Goal: Task Accomplishment & Management: Complete application form

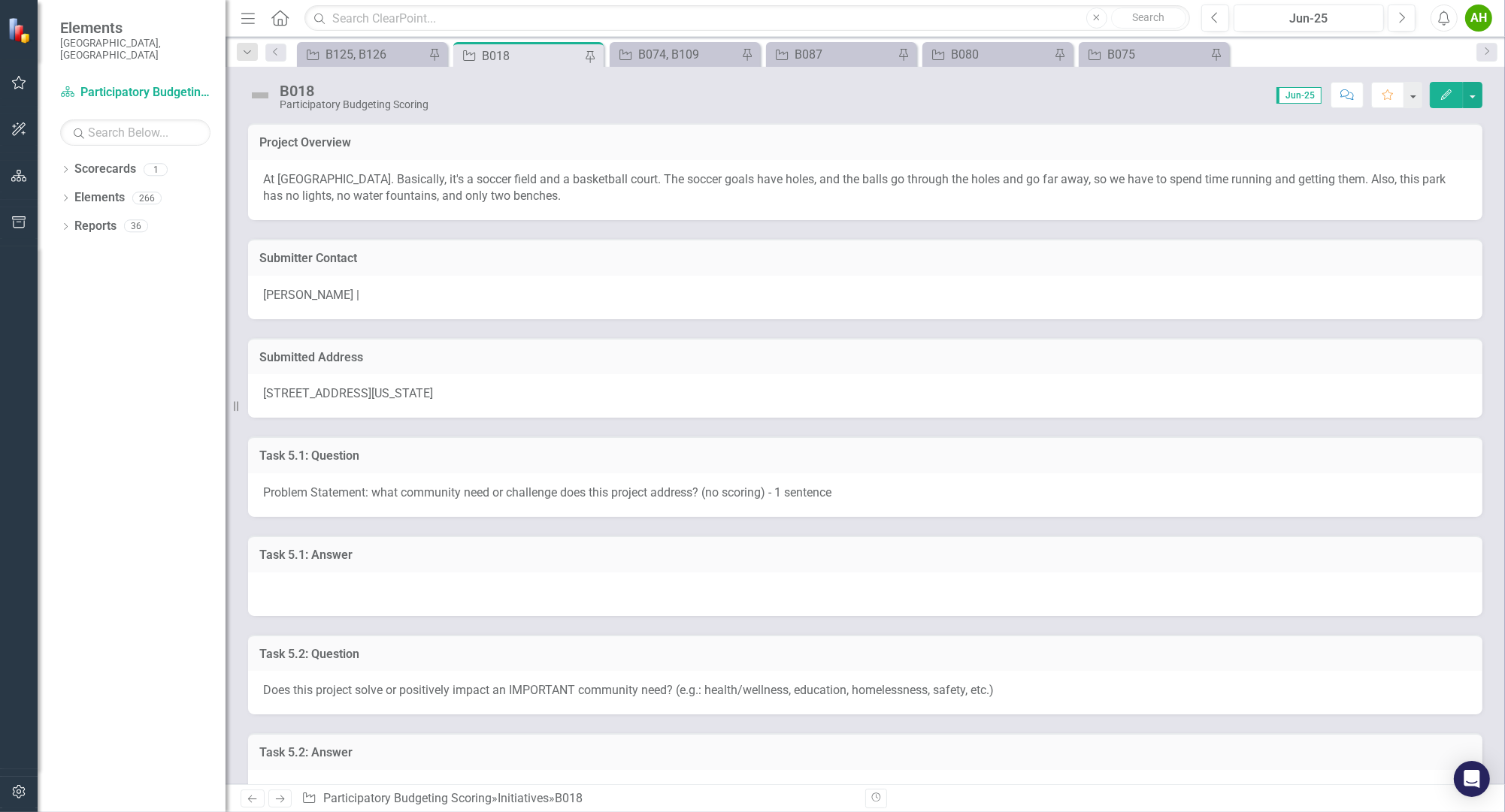
click at [761, 323] on div "Submitted Address 7 Hedgerow Place, Durham, North Carolina 27704, United States" at bounding box center [865, 369] width 1257 height 99
click at [136, 84] on link "Scorecard Participatory Budgeting Scoring" at bounding box center [136, 93] width 151 height 18
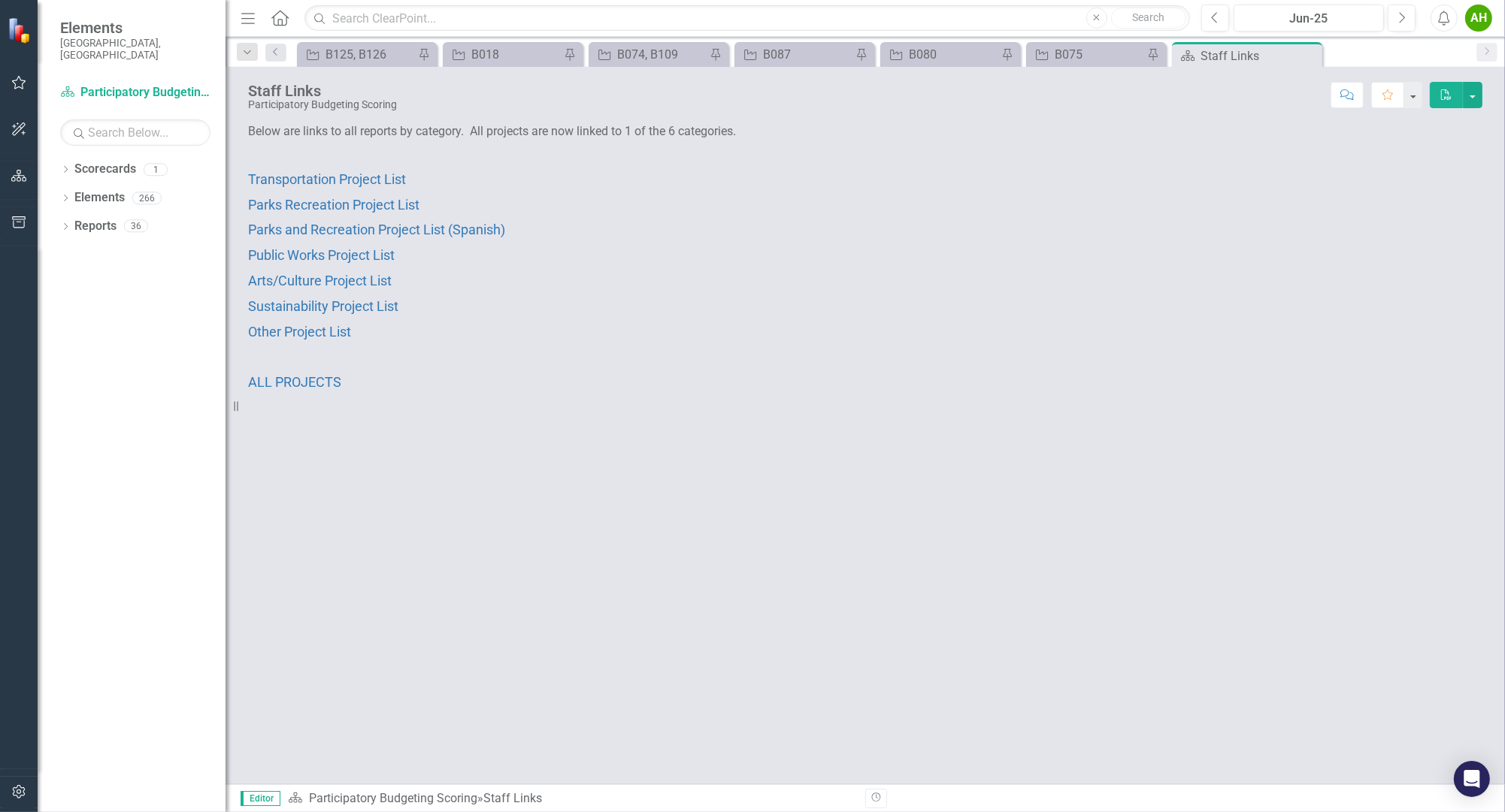
click at [101, 24] on span "Elements" at bounding box center [136, 27] width 151 height 18
click at [10, 81] on button "button" at bounding box center [19, 83] width 34 height 32
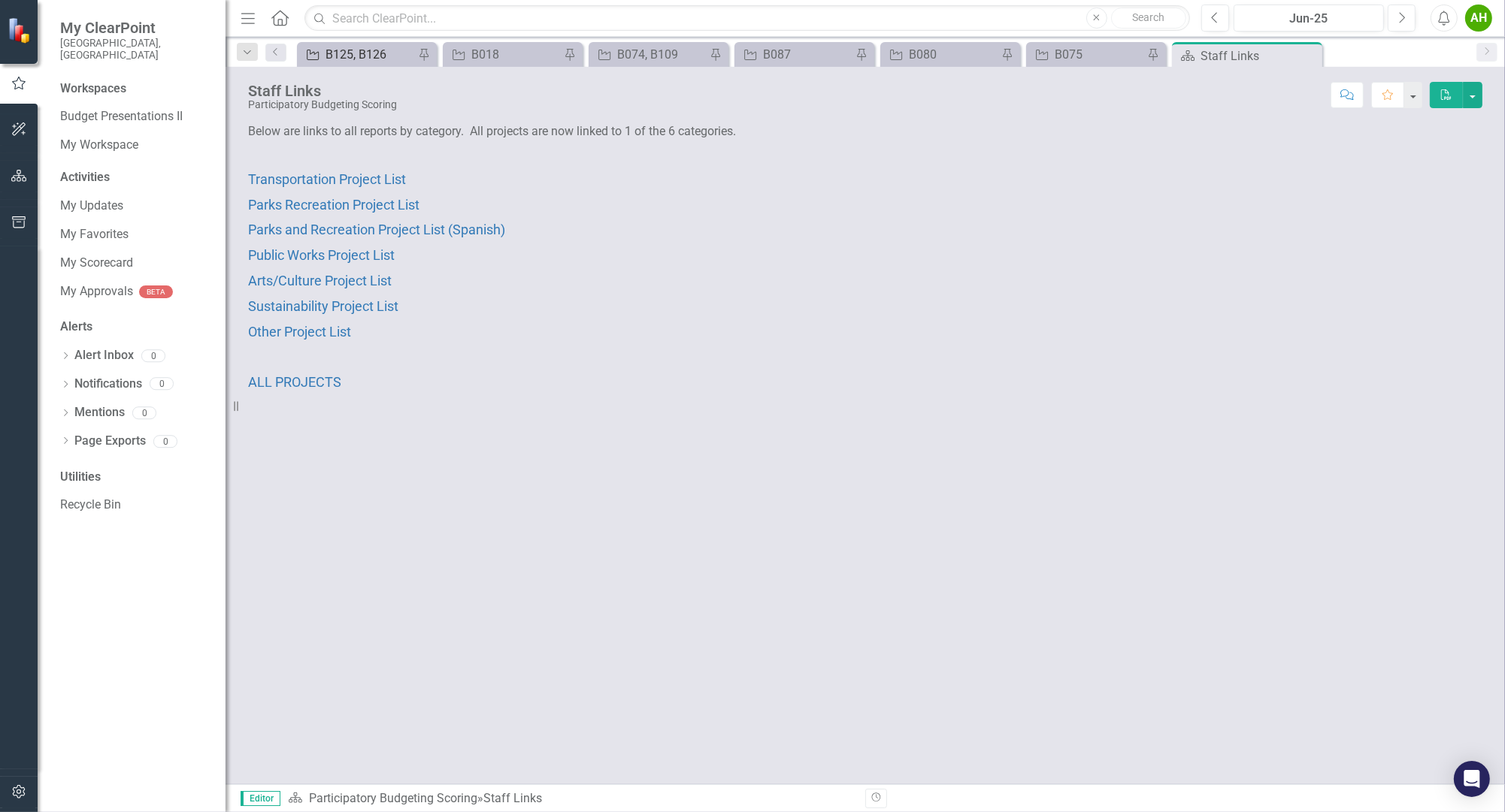
click at [352, 62] on div "B125, B126" at bounding box center [369, 54] width 89 height 19
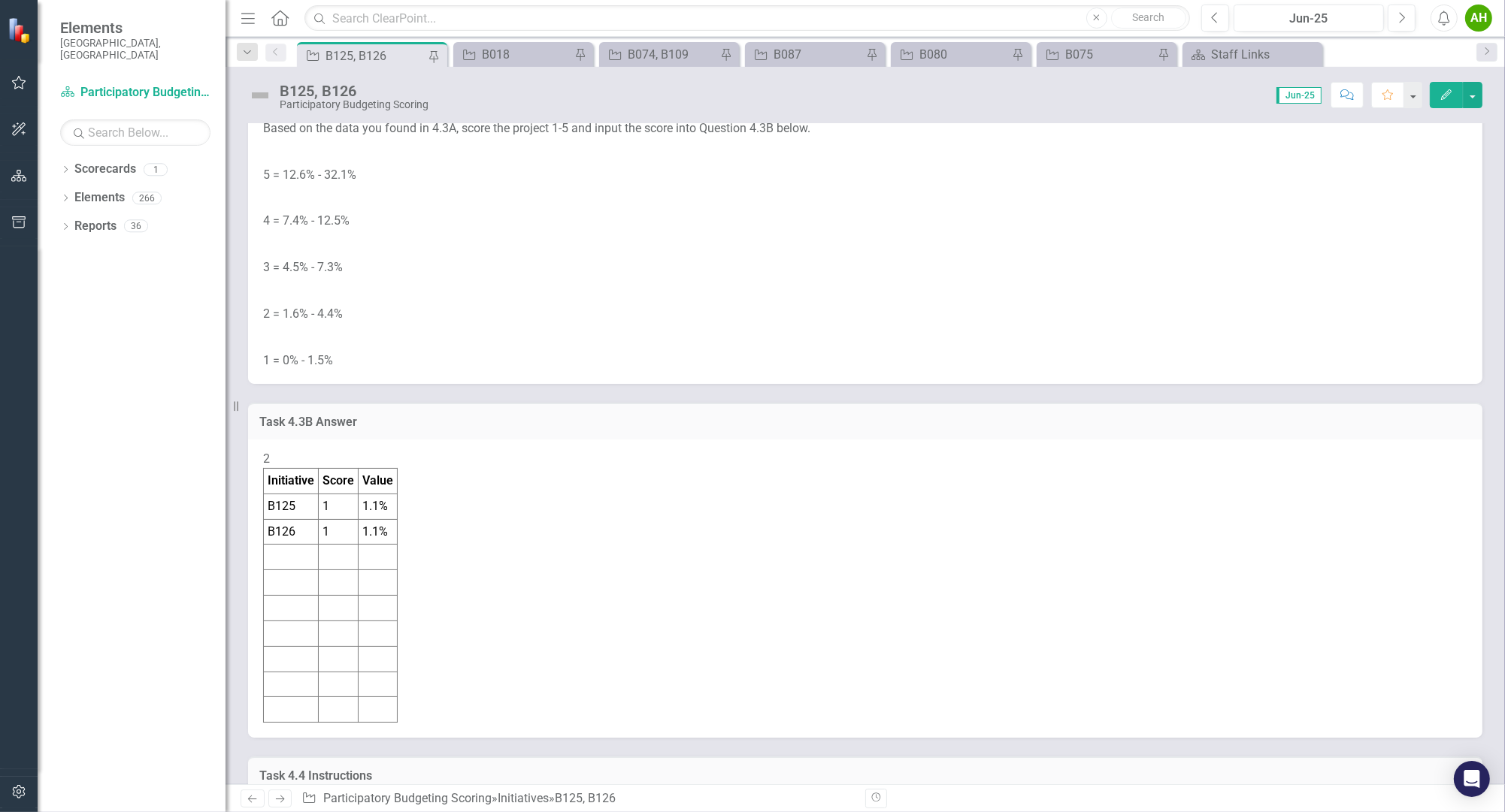
drag, startPoint x: 612, startPoint y: 219, endPoint x: 539, endPoint y: 537, distance: 326.3
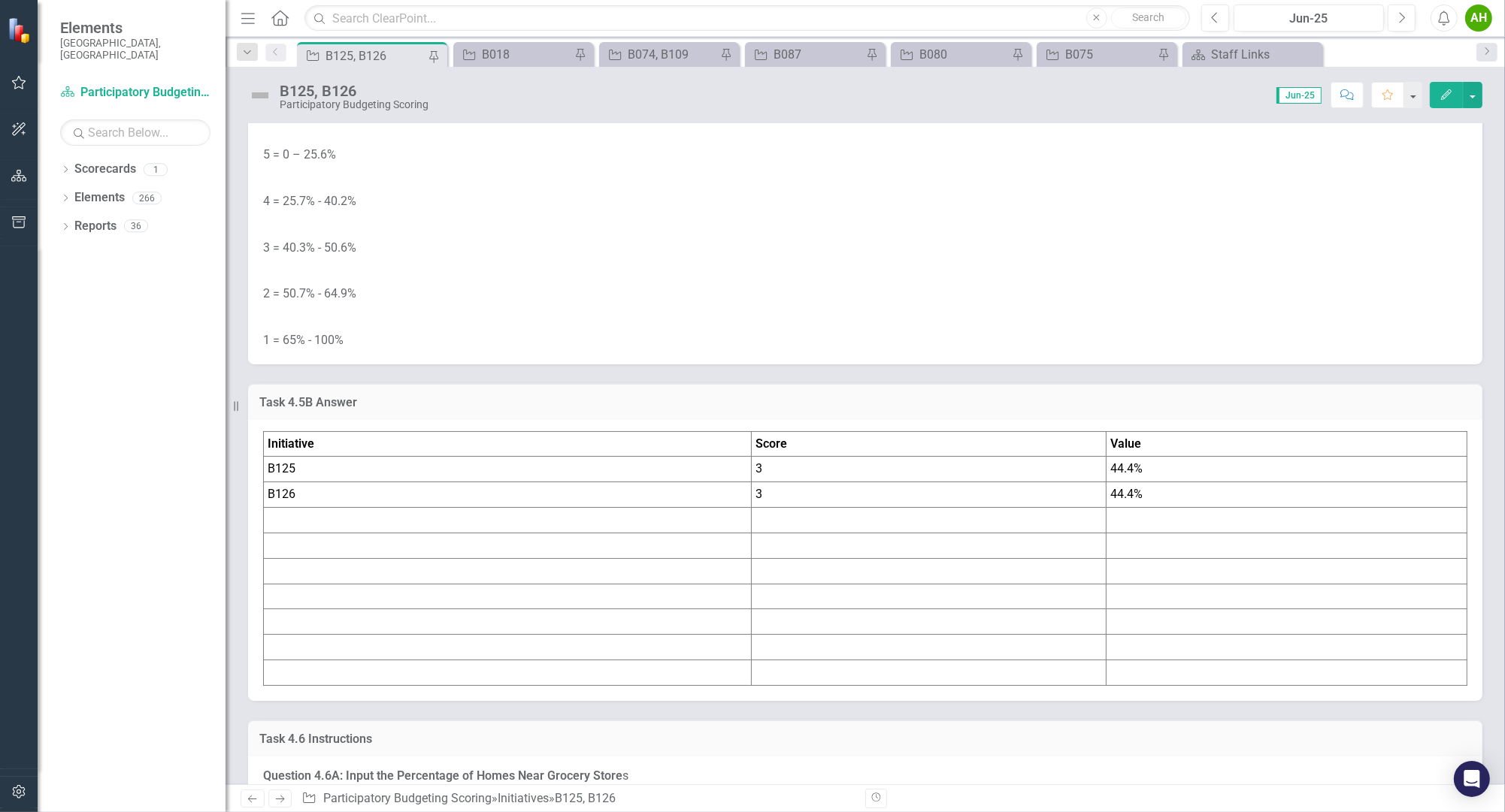
scroll to position [11399, 0]
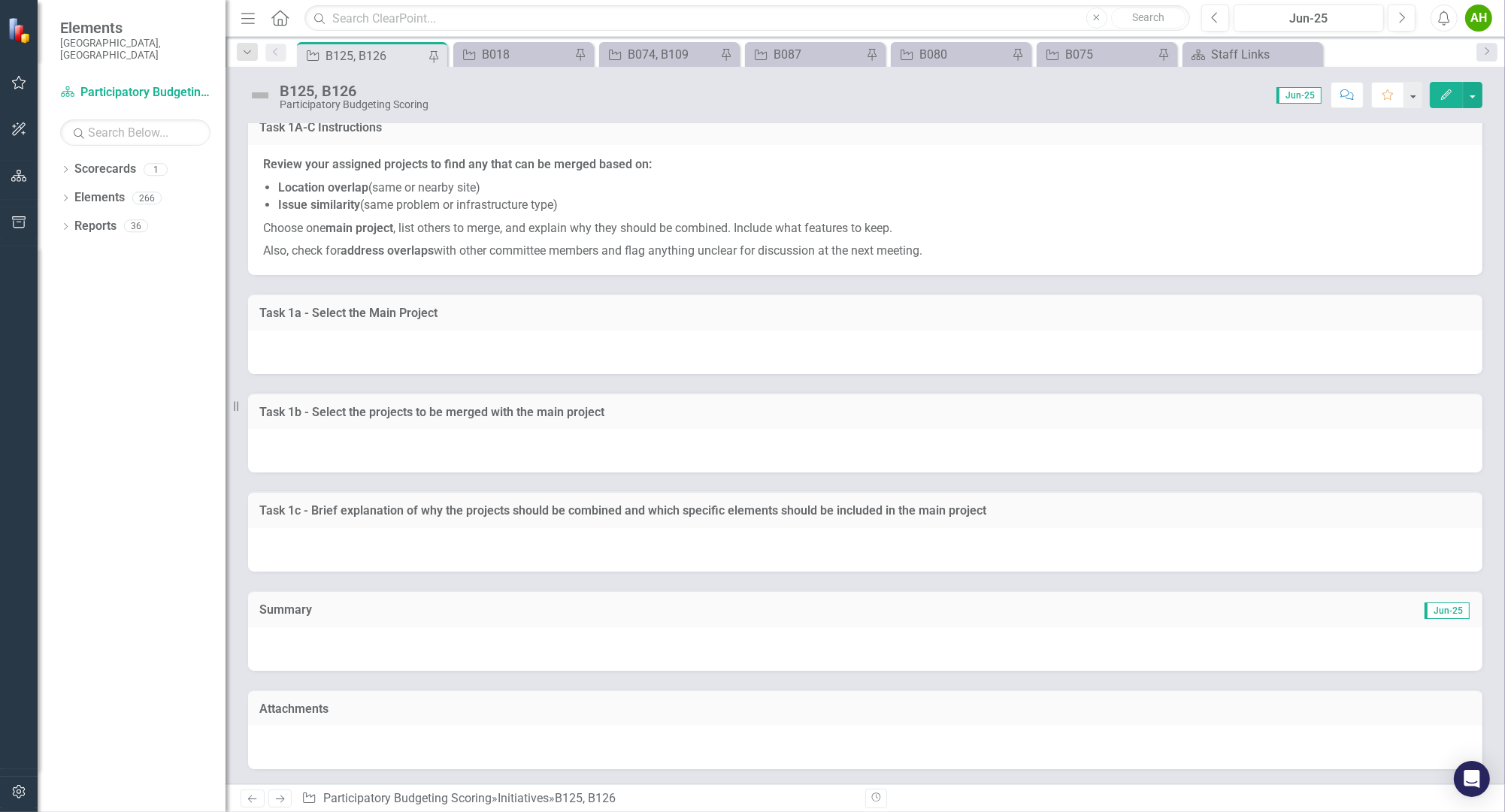
drag, startPoint x: 862, startPoint y: 372, endPoint x: 772, endPoint y: 857, distance: 493.3
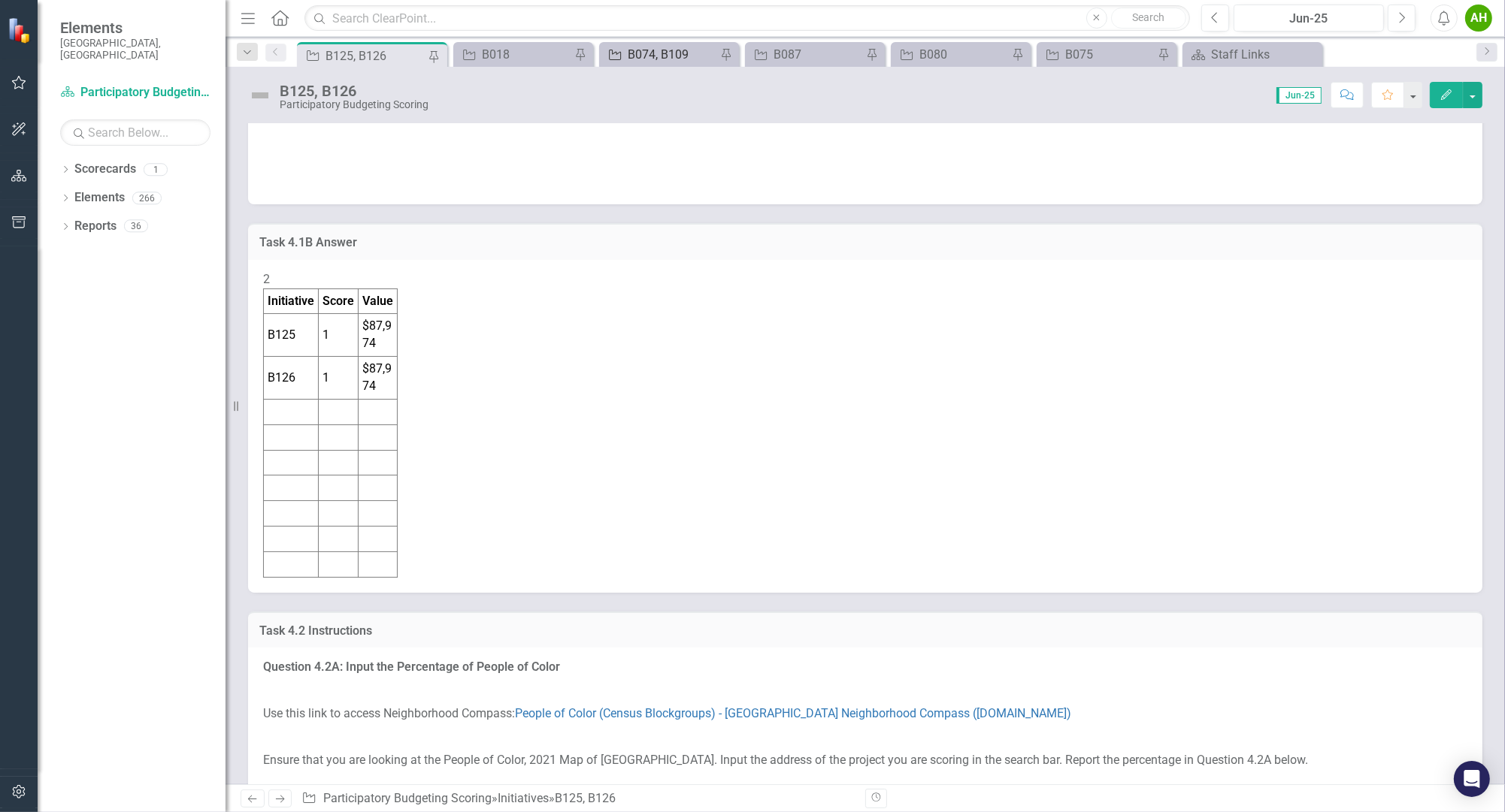
scroll to position [0, 0]
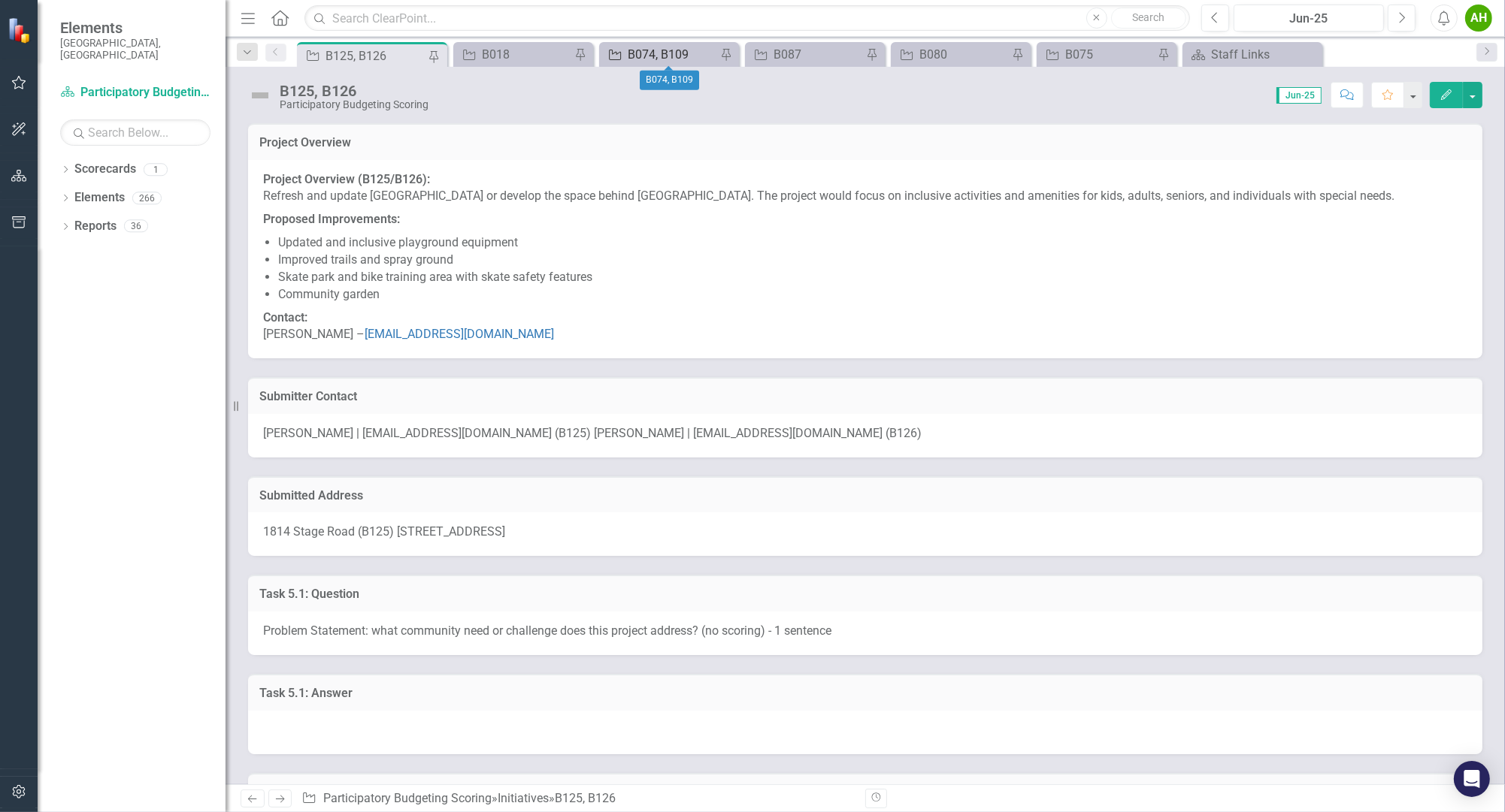
drag, startPoint x: 711, startPoint y: 550, endPoint x: 672, endPoint y: 58, distance: 493.5
click at [64, 166] on icon "Dropdown" at bounding box center [66, 170] width 11 height 8
click at [94, 189] on link "Participatory Budgeting Scoring" at bounding box center [153, 198] width 143 height 18
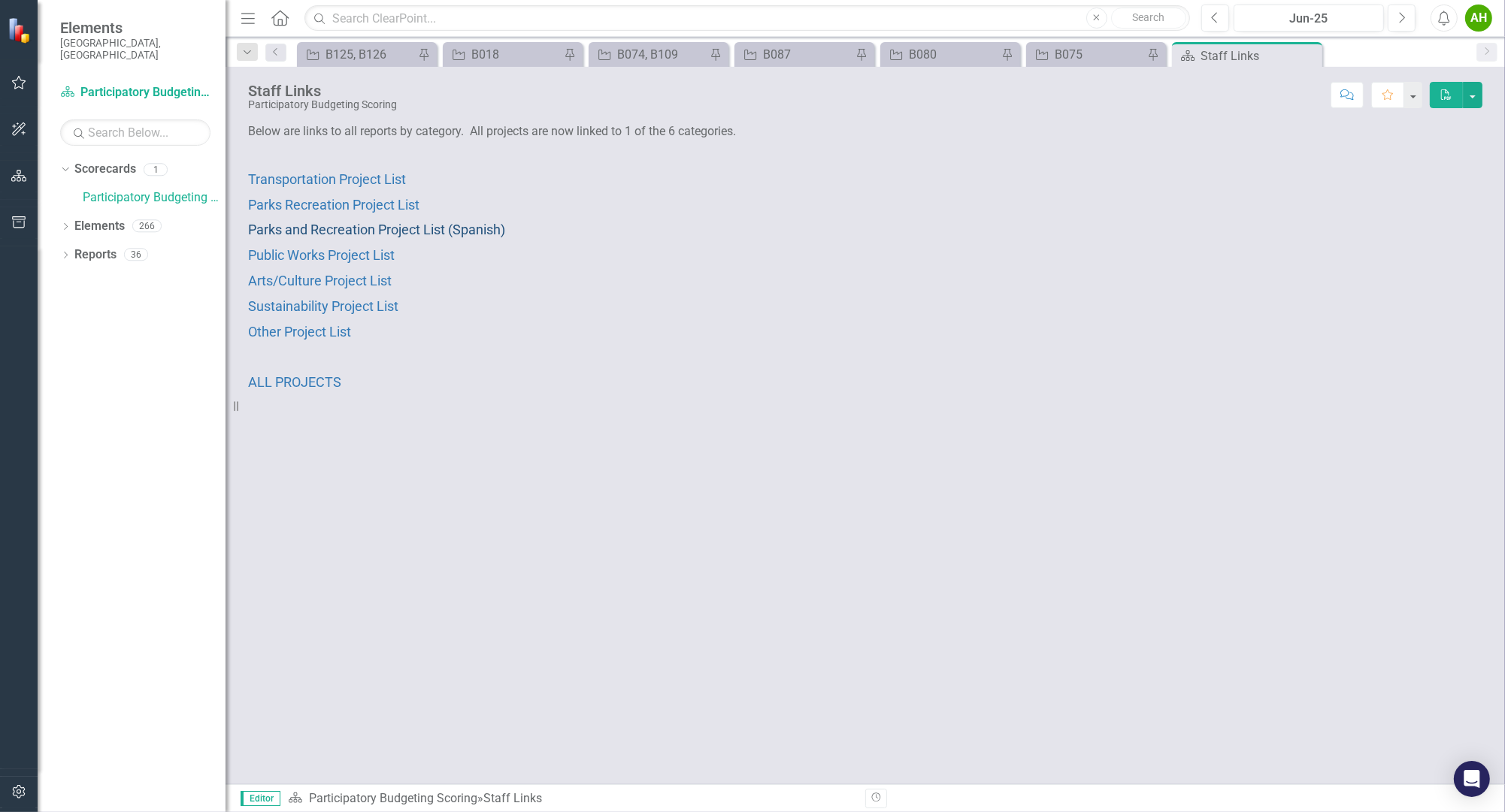
click at [373, 230] on span "Parks and Recreation Project List (Spanish)" at bounding box center [376, 229] width 257 height 16
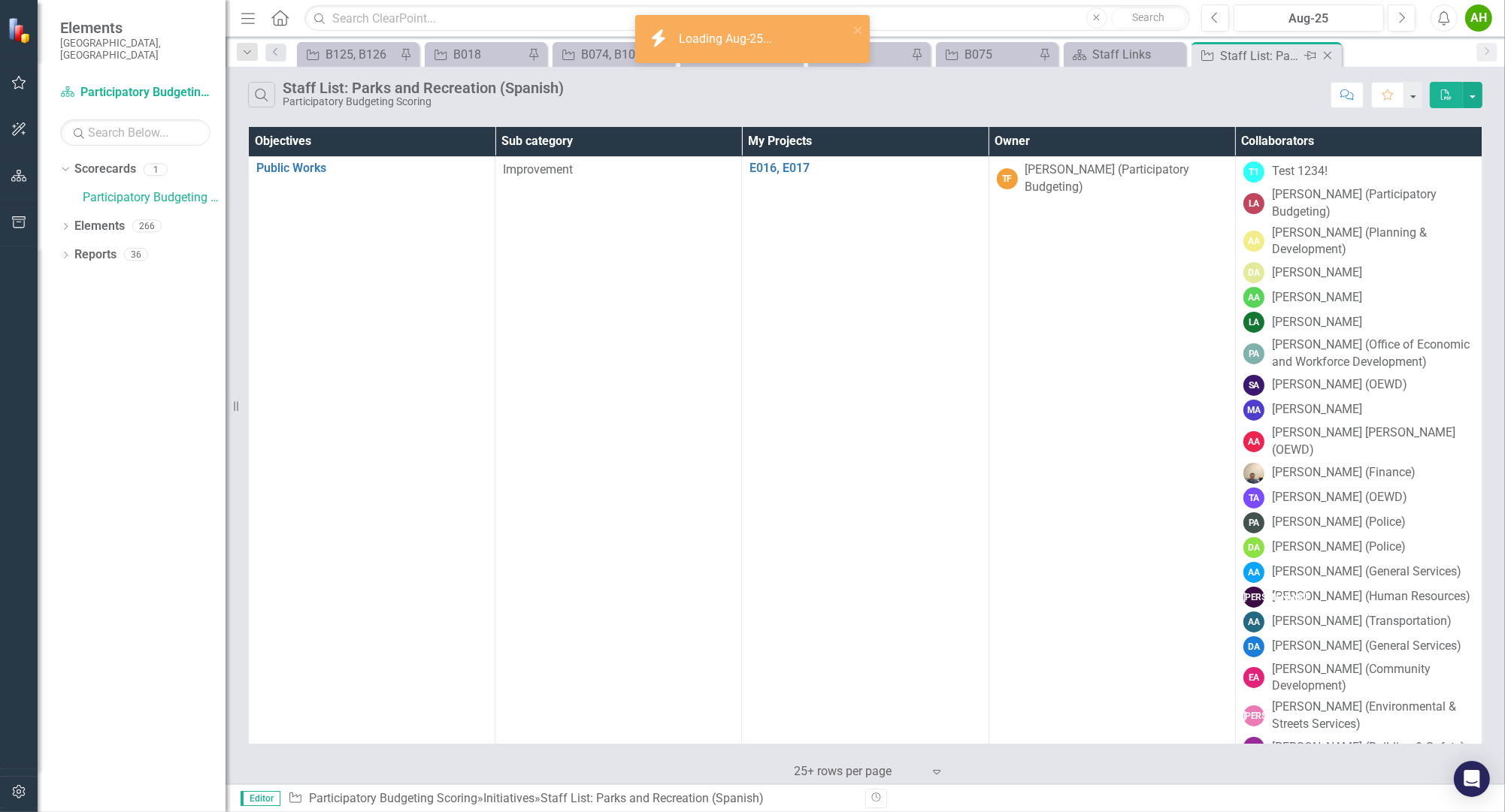
click at [1327, 54] on icon "Close" at bounding box center [1327, 56] width 15 height 12
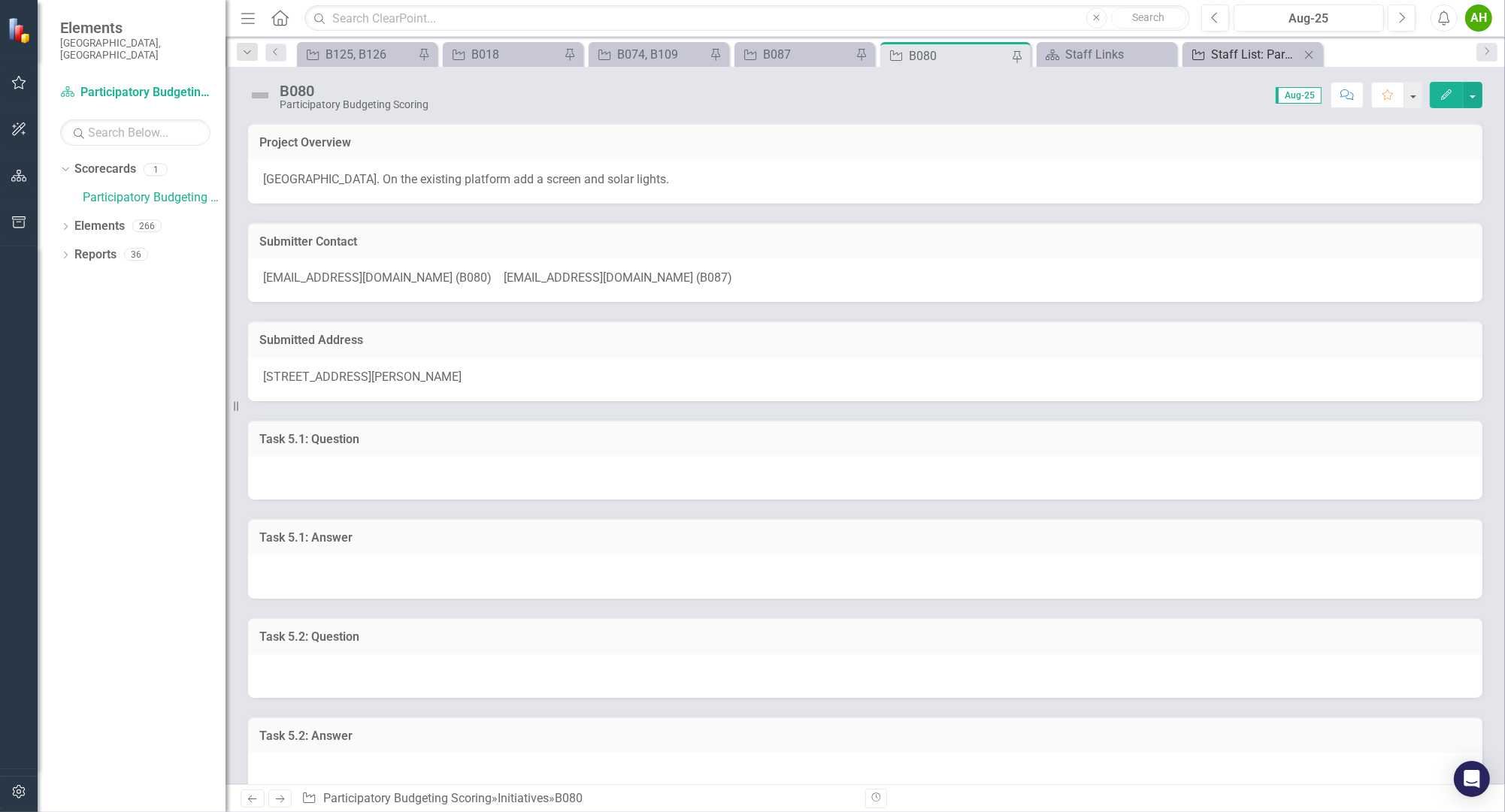
click at [1259, 49] on div "Staff List: Parks and Recreation (Spanish)" at bounding box center [1255, 54] width 89 height 19
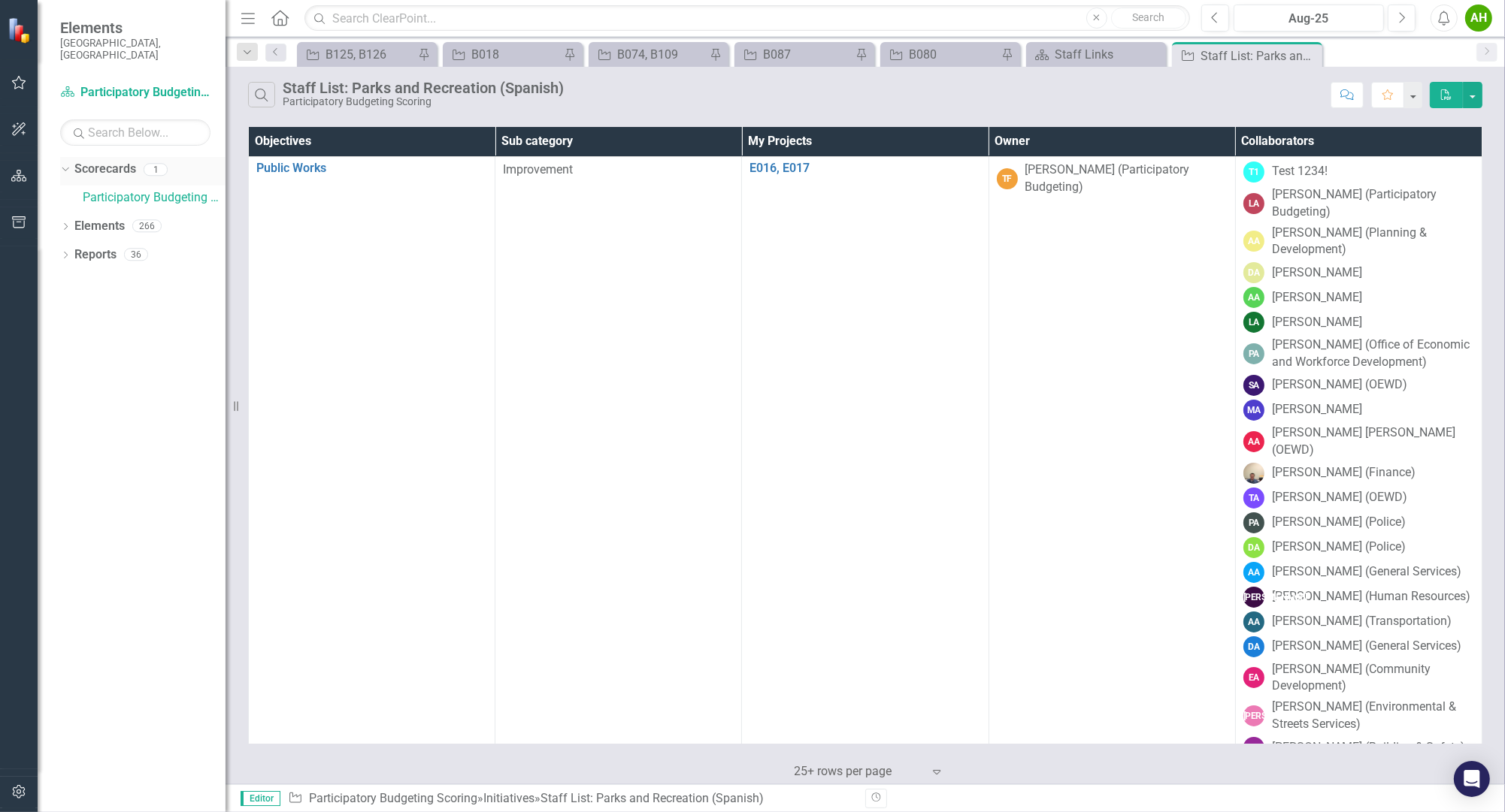
click at [118, 161] on link "Scorecards" at bounding box center [105, 170] width 62 height 18
click at [104, 189] on link "Participatory Budgeting Scoring" at bounding box center [153, 198] width 143 height 18
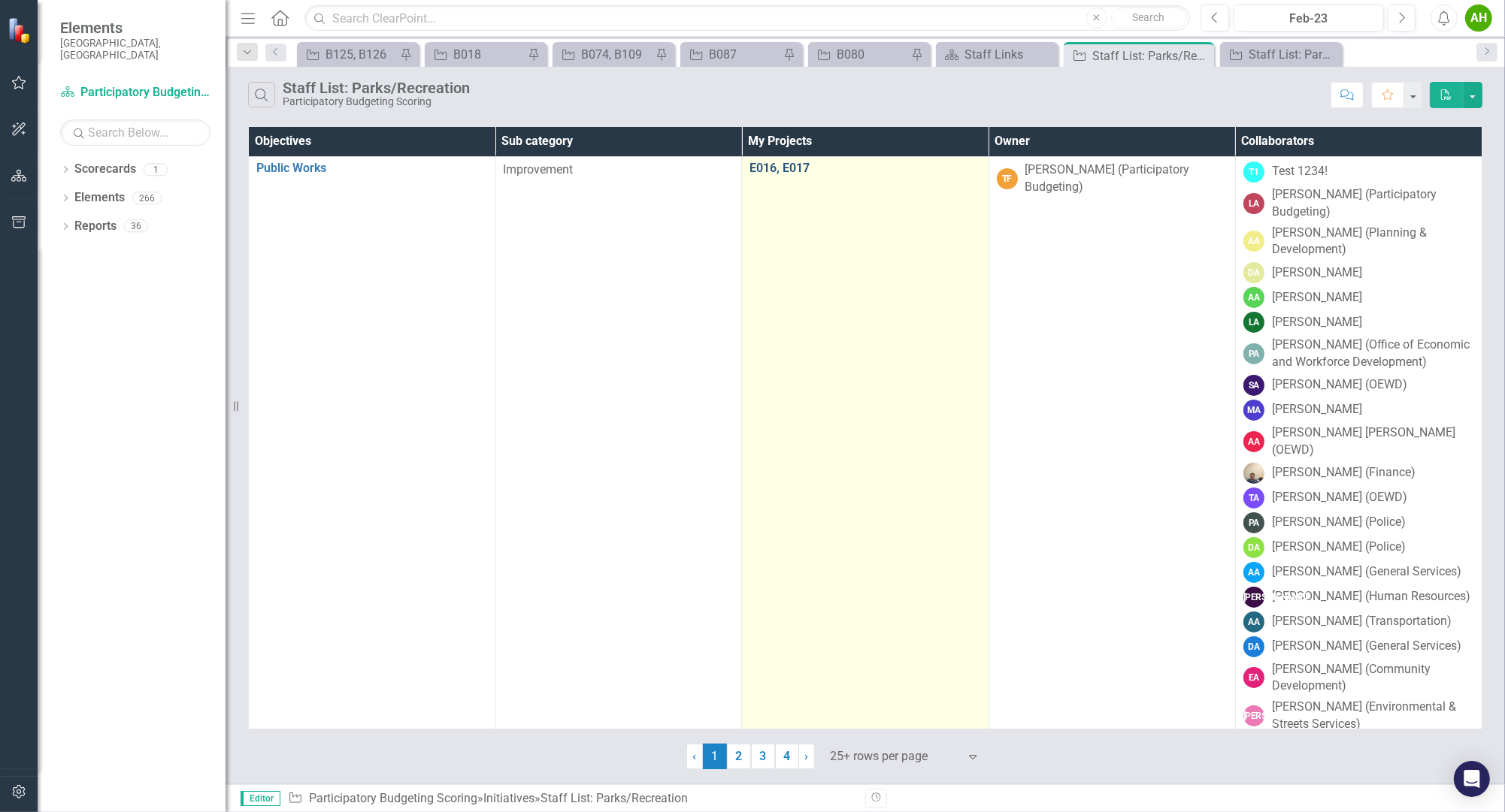
click at [784, 163] on link "E016, E017" at bounding box center [865, 167] width 230 height 13
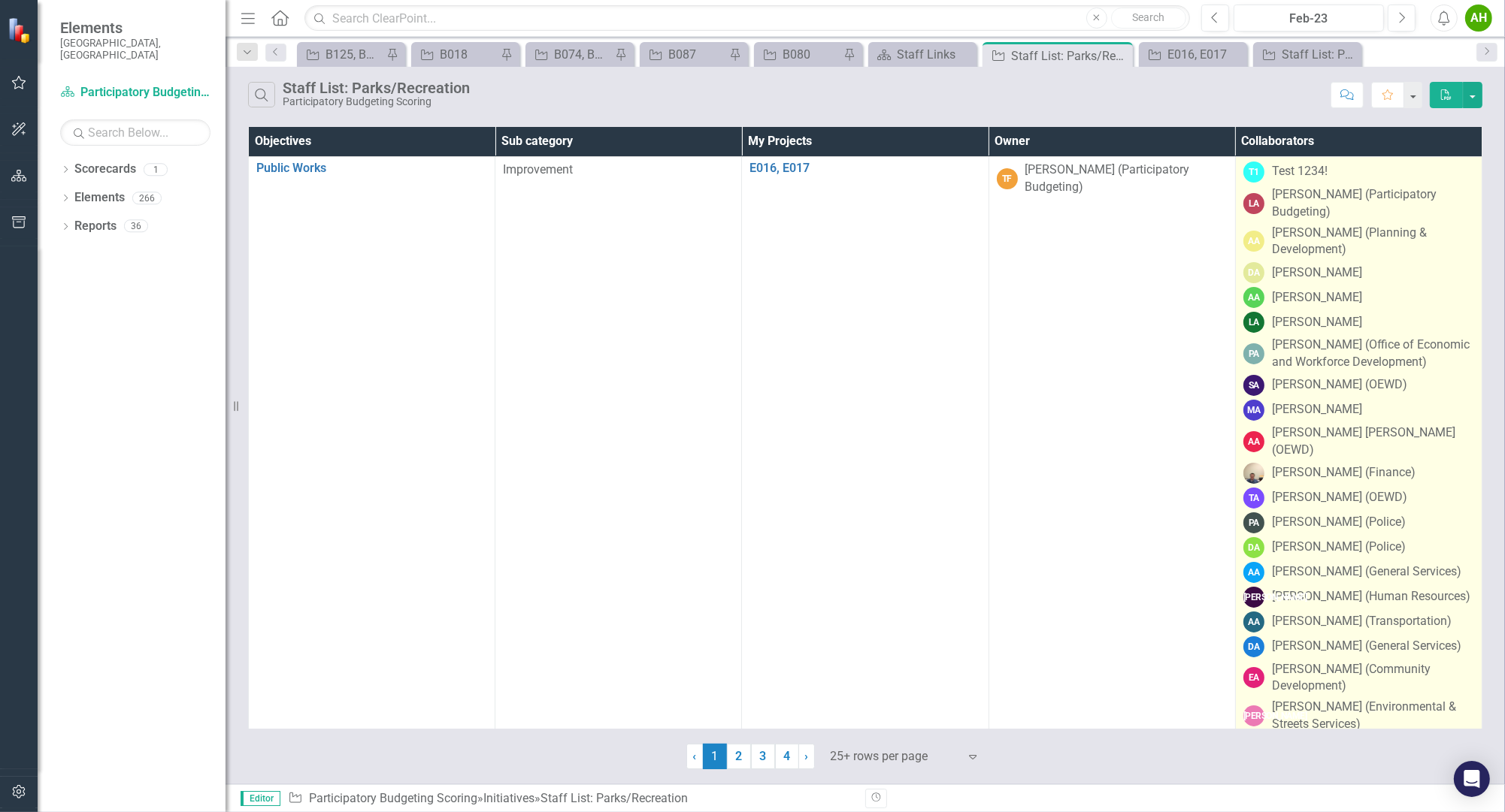
drag, startPoint x: 1400, startPoint y: 197, endPoint x: 1401, endPoint y: 549, distance: 352.0
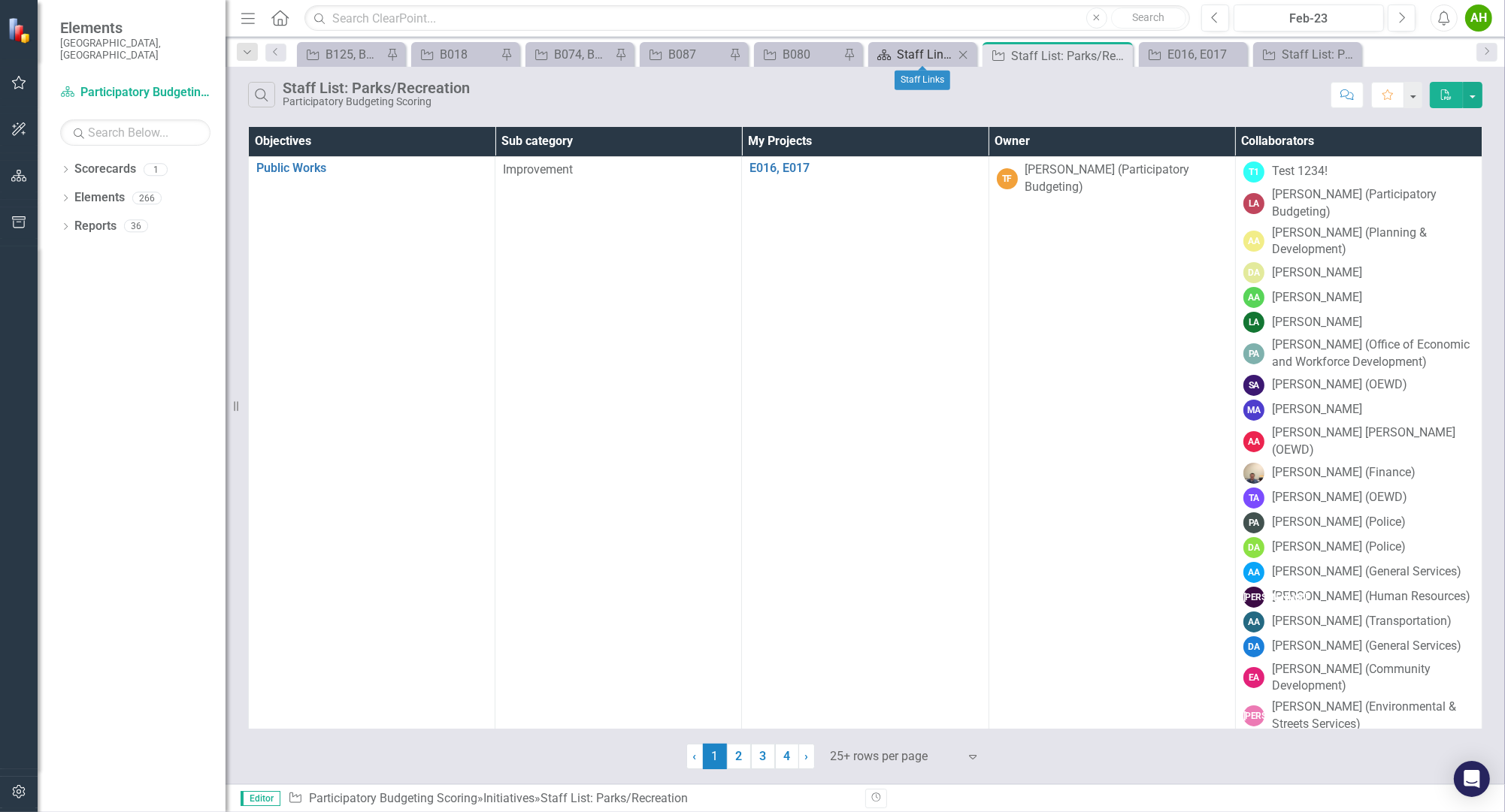
drag, startPoint x: 1133, startPoint y: 530, endPoint x: 940, endPoint y: 58, distance: 509.9
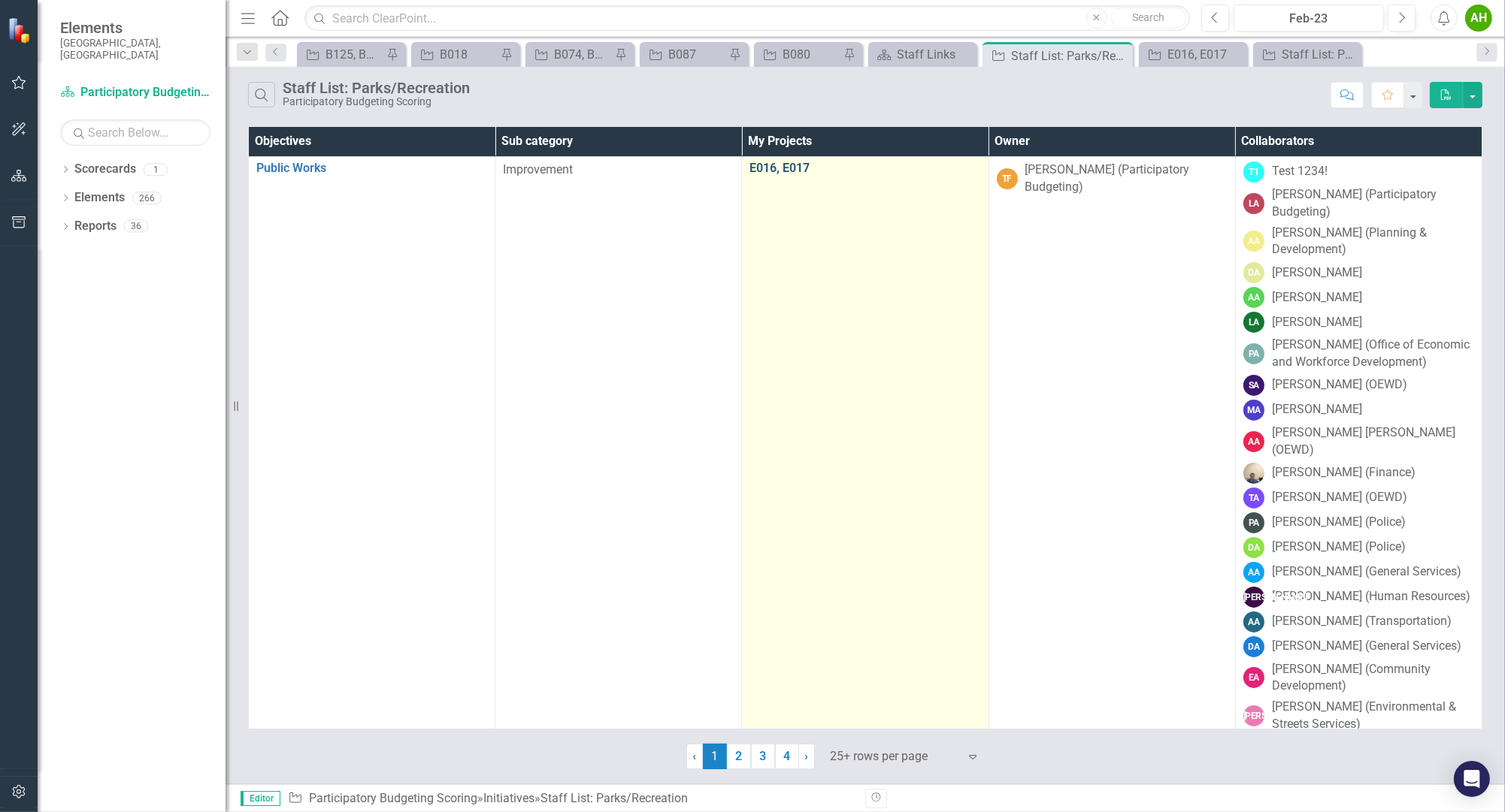
click at [783, 171] on link "E016, E017" at bounding box center [865, 167] width 230 height 13
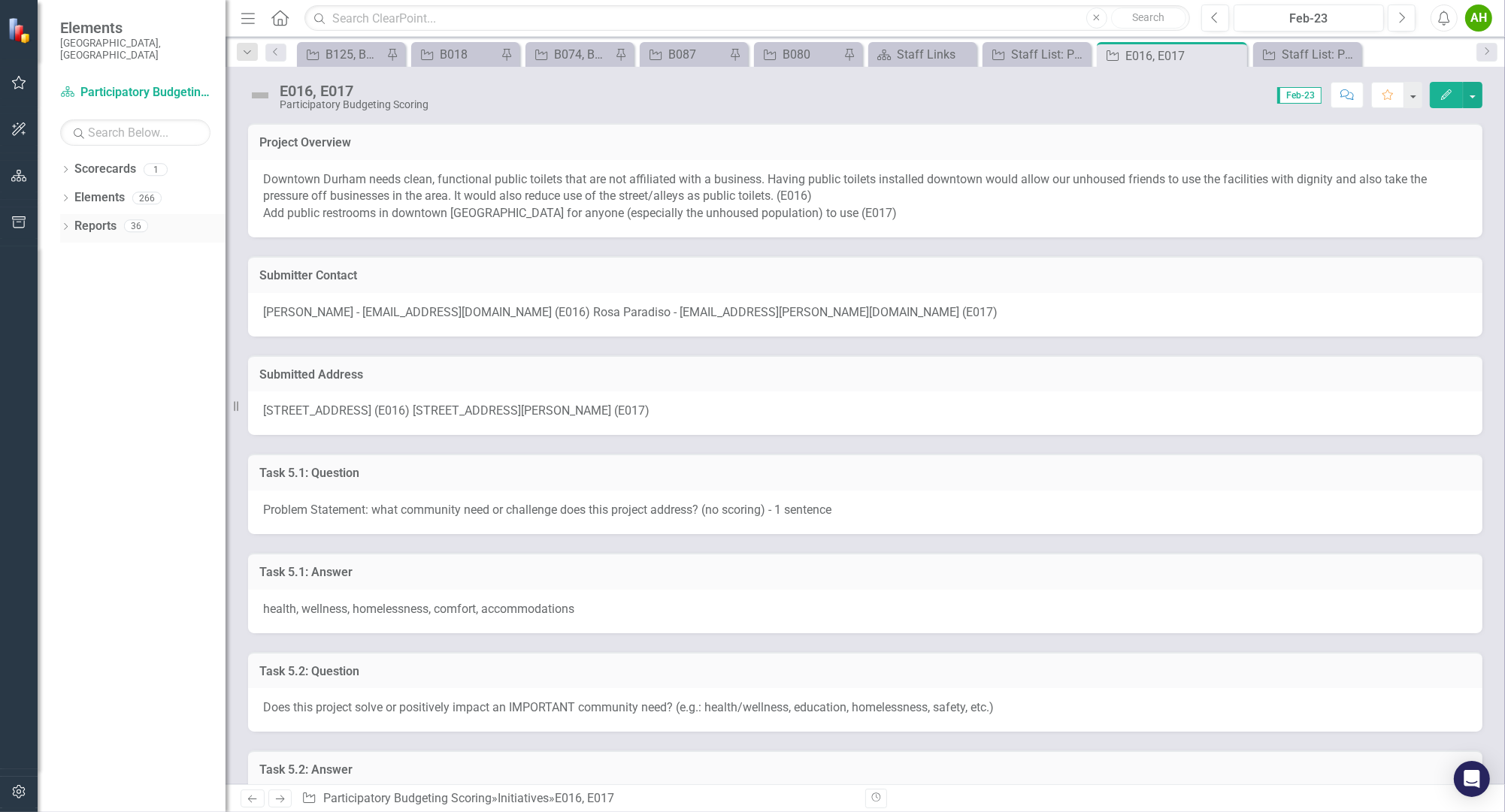
click at [69, 224] on icon "Dropdown" at bounding box center [66, 228] width 11 height 8
click at [72, 364] on icon "Dropdown" at bounding box center [73, 367] width 11 height 8
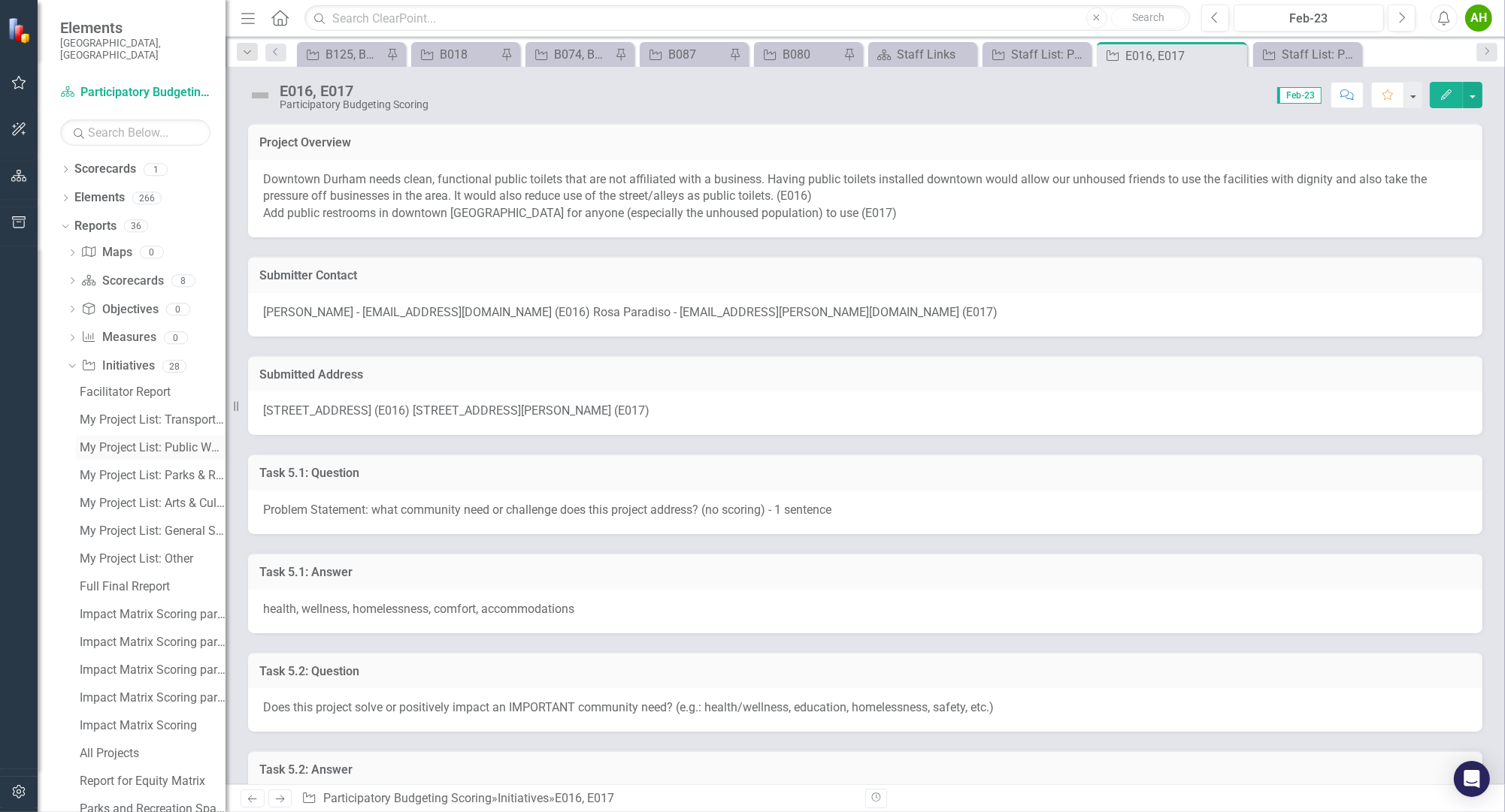
click at [158, 442] on div "My Project List: Public Works" at bounding box center [152, 447] width 146 height 13
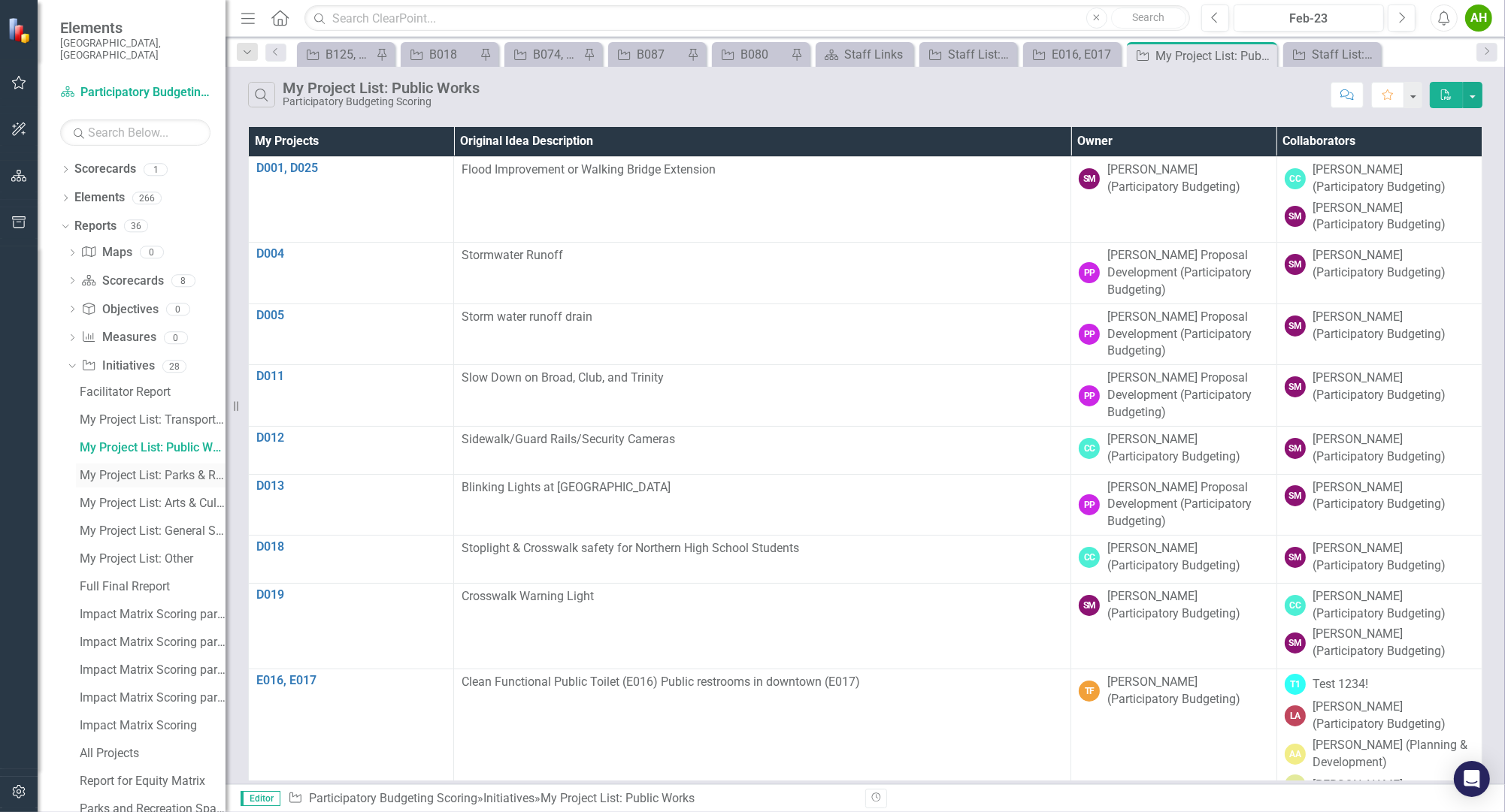
click at [160, 468] on div "My Project List: Parks & Recreation" at bounding box center [152, 475] width 146 height 13
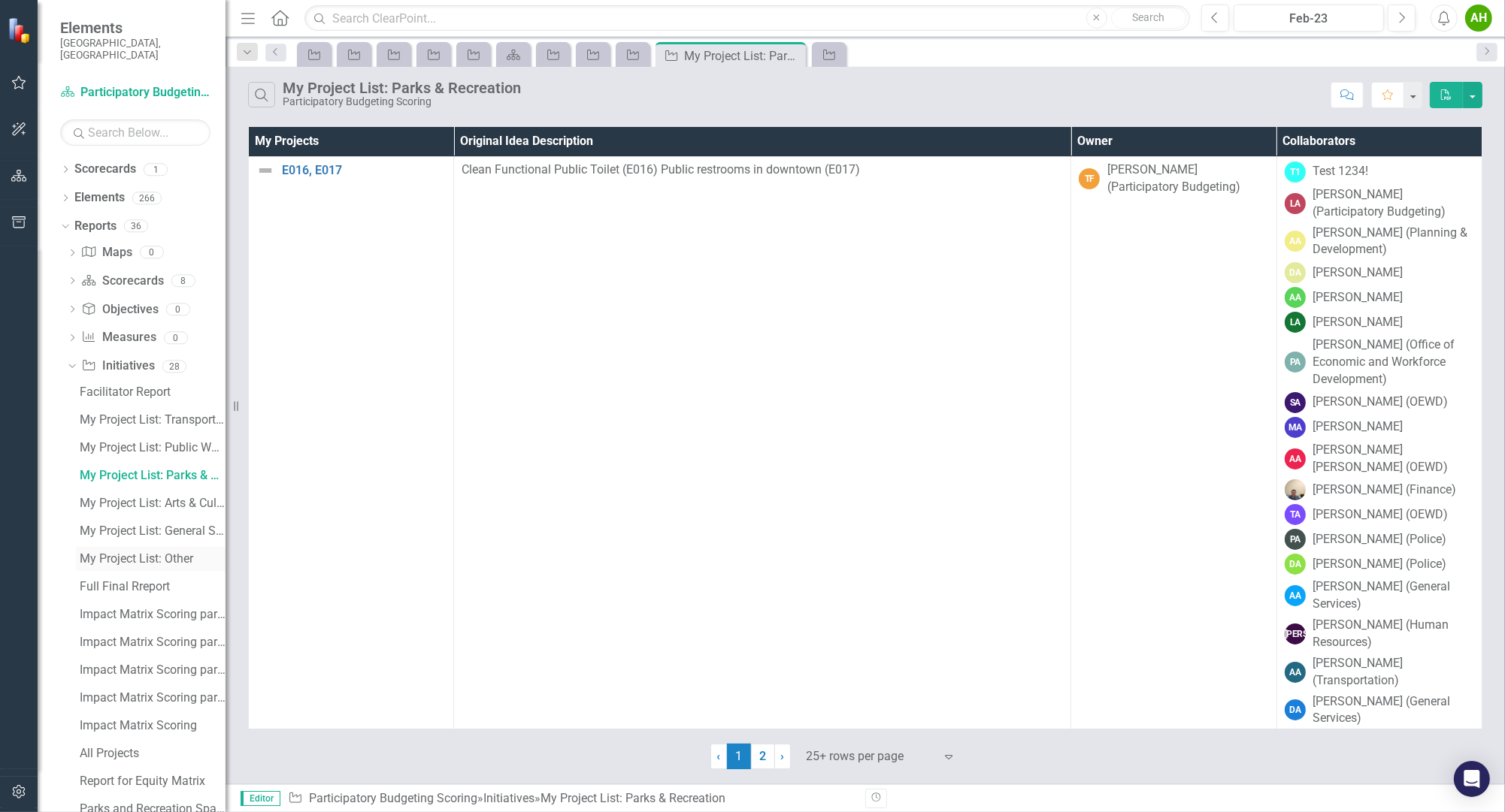
click at [145, 553] on div "My Project List: Other" at bounding box center [152, 559] width 146 height 13
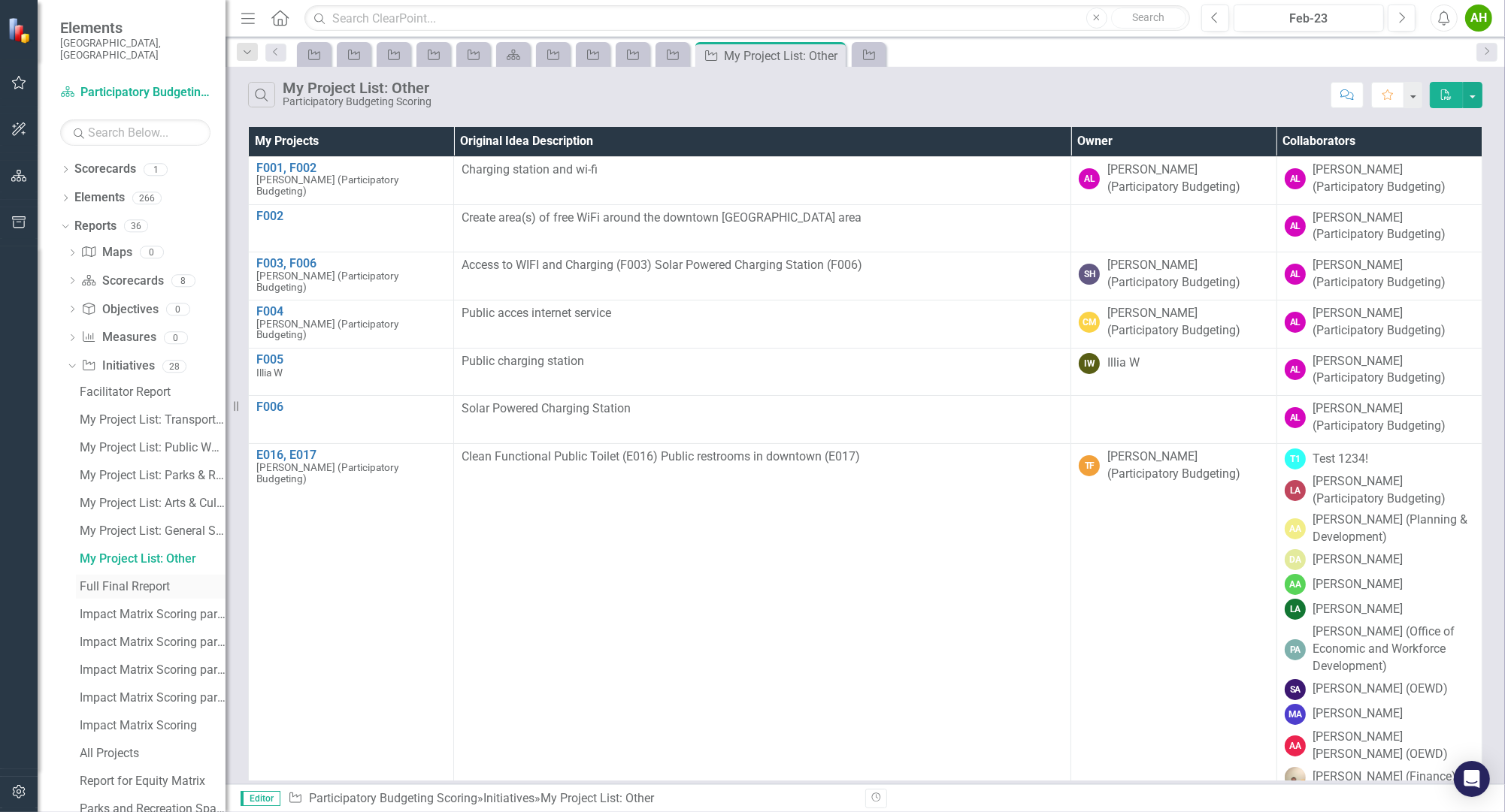
click at [154, 580] on div "Full Final Rreport" at bounding box center [152, 586] width 146 height 13
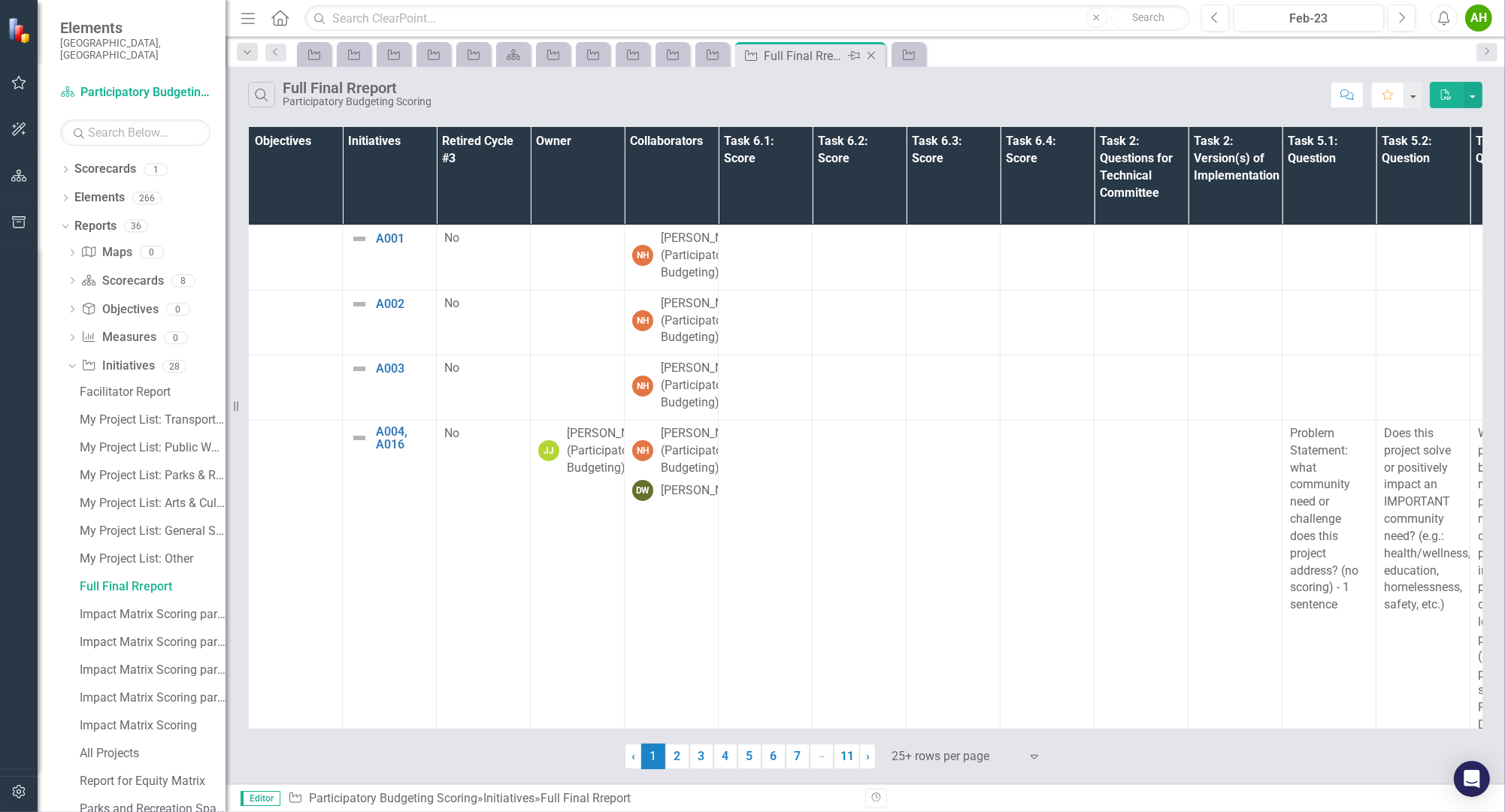
click at [872, 58] on icon "Close" at bounding box center [871, 56] width 15 height 12
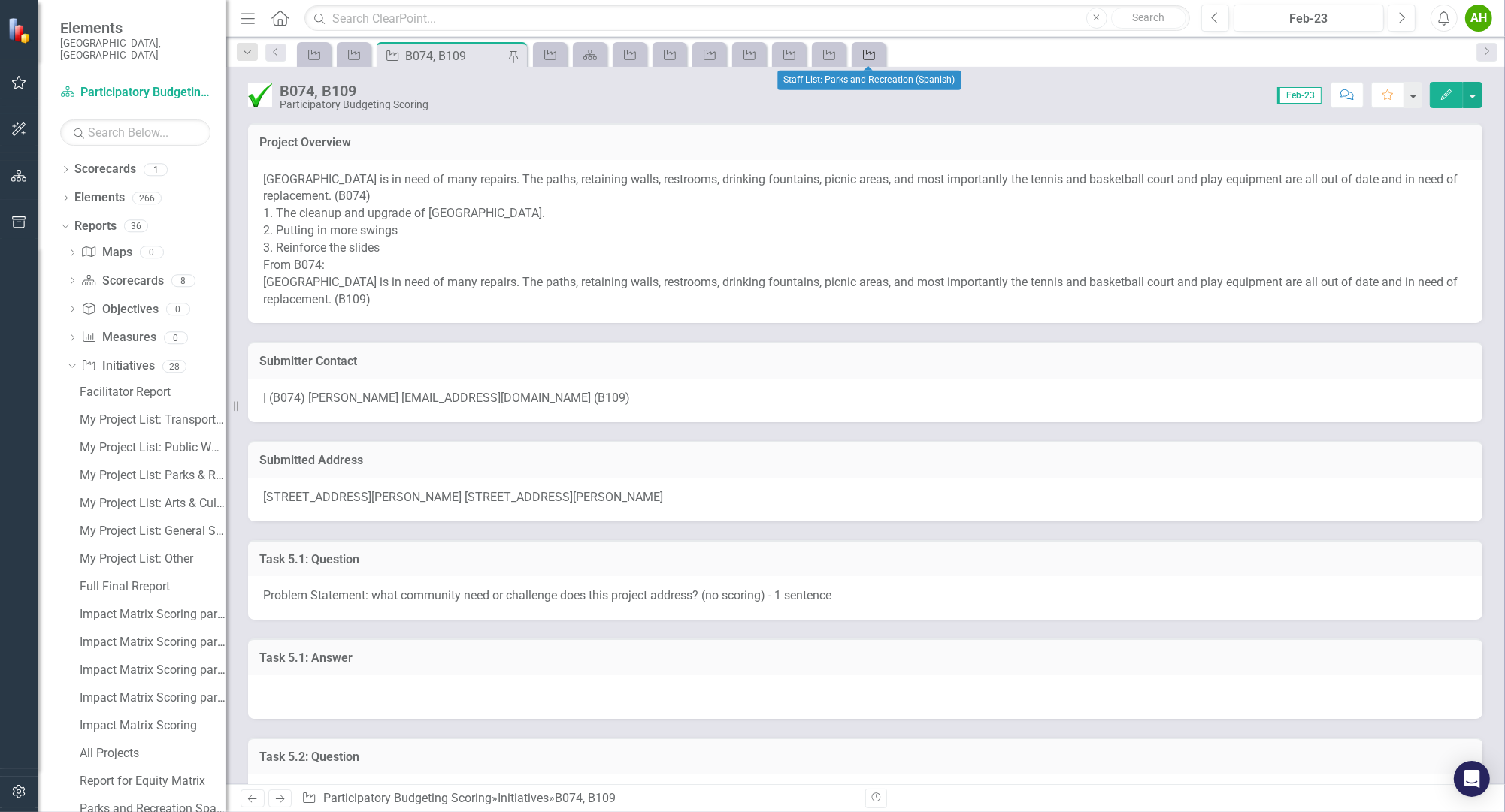
click at [865, 47] on div "Initiative" at bounding box center [866, 54] width 21 height 19
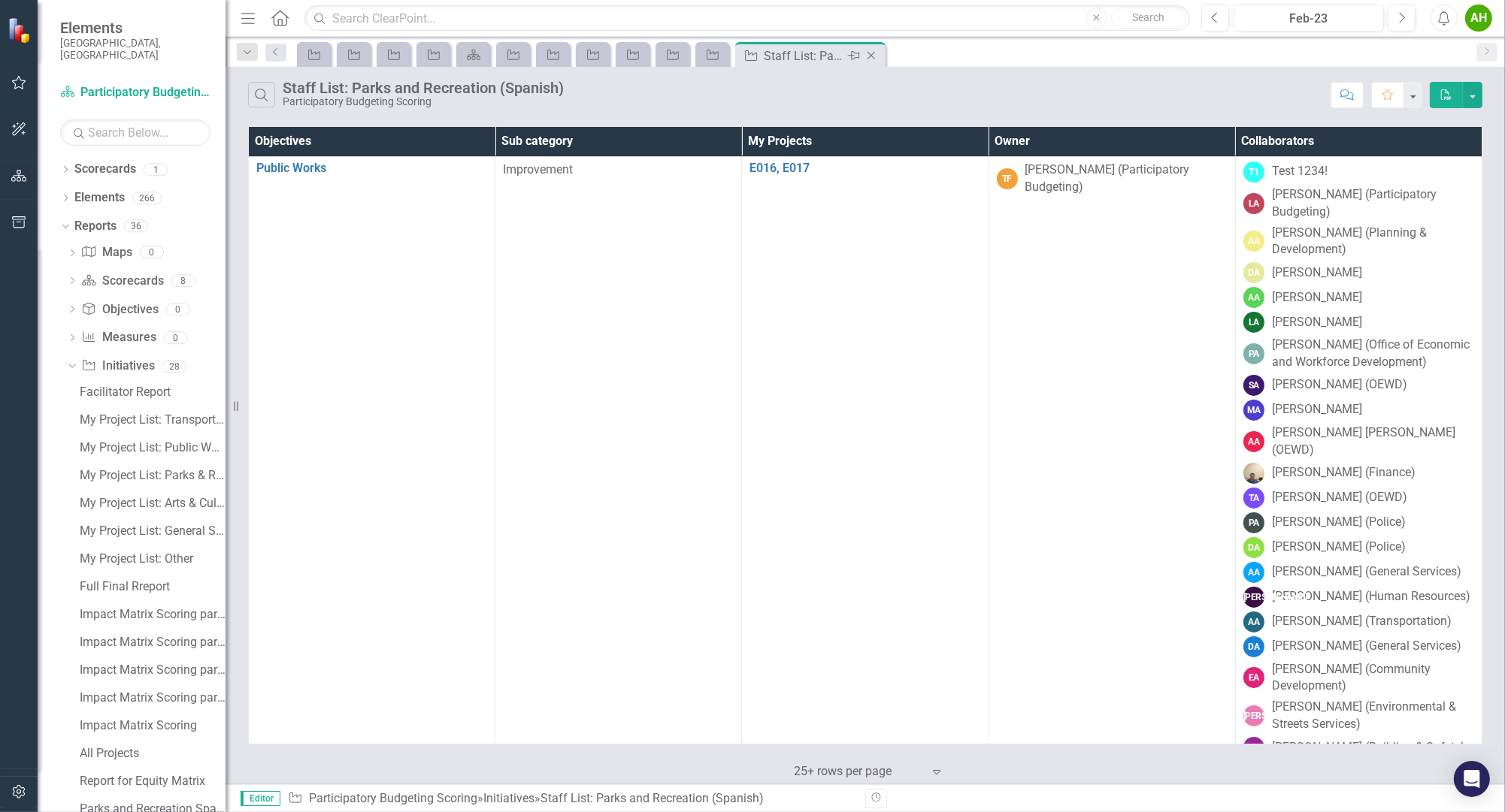
click at [870, 54] on icon at bounding box center [871, 56] width 8 height 8
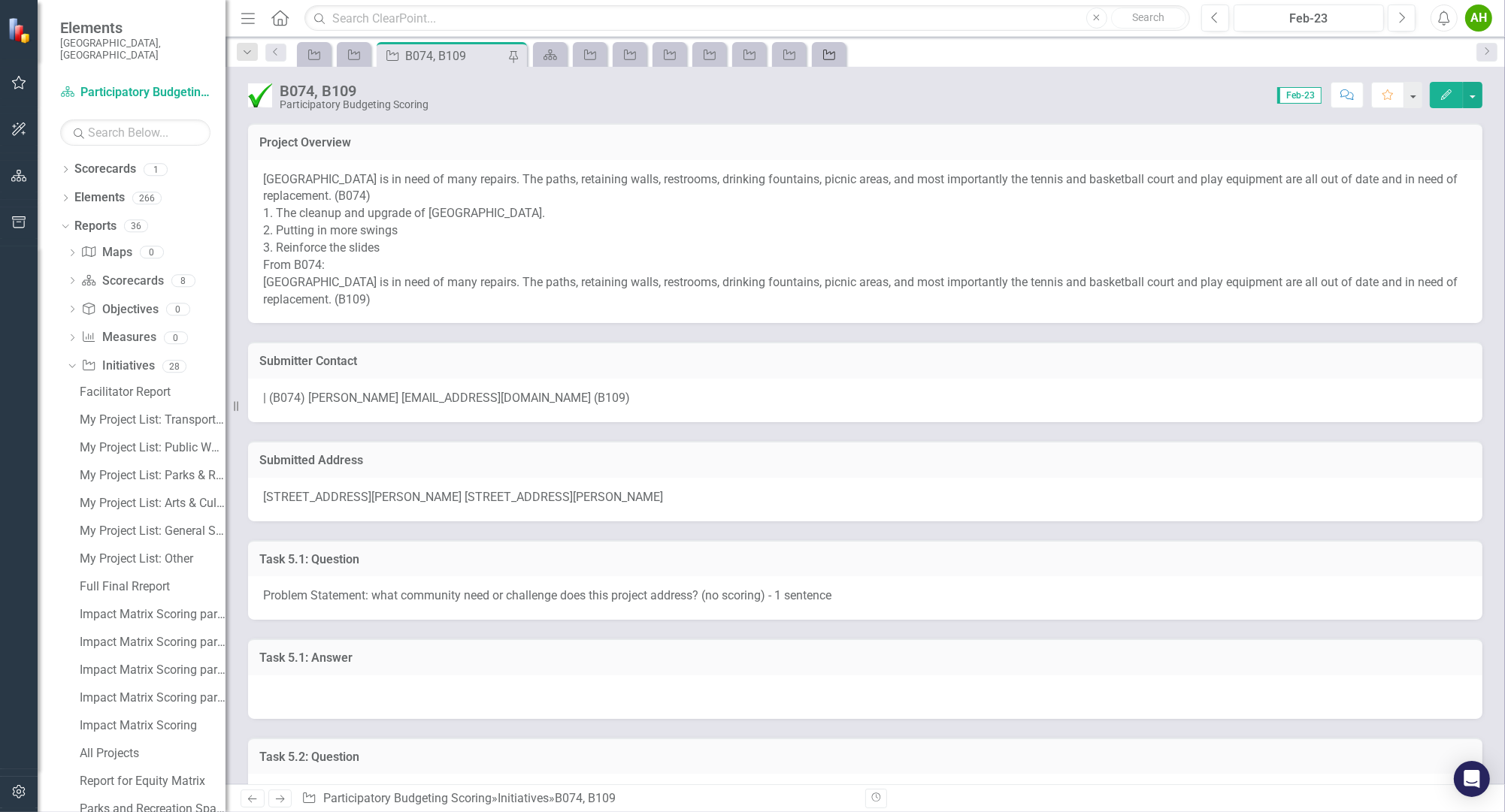
click at [817, 53] on div "Initiative" at bounding box center [826, 54] width 21 height 19
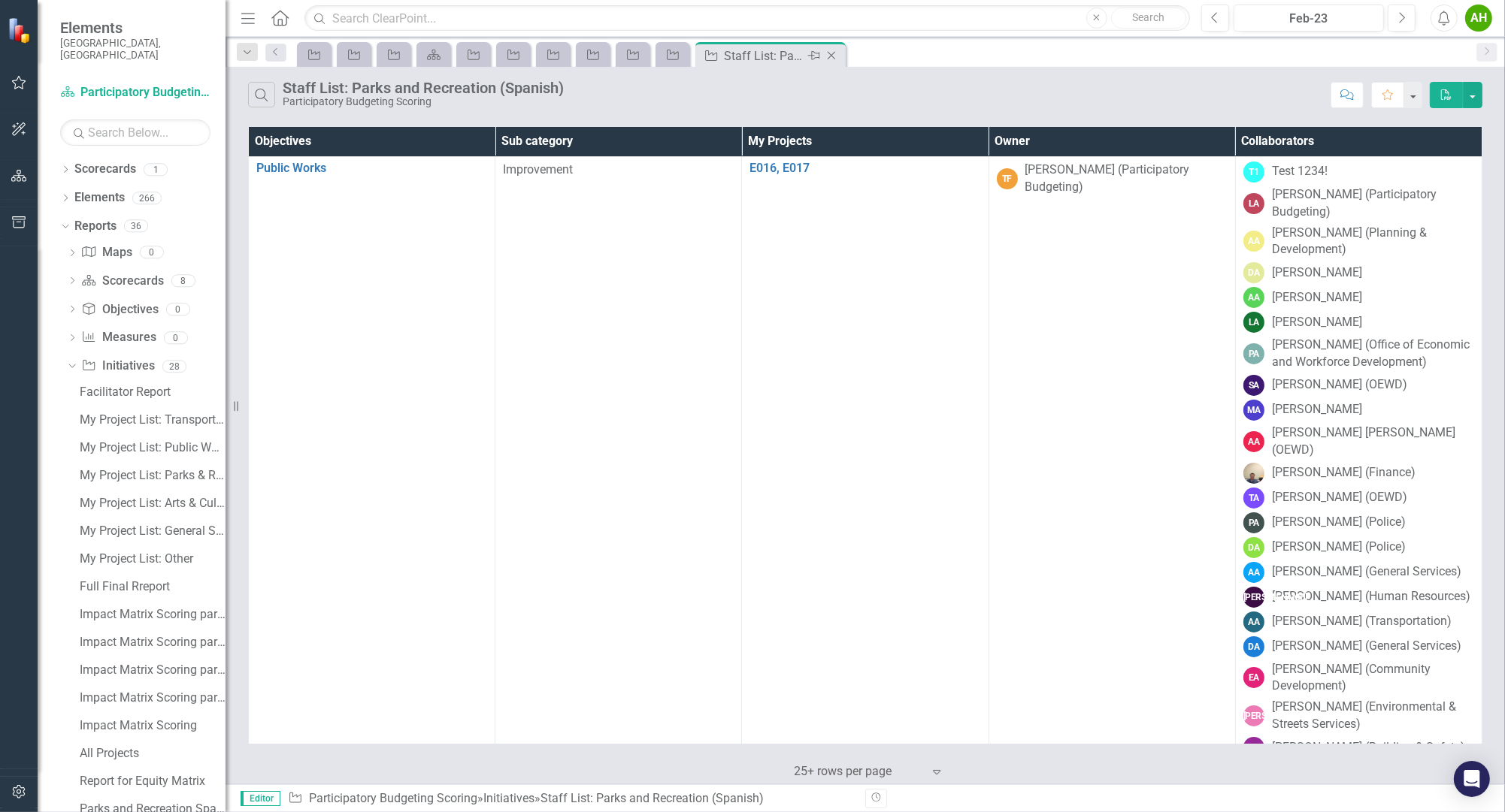
click at [831, 54] on icon at bounding box center [831, 56] width 8 height 8
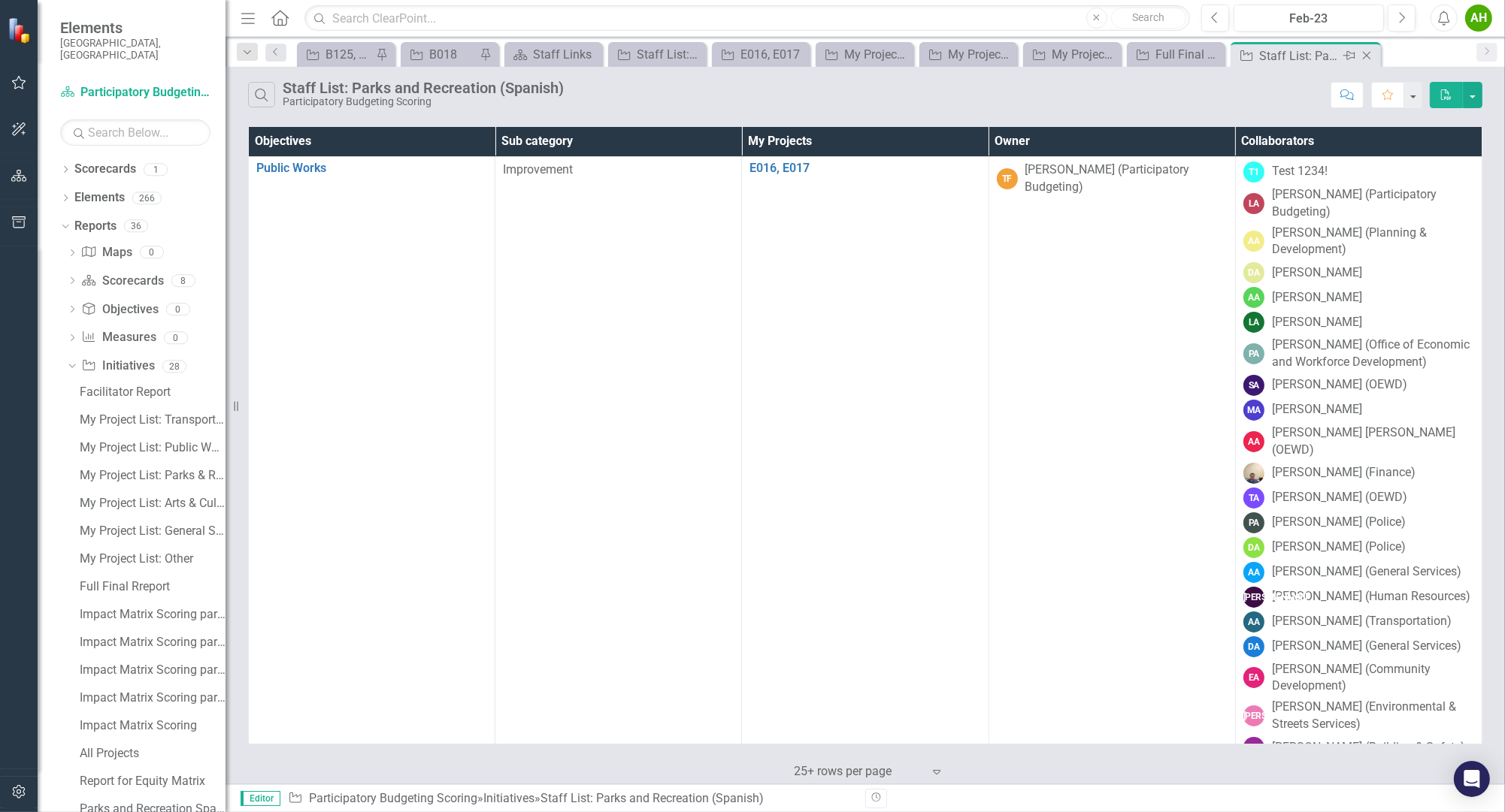
click at [1366, 58] on icon "Close" at bounding box center [1366, 56] width 15 height 12
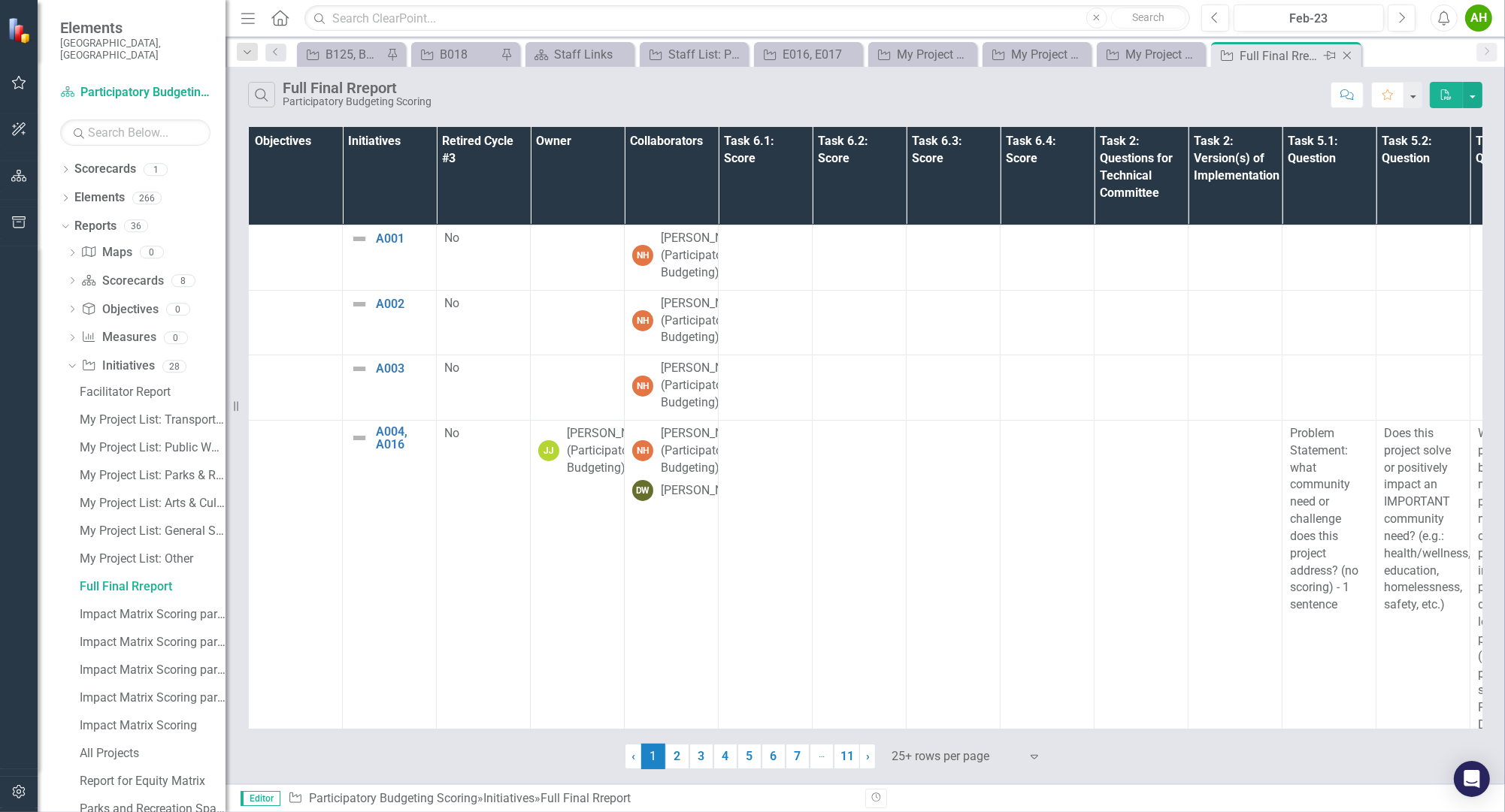
click at [1344, 54] on icon "Close" at bounding box center [1346, 56] width 15 height 12
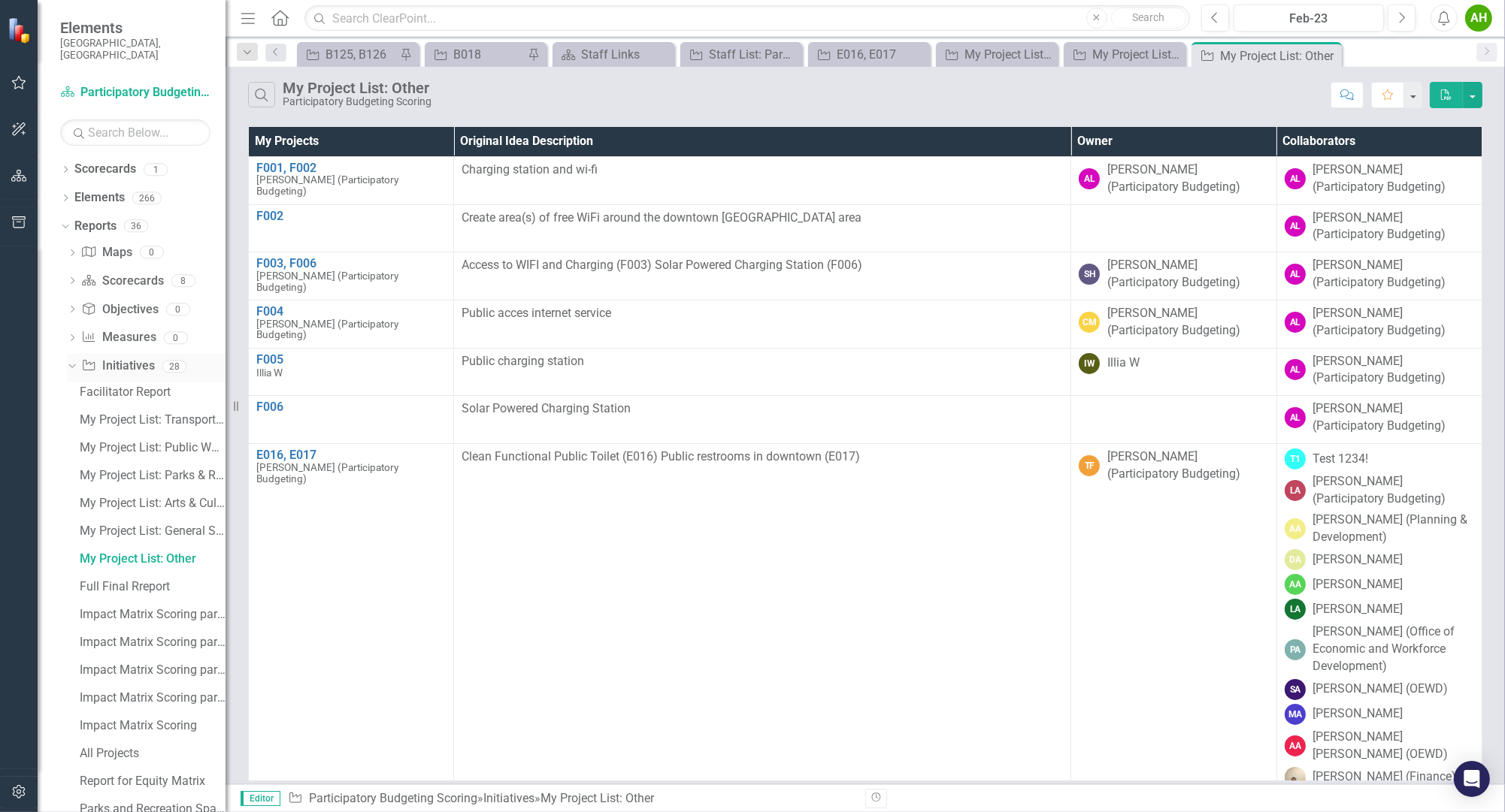
click at [74, 360] on div "Dropdown" at bounding box center [69, 366] width 12 height 11
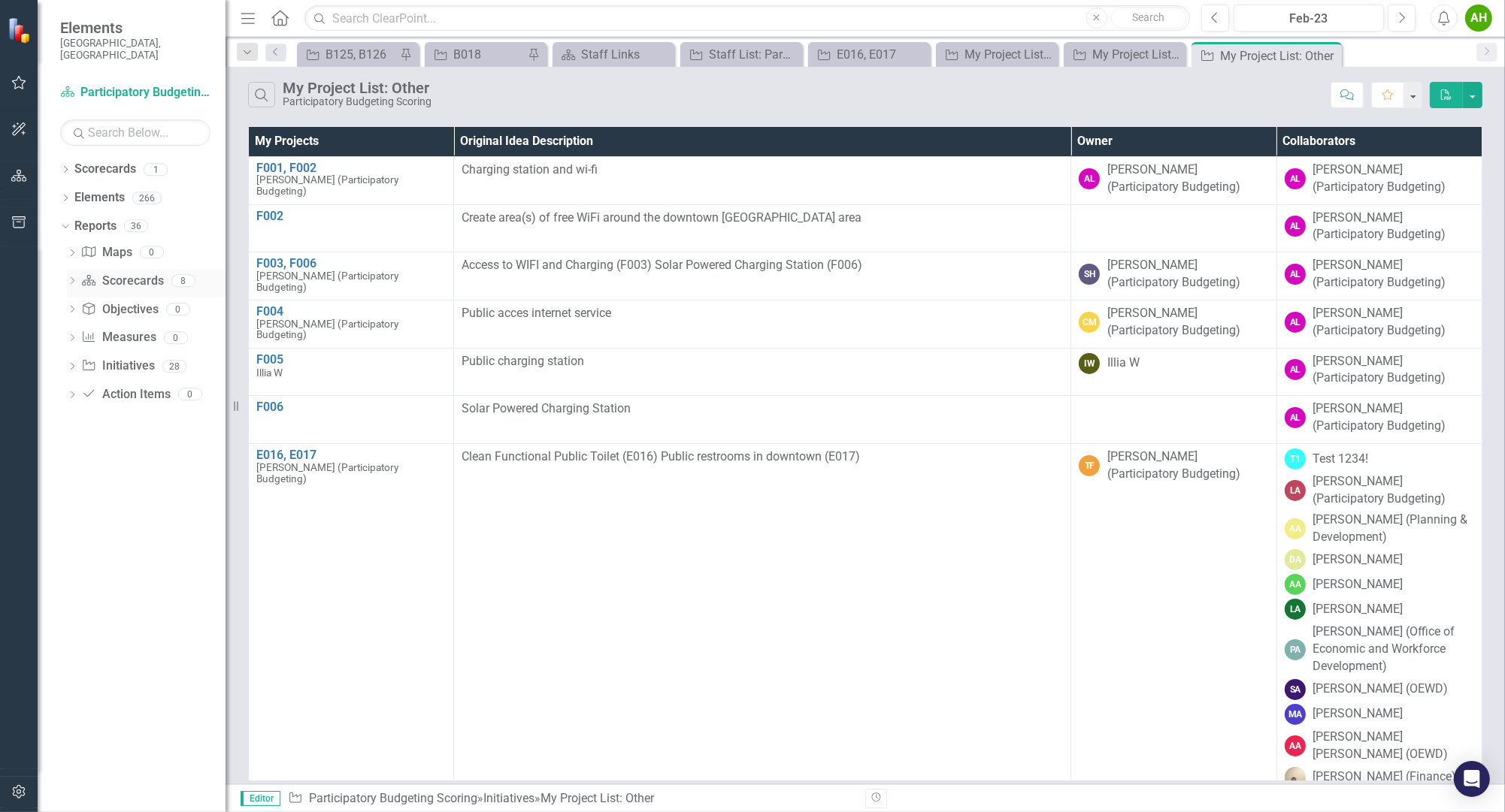
click at [72, 278] on icon "Dropdown" at bounding box center [73, 282] width 11 height 8
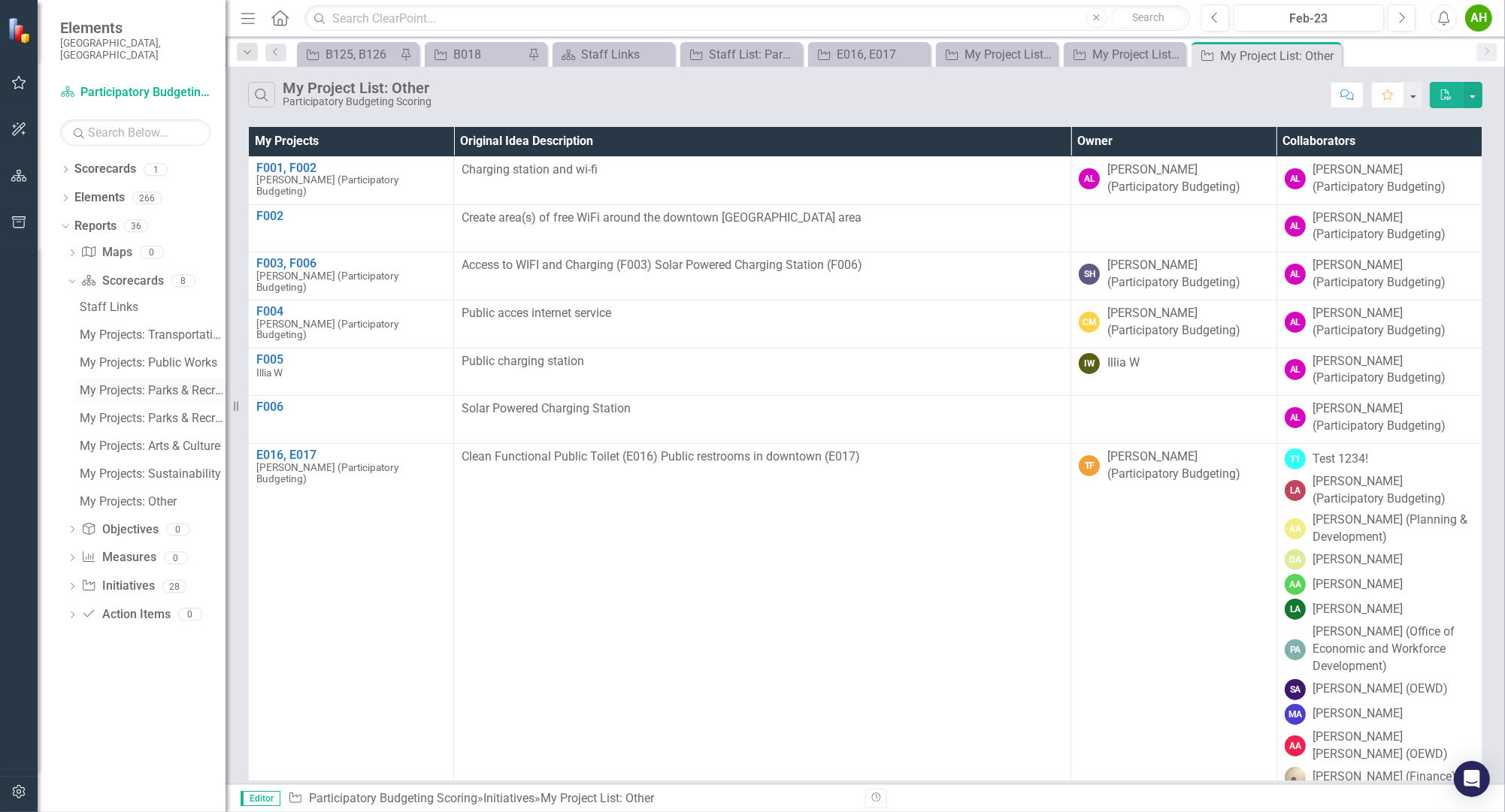
click at [162, 384] on div "My Projects: Parks & Recreation" at bounding box center [152, 391] width 146 height 13
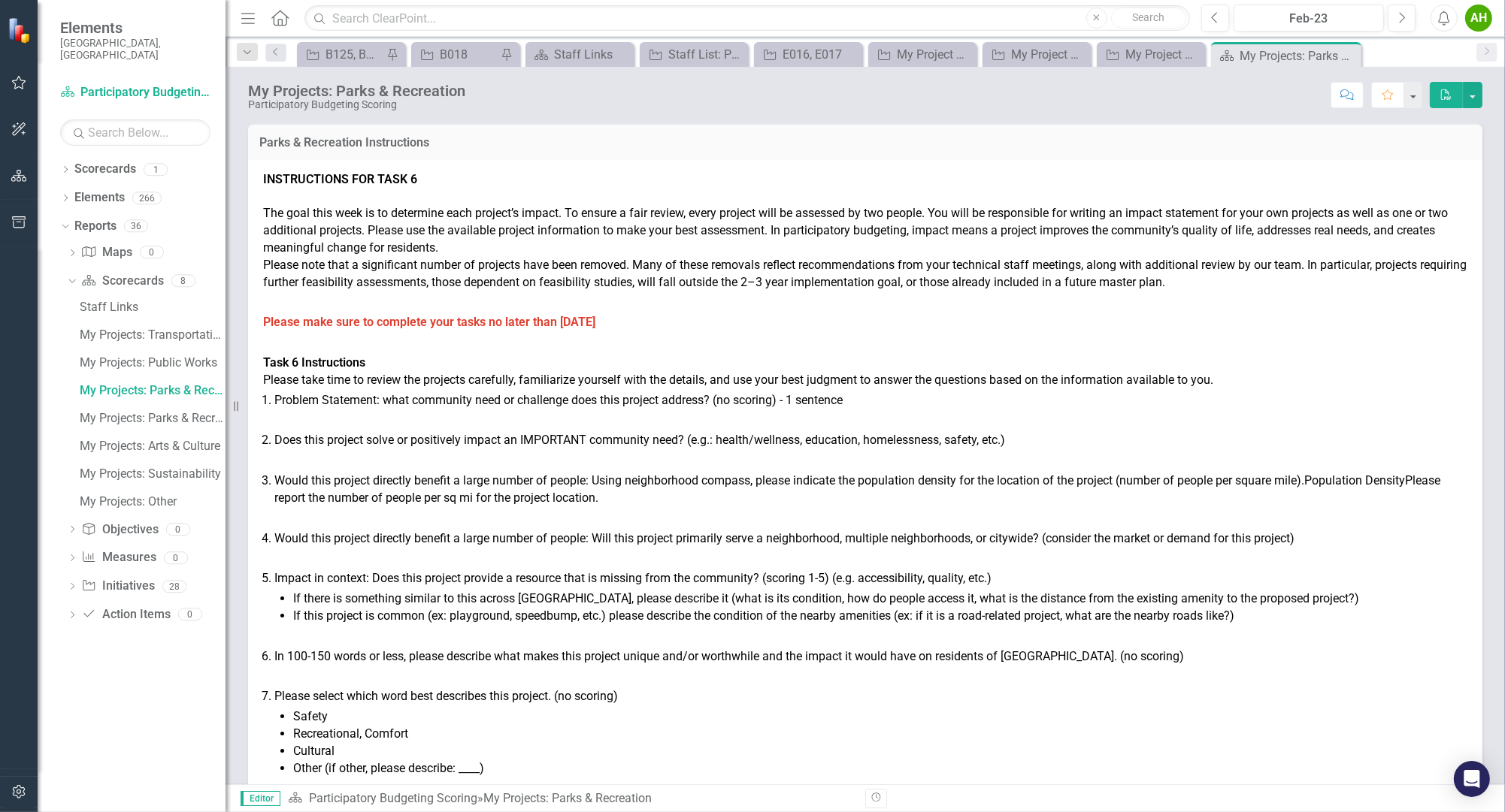
drag, startPoint x: 855, startPoint y: 231, endPoint x: 866, endPoint y: 200, distance: 32.9
click at [815, 264] on span "Please note that a significant number of projects have been removed. Many of th…" at bounding box center [865, 274] width 1203 height 32
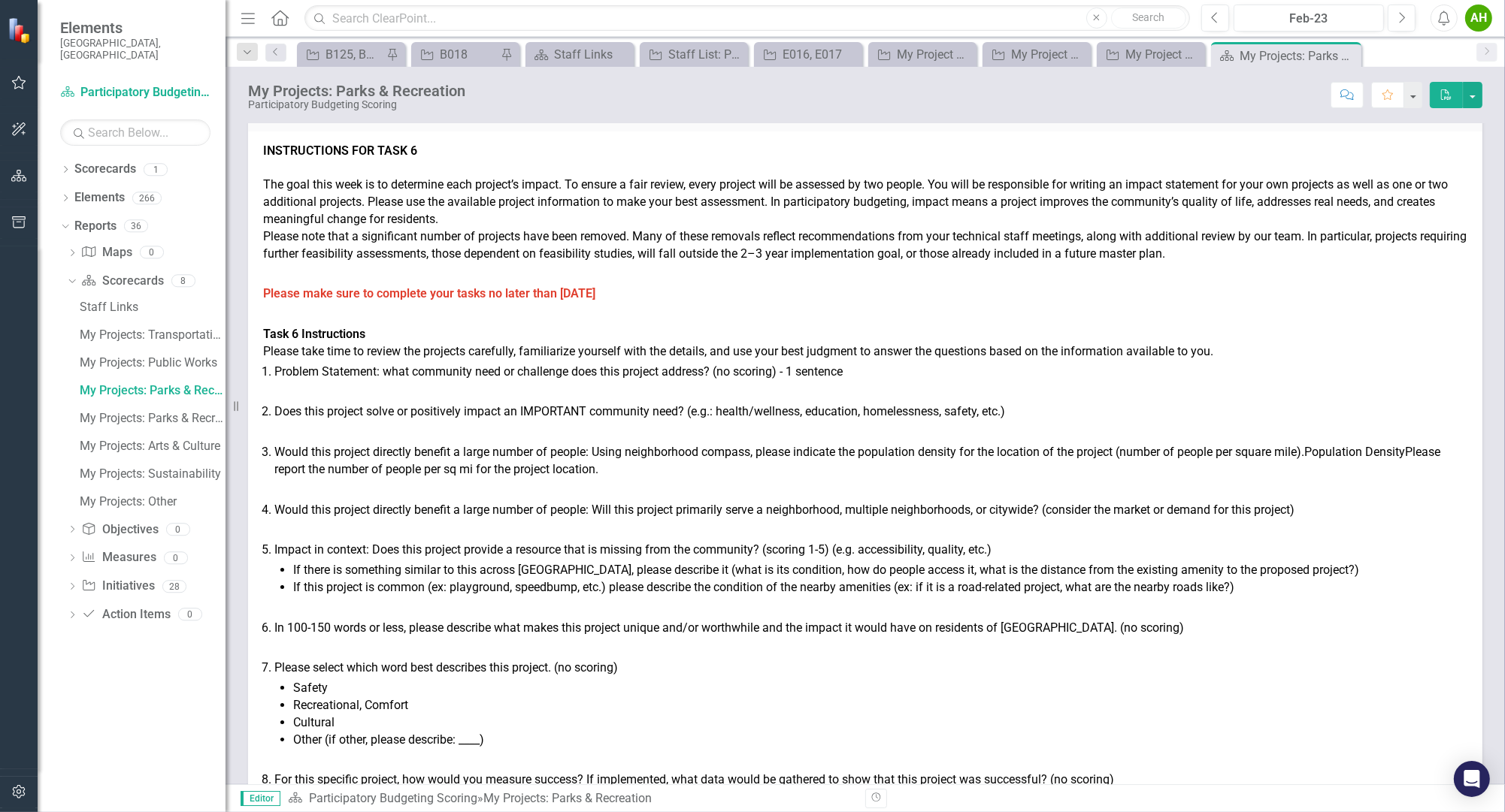
scroll to position [37, 0]
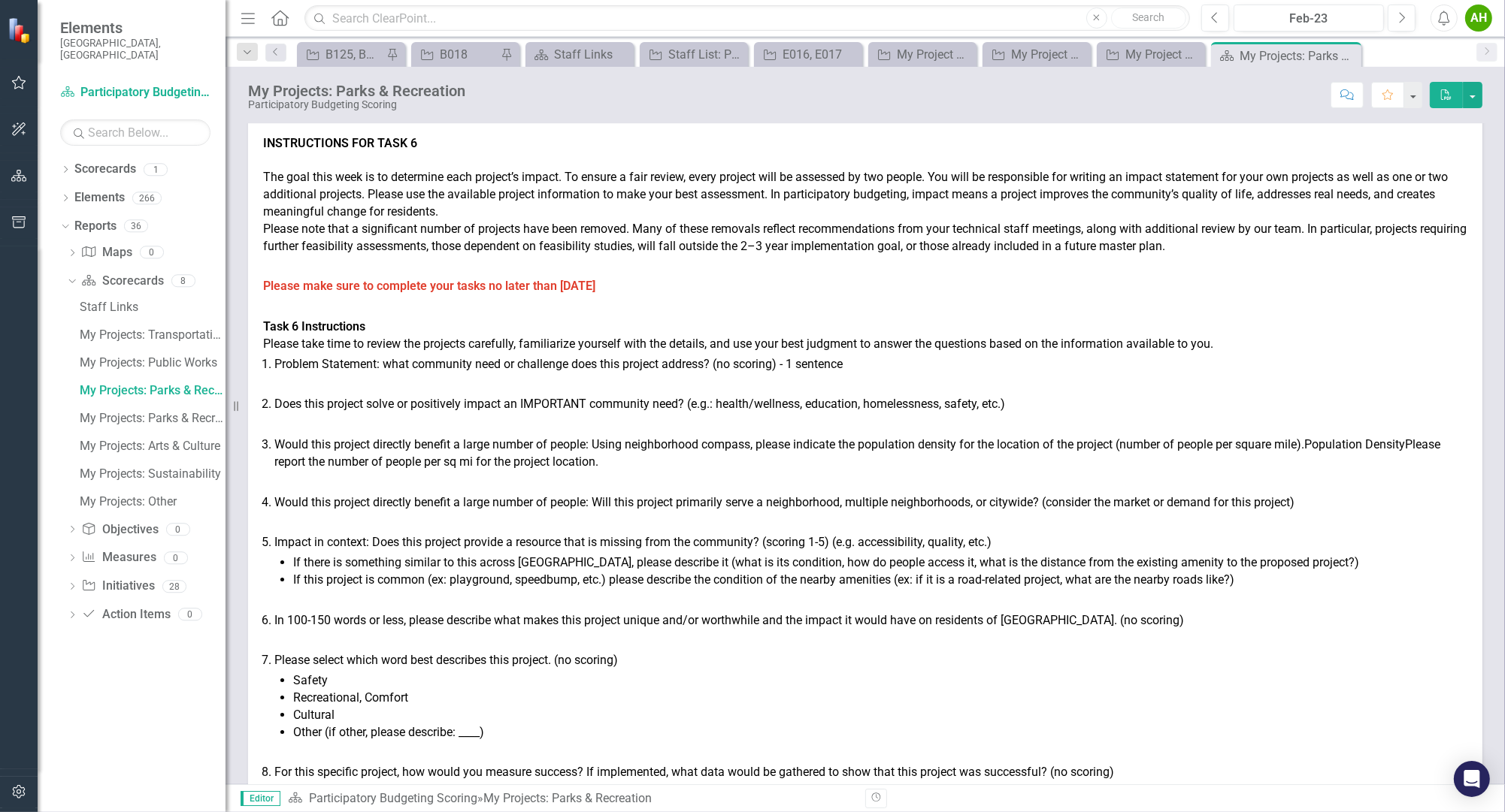
drag, startPoint x: 850, startPoint y: 196, endPoint x: 853, endPoint y: 220, distance: 24.2
drag, startPoint x: 825, startPoint y: 226, endPoint x: 1278, endPoint y: 251, distance: 453.7
click at [1278, 251] on p "Please note that a significant number of projects have been removed. Many of th…" at bounding box center [865, 236] width 1204 height 35
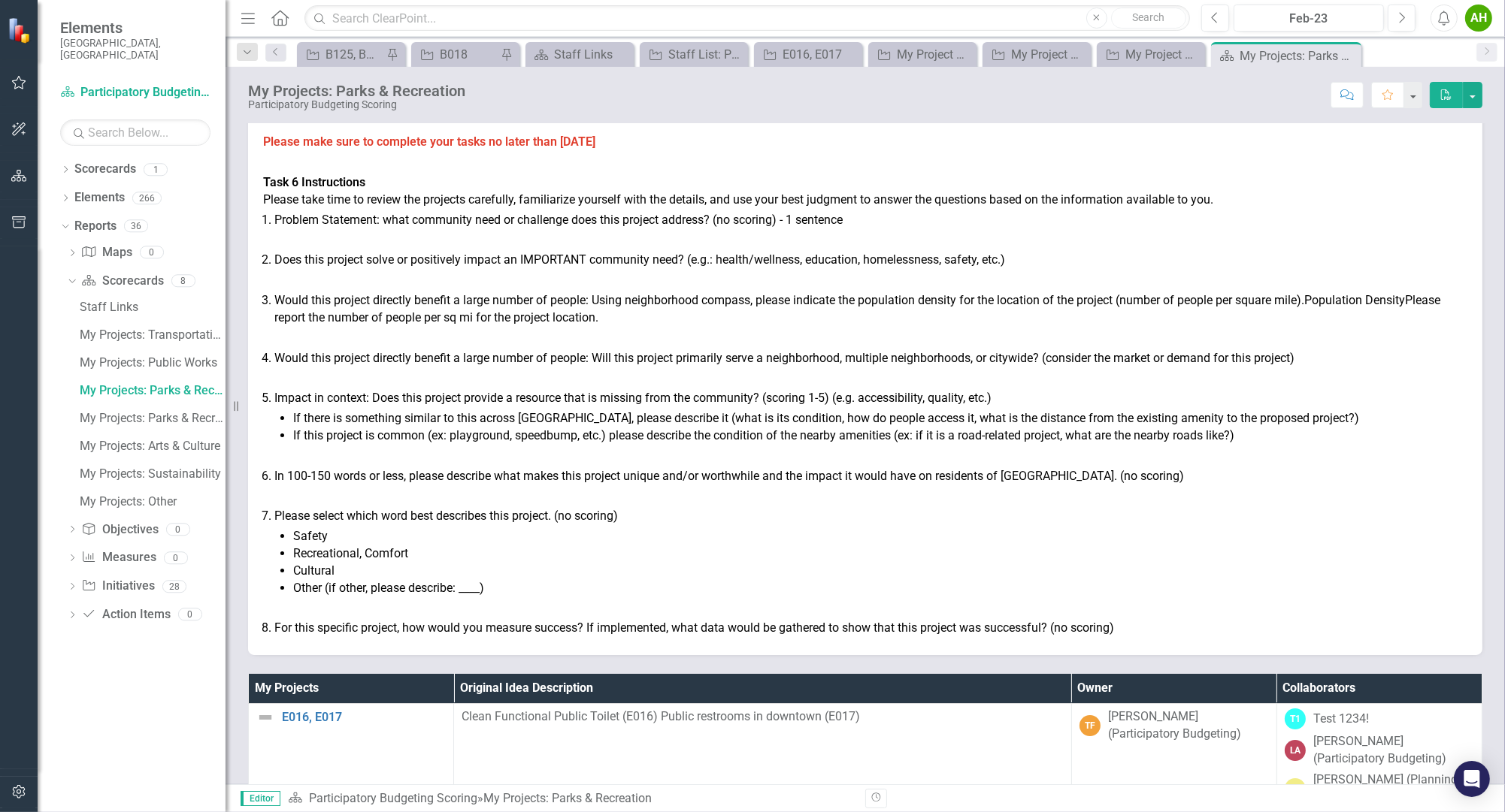
drag, startPoint x: 1251, startPoint y: 261, endPoint x: 1226, endPoint y: 290, distance: 38.3
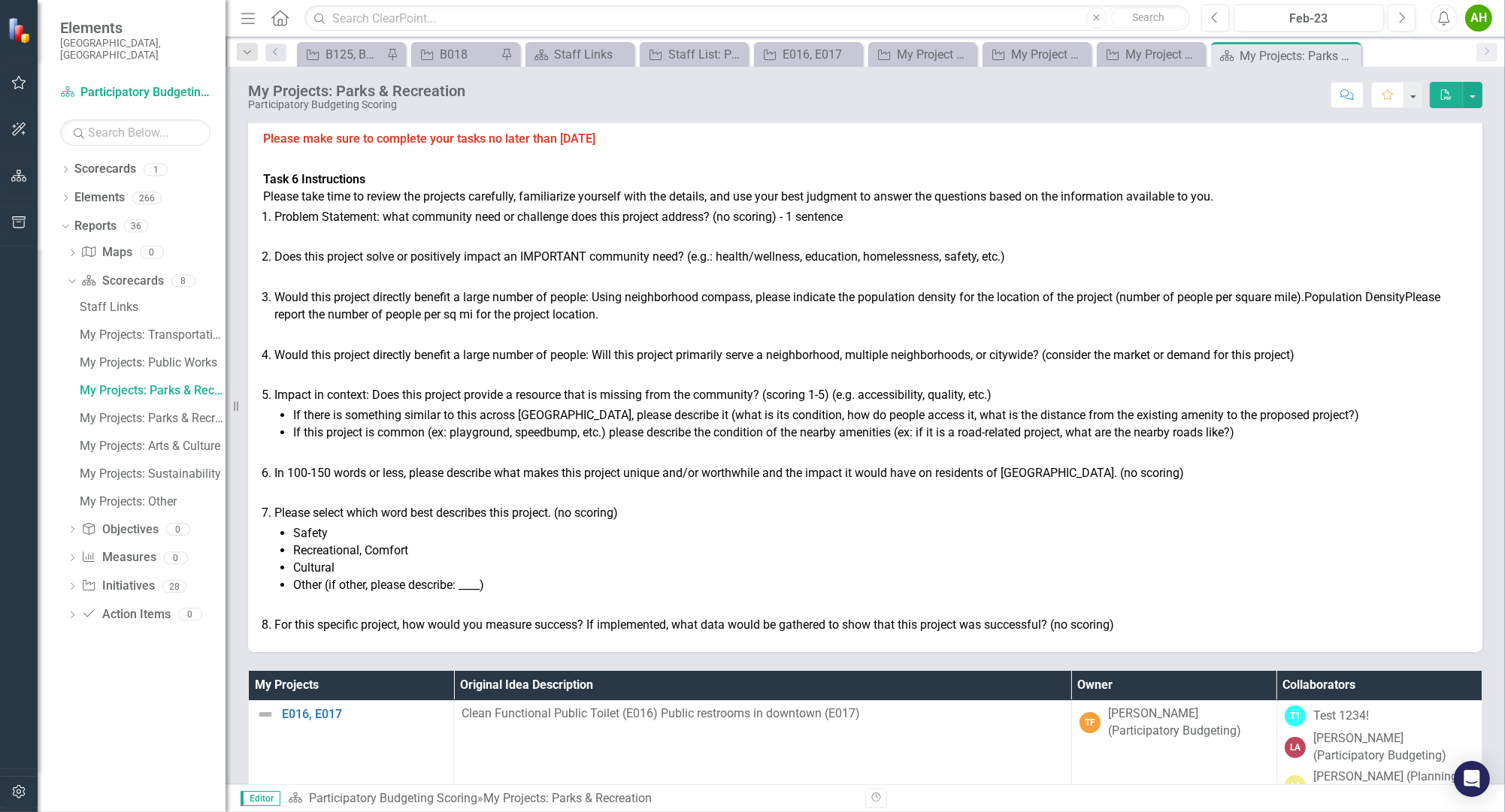
scroll to position [100, 0]
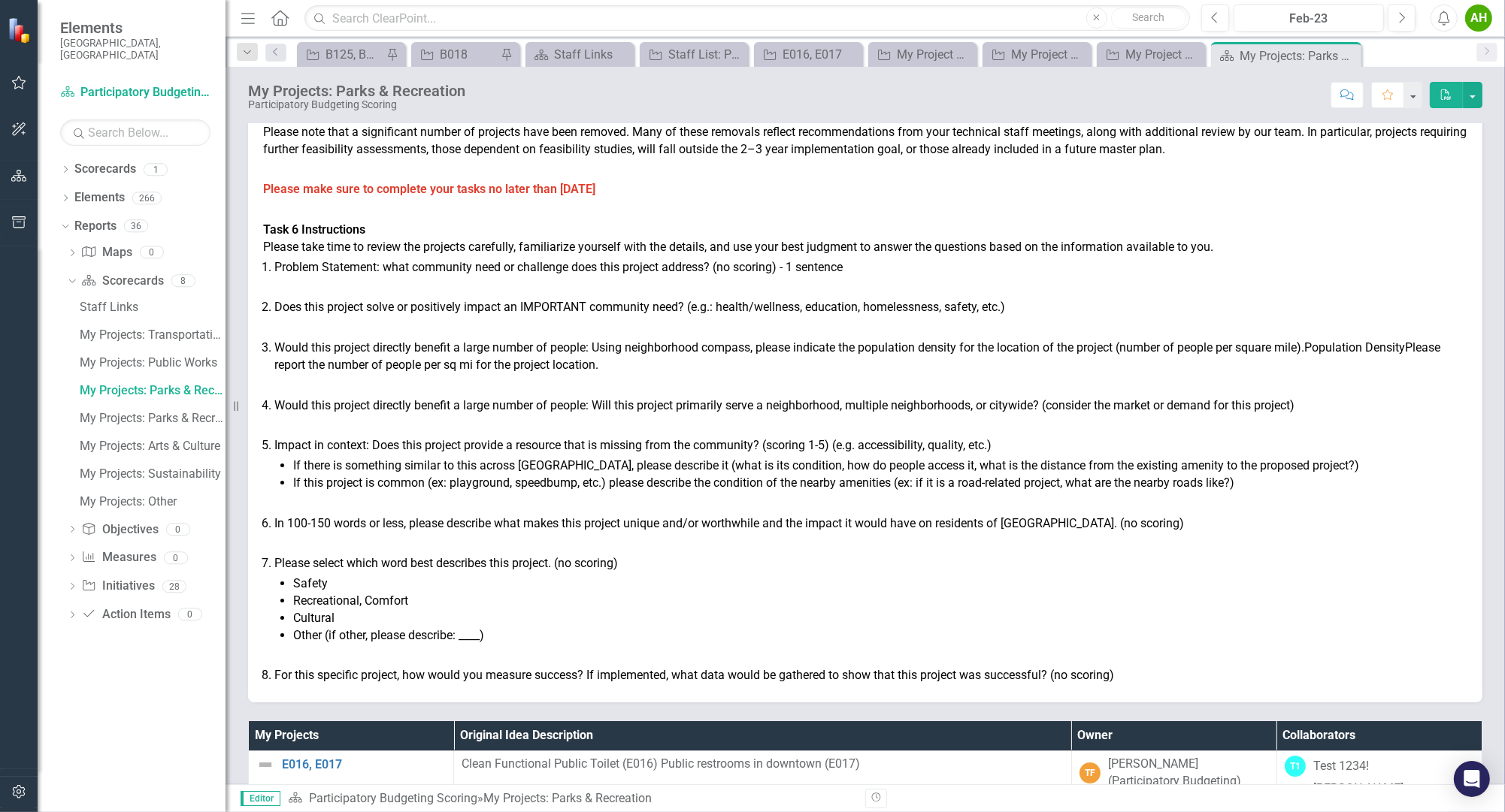
drag, startPoint x: 1024, startPoint y: 220, endPoint x: 1024, endPoint y: 250, distance: 30.0
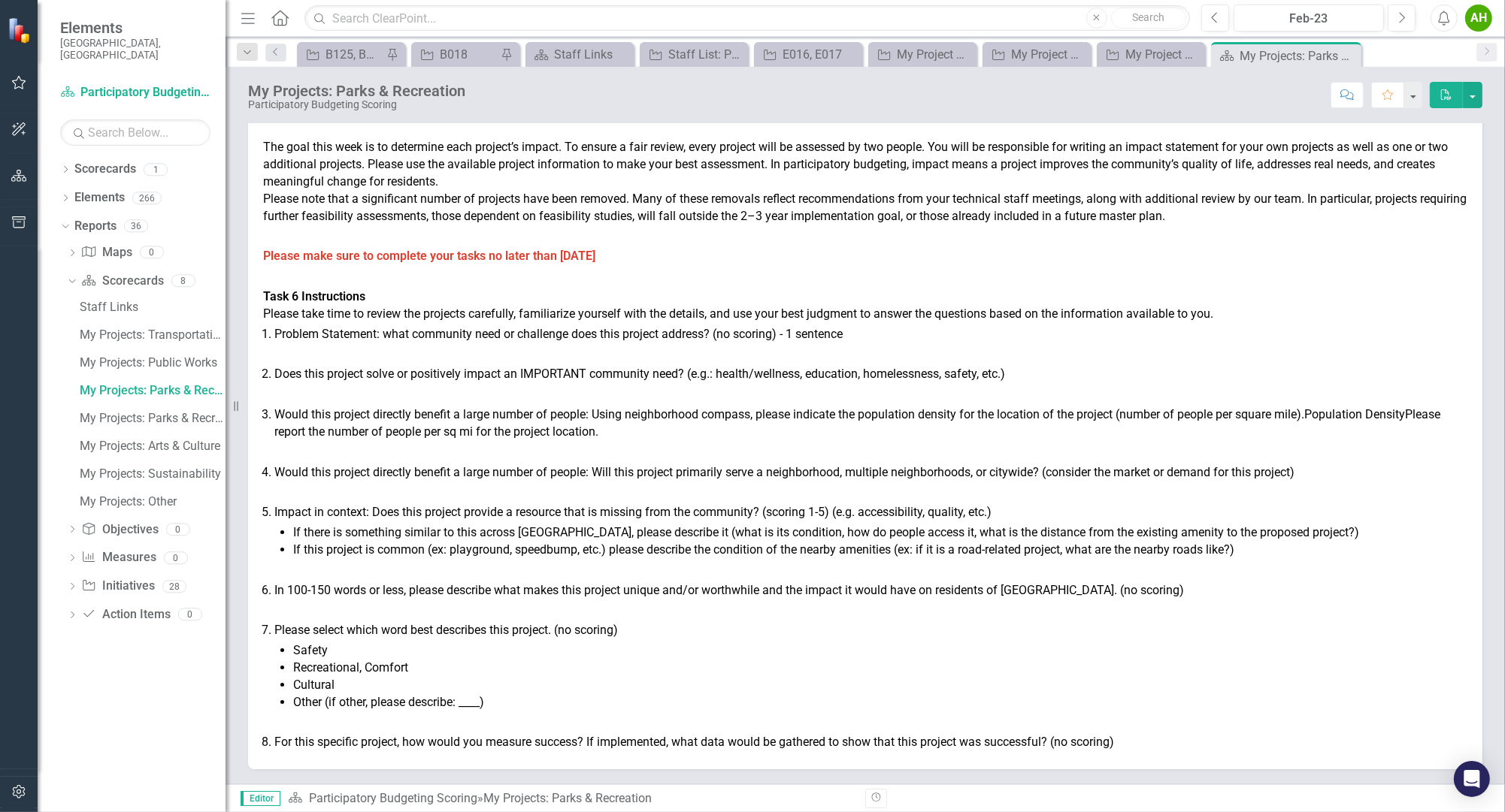
drag, startPoint x: 977, startPoint y: 424, endPoint x: 1009, endPoint y: 398, distance: 41.2
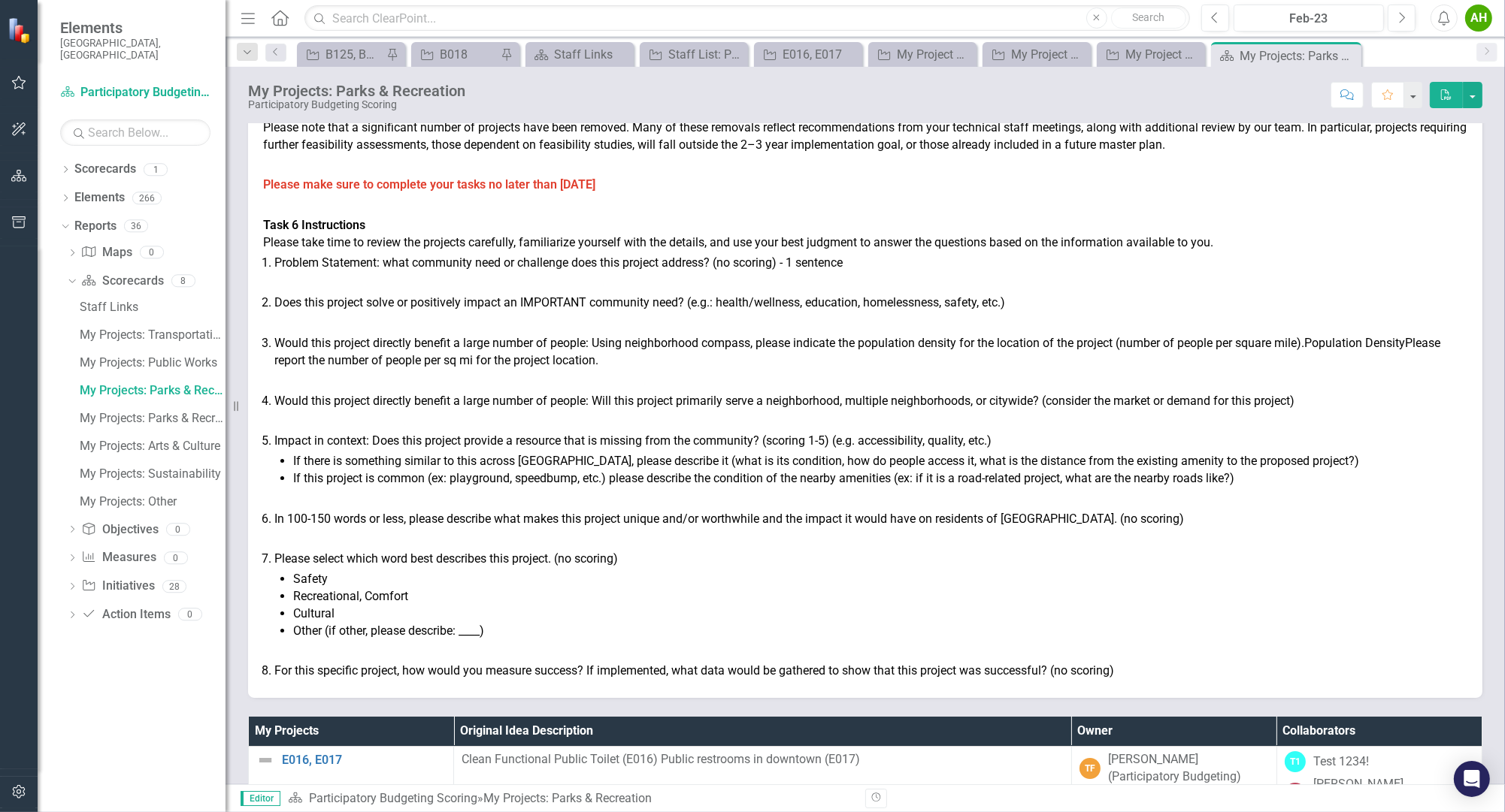
scroll to position [171, 0]
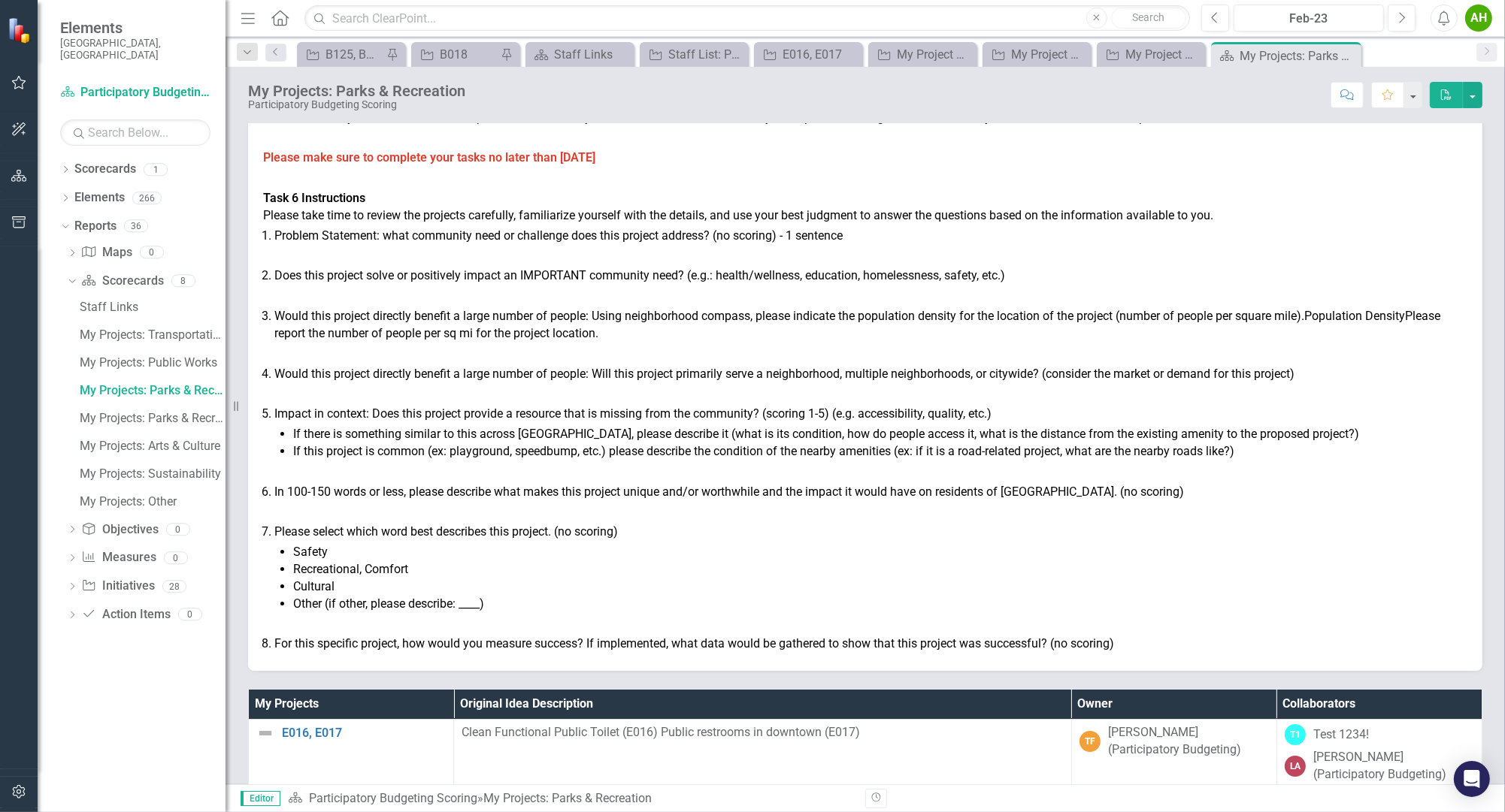
drag, startPoint x: 1064, startPoint y: 282, endPoint x: 1063, endPoint y: 324, distance: 42.0
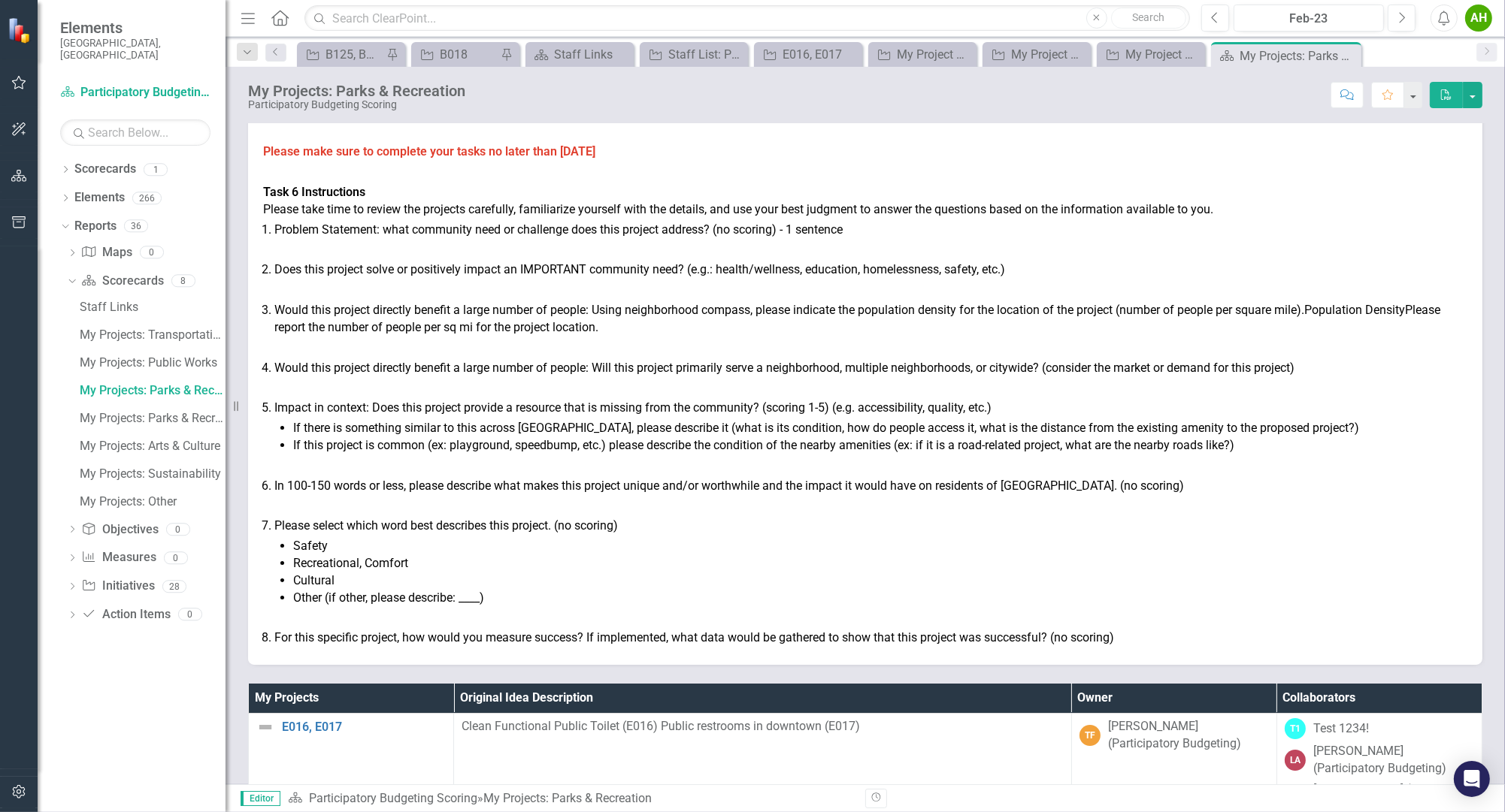
click at [528, 250] on p at bounding box center [865, 251] width 1204 height 18
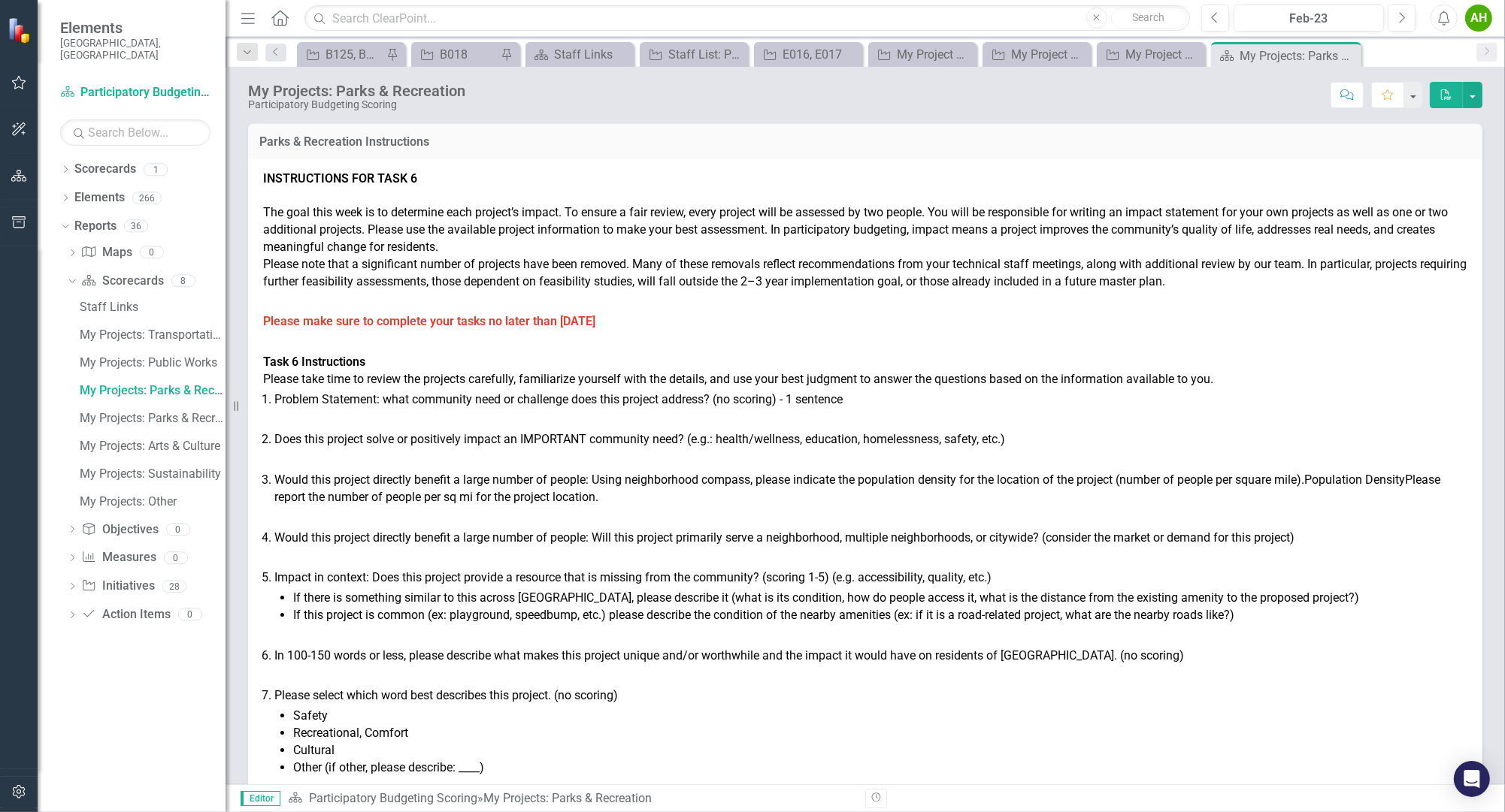
scroll to position [0, 0]
drag, startPoint x: 693, startPoint y: 190, endPoint x: 774, endPoint y: 201, distance: 81.7
click at [1171, 449] on p "Does this project solve or positively impact an IMPORTANT community need? (e.g.…" at bounding box center [871, 441] width 1192 height 18
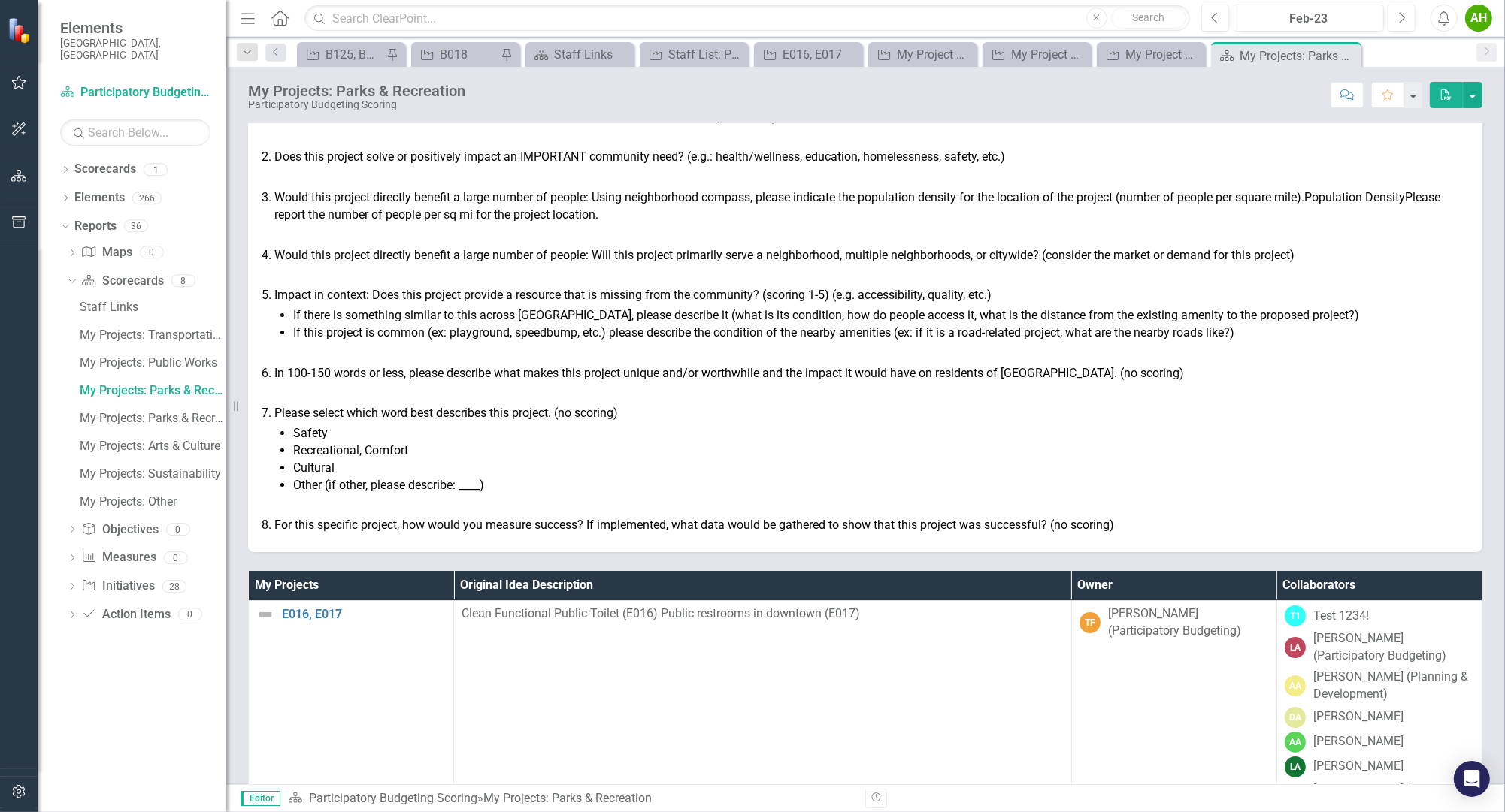
drag, startPoint x: 777, startPoint y: 191, endPoint x: 772, endPoint y: 198, distance: 8.6
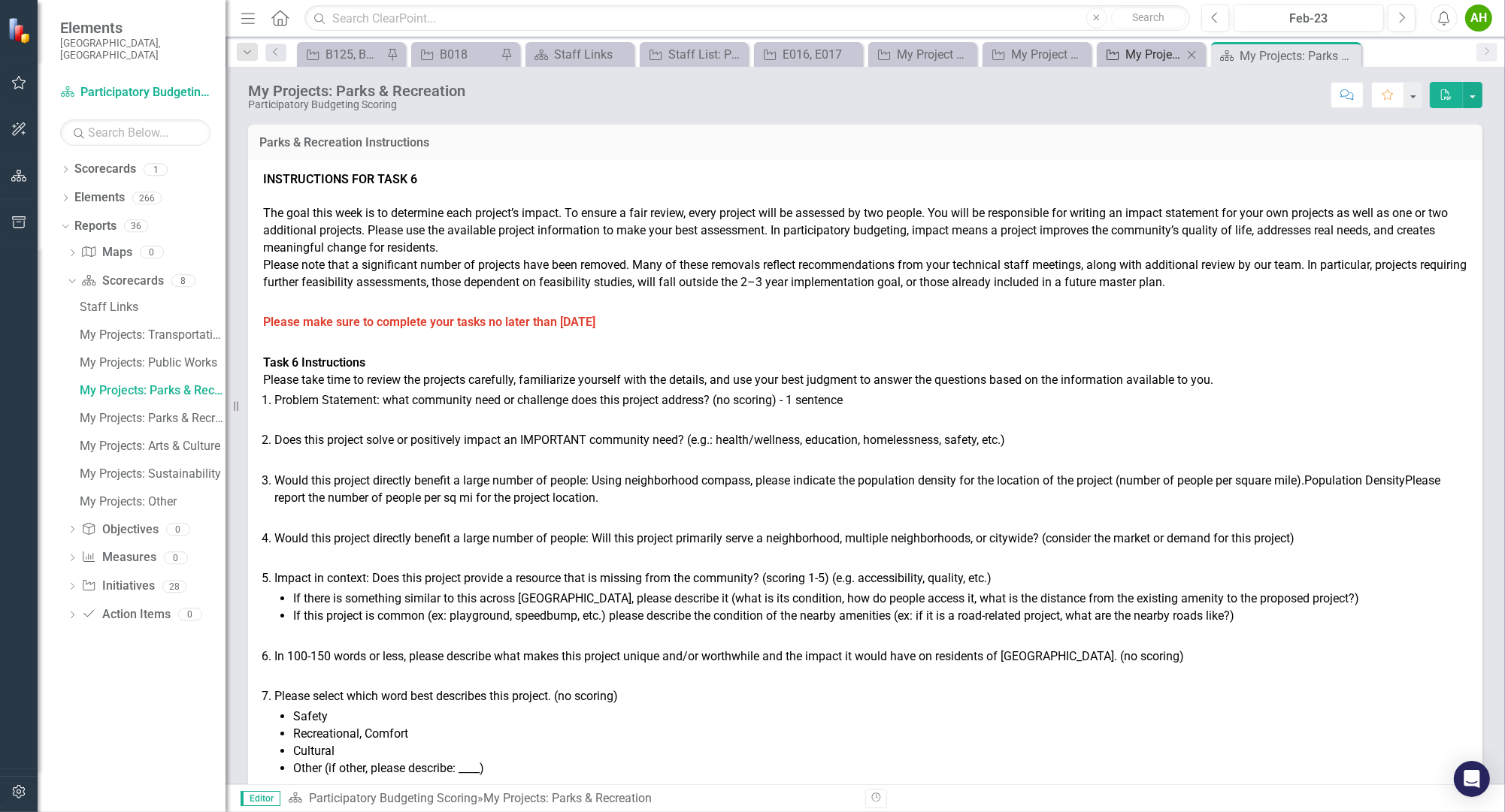
click at [1147, 48] on div "My Project List: Other" at bounding box center [1153, 54] width 57 height 19
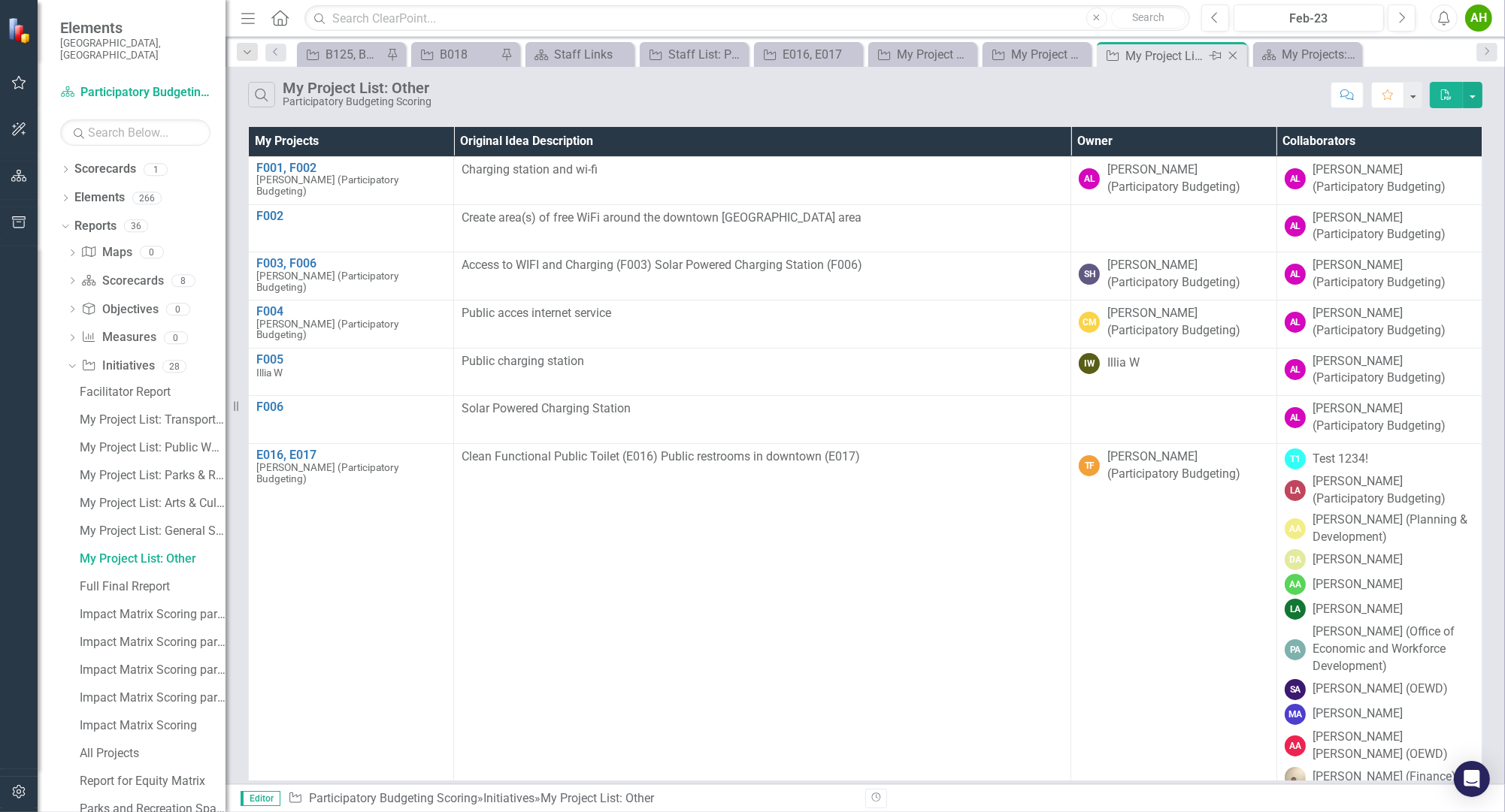
click at [1233, 55] on icon "Close" at bounding box center [1232, 56] width 15 height 12
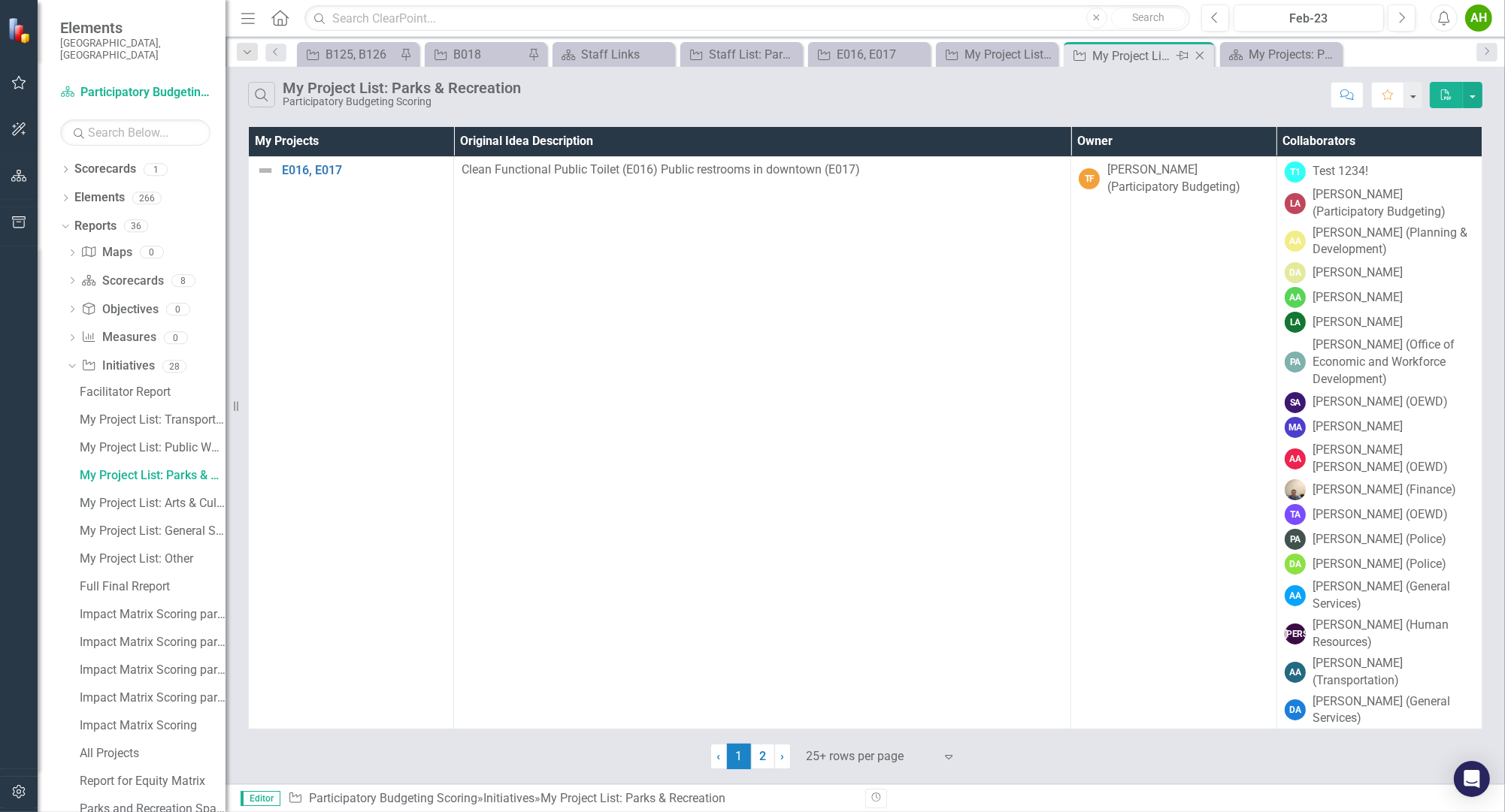
click at [1120, 54] on div "My Project List: Parks & Recreation" at bounding box center [1132, 56] width 81 height 19
click at [1201, 56] on icon "Close" at bounding box center [1199, 56] width 15 height 12
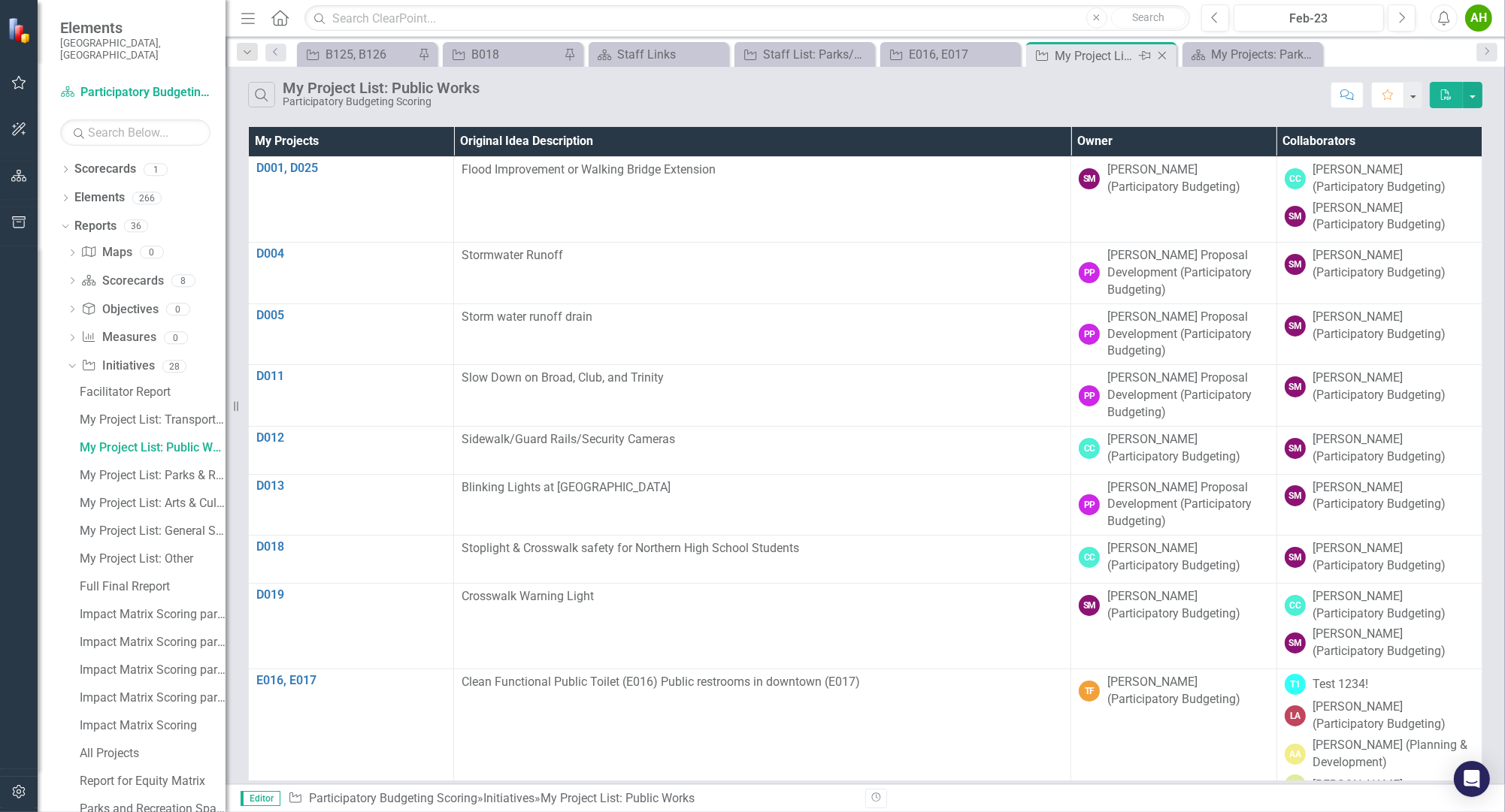
click at [1093, 60] on div "My Project List: Public Works" at bounding box center [1094, 56] width 81 height 19
click at [263, 255] on link "D004" at bounding box center [351, 253] width 190 height 13
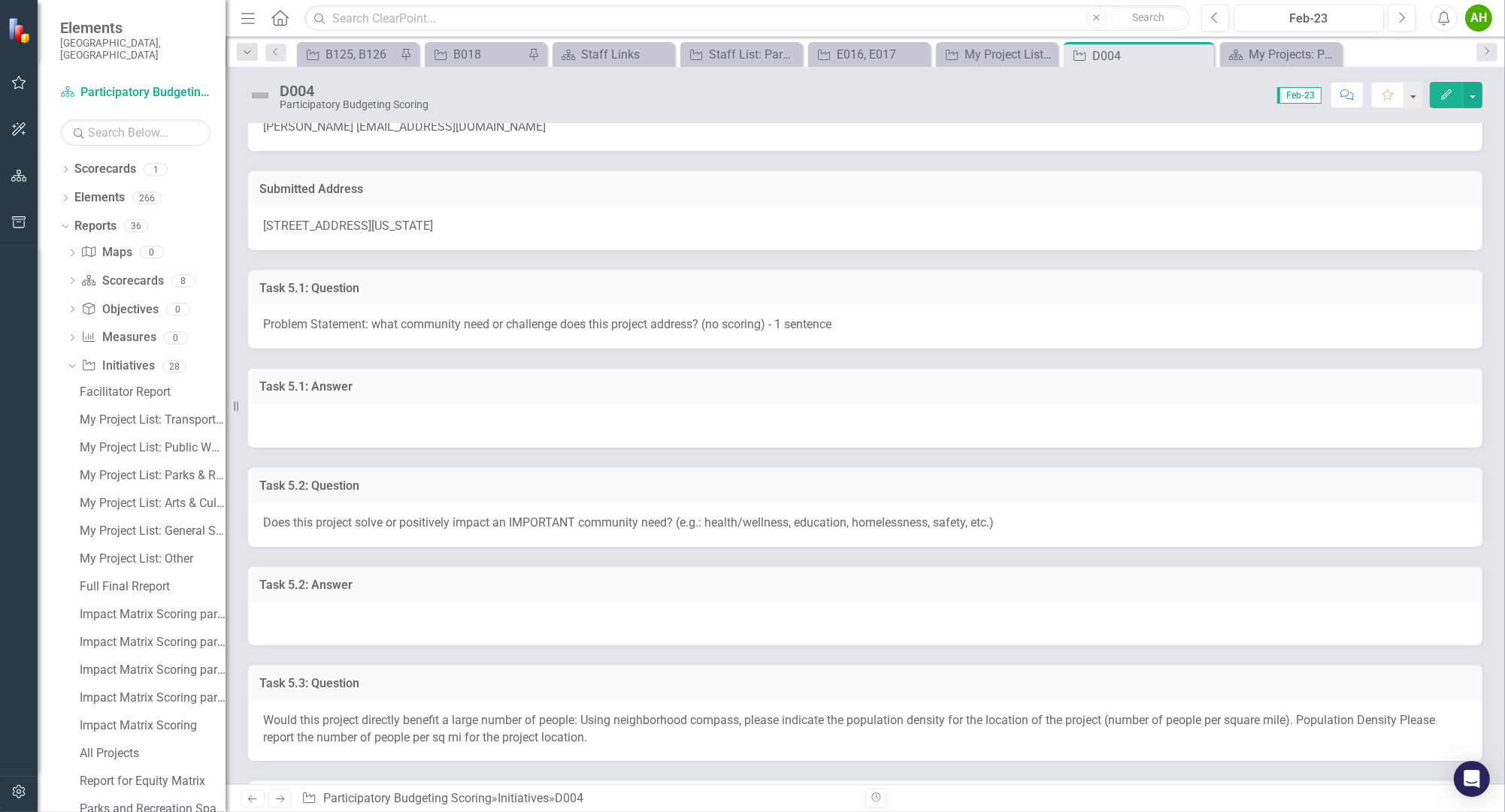
scroll to position [166, 0]
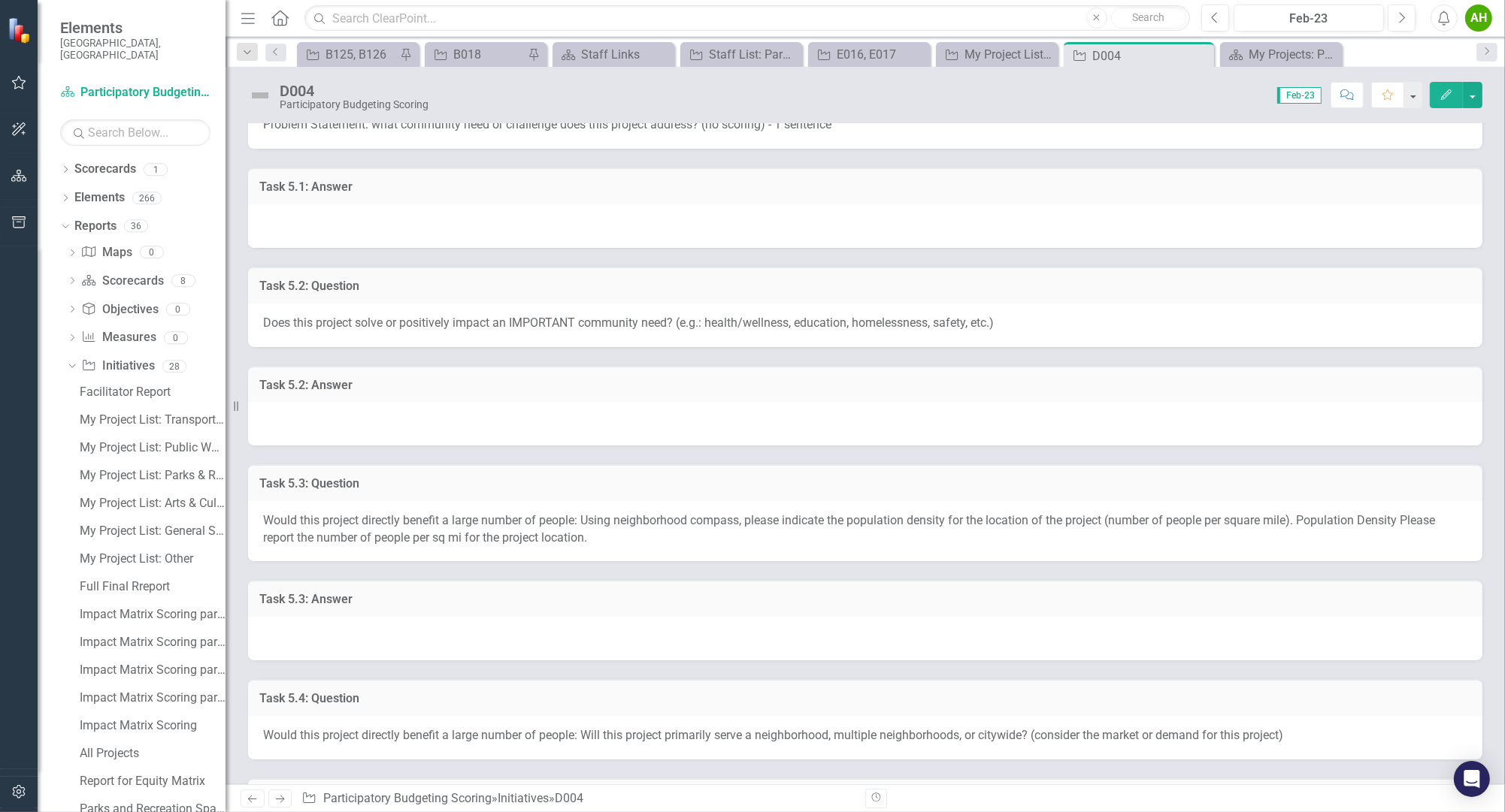
drag, startPoint x: 723, startPoint y: 238, endPoint x: 714, endPoint y: 366, distance: 128.3
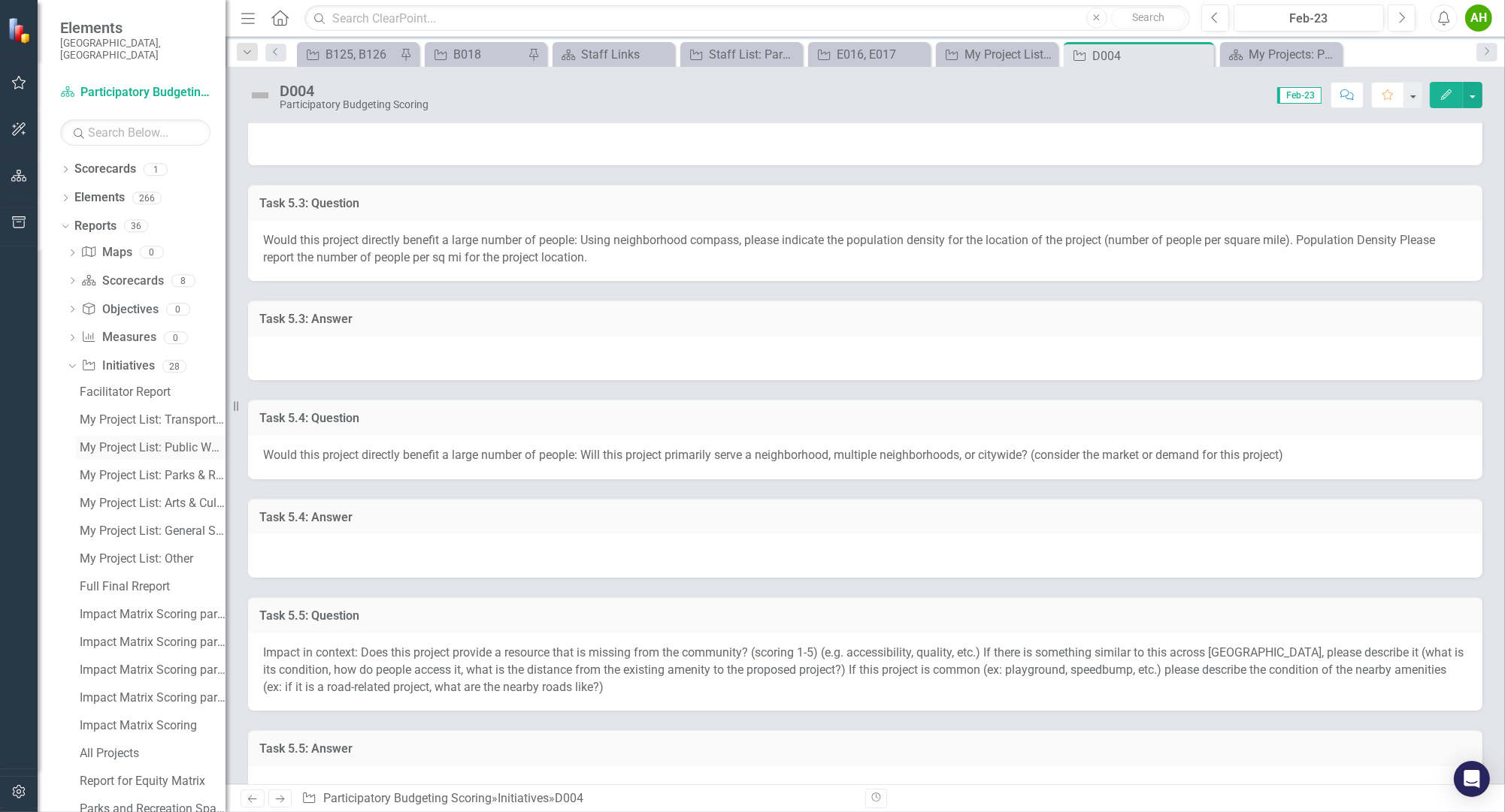
click at [149, 441] on div "My Project List: Public Works" at bounding box center [152, 447] width 146 height 13
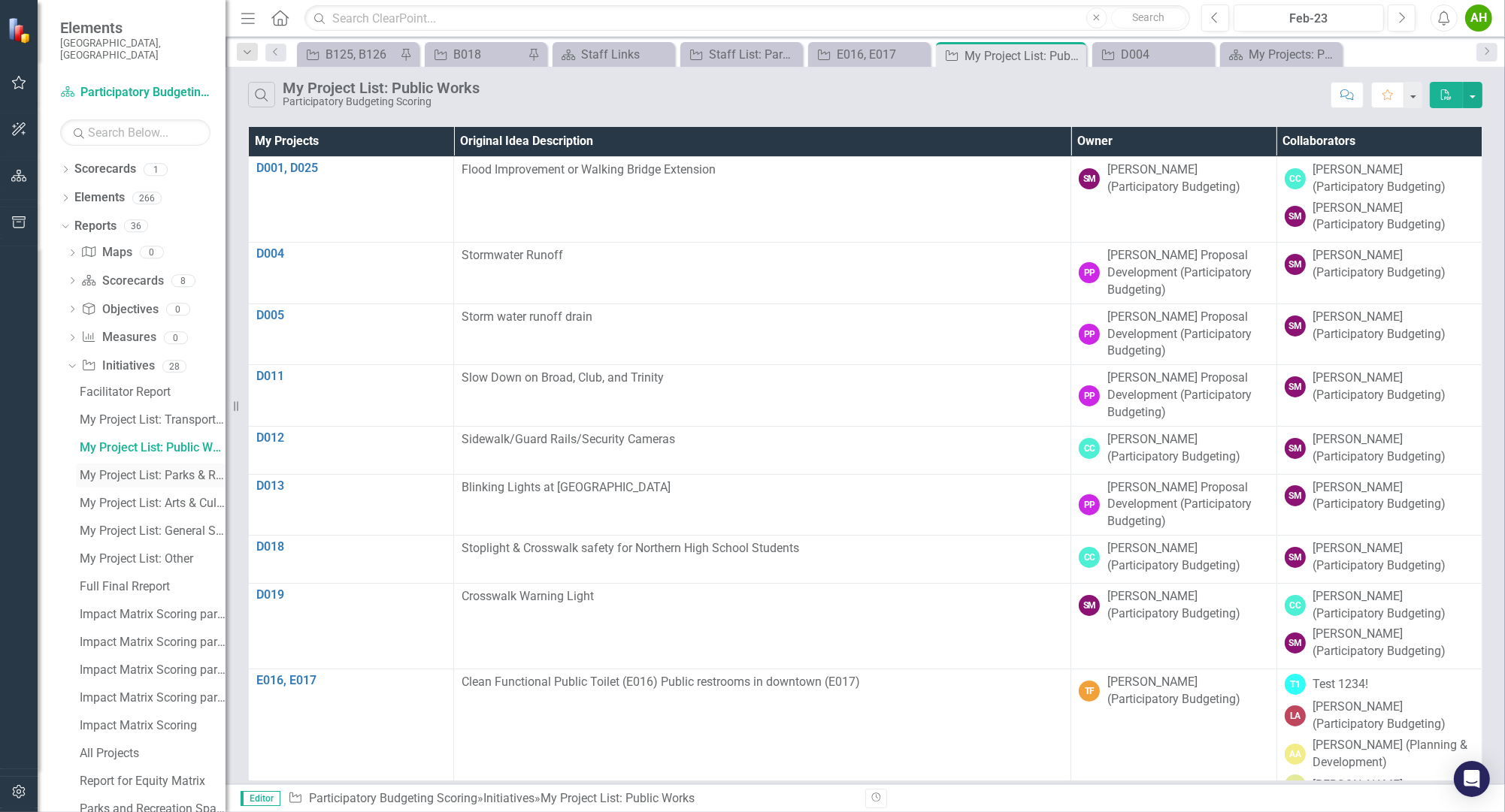
click at [147, 468] on div "My Project List: Parks & Recreation" at bounding box center [152, 475] width 146 height 13
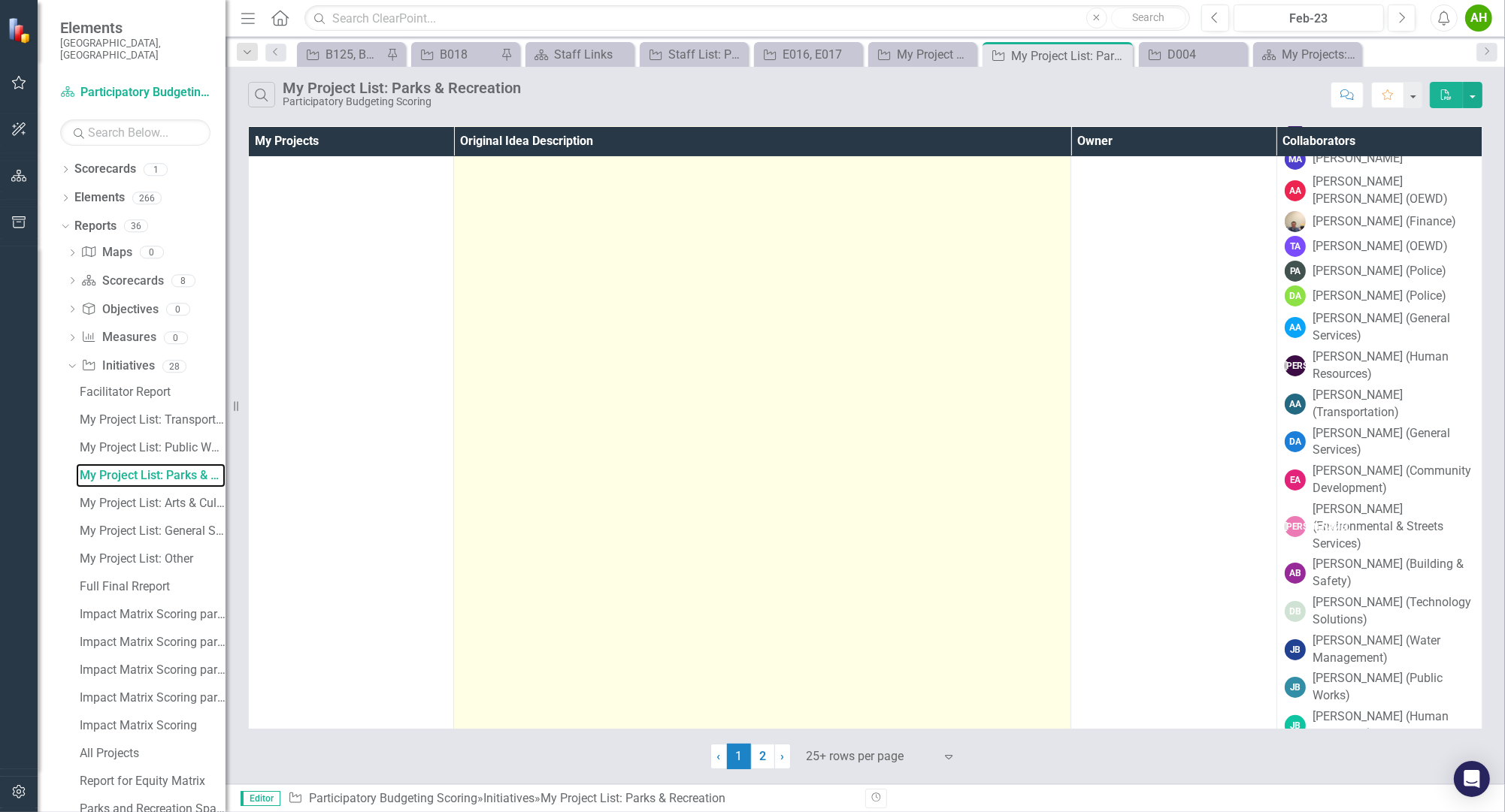
scroll to position [584, 0]
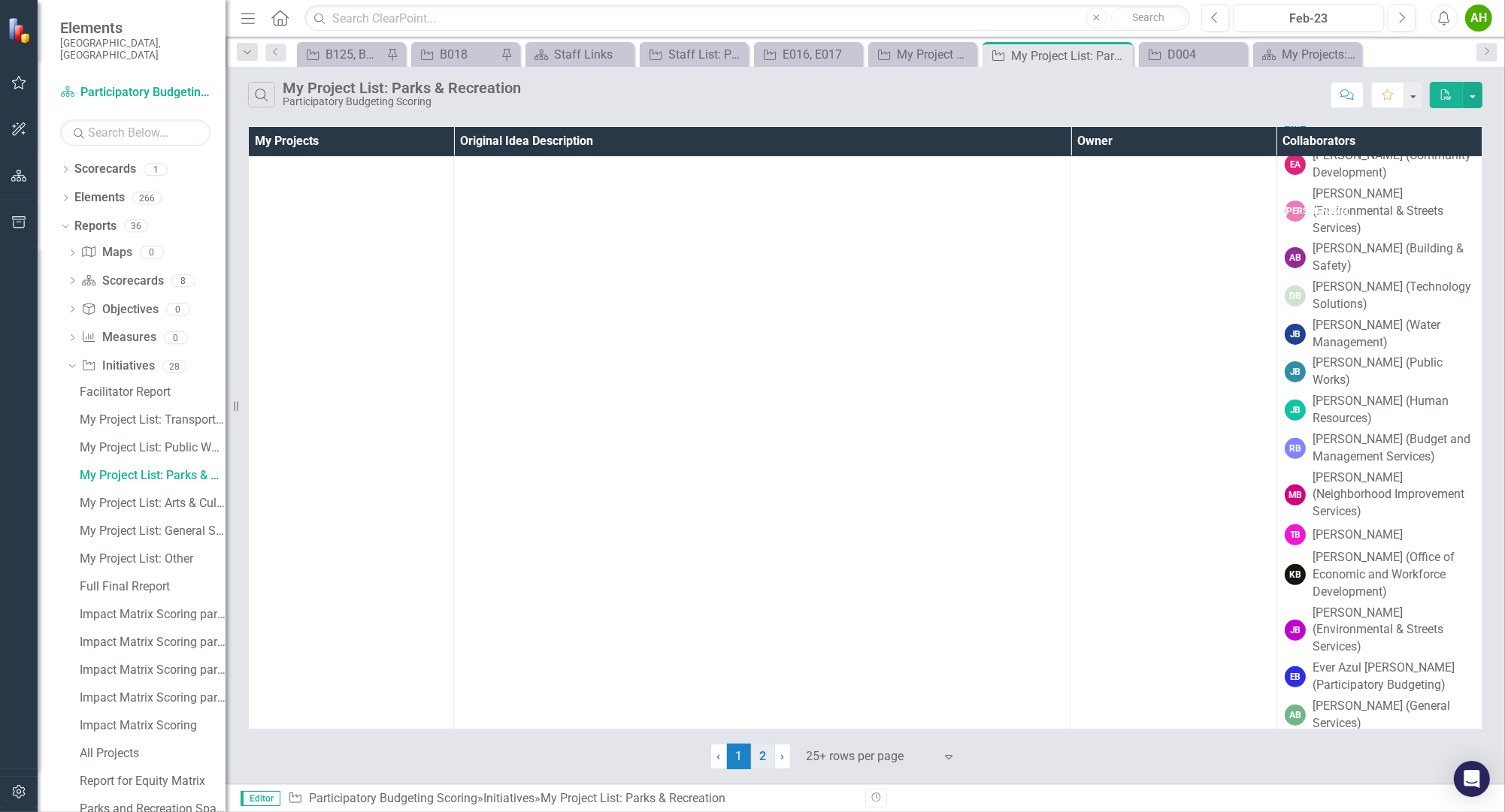
click at [762, 762] on link "2" at bounding box center [763, 756] width 24 height 26
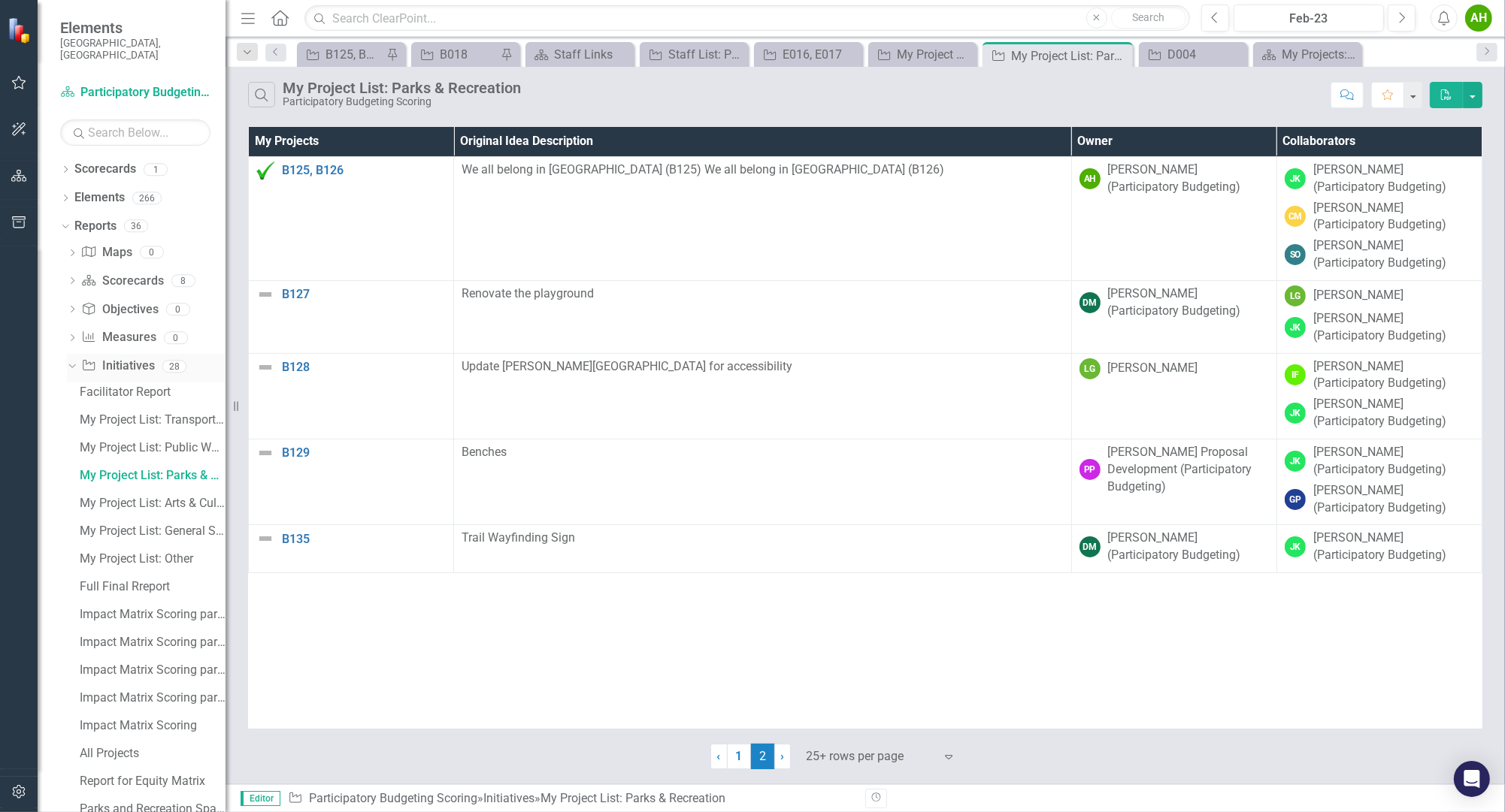
click at [69, 360] on icon "Dropdown" at bounding box center [70, 366] width 8 height 11
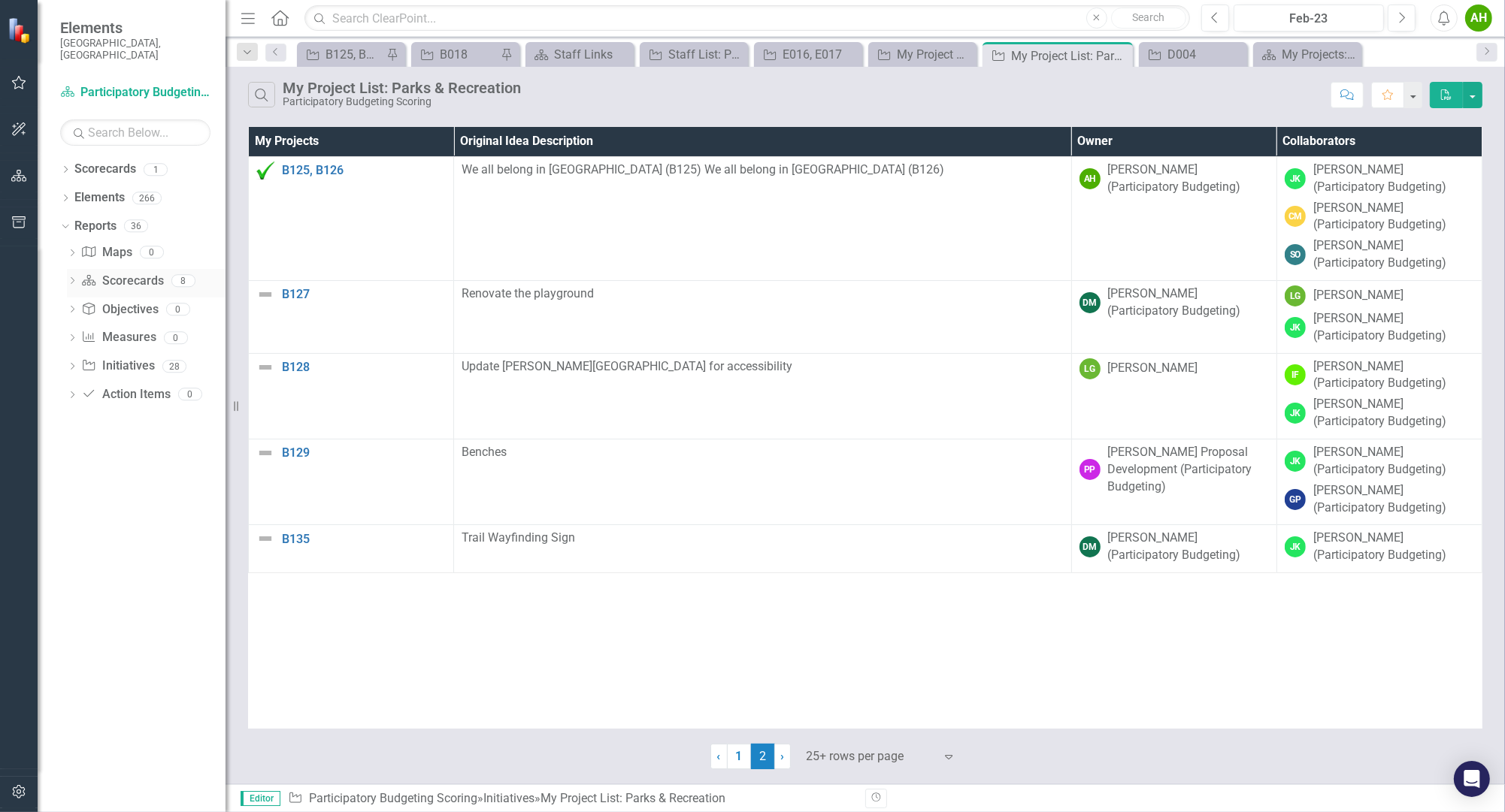
click at [70, 276] on div "Dropdown" at bounding box center [73, 282] width 11 height 12
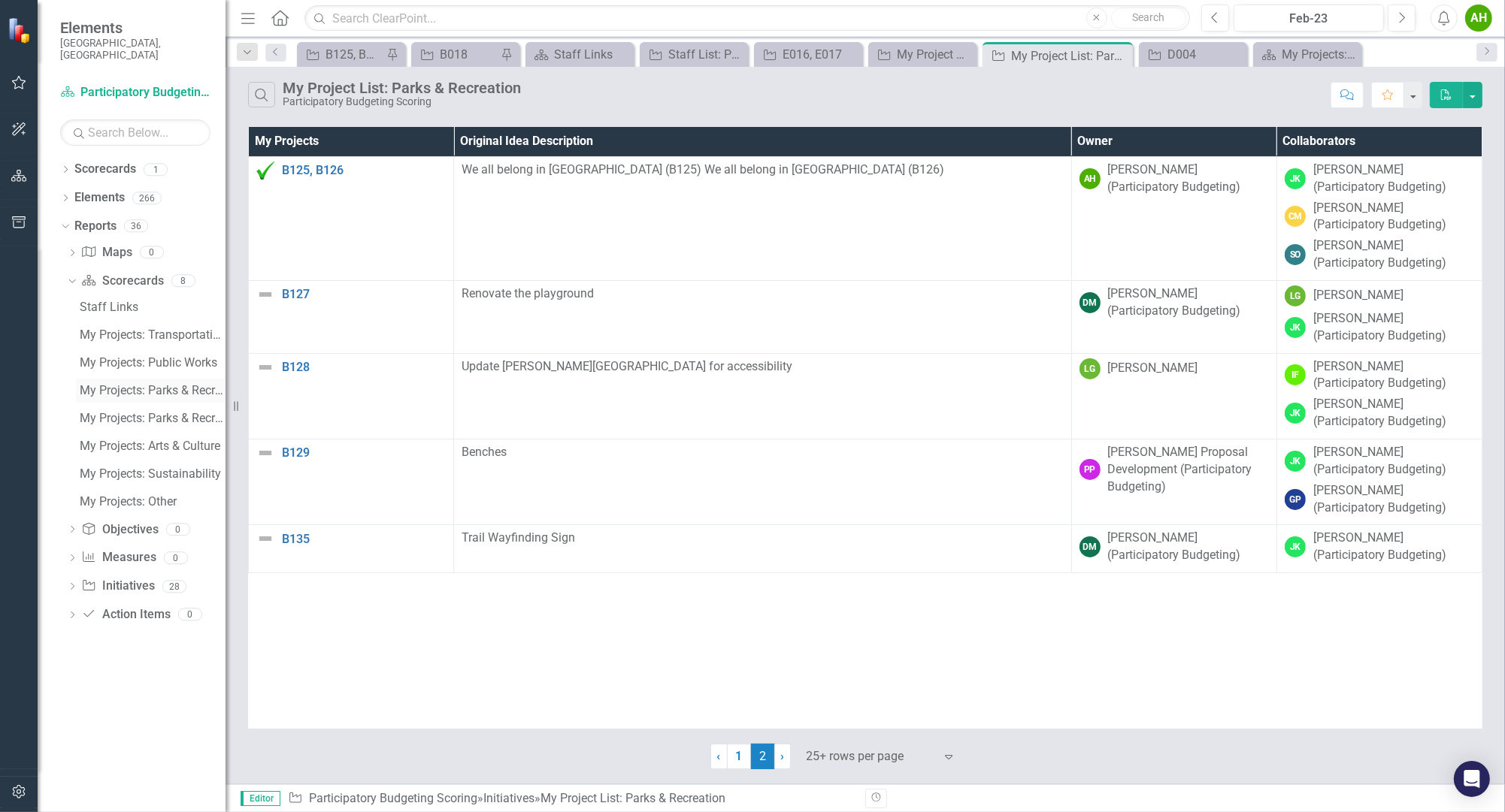
click at [166, 384] on div "My Projects: Parks & Recreation" at bounding box center [152, 391] width 146 height 13
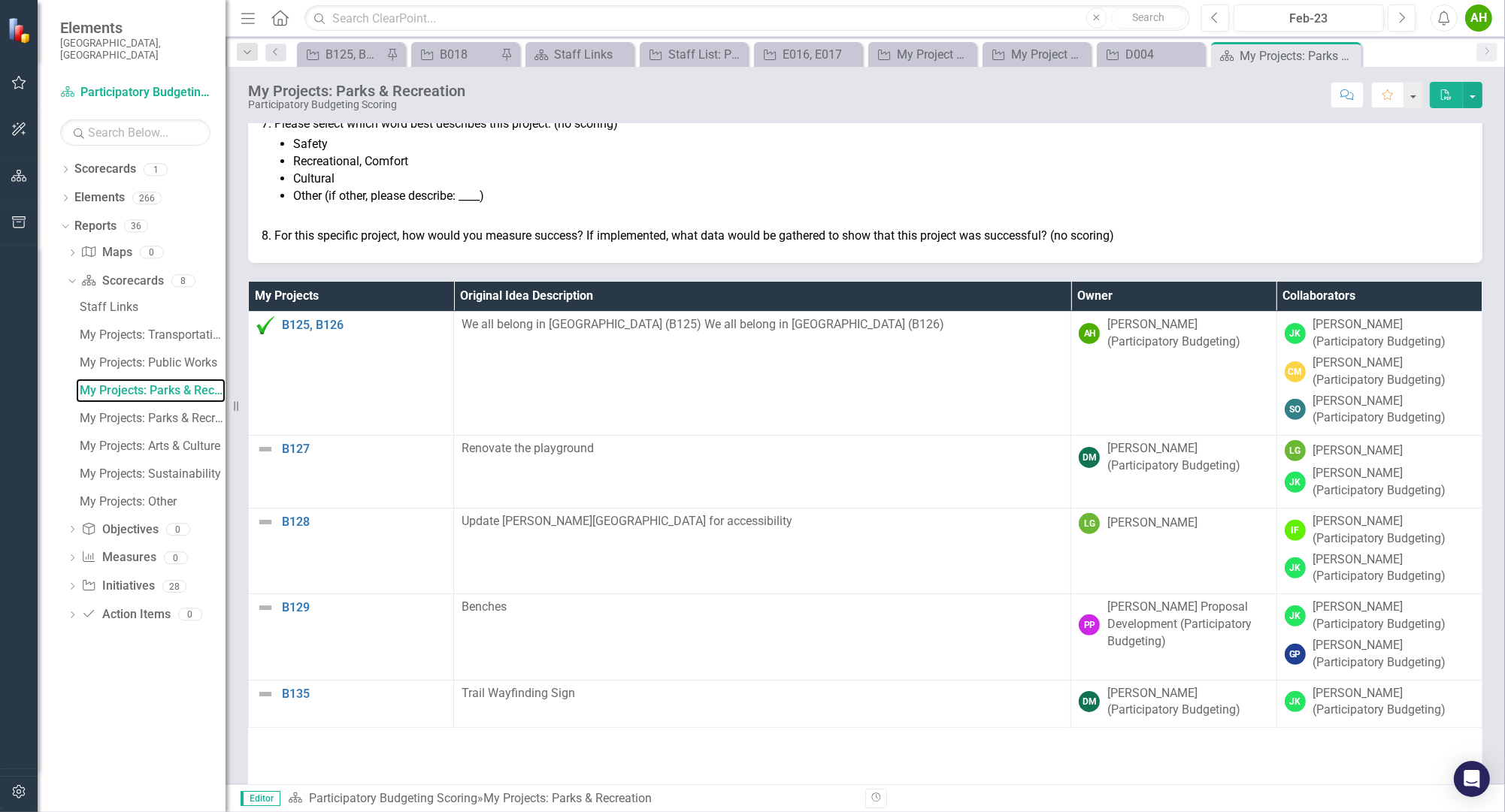
scroll to position [723, 0]
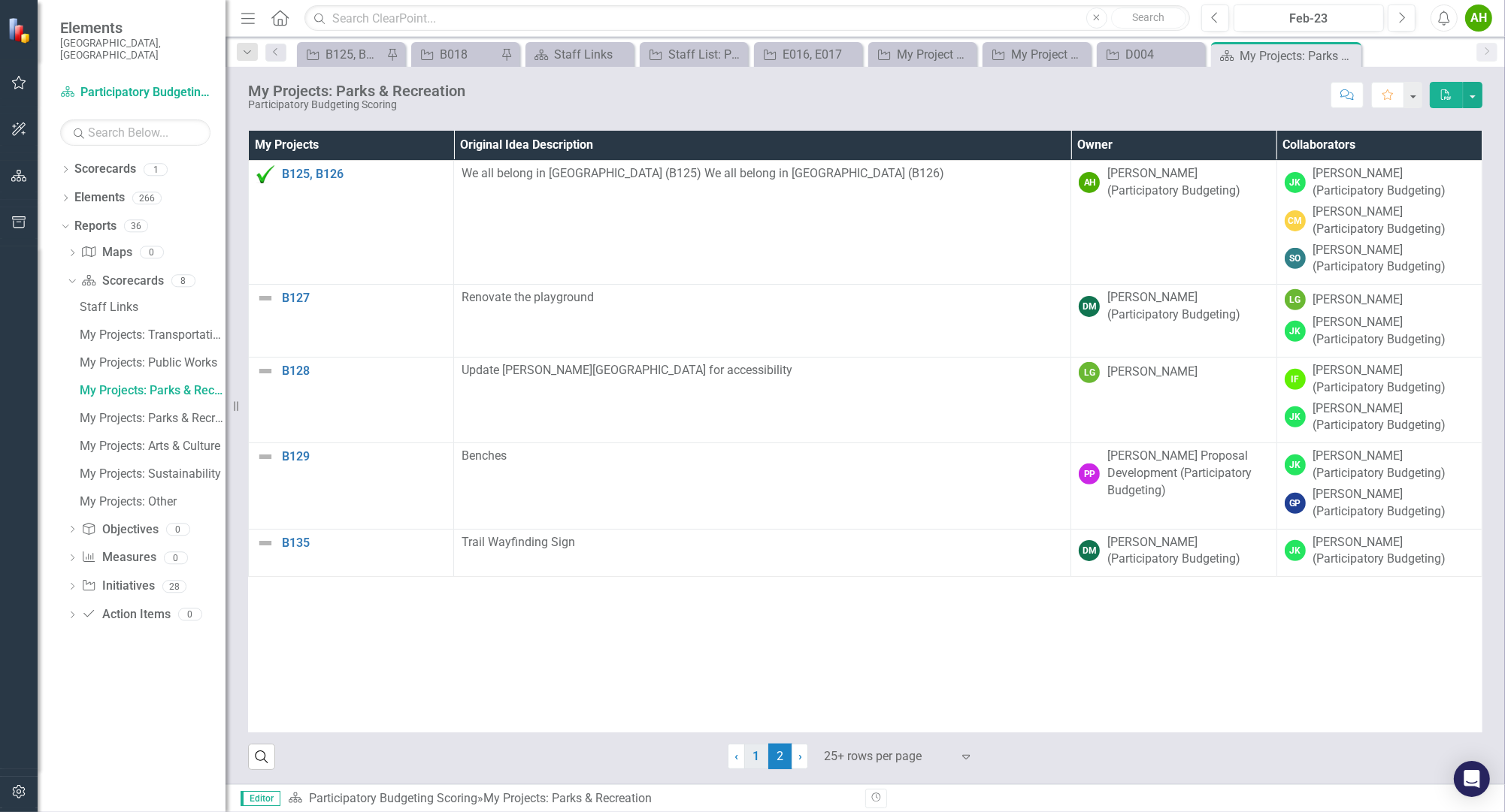
click at [747, 760] on link "1" at bounding box center [756, 756] width 24 height 26
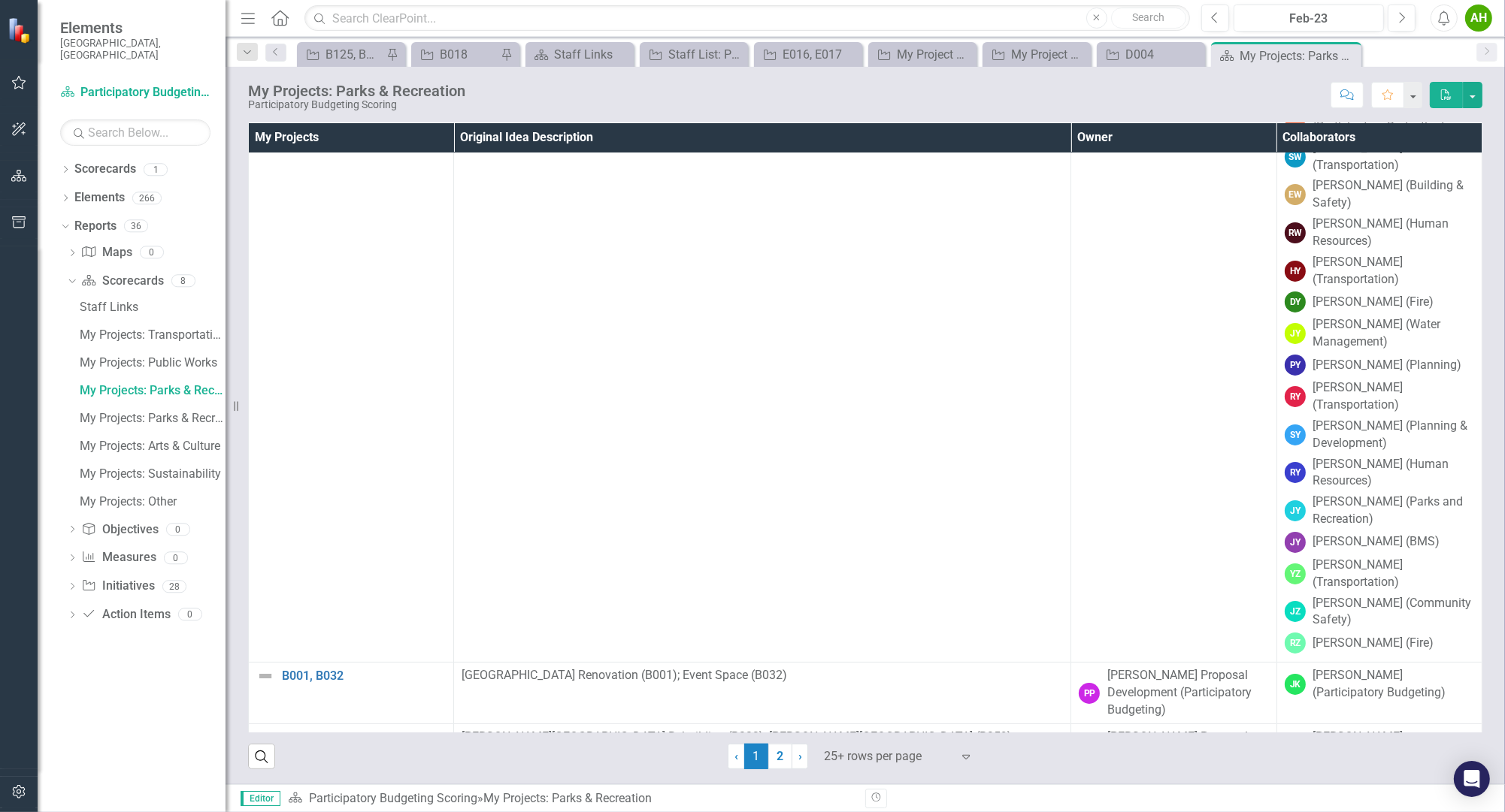
scroll to position [20355, 0]
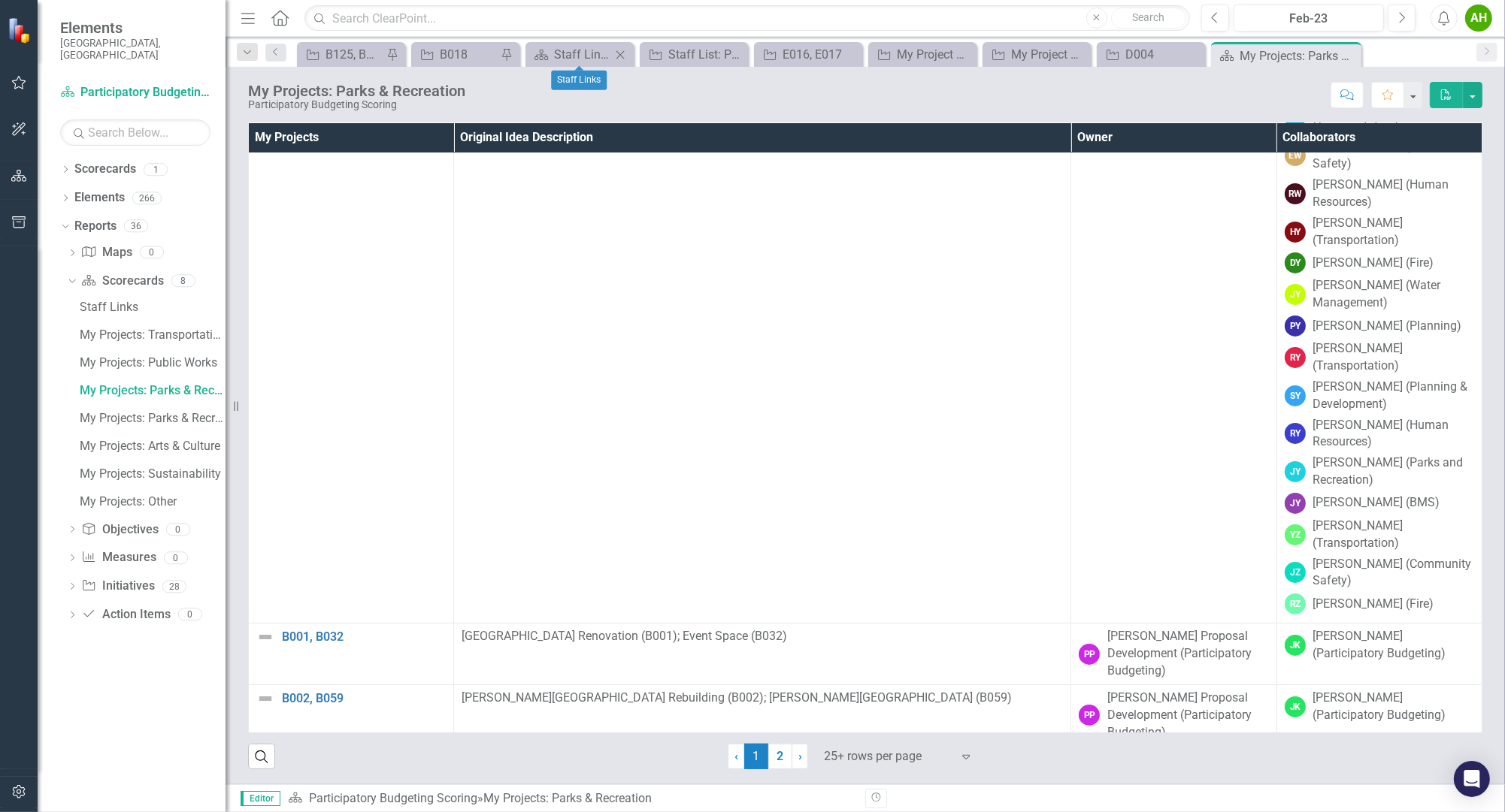
click at [621, 57] on icon "Close" at bounding box center [619, 55] width 15 height 12
click at [663, 53] on icon "Close" at bounding box center [660, 55] width 15 height 12
click at [836, 50] on div "My Project List: Public Works" at bounding box center [807, 54] width 89 height 19
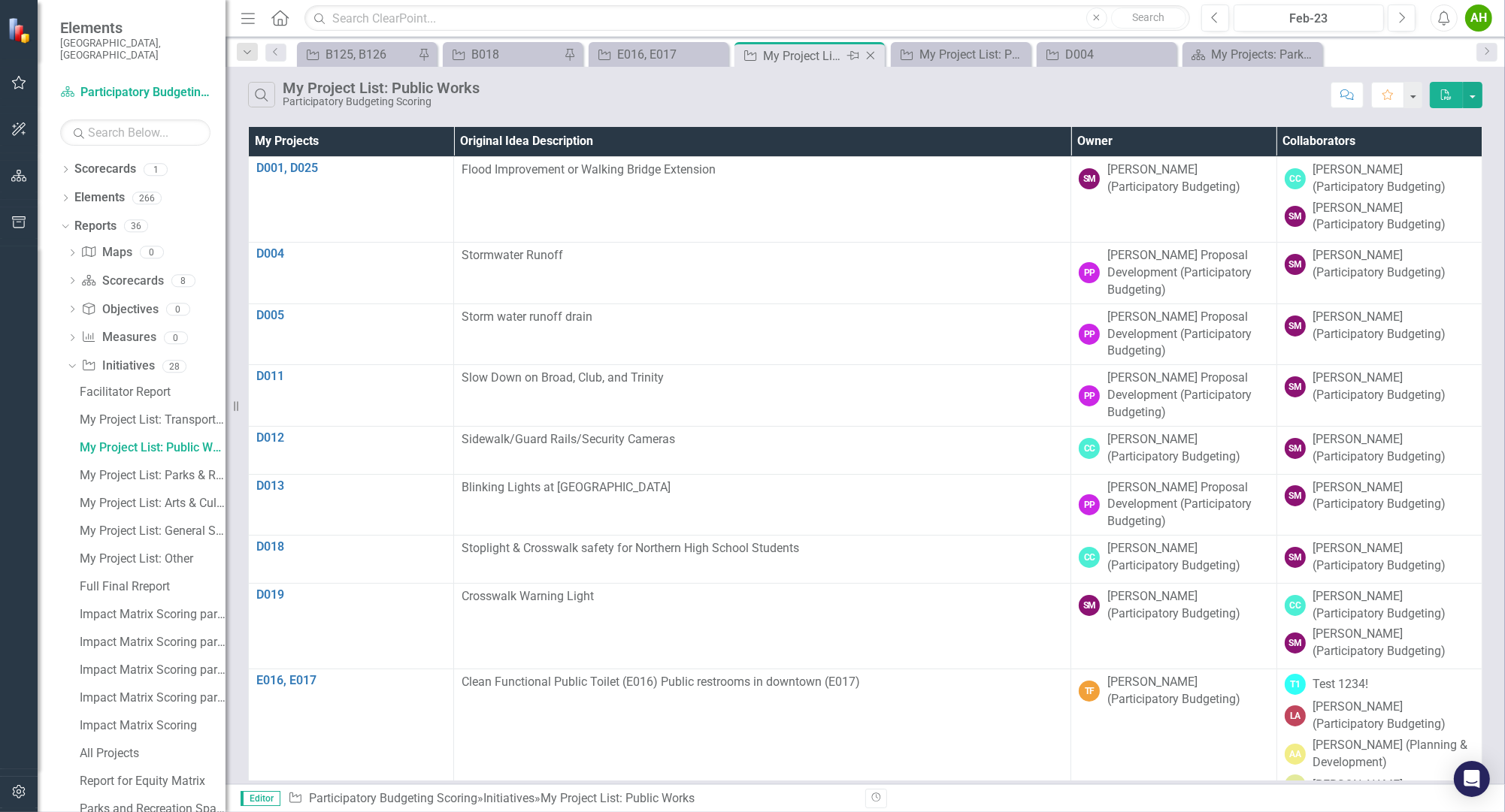
click at [871, 54] on icon at bounding box center [870, 56] width 8 height 8
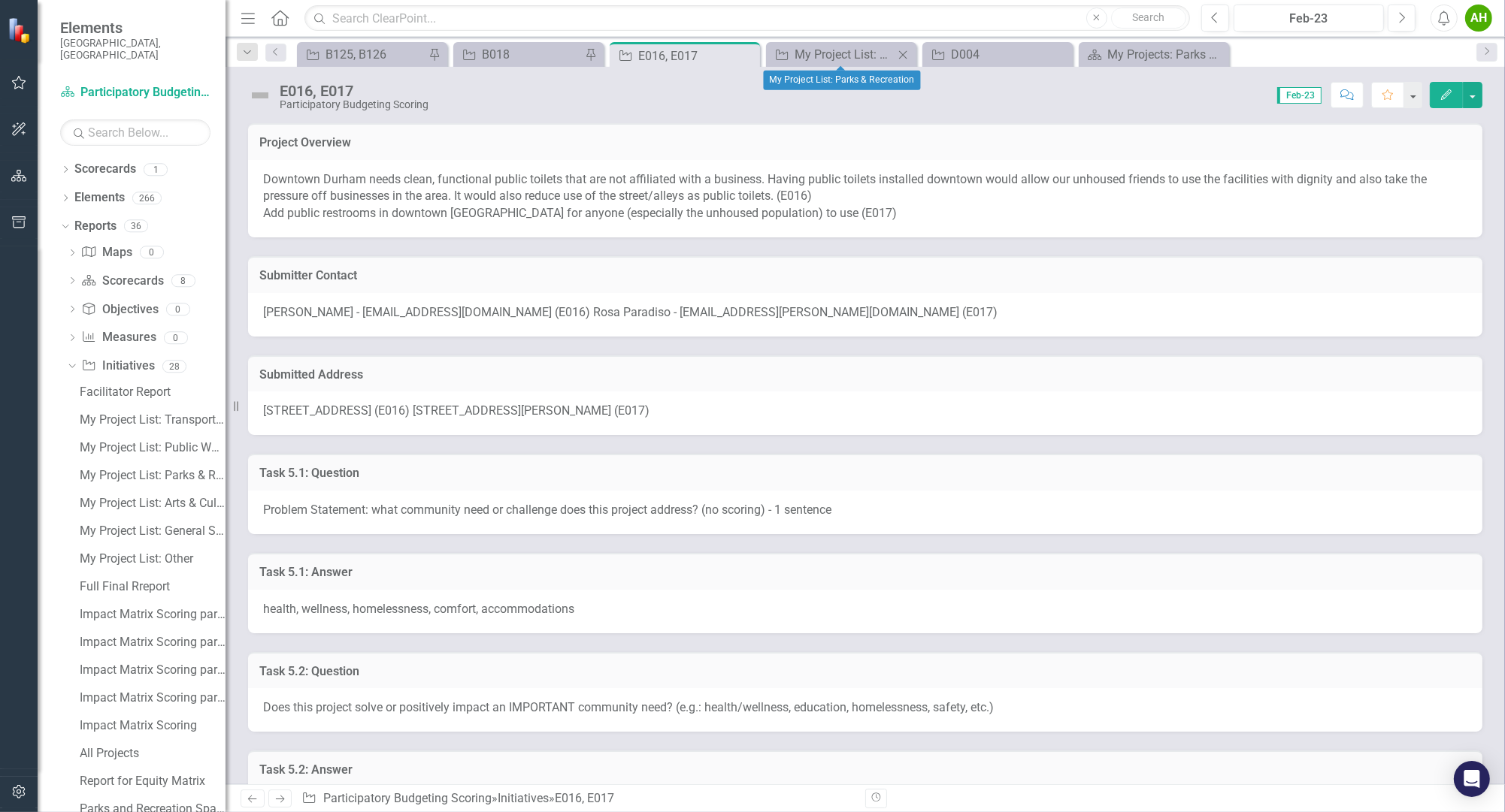
click at [904, 51] on icon "Close" at bounding box center [903, 55] width 15 height 12
click at [745, 55] on icon at bounding box center [745, 56] width 8 height 8
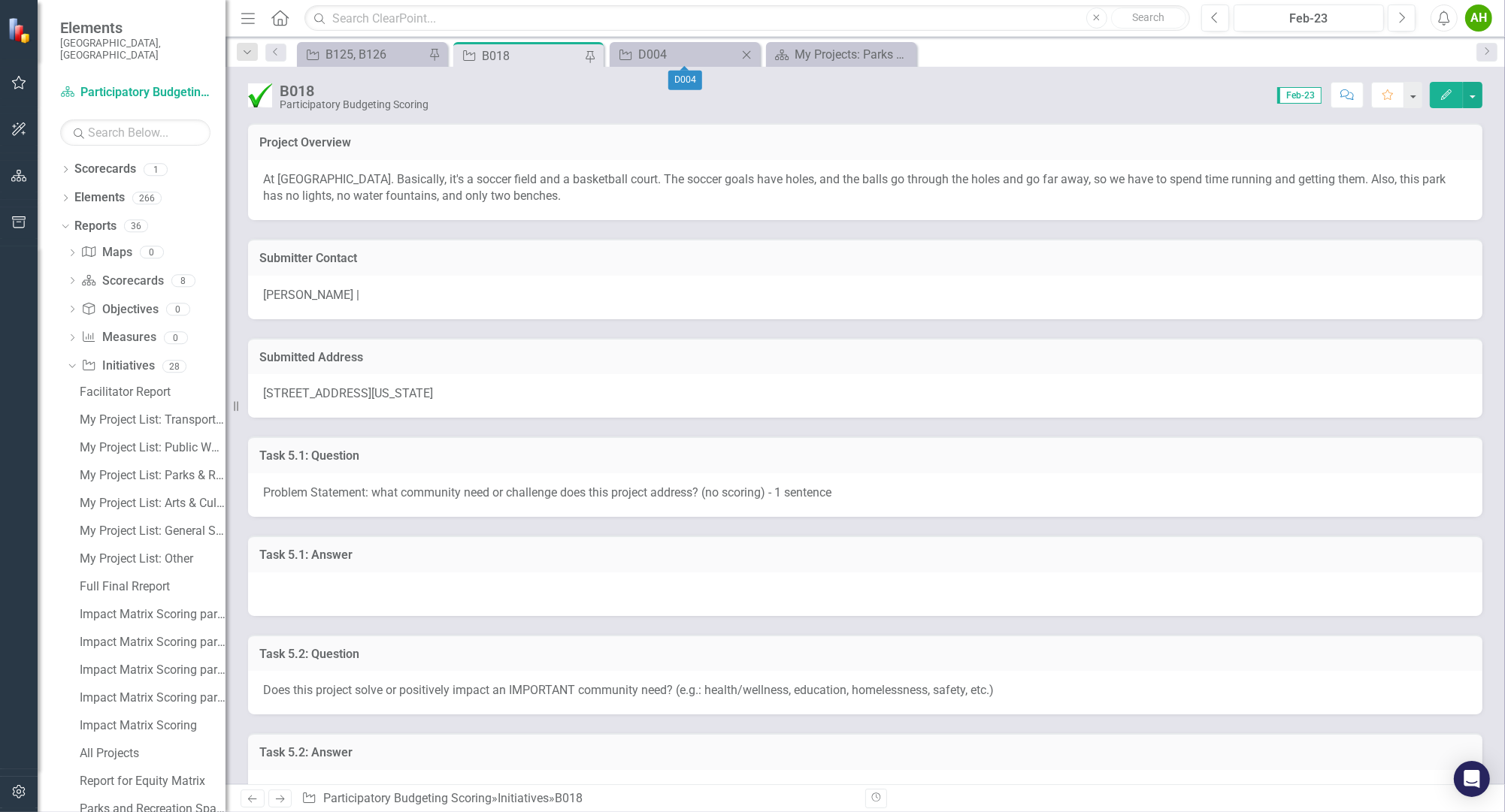
click at [749, 56] on icon "Close" at bounding box center [746, 55] width 15 height 12
click at [747, 56] on icon "Close" at bounding box center [746, 55] width 15 height 12
click at [335, 43] on div "Initiative B125, B126 Pin" at bounding box center [372, 55] width 151 height 25
click at [341, 51] on div "B125, B126" at bounding box center [375, 54] width 99 height 19
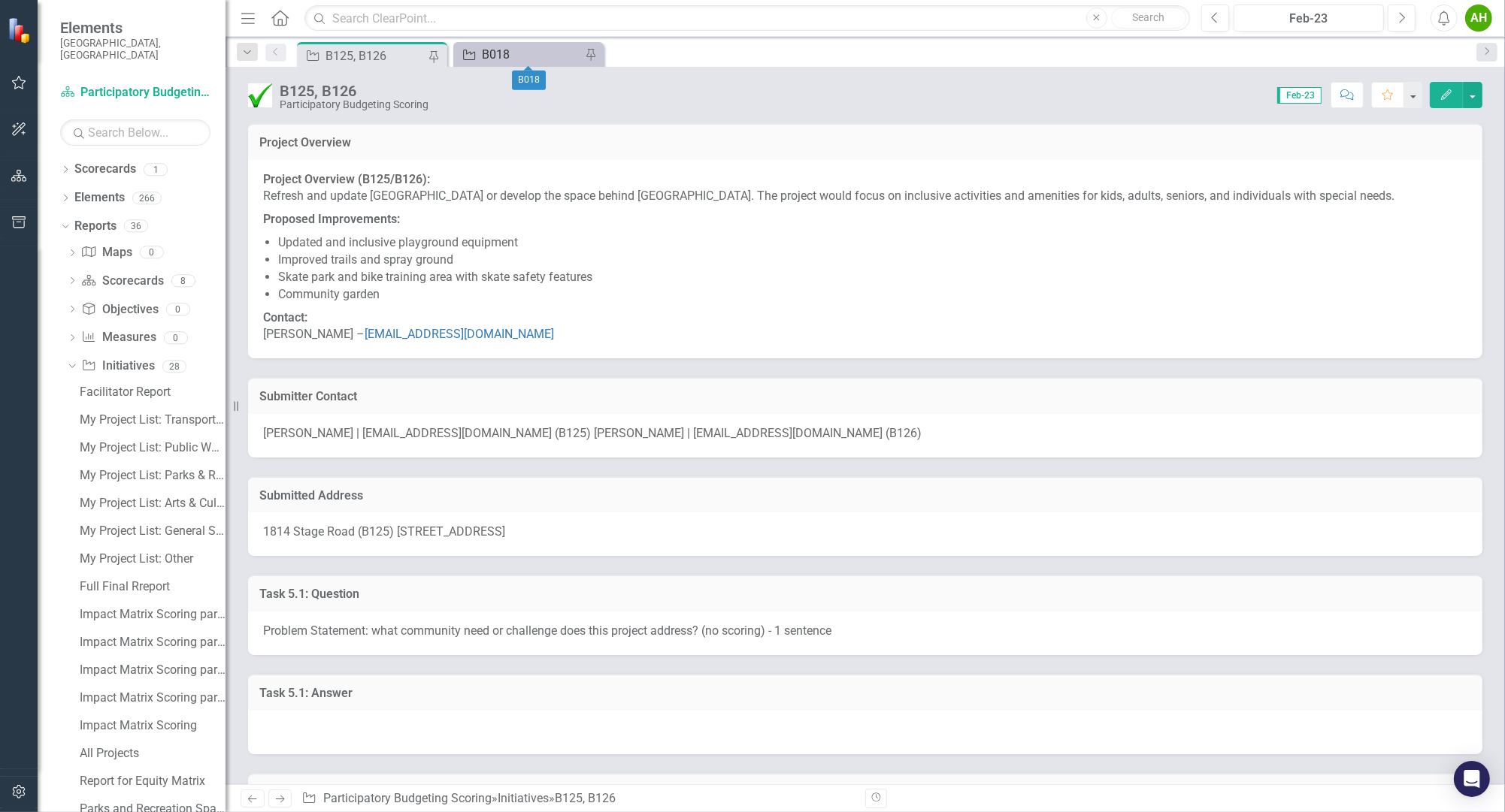
click at [508, 52] on div "B018" at bounding box center [531, 54] width 99 height 19
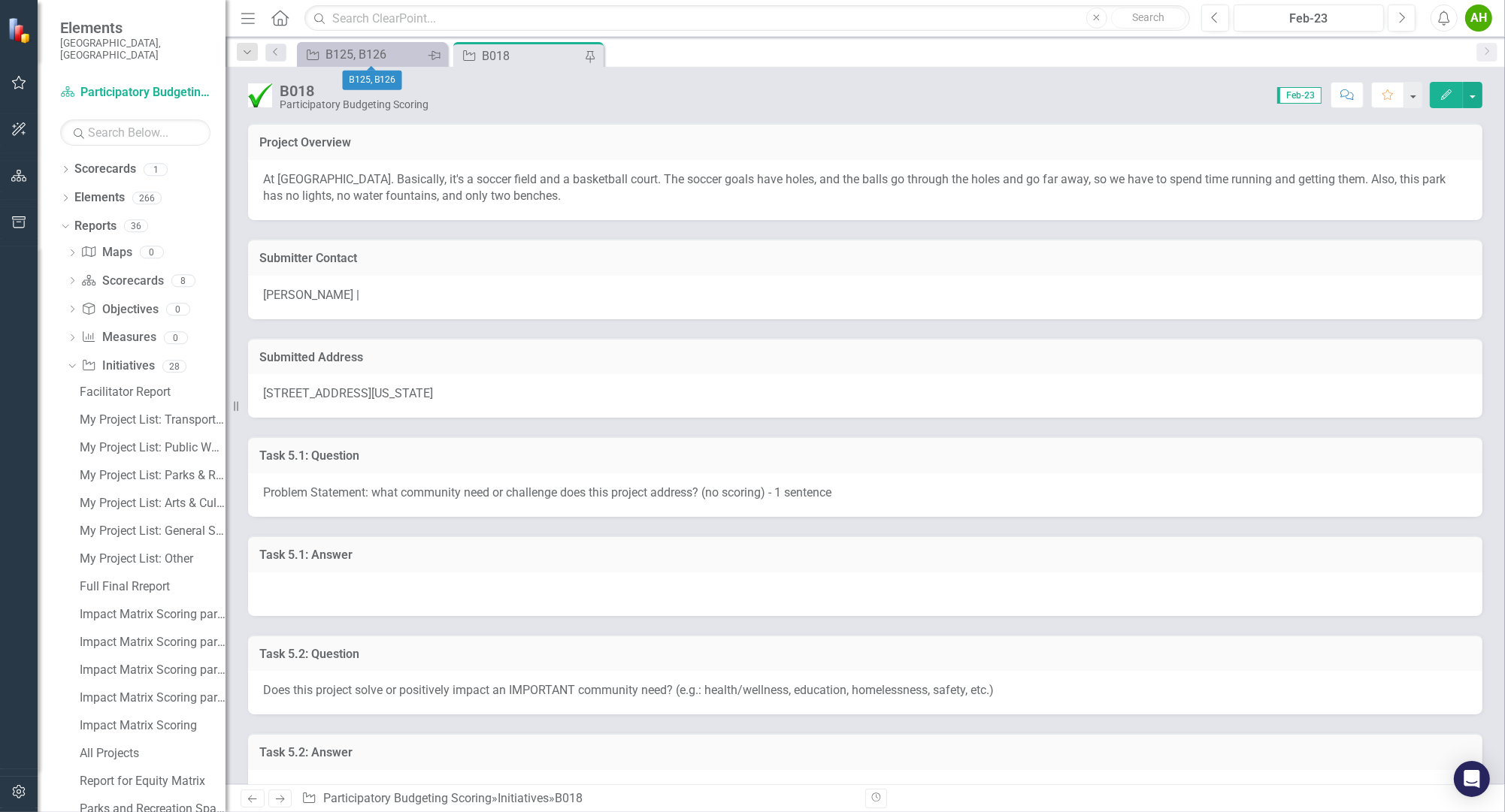
click at [431, 53] on icon at bounding box center [434, 56] width 12 height 9
click at [591, 52] on icon "Close" at bounding box center [590, 55] width 15 height 12
drag, startPoint x: 625, startPoint y: 112, endPoint x: 657, endPoint y: 196, distance: 89.9
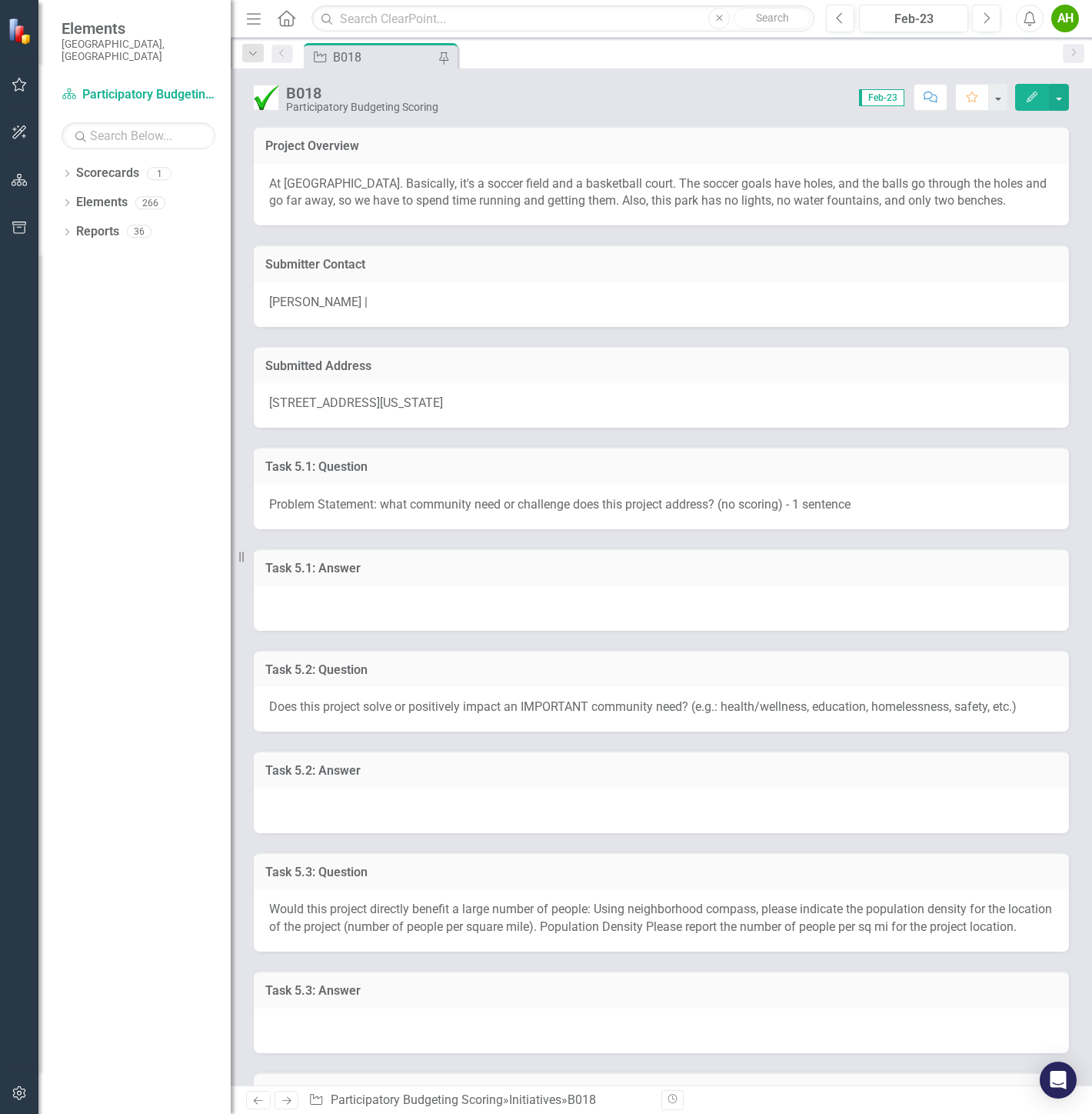
click at [655, 359] on h3 "Submitted Address" at bounding box center [662, 365] width 792 height 14
click at [449, 604] on div at bounding box center [661, 608] width 815 height 44
click at [434, 610] on div at bounding box center [661, 608] width 815 height 44
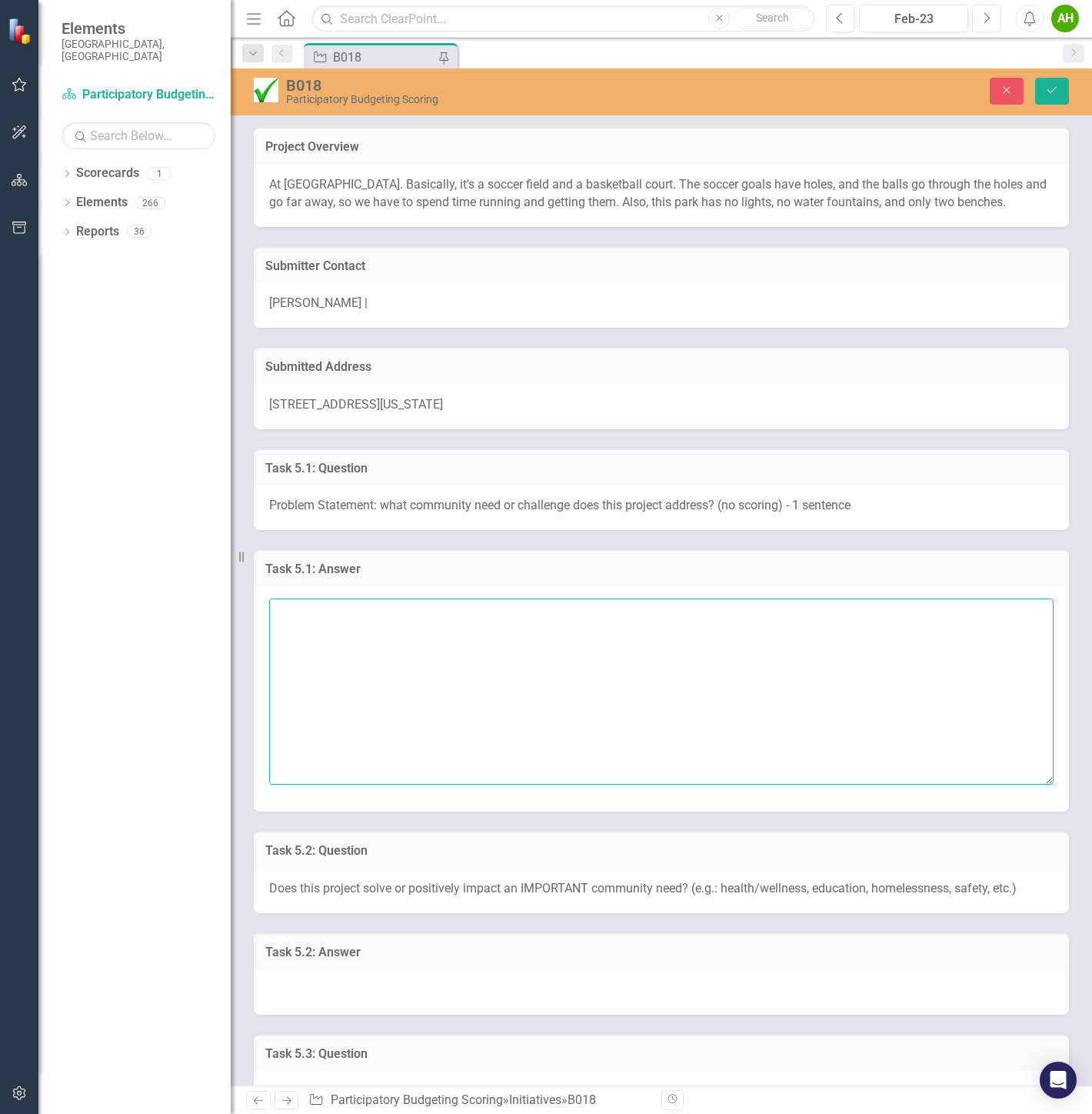
click at [419, 638] on textarea at bounding box center [661, 691] width 784 height 186
type textarea "T"
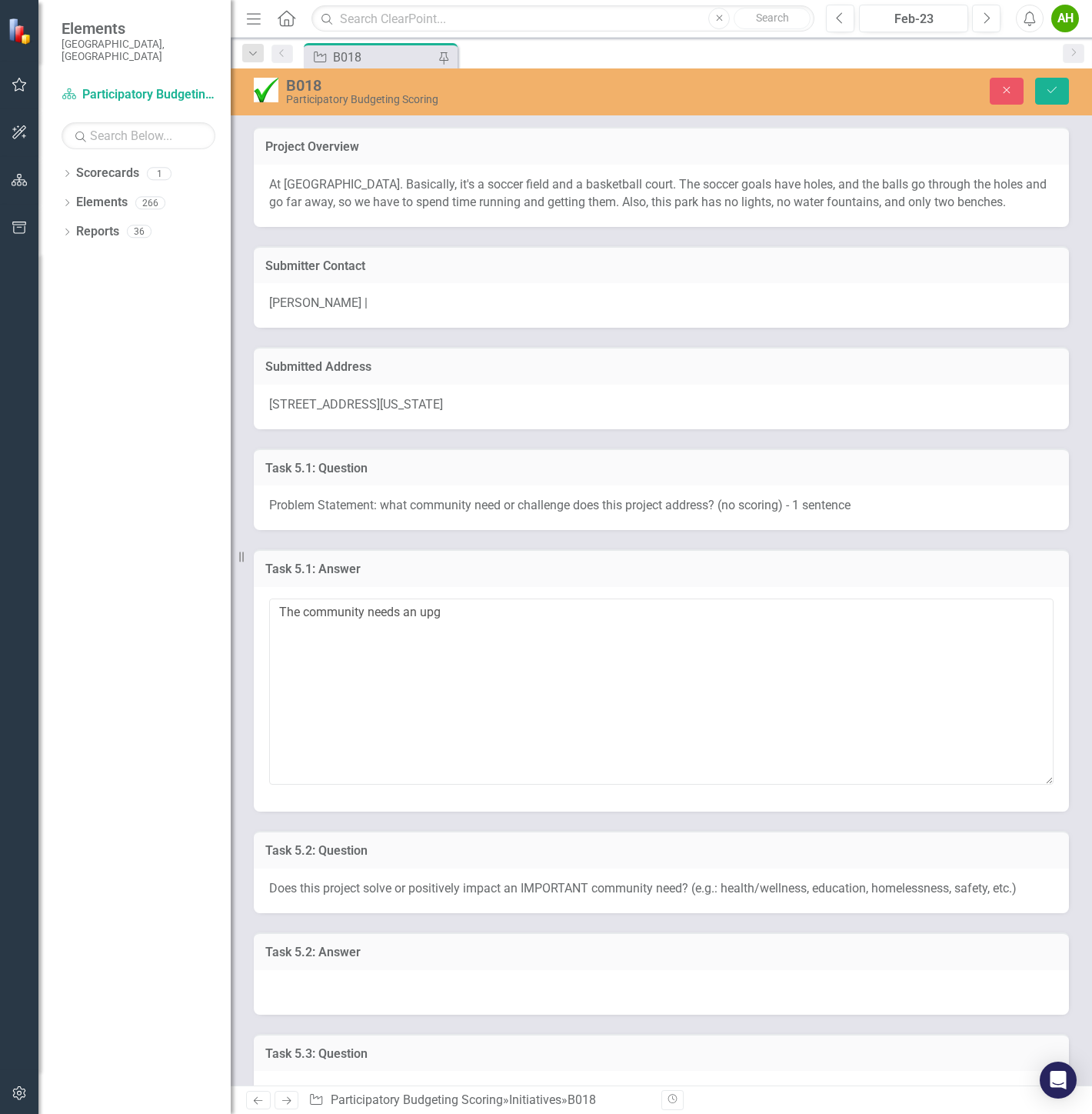
drag, startPoint x: 259, startPoint y: 170, endPoint x: 713, endPoint y: 536, distance: 583.2
drag, startPoint x: 870, startPoint y: 510, endPoint x: 419, endPoint y: 366, distance: 473.4
click at [483, 494] on div "Problem Statement: what community need or challenge does this project address? …" at bounding box center [661, 507] width 815 height 44
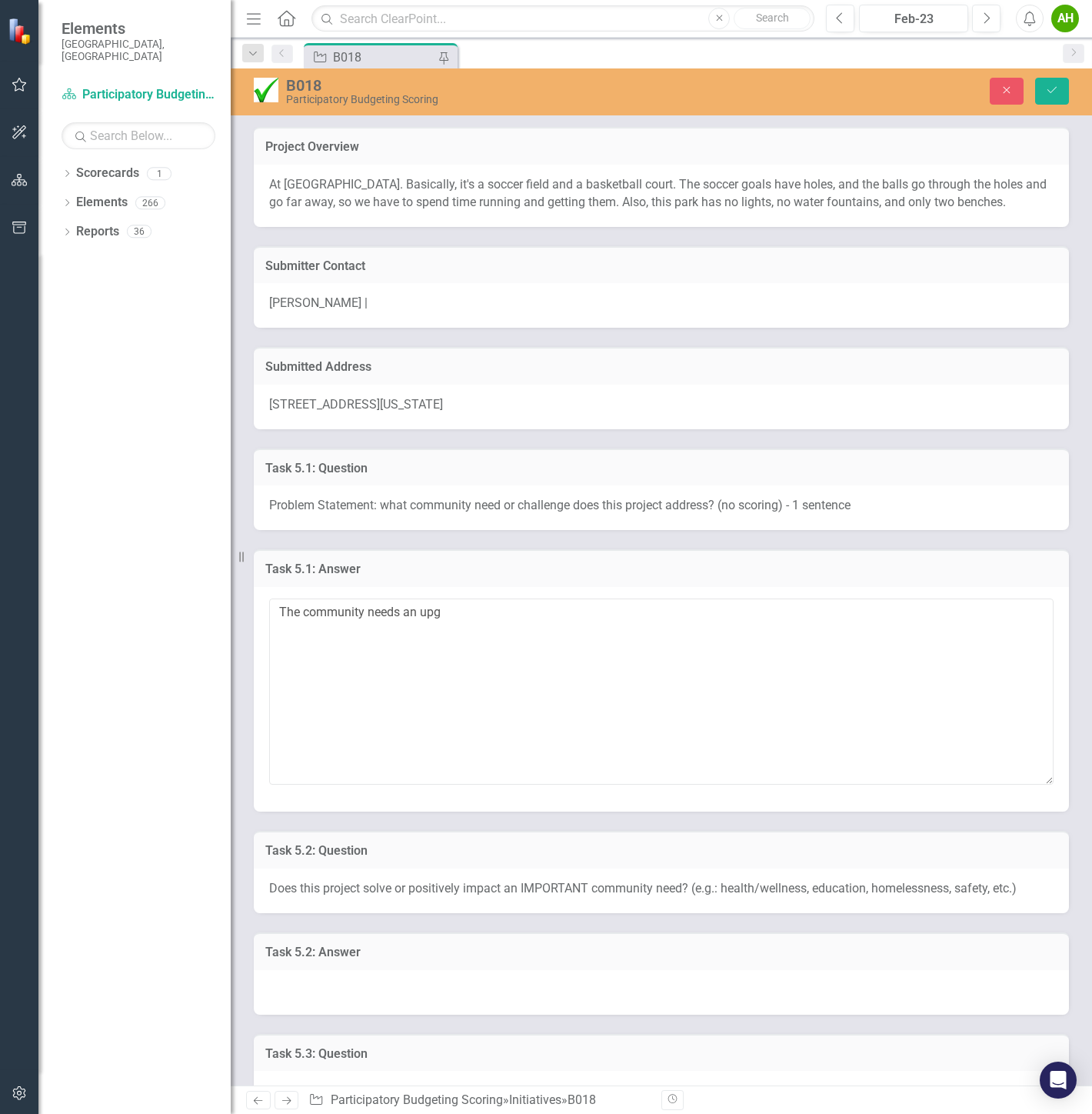
click at [483, 494] on div "Problem Statement: what community need or challenge does this project address? …" at bounding box center [661, 507] width 815 height 44
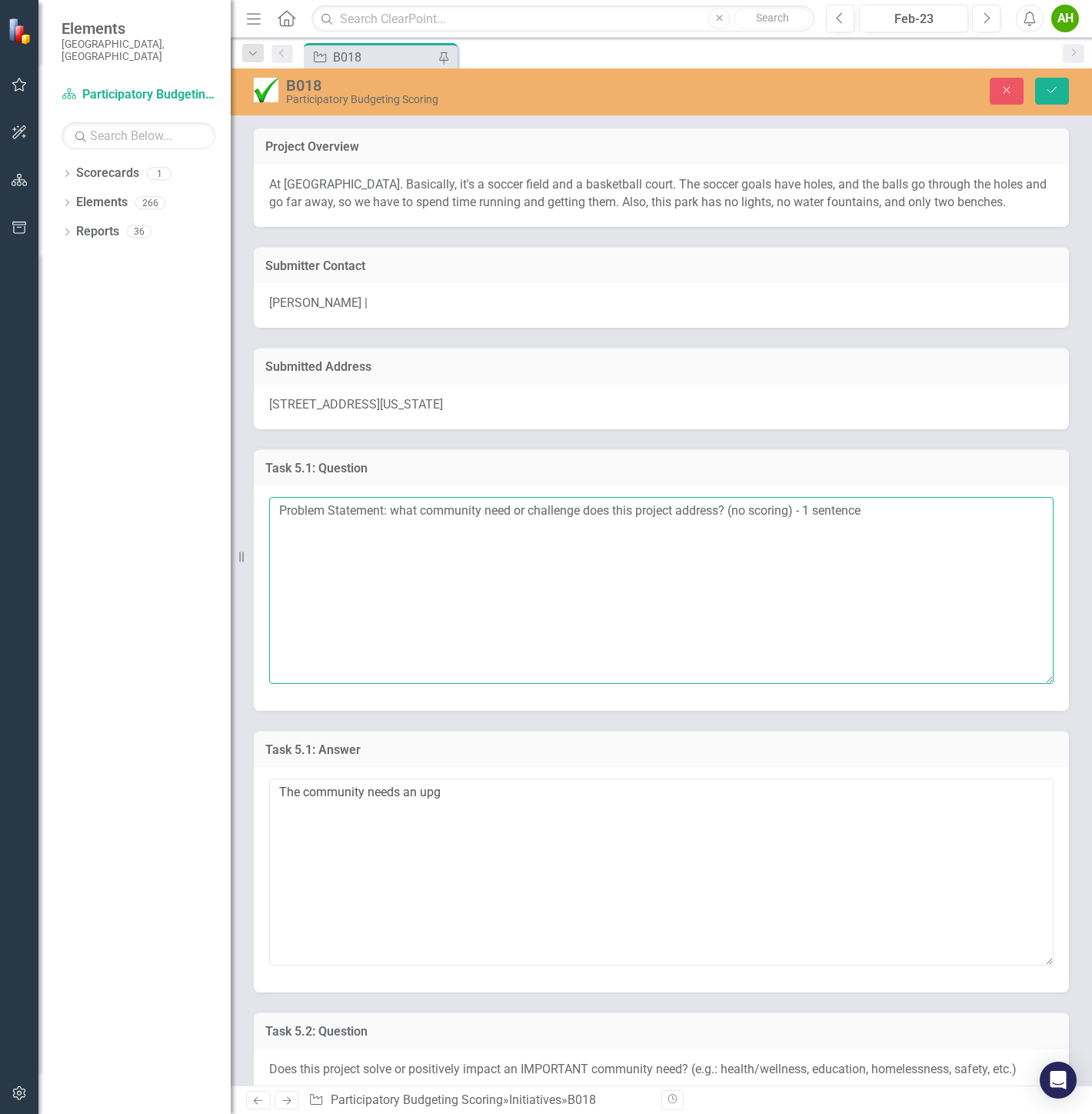
click at [461, 521] on textarea "Problem Statement: what community need or challenge does this project address? …" at bounding box center [661, 589] width 784 height 186
drag, startPoint x: 271, startPoint y: 185, endPoint x: 743, endPoint y: 185, distance: 472.0
click at [740, 187] on p "At [GEOGRAPHIC_DATA]. Basically, it's a soccer field and a basketball court. Th…" at bounding box center [661, 193] width 784 height 35
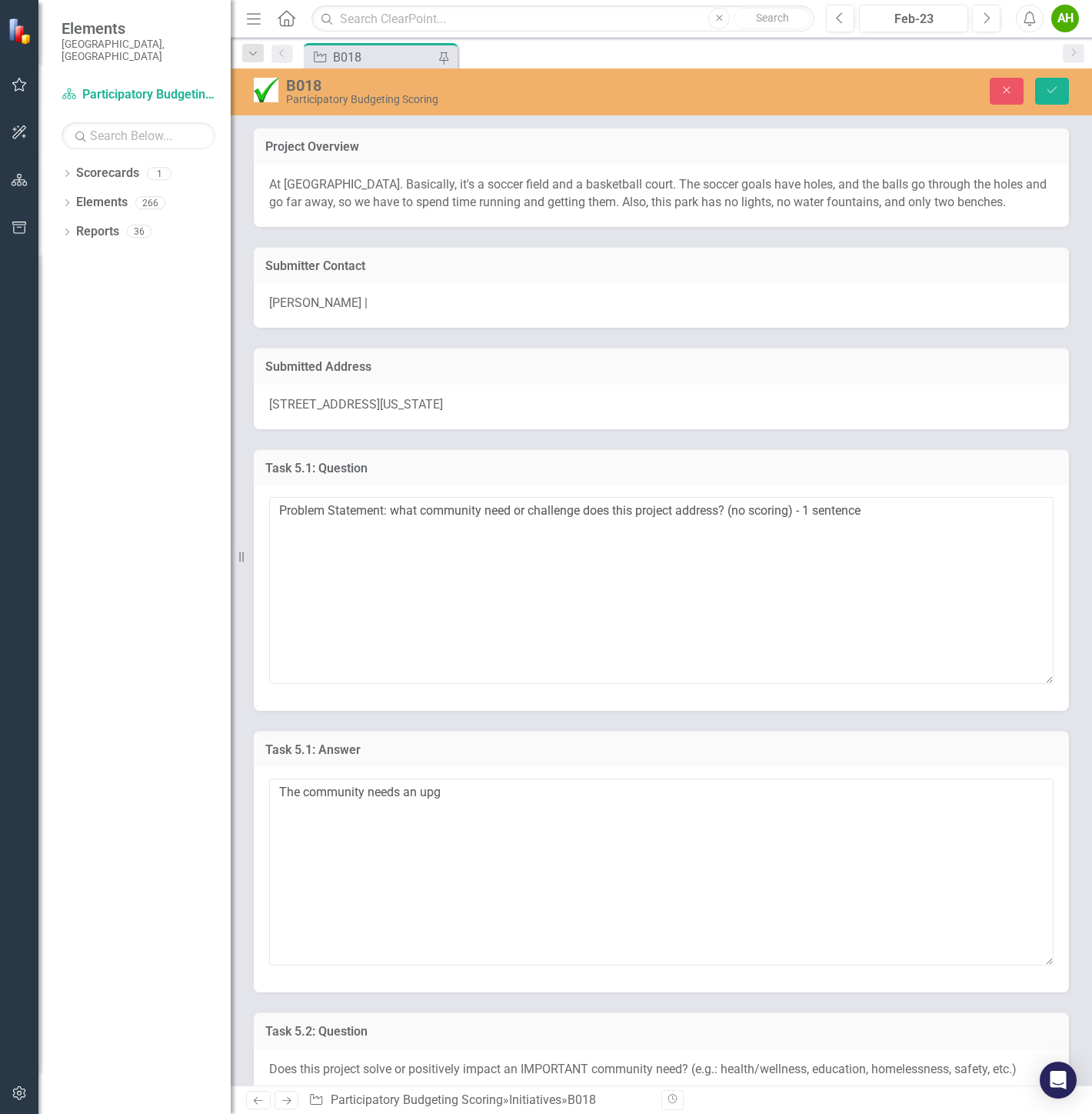
click at [743, 185] on p "At [GEOGRAPHIC_DATA]. Basically, it's a soccer field and a basketball court. Th…" at bounding box center [661, 193] width 784 height 35
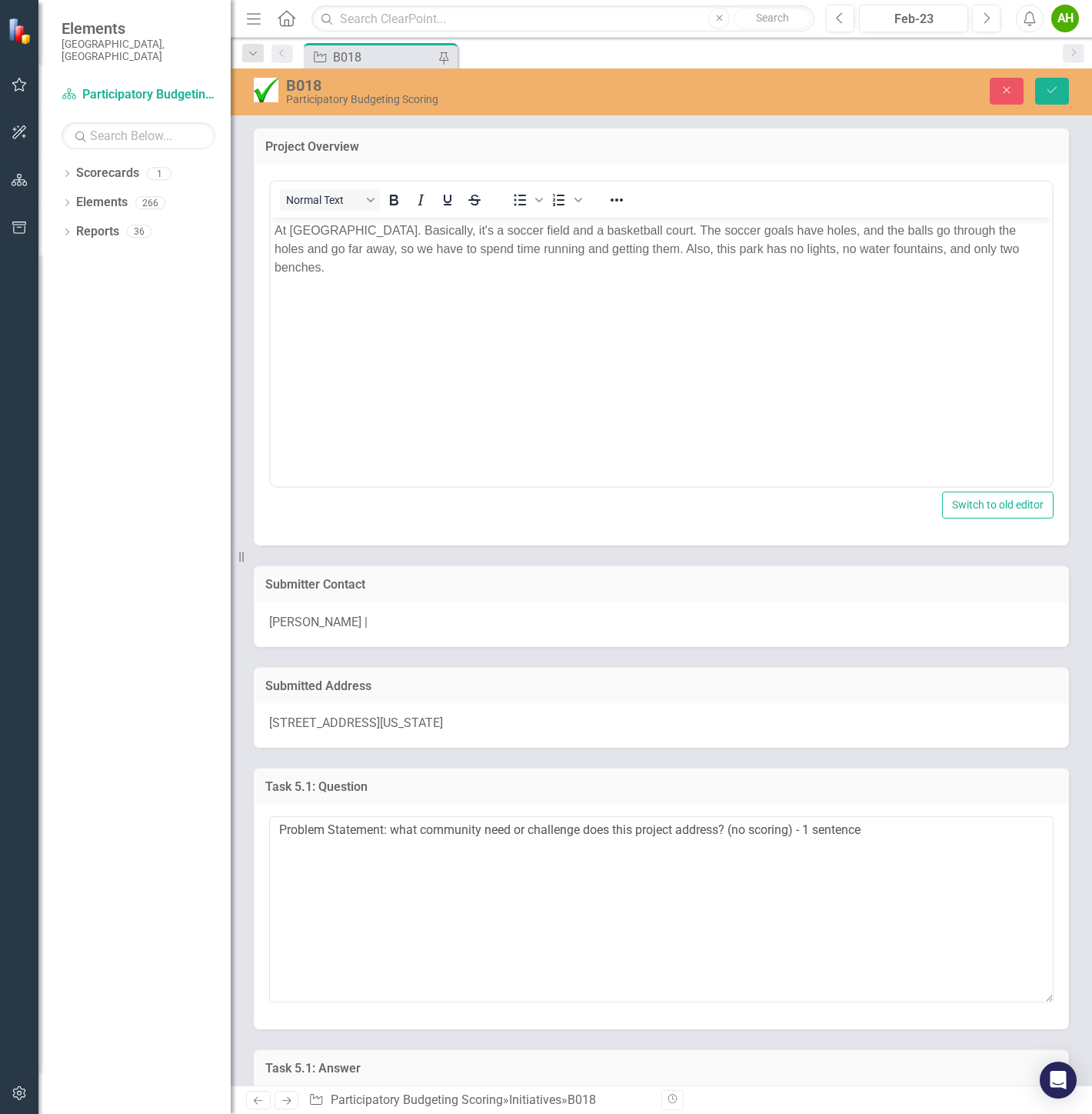
click at [569, 266] on p "At [GEOGRAPHIC_DATA]. Basically, it's a soccer field and a basketball court. Th…" at bounding box center [662, 248] width 774 height 55
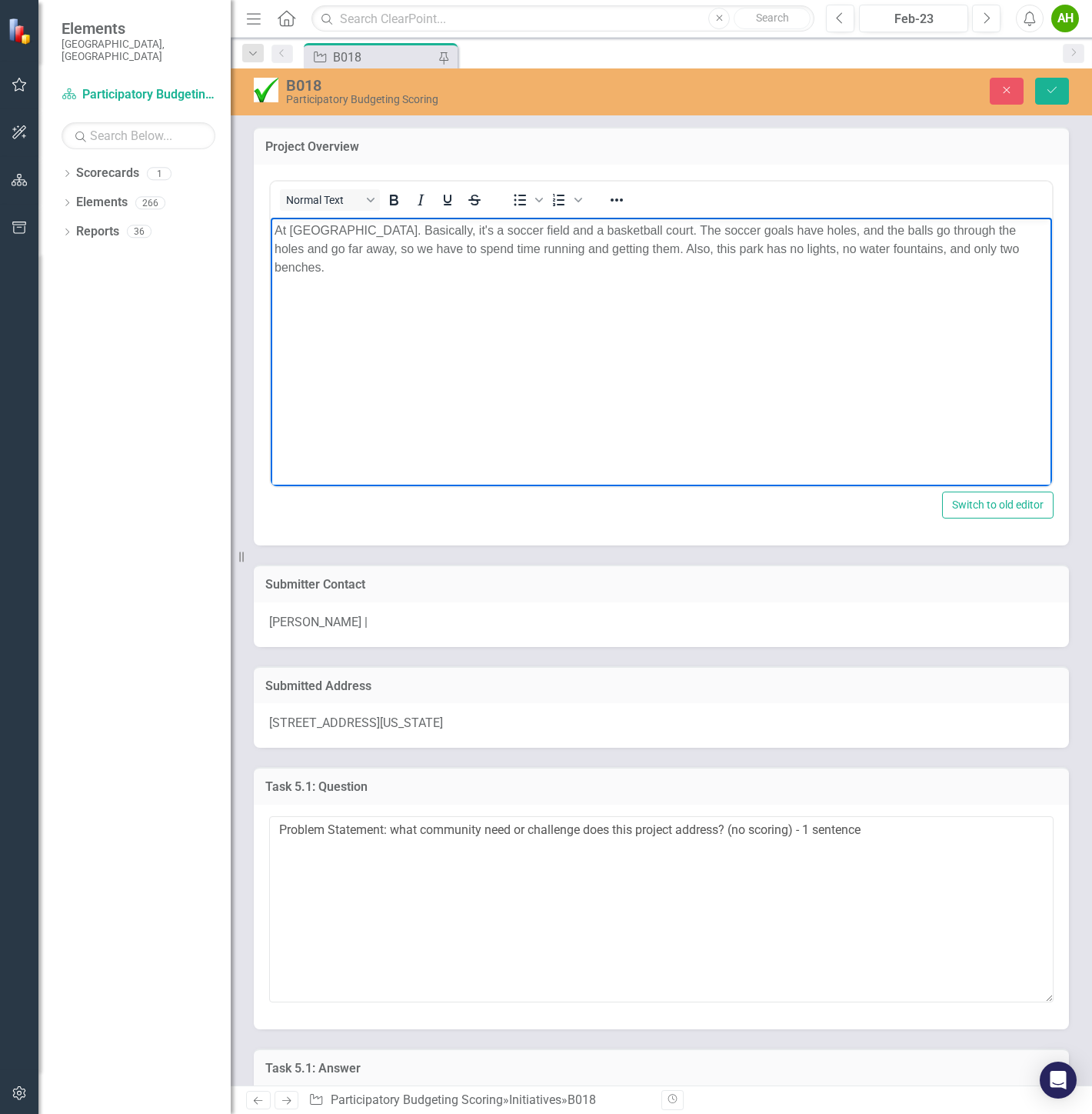
click at [569, 266] on p "At [GEOGRAPHIC_DATA]. Basically, it's a soccer field and a basketball court. Th…" at bounding box center [662, 248] width 774 height 55
click at [469, 378] on body "At [GEOGRAPHIC_DATA]. Basically, it's a soccer field and a basketball court. Th…" at bounding box center [662, 332] width 781 height 231
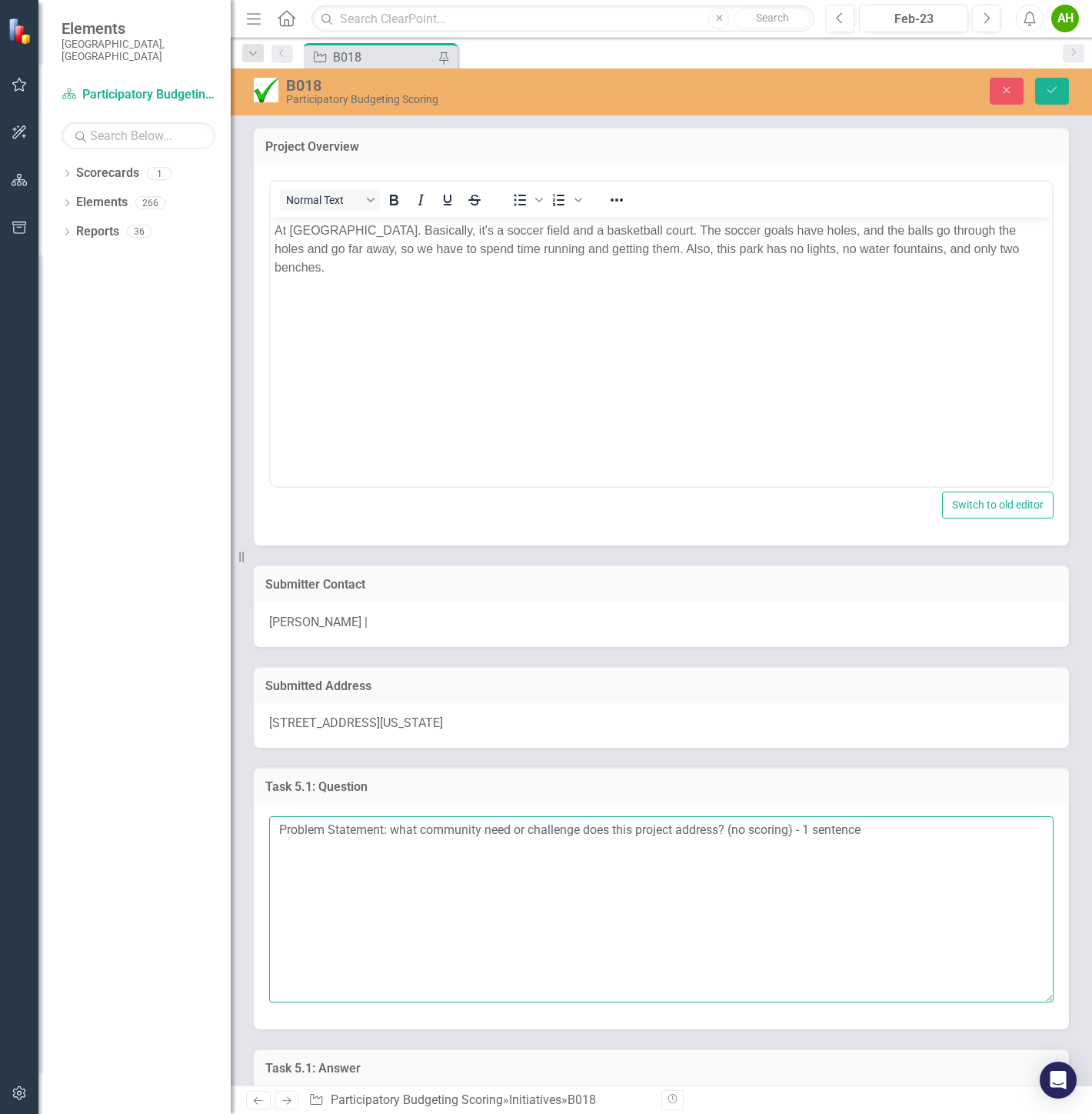
click at [449, 830] on textarea "Problem Statement: what community need or challenge does this project address? …" at bounding box center [661, 908] width 784 height 186
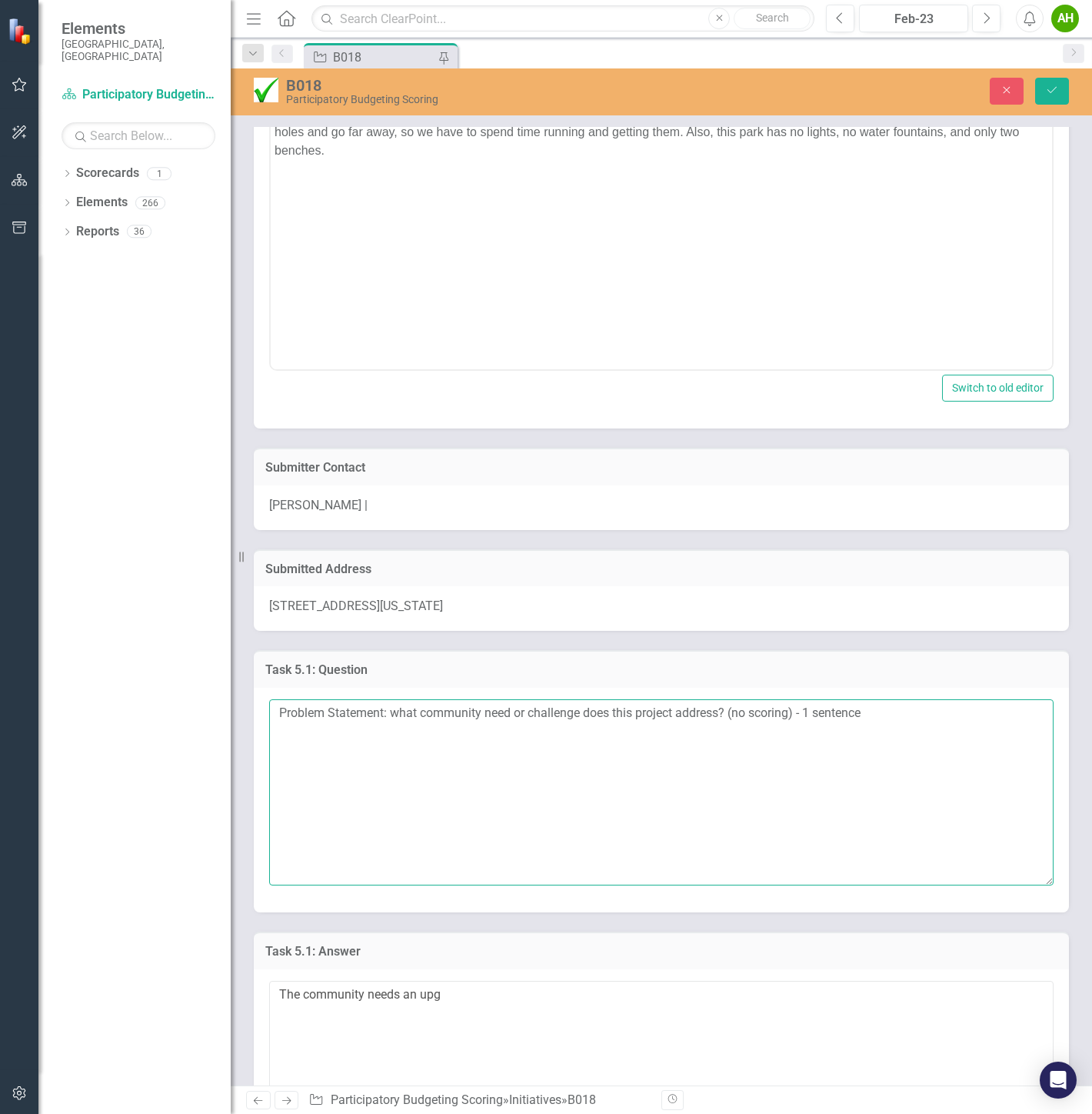
scroll to position [342, 0]
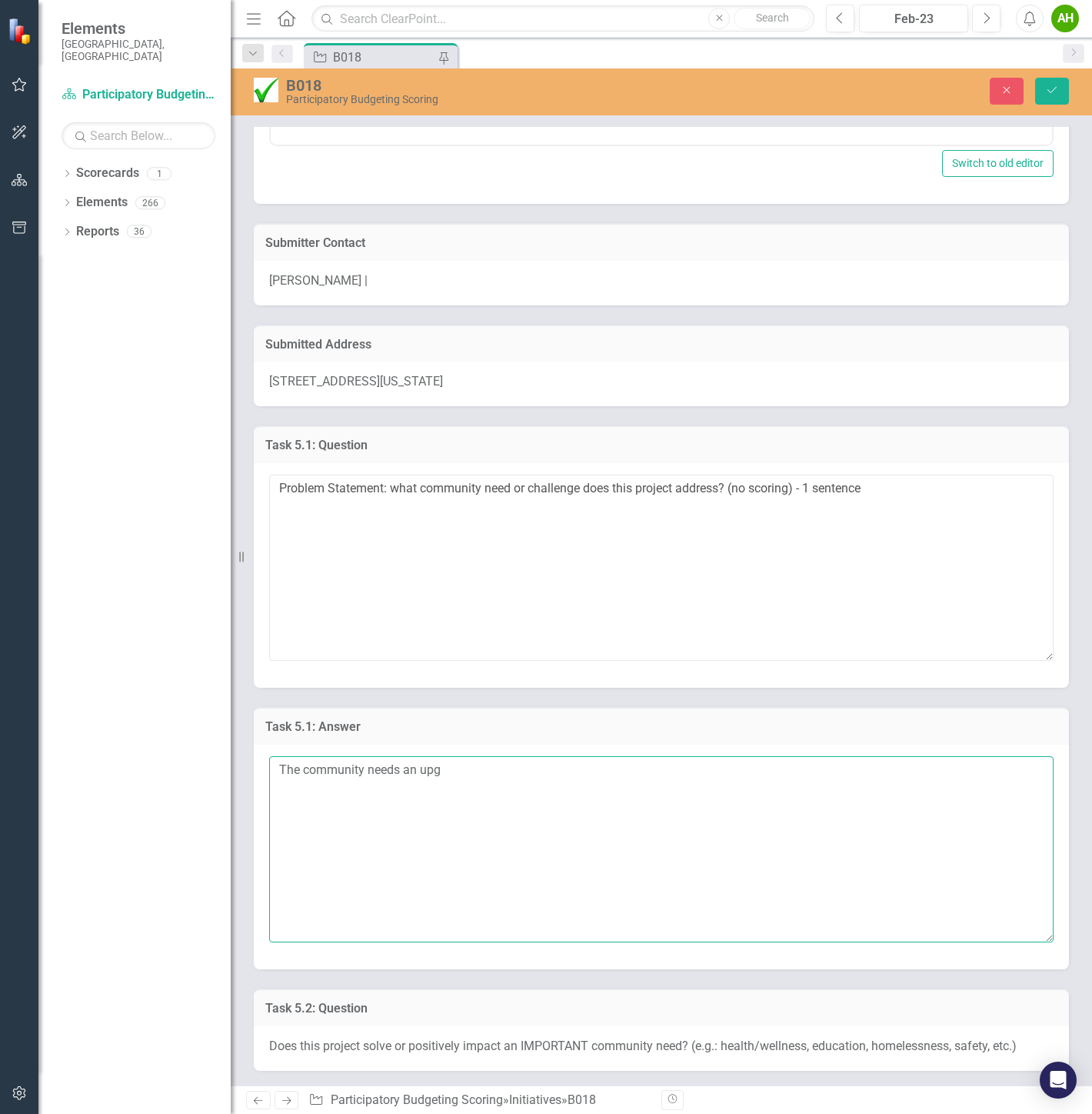
click at [430, 830] on textarea "The community needs an upg" at bounding box center [661, 848] width 784 height 186
paste textarea "is seeking upgrades to Old Farm Road Park to improve its safety, functionality,…"
type textarea "The community is seeking upgrades to [GEOGRAPHIC_DATA] to improve its safety, f…"
click at [1049, 92] on icon "Save" at bounding box center [1051, 90] width 14 height 11
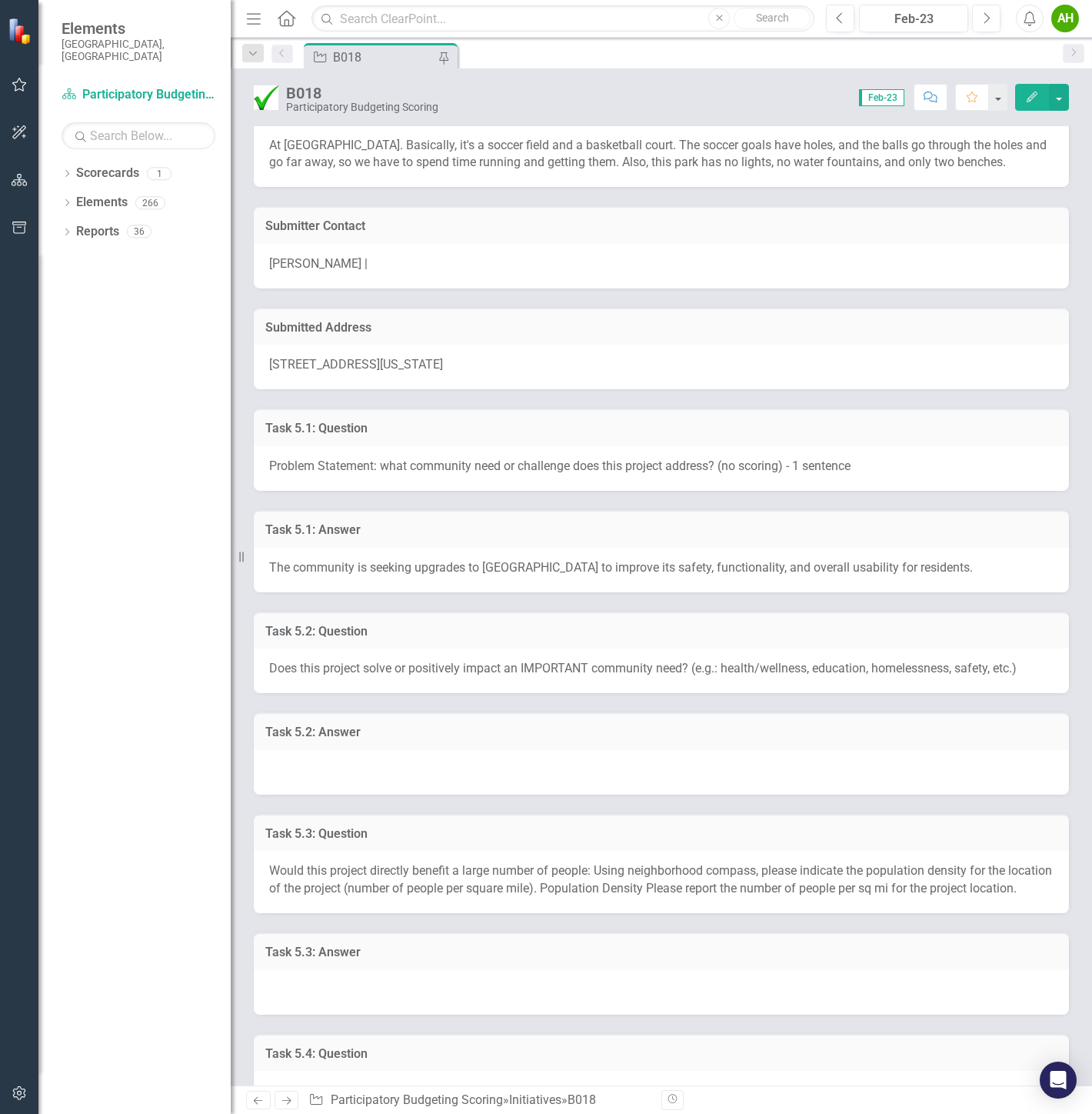
scroll to position [0, 0]
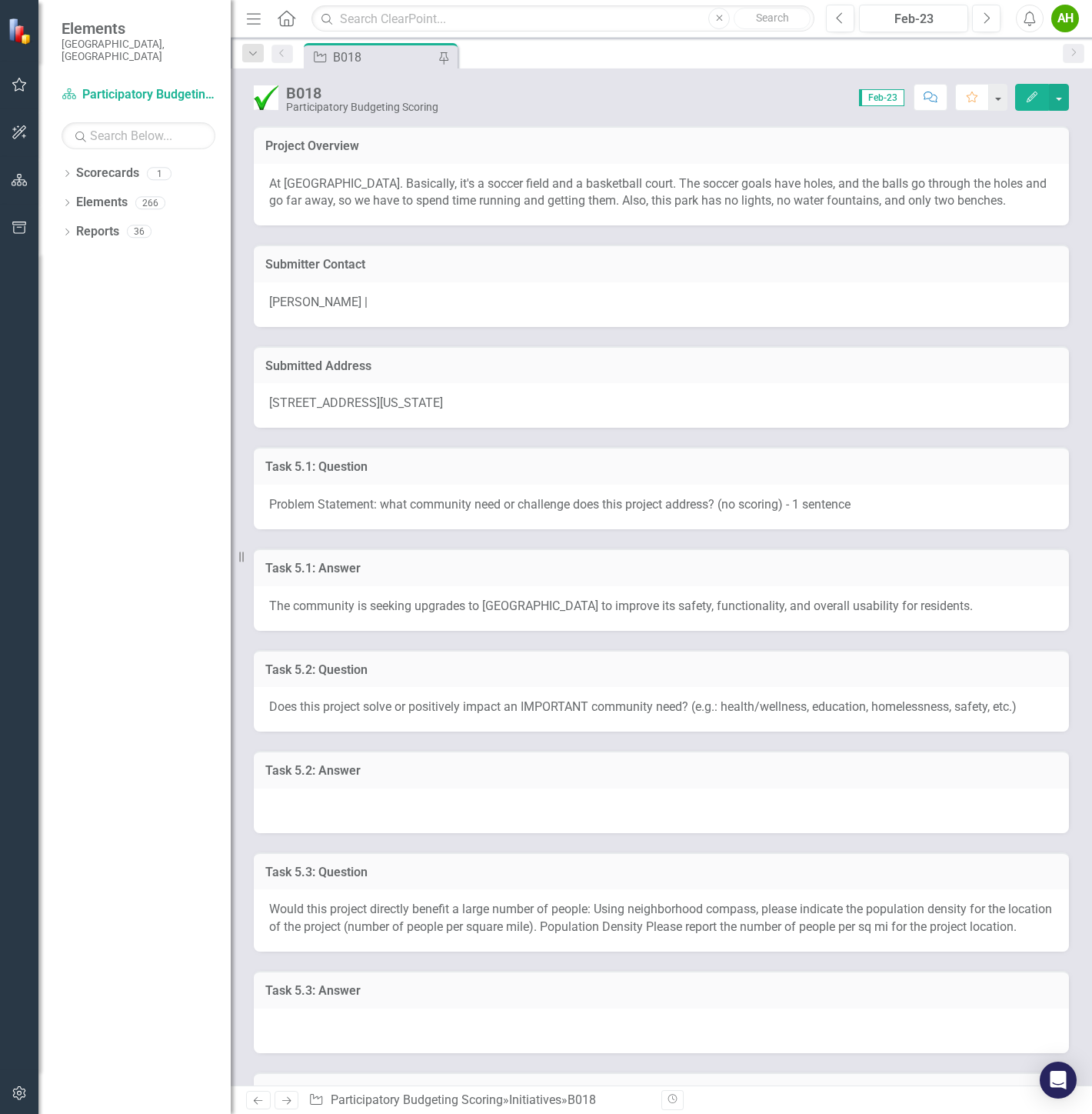
click at [566, 806] on div at bounding box center [661, 810] width 815 height 44
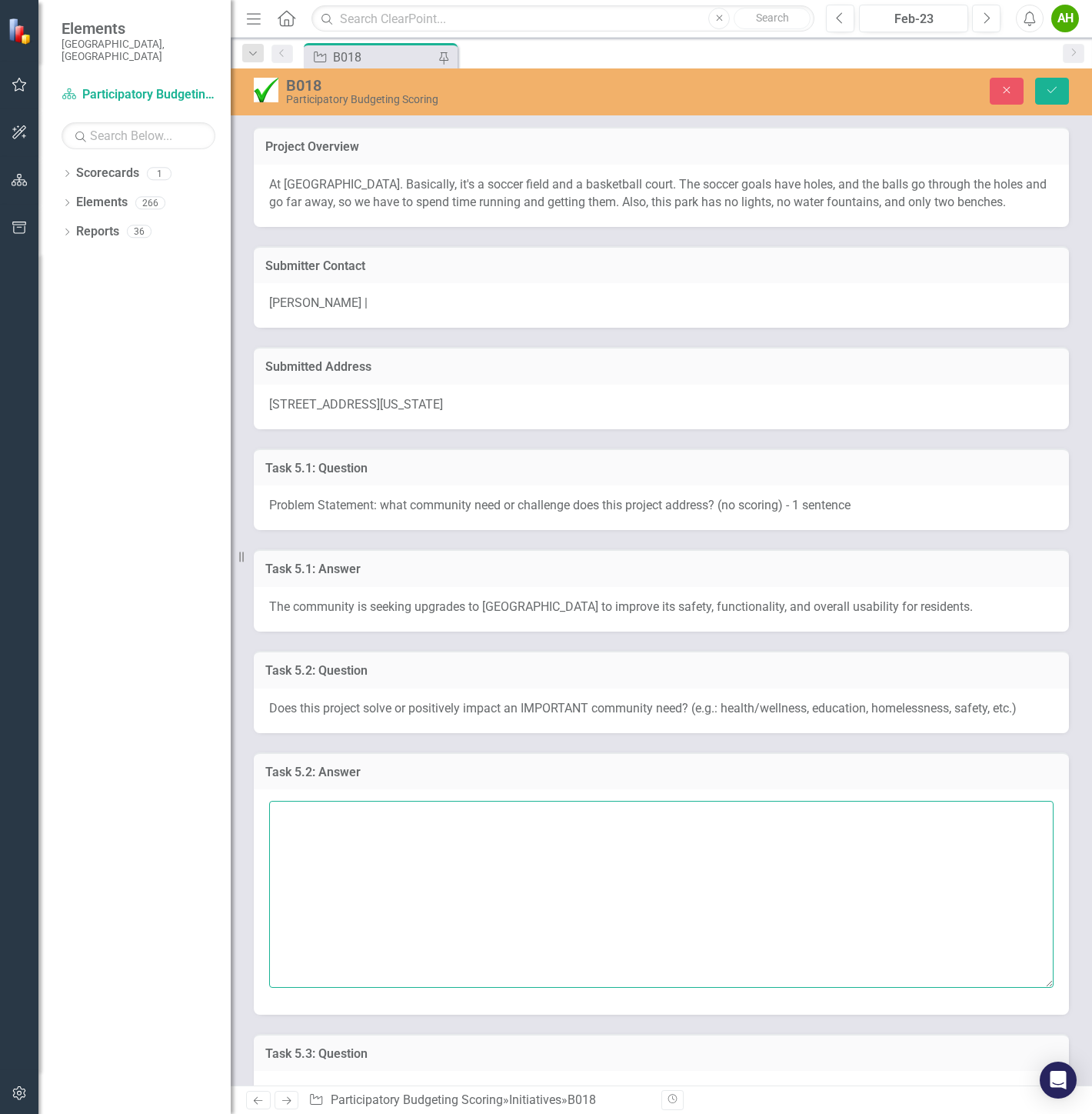
click at [500, 830] on textarea at bounding box center [661, 893] width 784 height 186
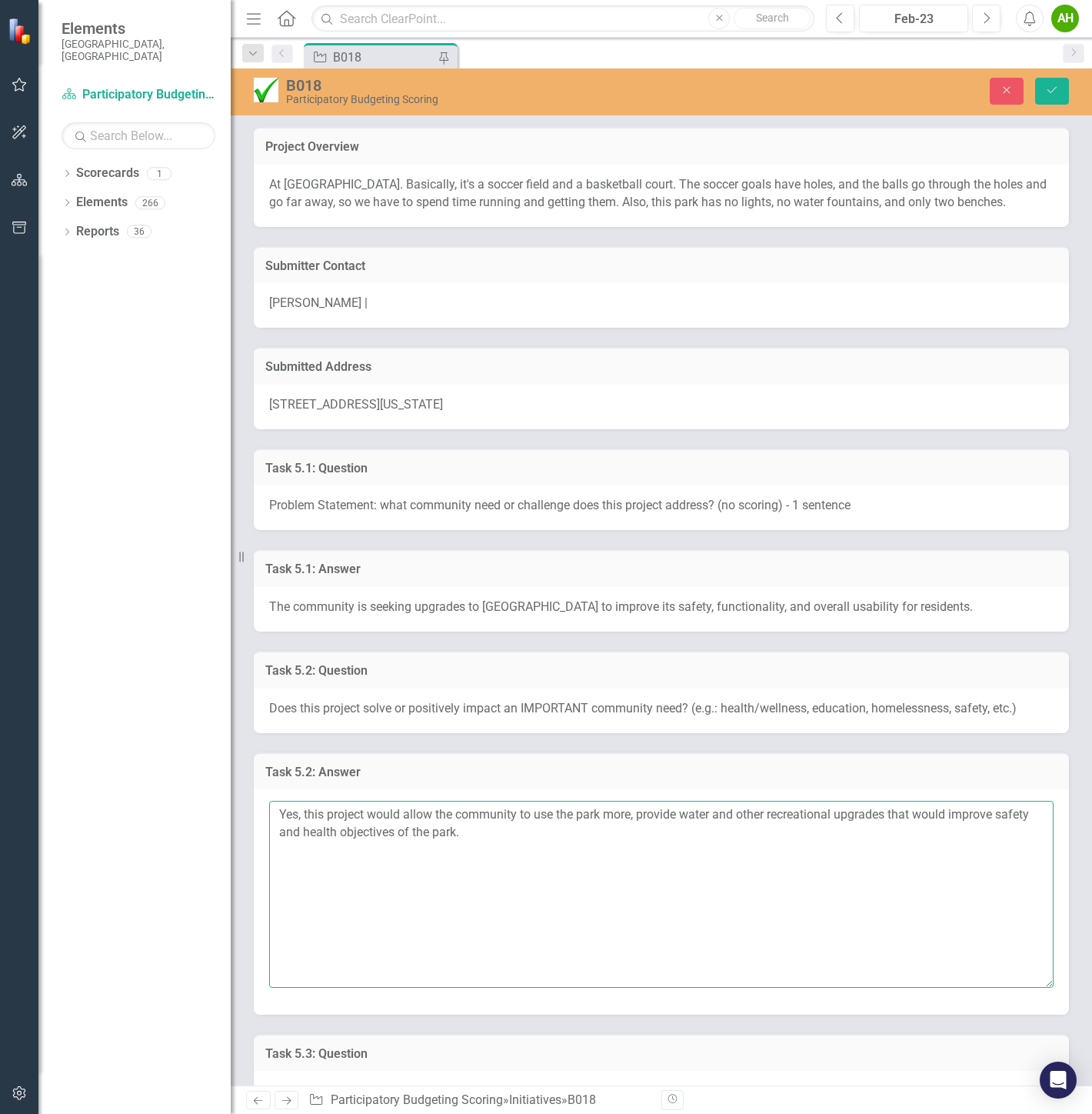
type textarea "Yes, this project would allow the community to use the park more, provide water…"
click at [1070, 80] on div "Close Save" at bounding box center [912, 92] width 336 height 27
click at [1065, 84] on button "Save" at bounding box center [1051, 92] width 34 height 27
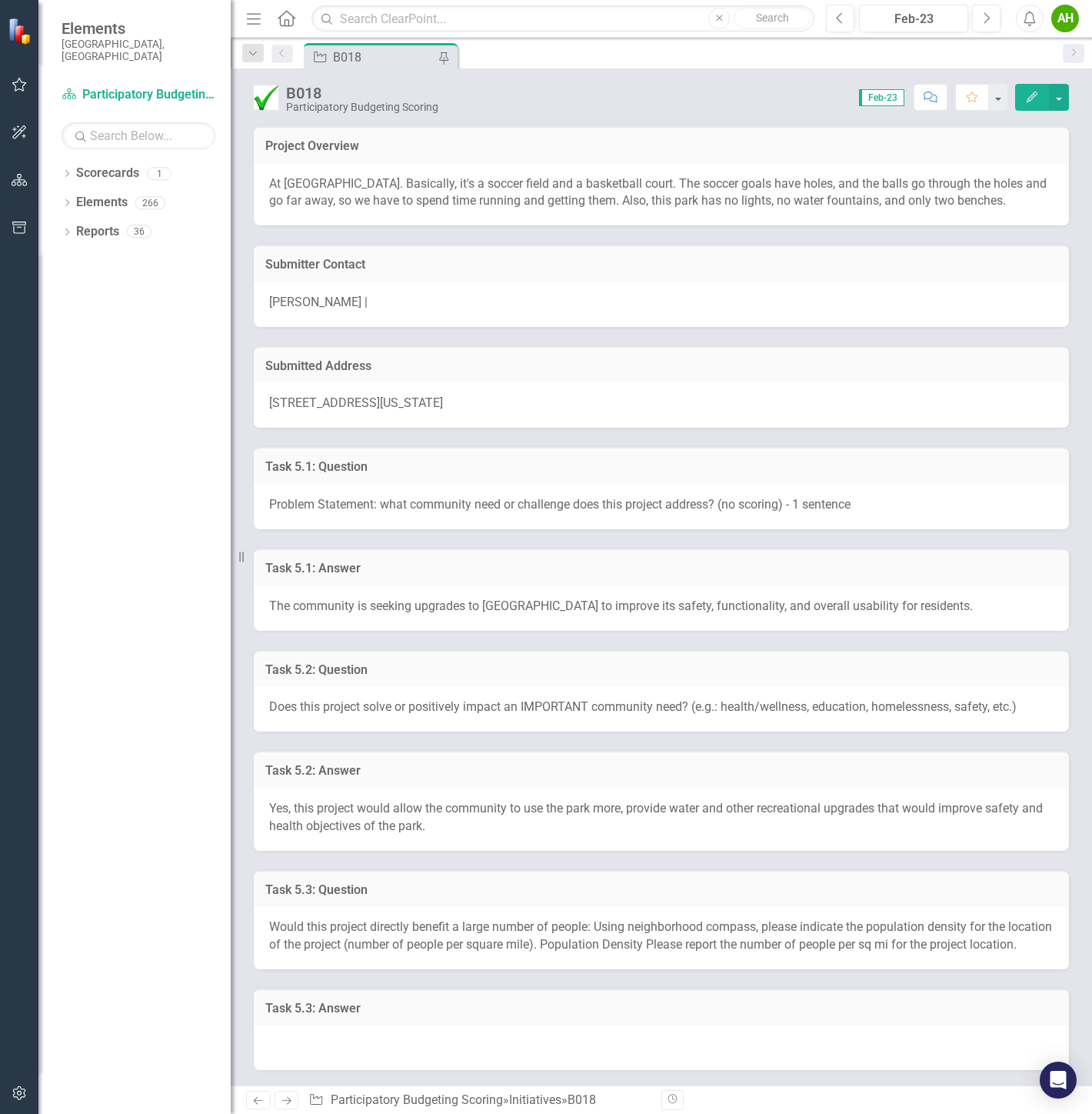
click at [443, 395] on span "[STREET_ADDRESS][US_STATE]" at bounding box center [356, 402] width 174 height 15
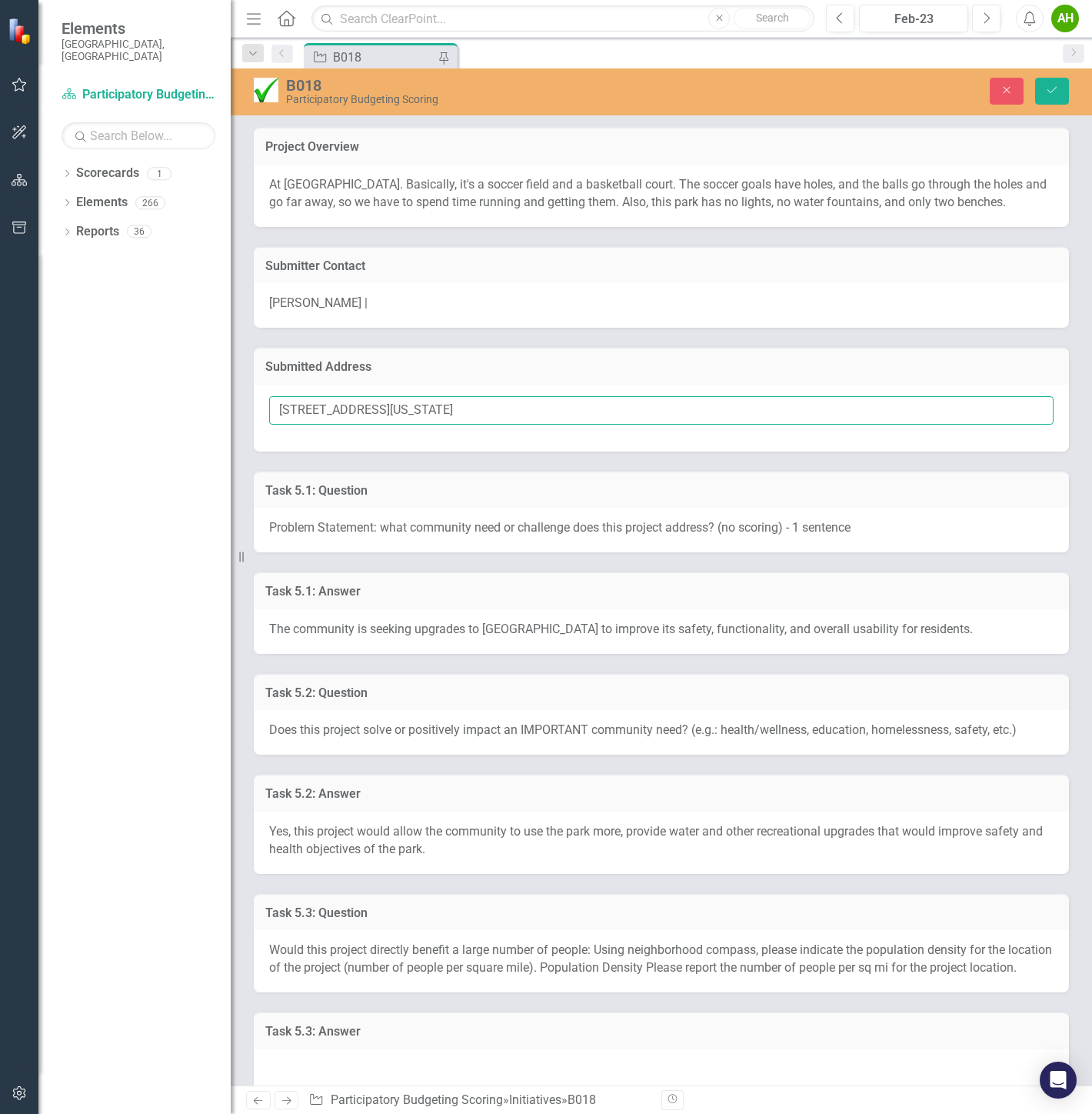
click at [456, 410] on input "[STREET_ADDRESS][US_STATE]" at bounding box center [661, 410] width 784 height 28
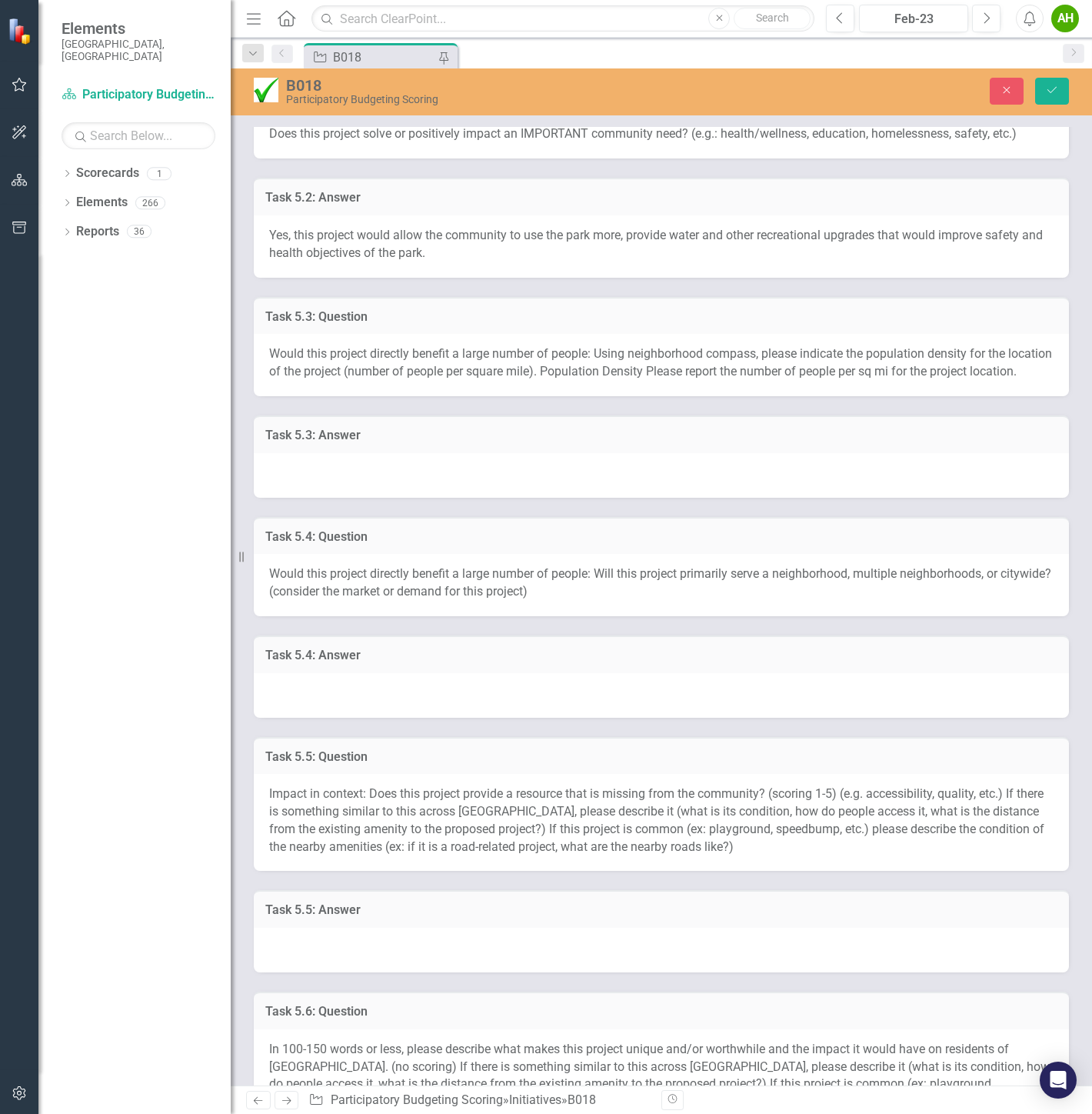
scroll to position [512, 0]
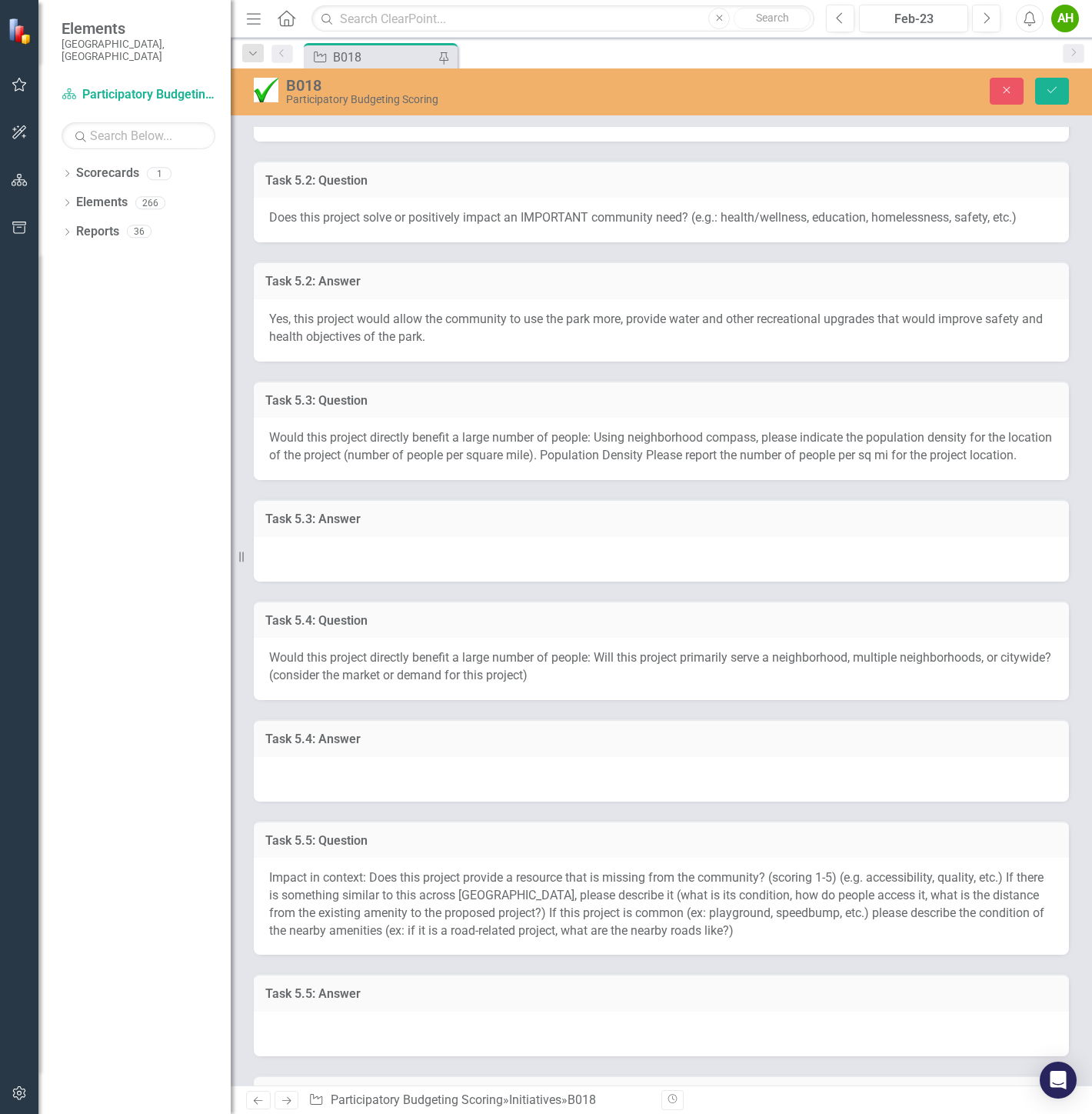
click at [362, 567] on div at bounding box center [661, 558] width 815 height 44
click at [379, 575] on div at bounding box center [661, 558] width 815 height 44
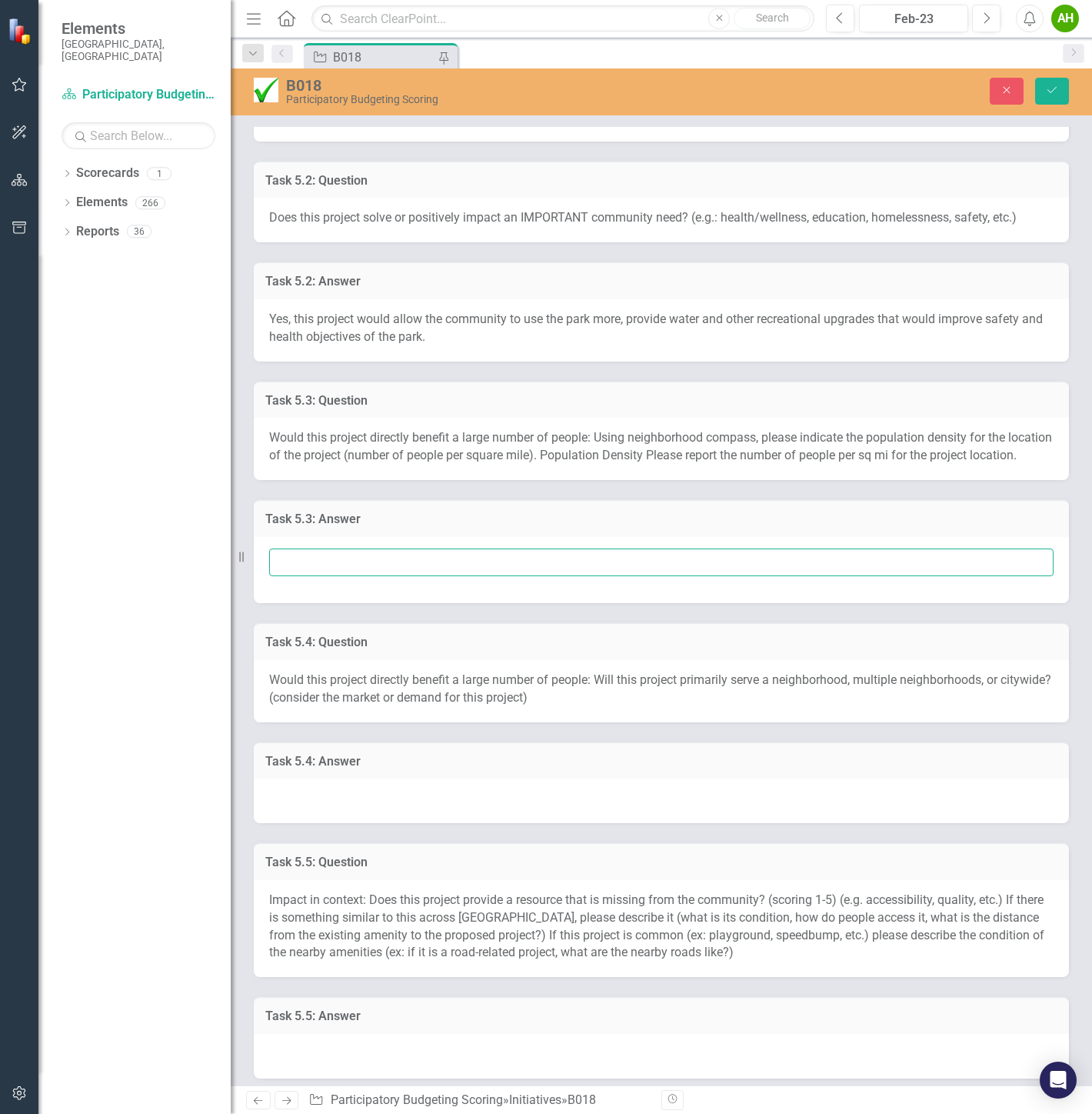
click at [417, 576] on input "text" at bounding box center [661, 562] width 784 height 28
paste input "2,057 people per sq mi or 5,161 people"
drag, startPoint x: 404, startPoint y: 575, endPoint x: 634, endPoint y: 575, distance: 230.0
click at [634, 575] on input "2,057 people per sq mi or 5,161 people" at bounding box center [661, 562] width 784 height 28
type input "2,057 people per sq mi"
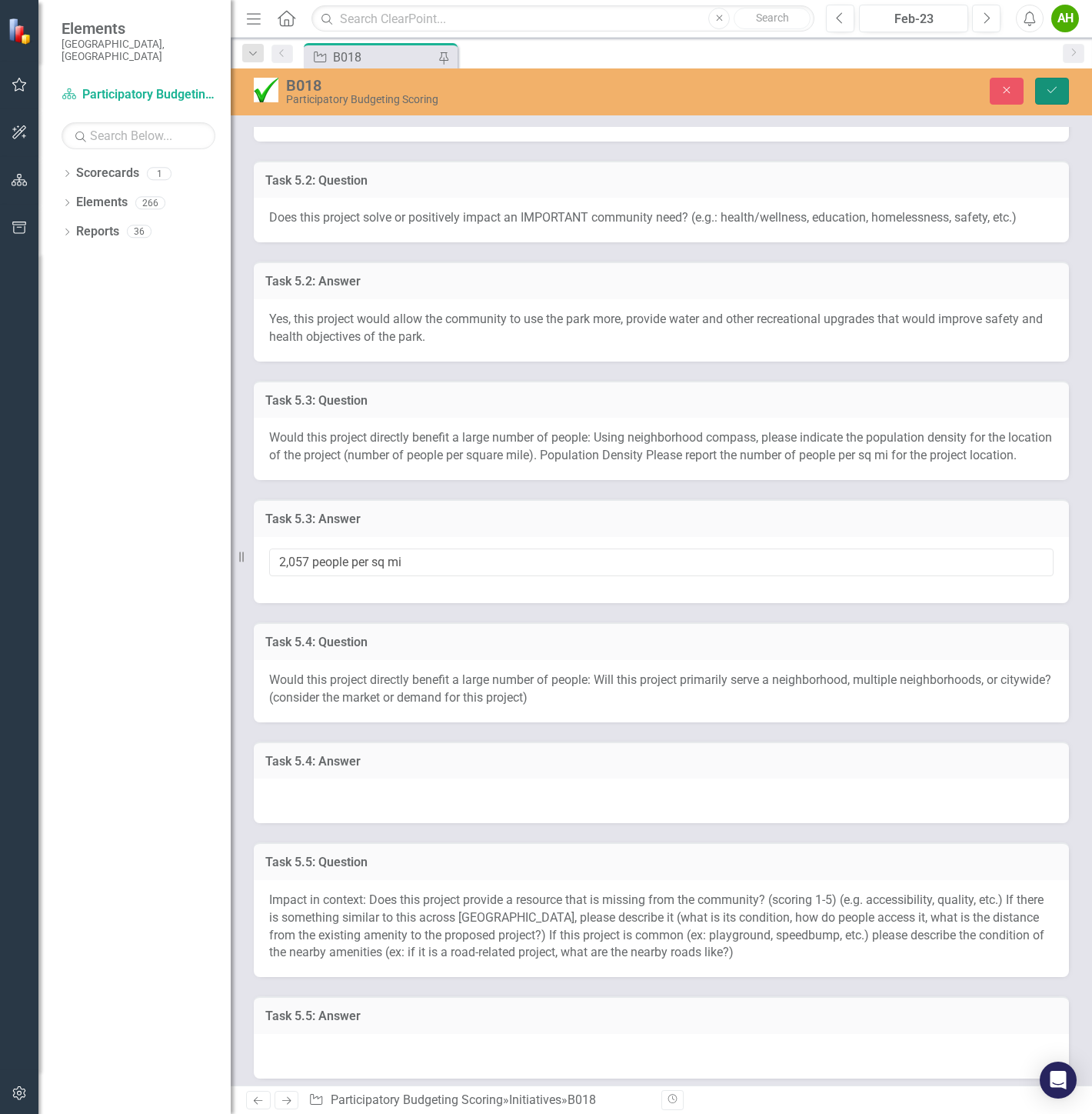
click at [1048, 90] on icon "Save" at bounding box center [1051, 90] width 14 height 11
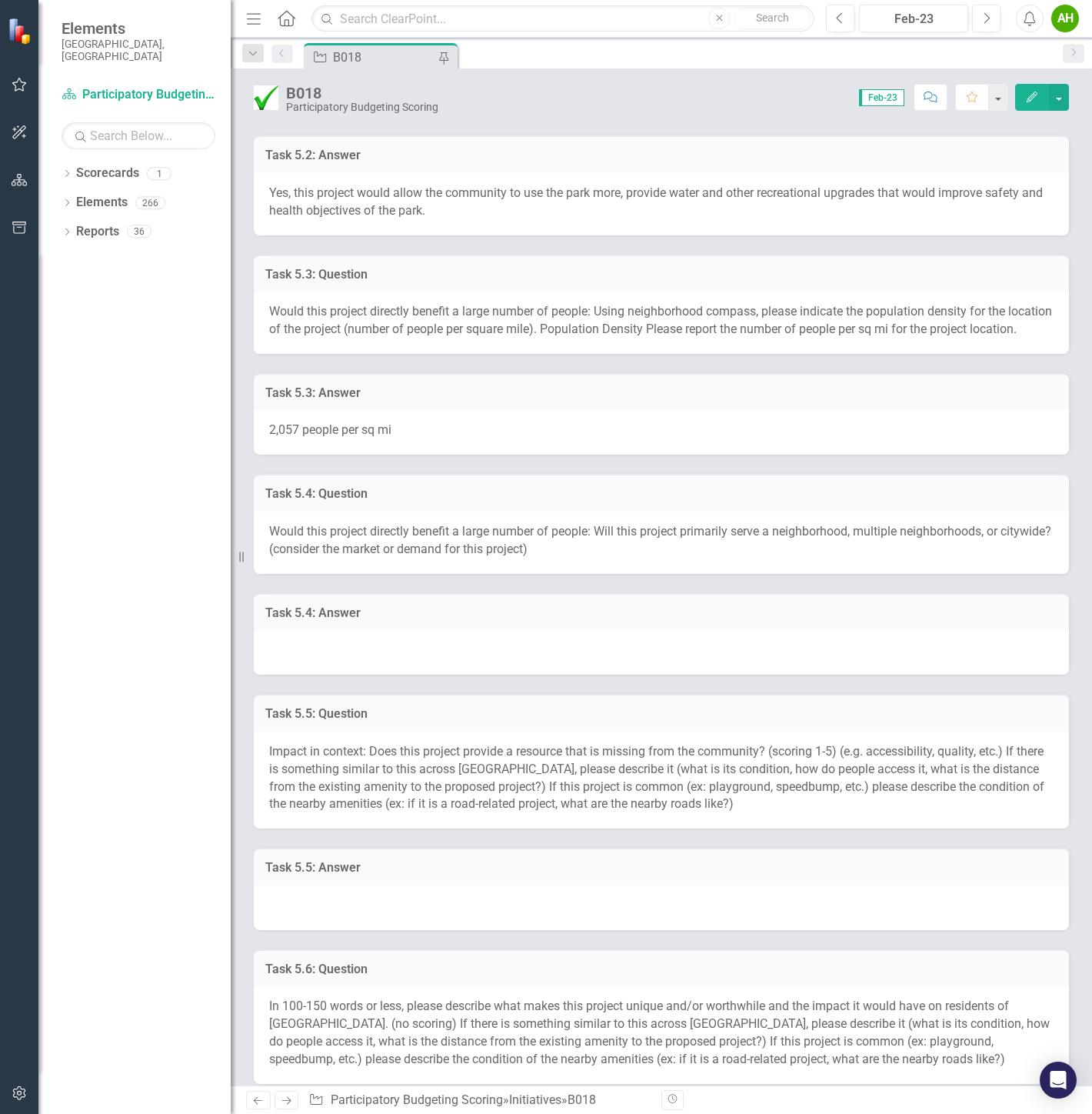
scroll to position [683, 0]
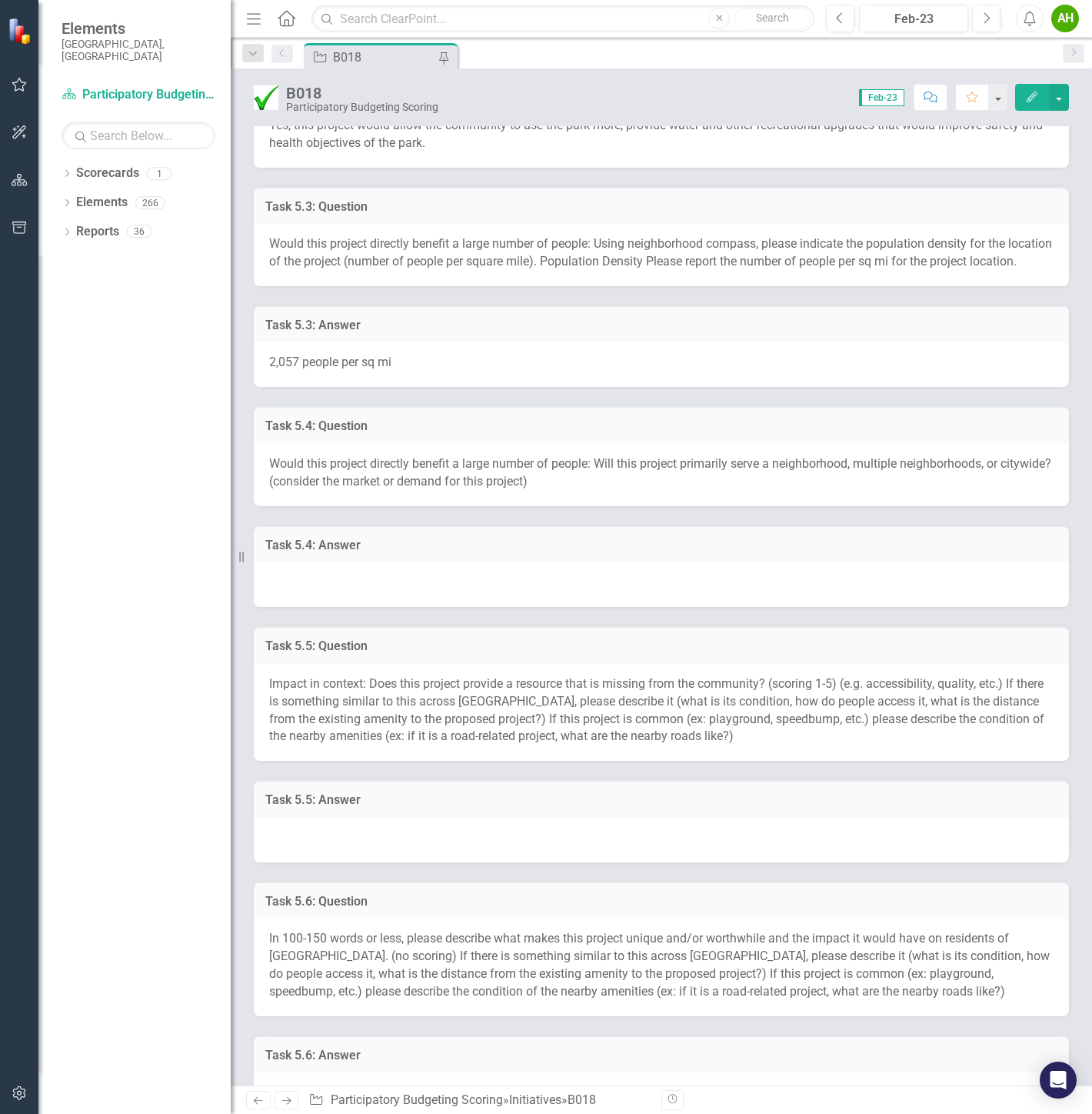
click at [483, 604] on div at bounding box center [661, 584] width 815 height 44
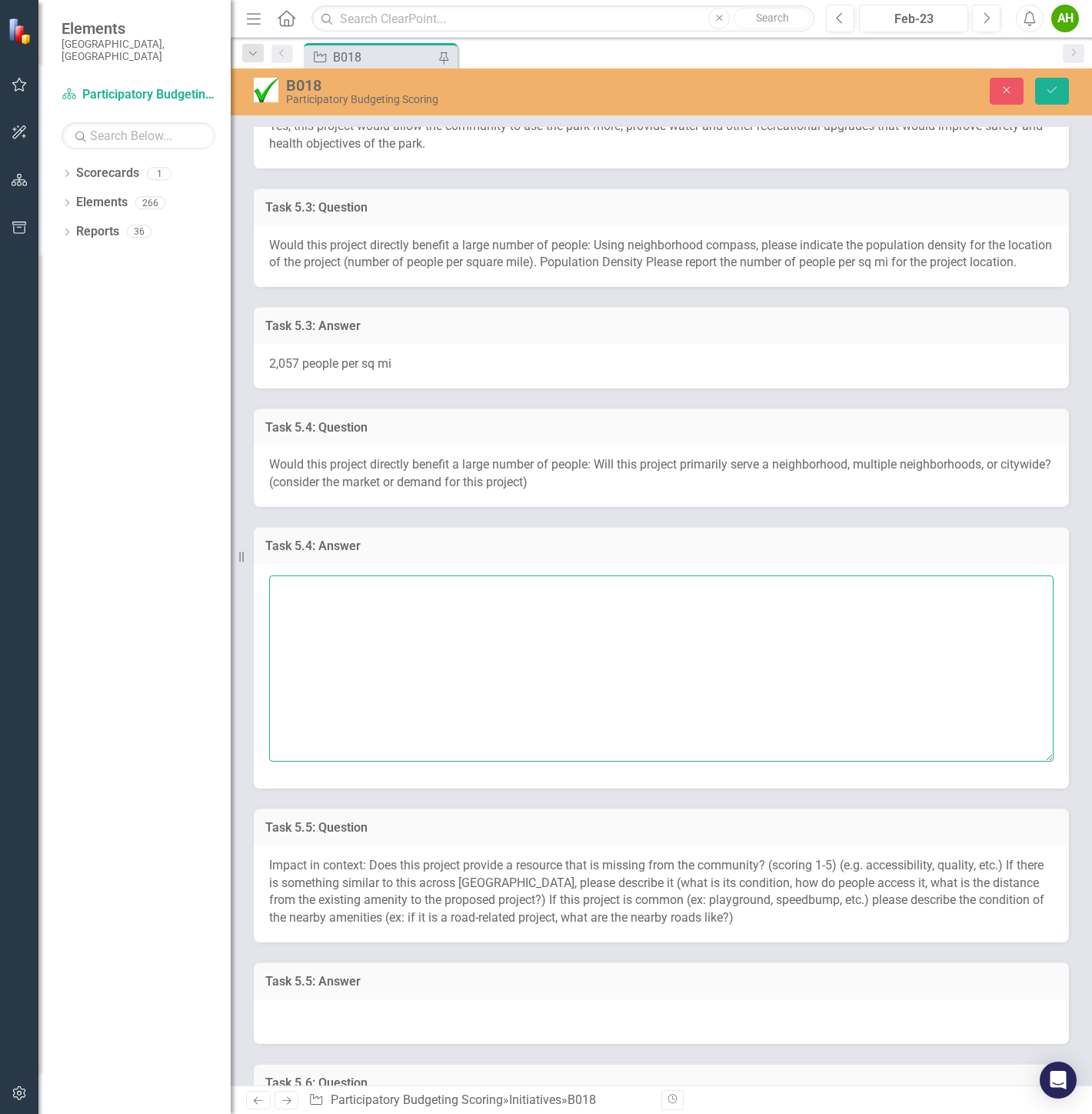
click at [495, 622] on textarea at bounding box center [661, 668] width 784 height 186
type textarea "Yes, Soccer is very popular"
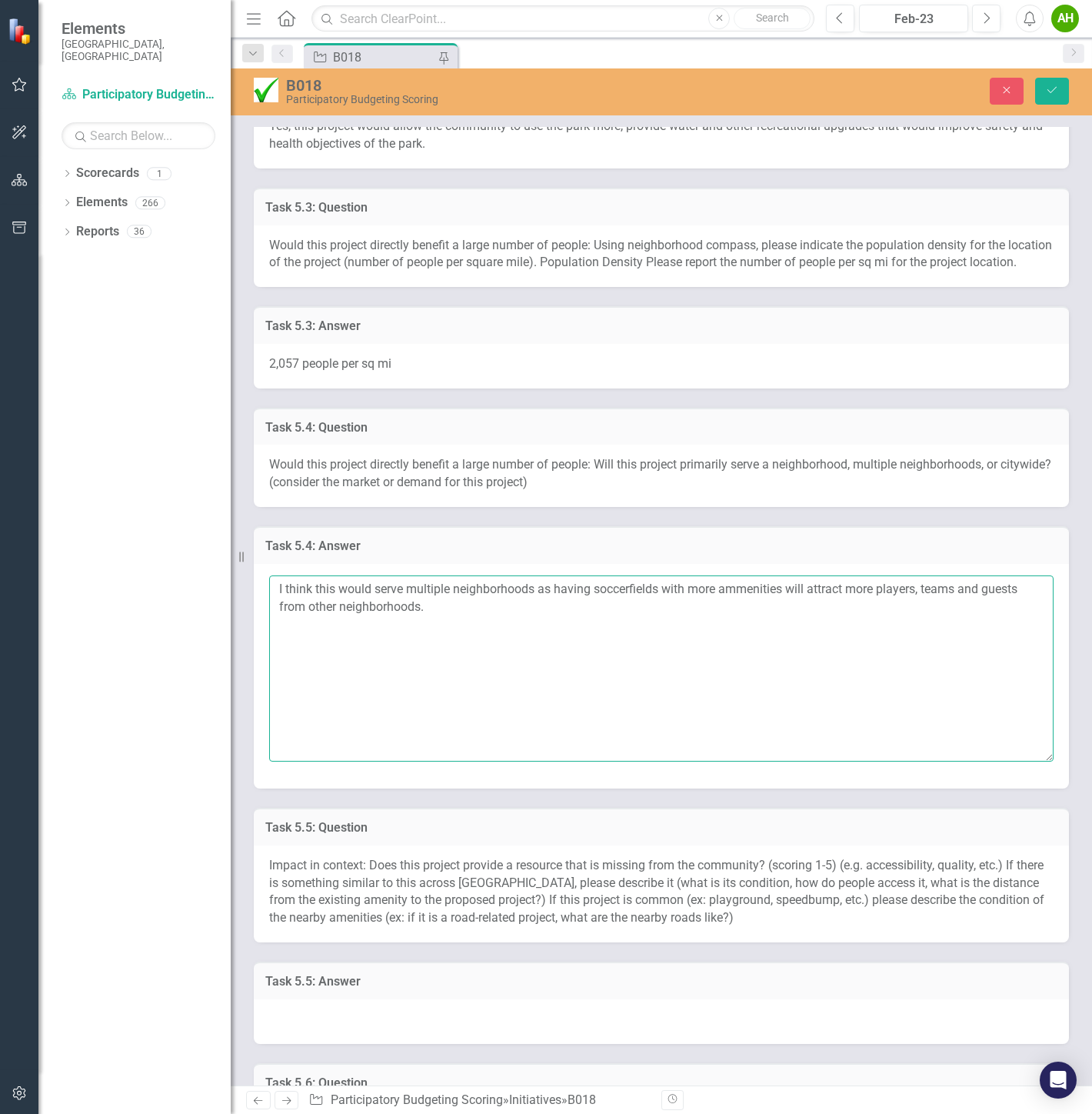
click at [631, 600] on textarea "I think this would serve multiple neighborhoods as having soccerfields with mor…" at bounding box center [661, 668] width 784 height 186
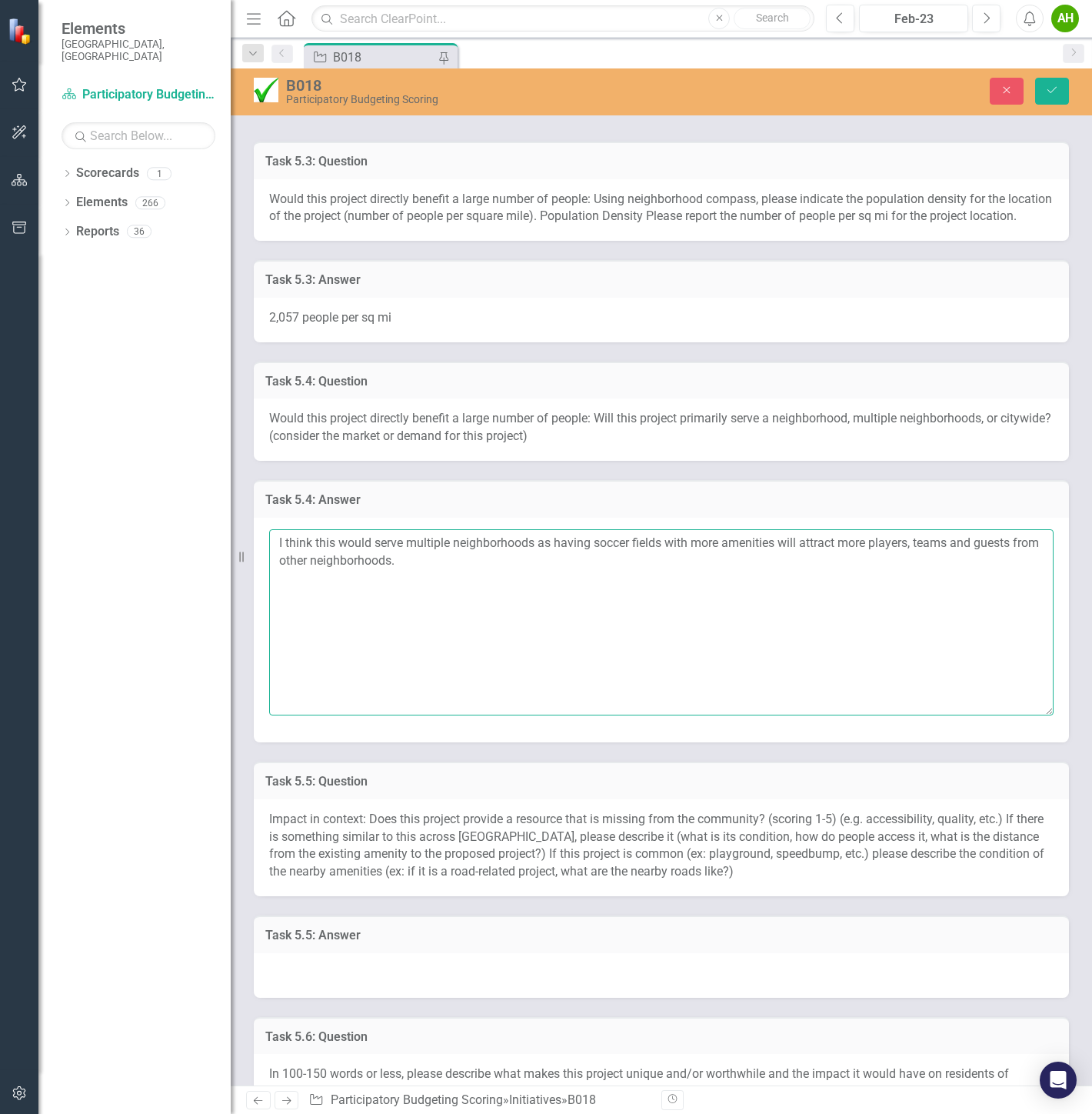
scroll to position [769, 0]
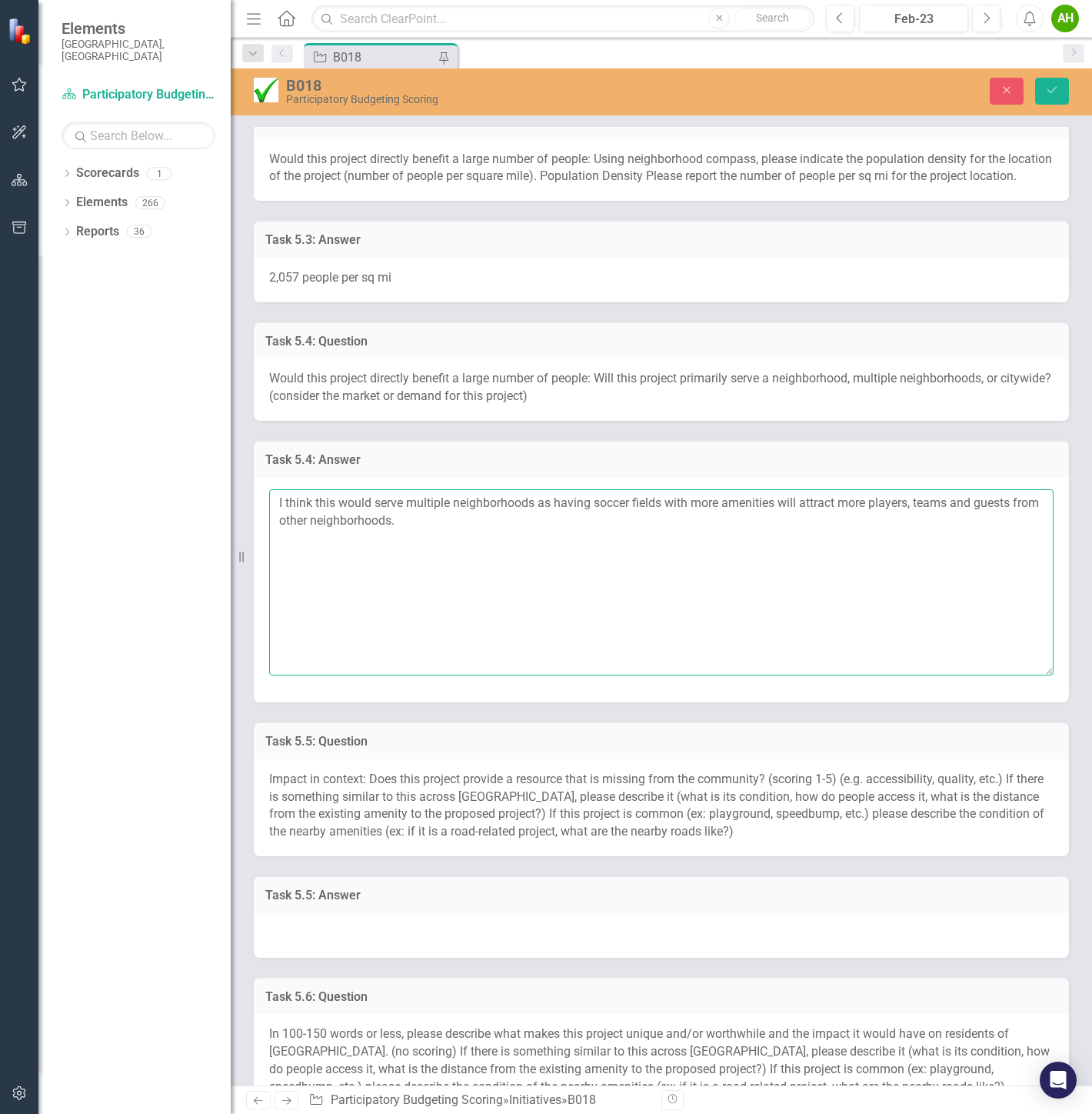
click at [540, 542] on textarea "I think this would serve multiple neighborhoods as having soccer fields with mo…" at bounding box center [661, 582] width 784 height 186
type textarea "I think this would serve multiple neighborhoods as having soccer fields with mo…"
click at [1051, 94] on icon "Save" at bounding box center [1051, 90] width 14 height 11
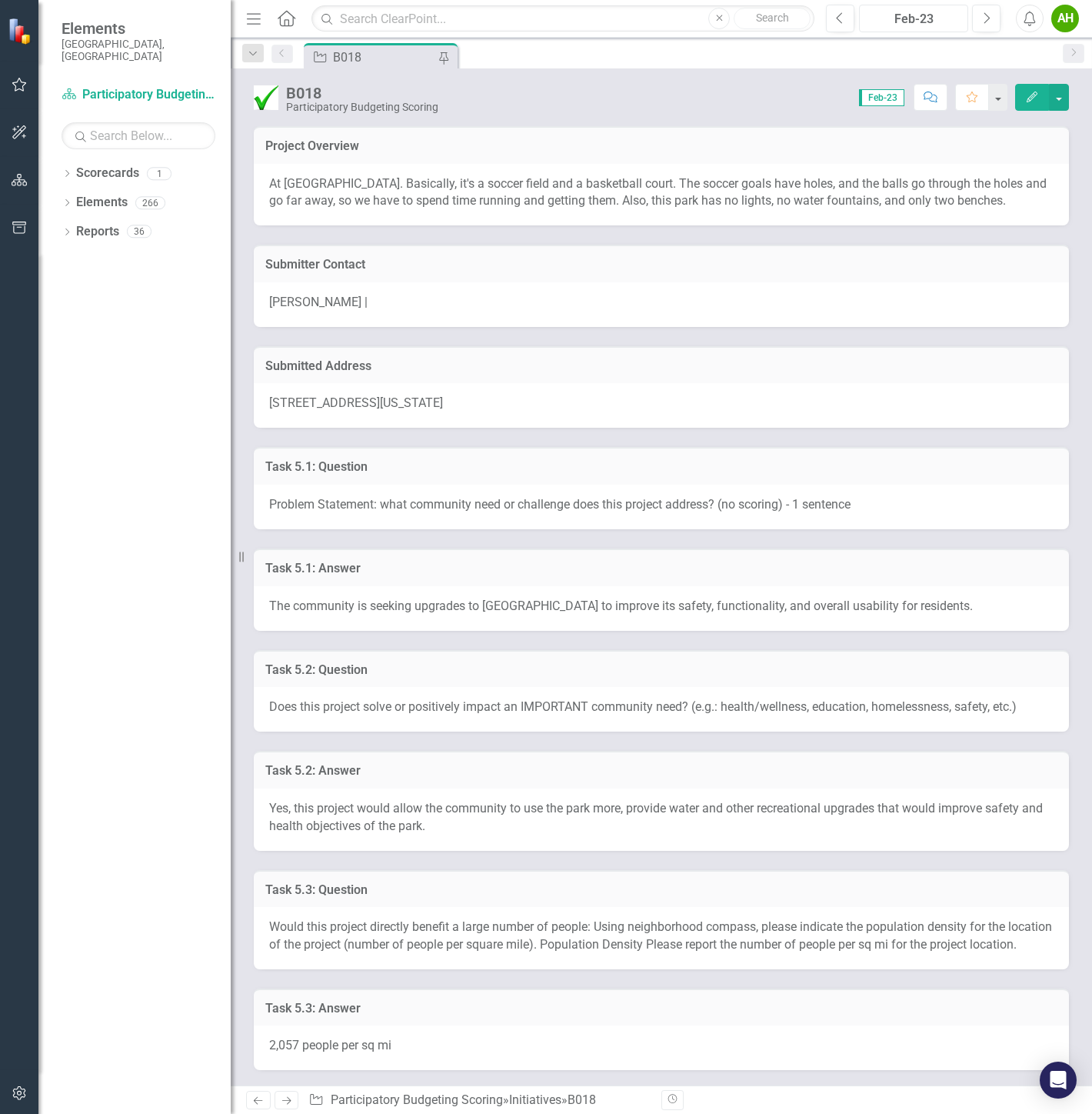
click at [915, 24] on div "Feb-23" at bounding box center [913, 19] width 99 height 18
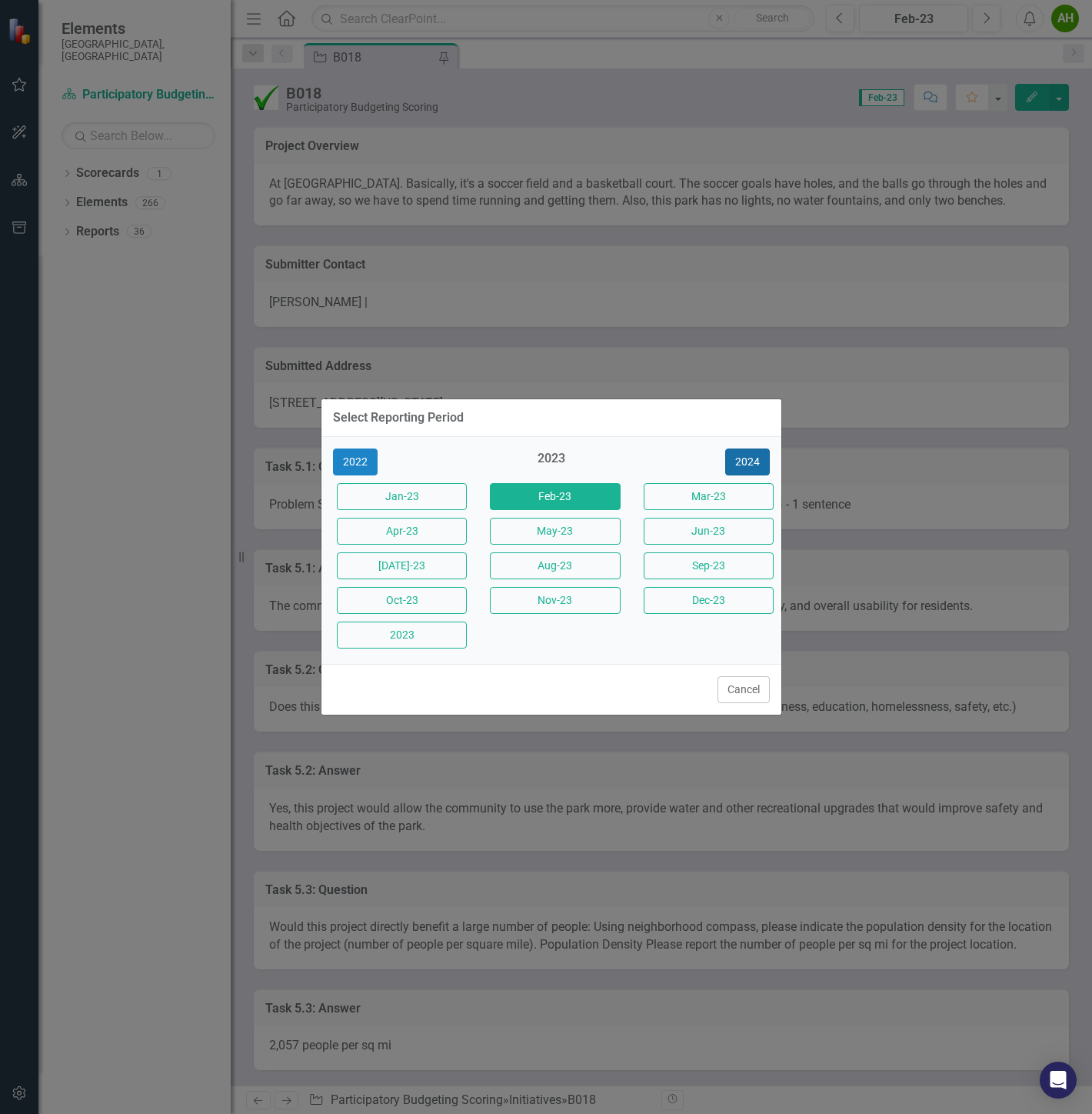
click at [759, 470] on button "2024" at bounding box center [747, 462] width 44 height 27
click at [759, 470] on button "2025" at bounding box center [747, 462] width 44 height 27
click at [726, 561] on button "Sep-25" at bounding box center [708, 566] width 130 height 27
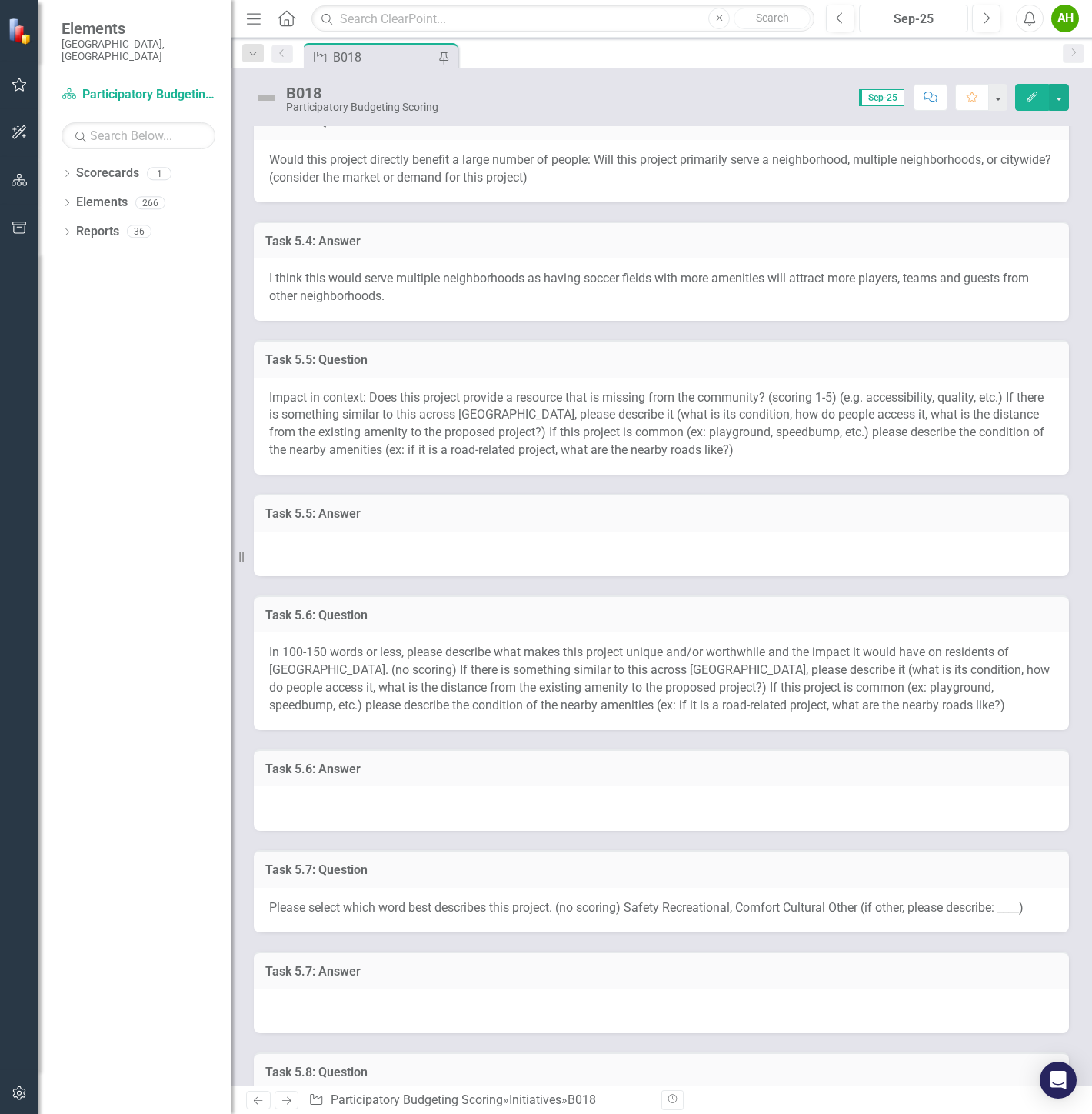
scroll to position [940, 0]
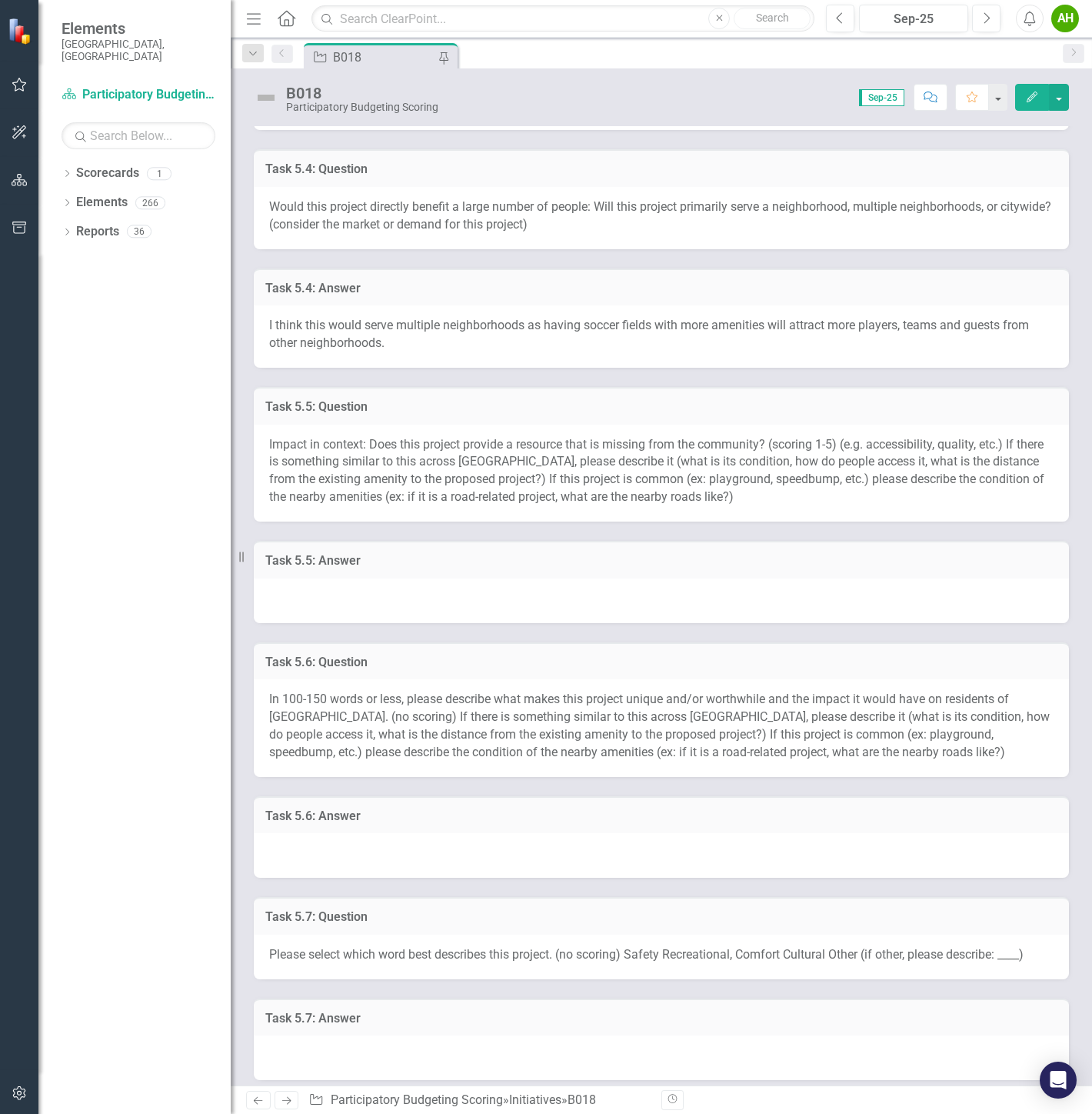
click at [786, 604] on div at bounding box center [661, 600] width 815 height 44
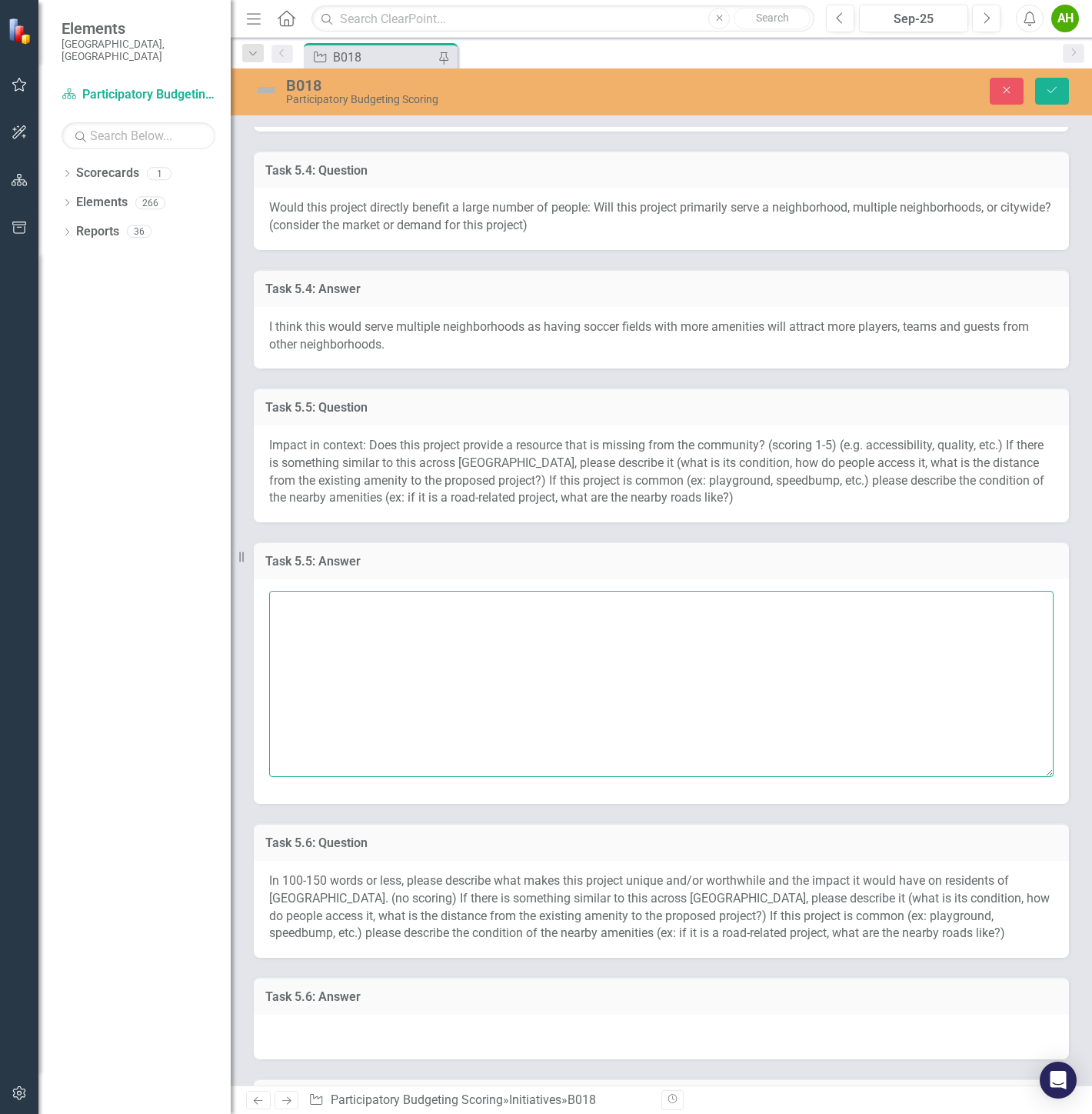
click at [788, 633] on textarea at bounding box center [661, 683] width 784 height 186
type textarea "Yes, for example park benches and water fountains are"
type textarea "There are other parks in Durham, but I think each park should have water founta…"
type textarea "Yes"
click at [490, 493] on span "Impact in context: Does this project provide a resource that is missing from th…" at bounding box center [656, 471] width 775 height 68
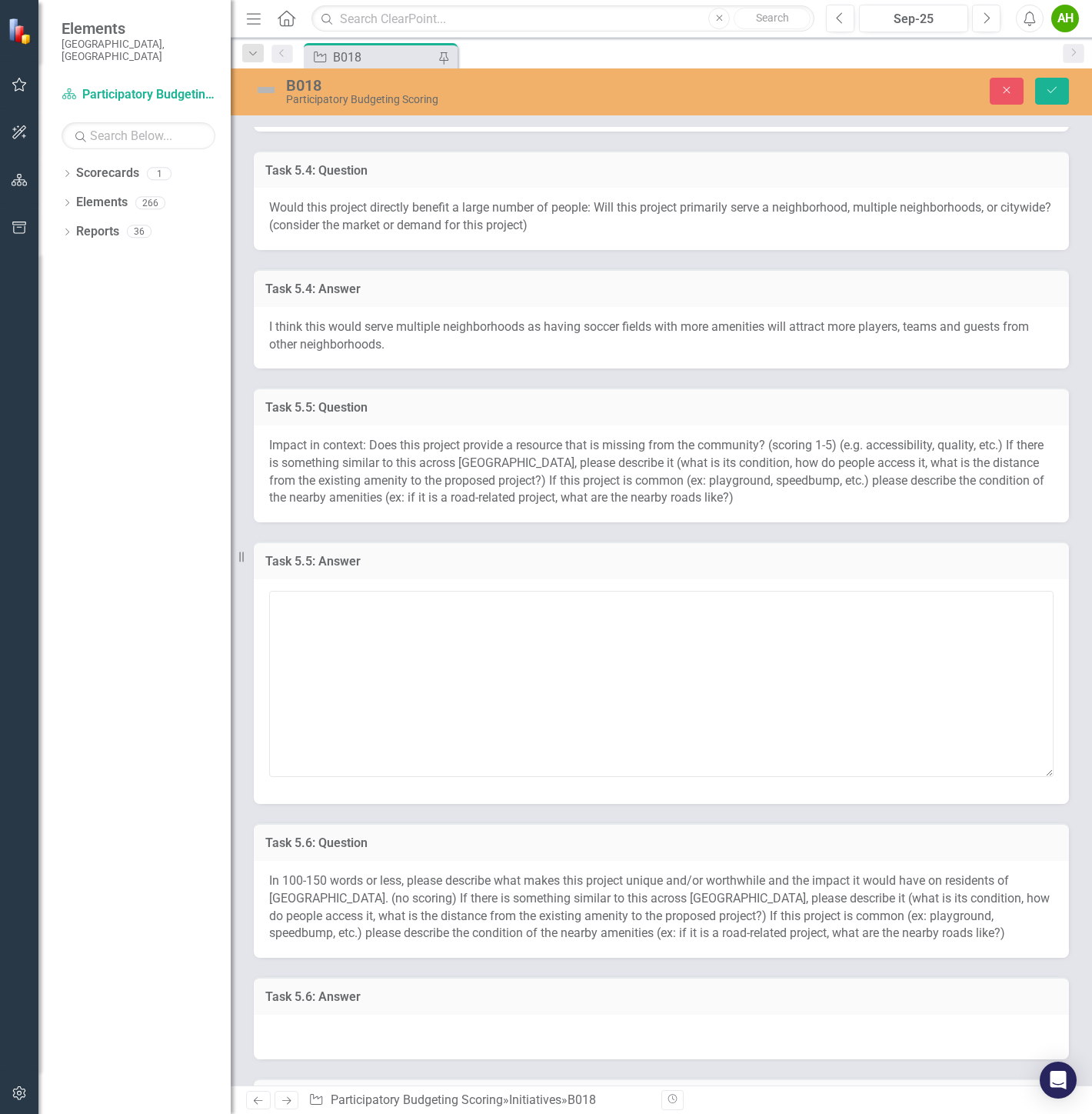
click at [490, 493] on span "Impact in context: Does this project provide a resource that is missing from th…" at bounding box center [656, 471] width 775 height 68
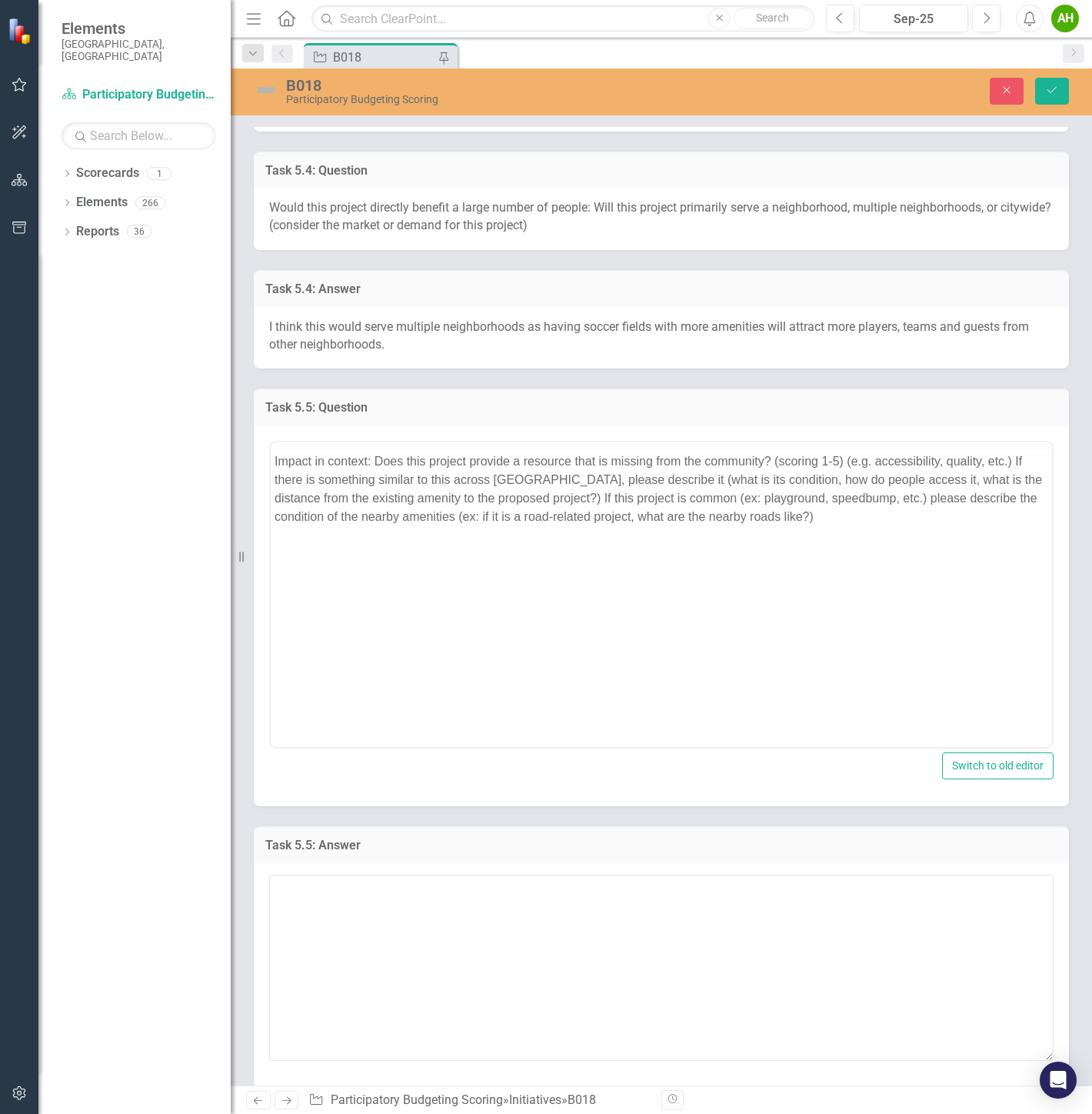
scroll to position [0, 0]
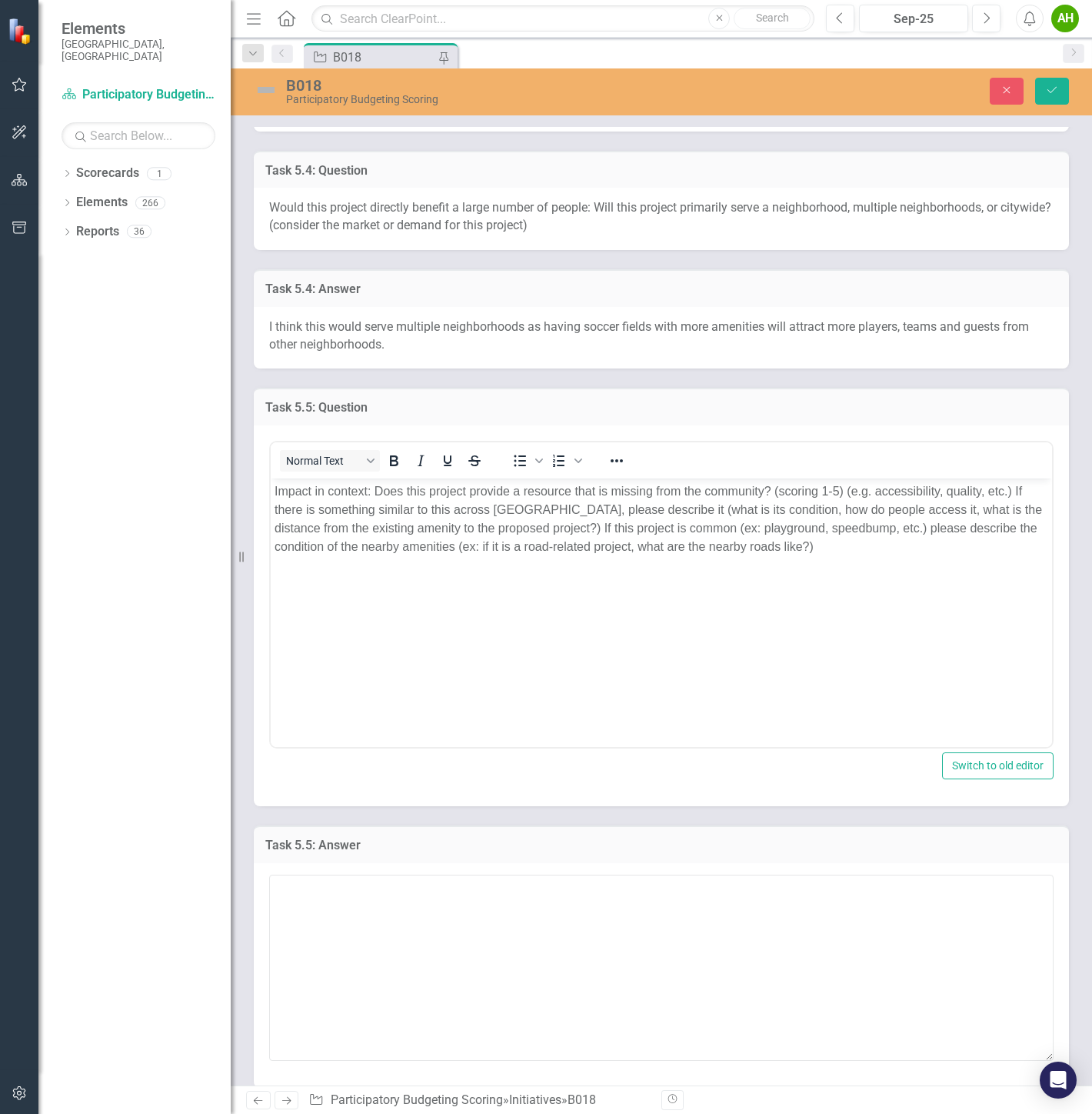
click at [468, 537] on p "Impact in context: Does this project provide a resource that is missing from th…" at bounding box center [662, 518] width 774 height 73
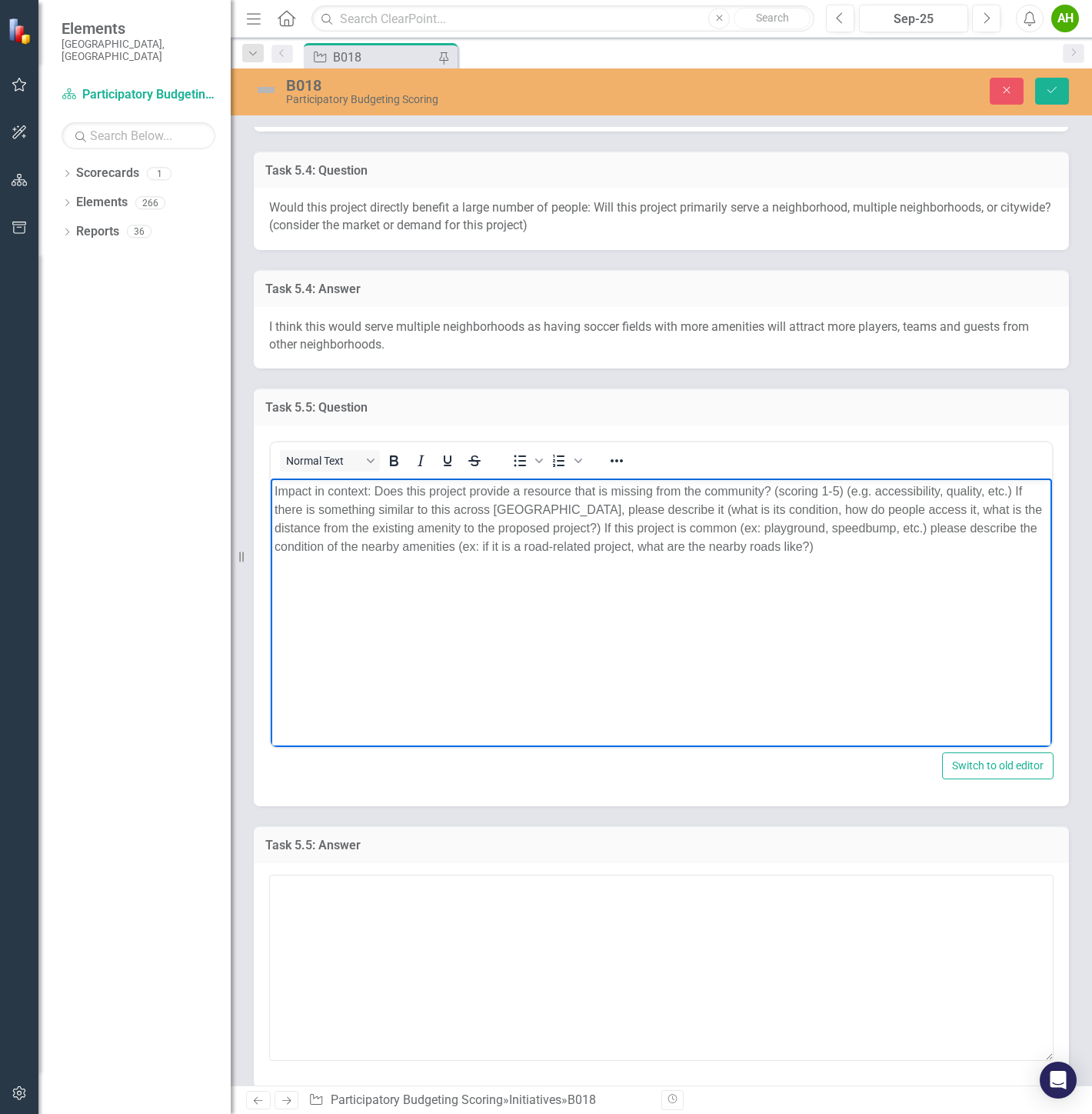
click at [642, 670] on body "Impact in context: Does this project provide a resource that is missing from th…" at bounding box center [662, 593] width 781 height 231
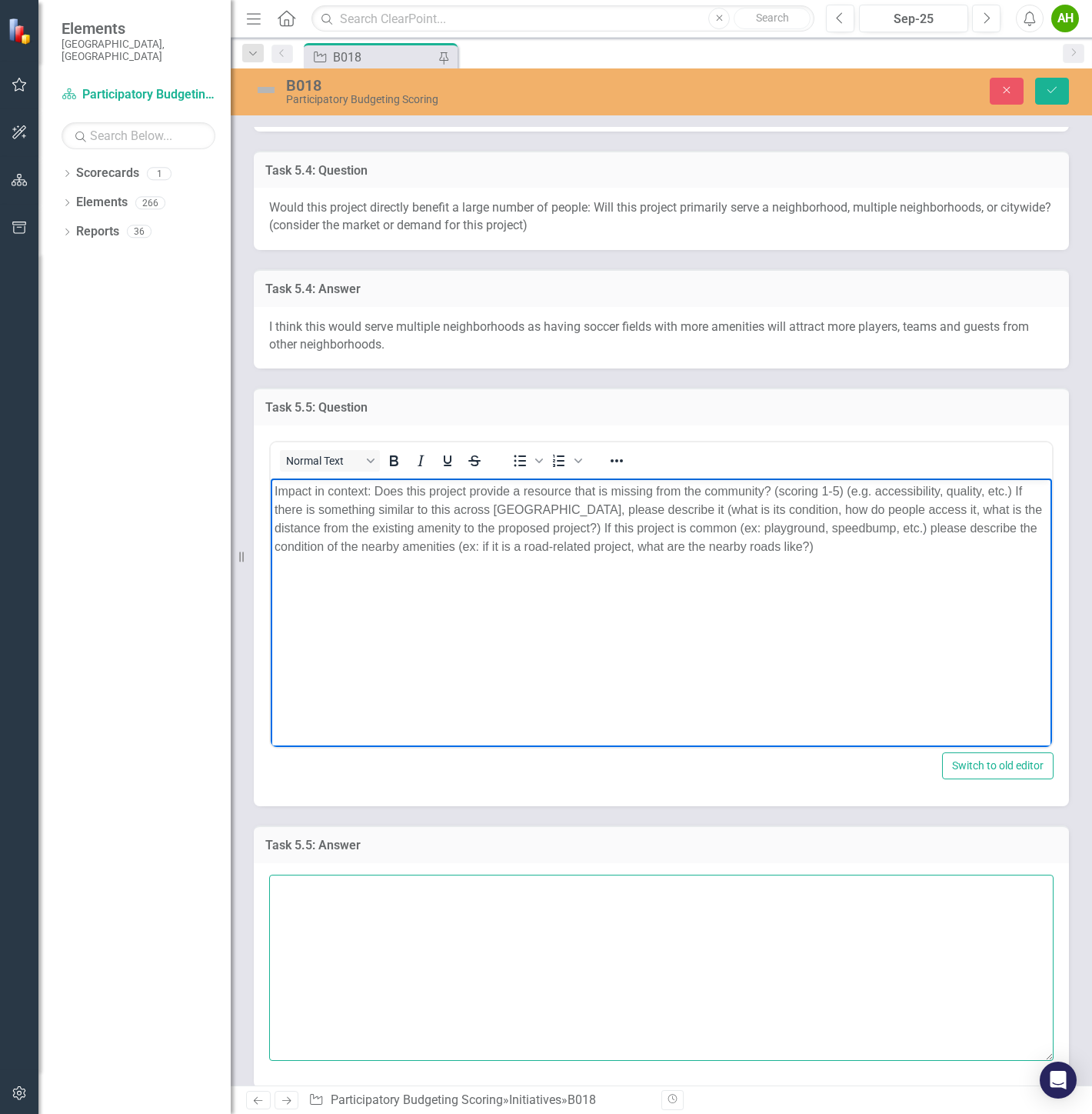
click at [621, 830] on textarea at bounding box center [661, 967] width 784 height 186
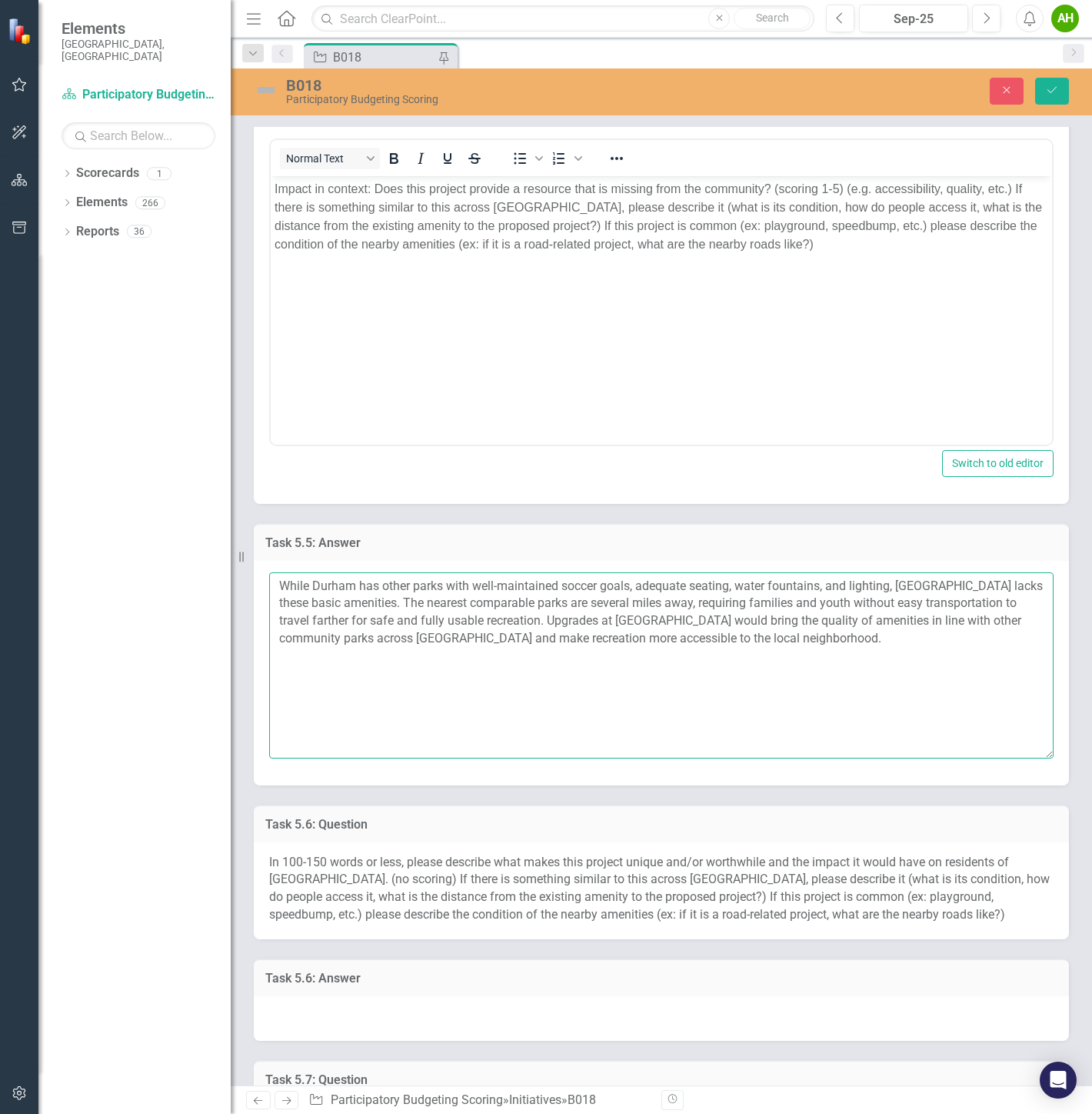
scroll to position [1282, 0]
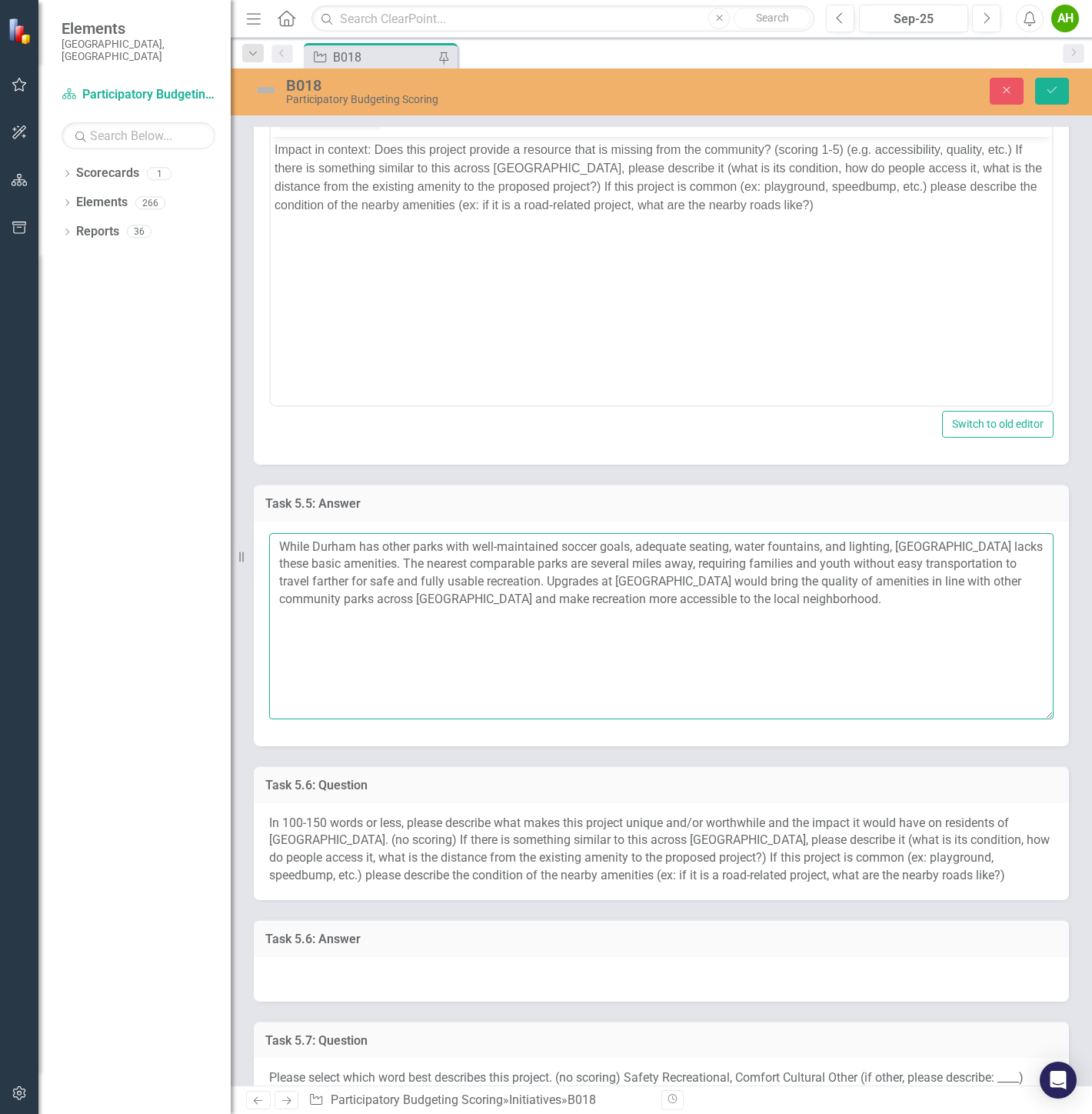
type textarea "While Durham has other parks with well-maintained soccer goals, adequate seatin…"
click at [633, 593] on textarea "While Durham has other parks with well-maintained soccer goals, adequate seatin…" at bounding box center [661, 625] width 784 height 186
click at [1052, 86] on icon "Save" at bounding box center [1051, 90] width 14 height 11
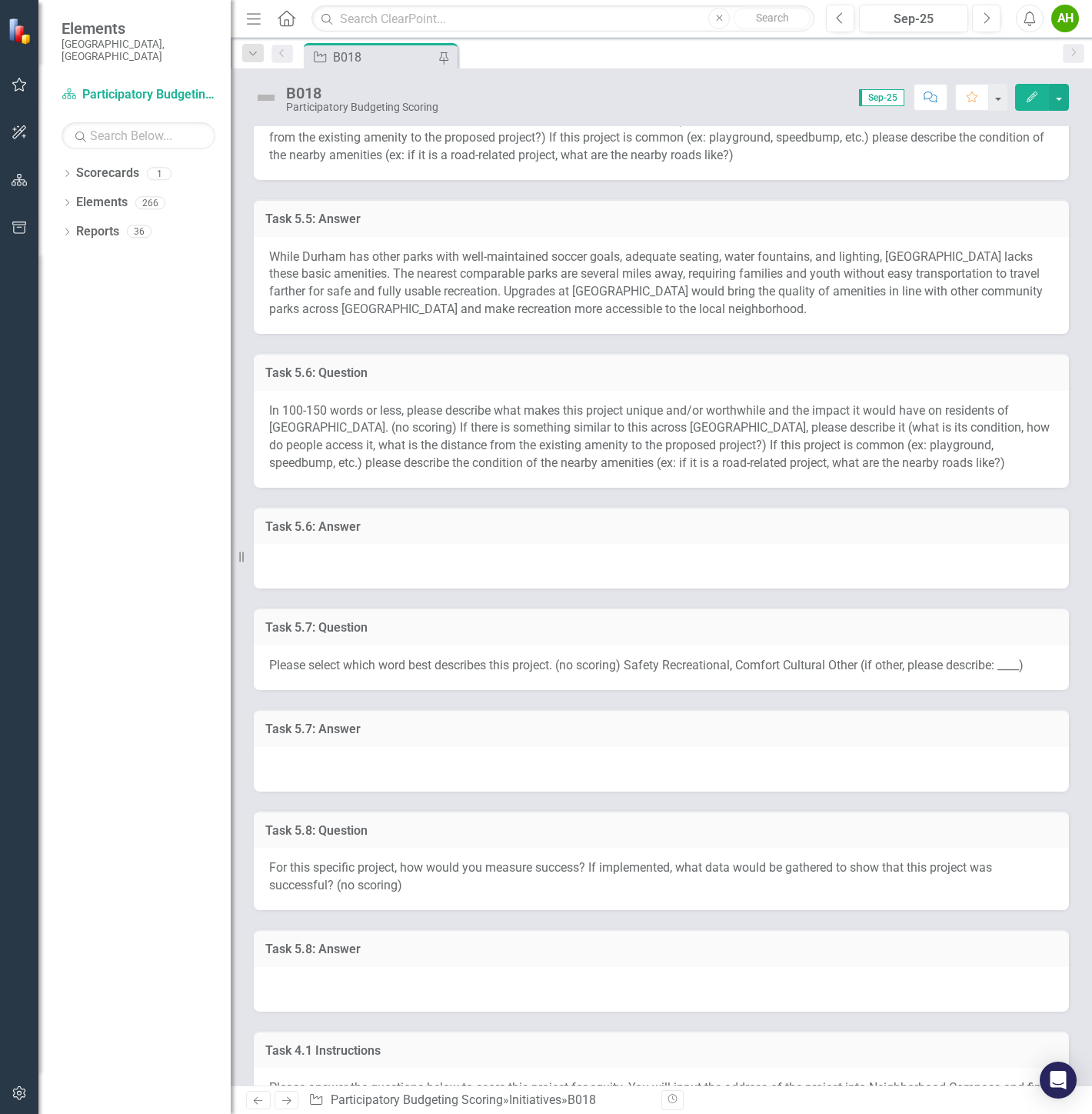
click at [272, 419] on span "In 100-150 words or less, please describe what makes this project unique and/or…" at bounding box center [659, 437] width 780 height 68
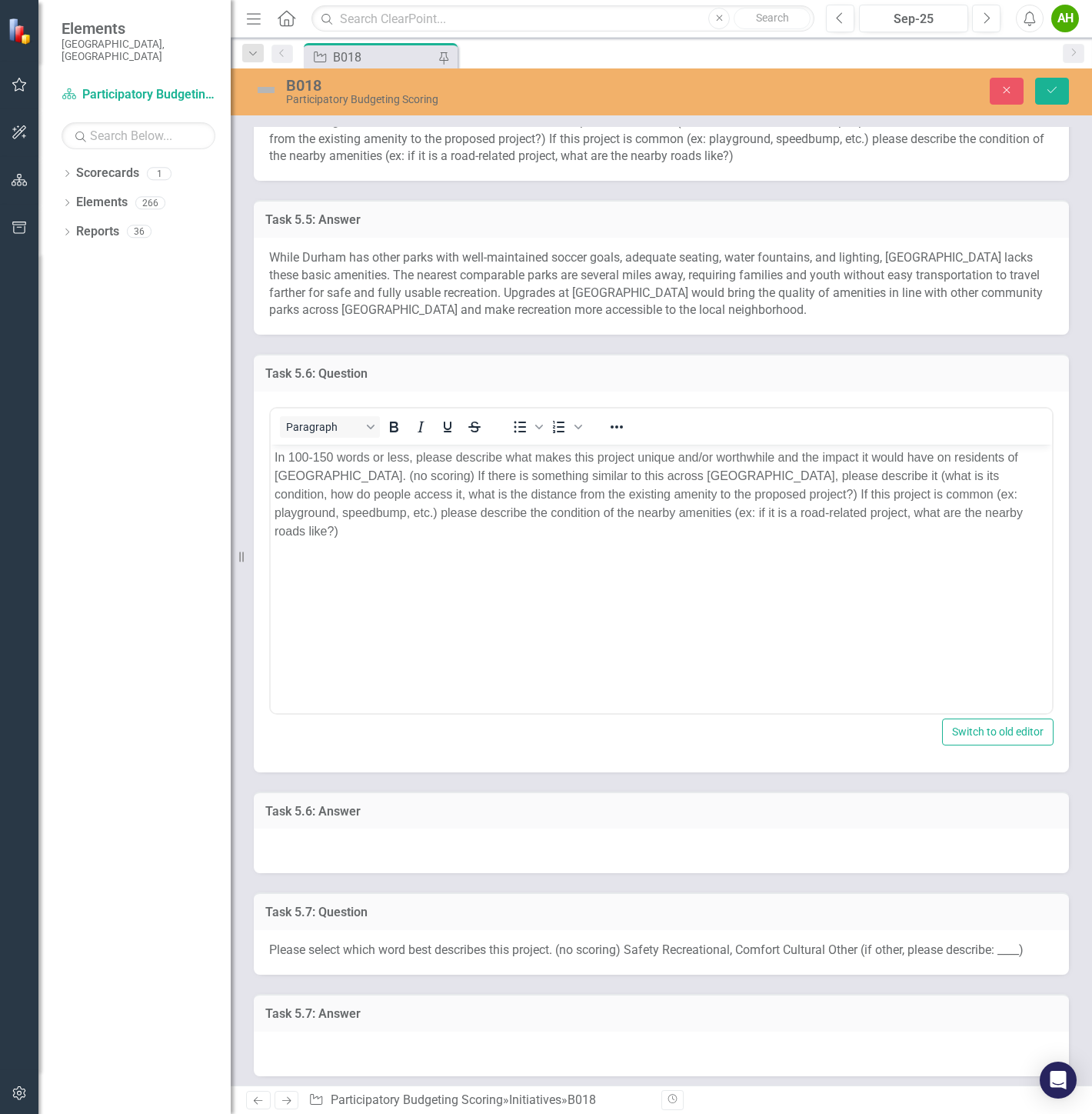
scroll to position [0, 0]
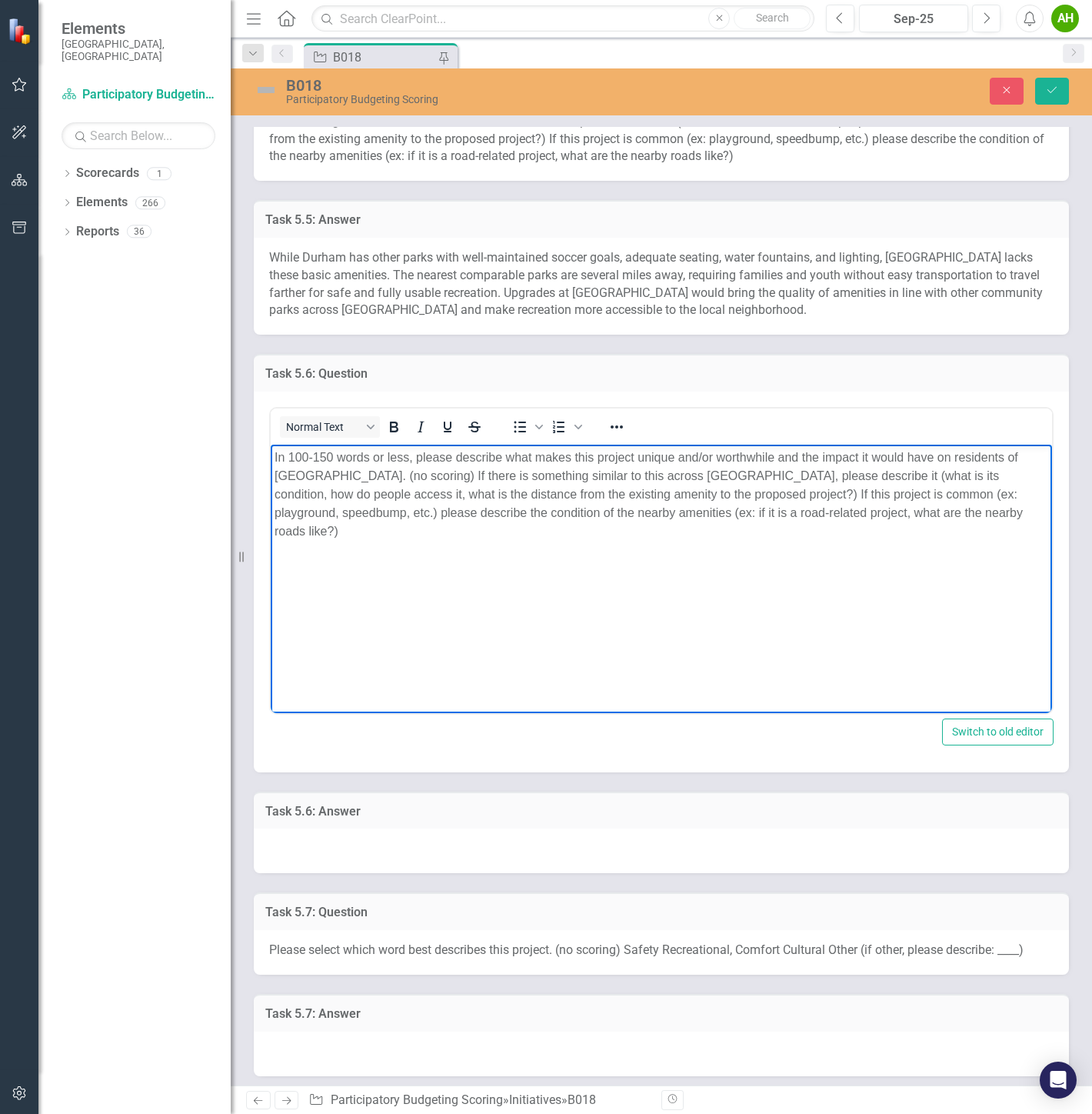
click at [284, 460] on p "In 100-150 words or less, please describe what makes this project unique and/or…" at bounding box center [662, 494] width 774 height 92
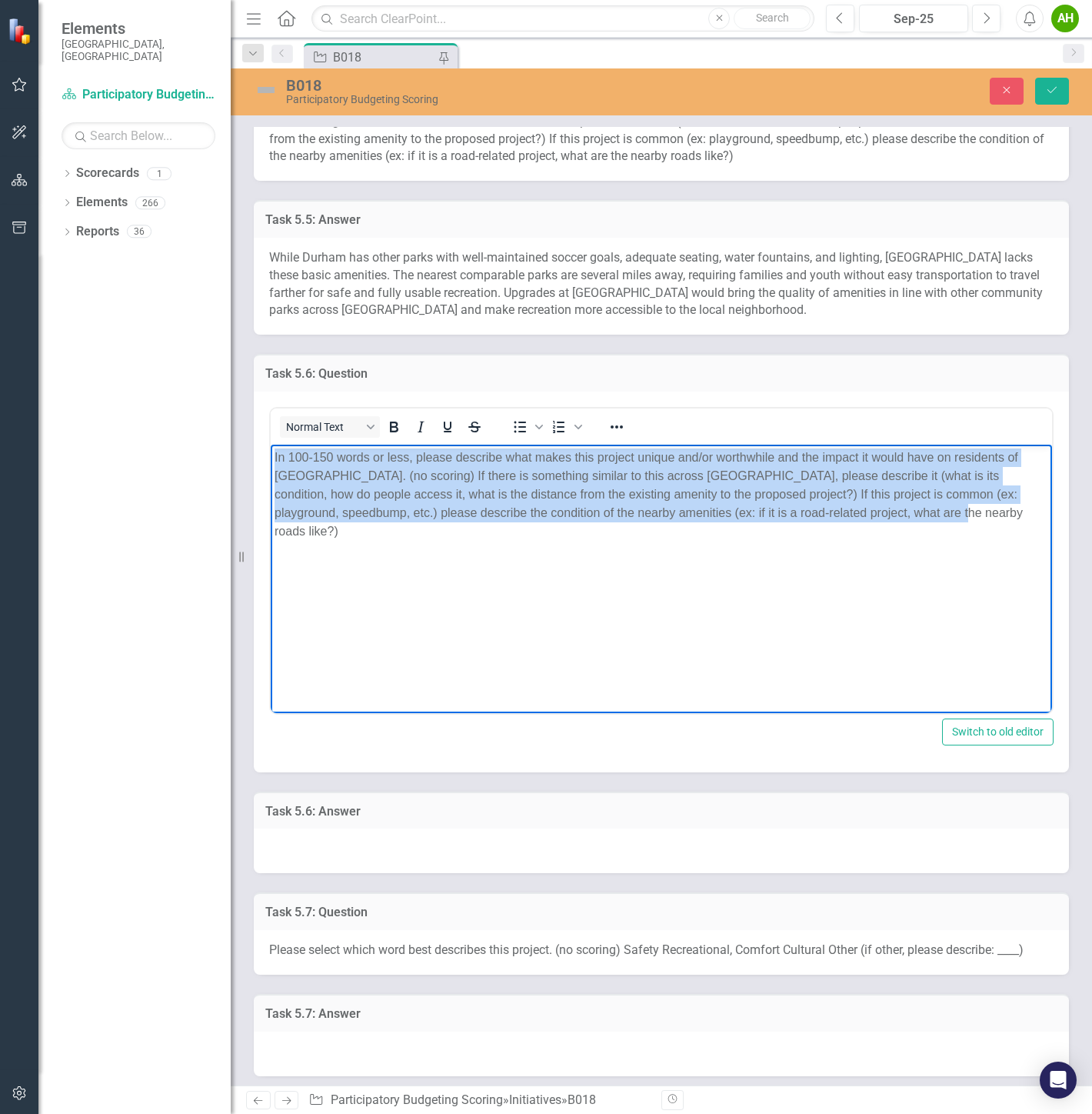
click at [284, 460] on p "In 100-150 words or less, please describe what makes this project unique and/or…" at bounding box center [662, 494] width 774 height 92
copy p "In 100-150 words or less, please describe what makes this project unique and/or…"
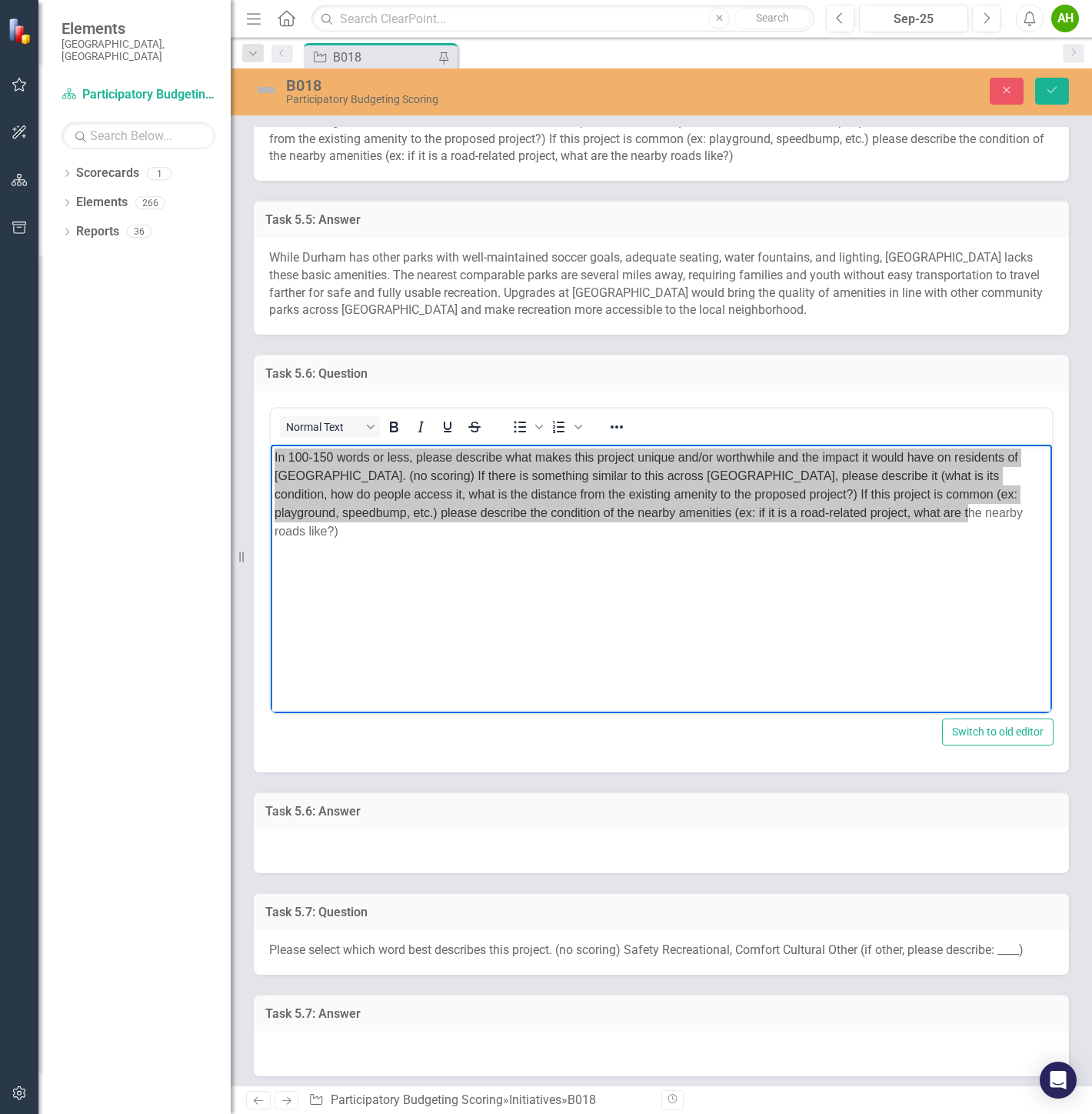
click at [494, 830] on div at bounding box center [661, 850] width 815 height 44
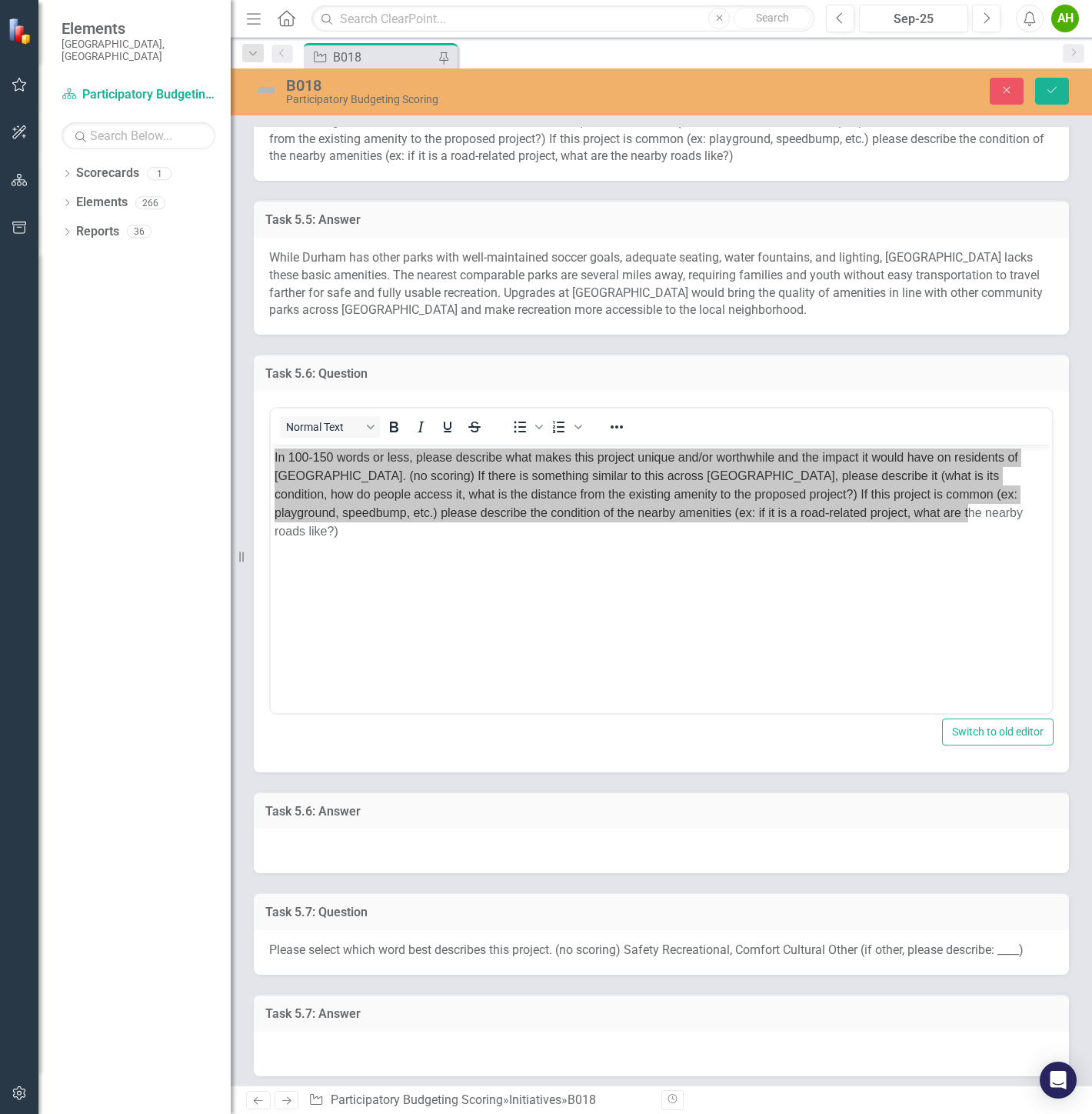
click at [494, 830] on div at bounding box center [661, 850] width 815 height 44
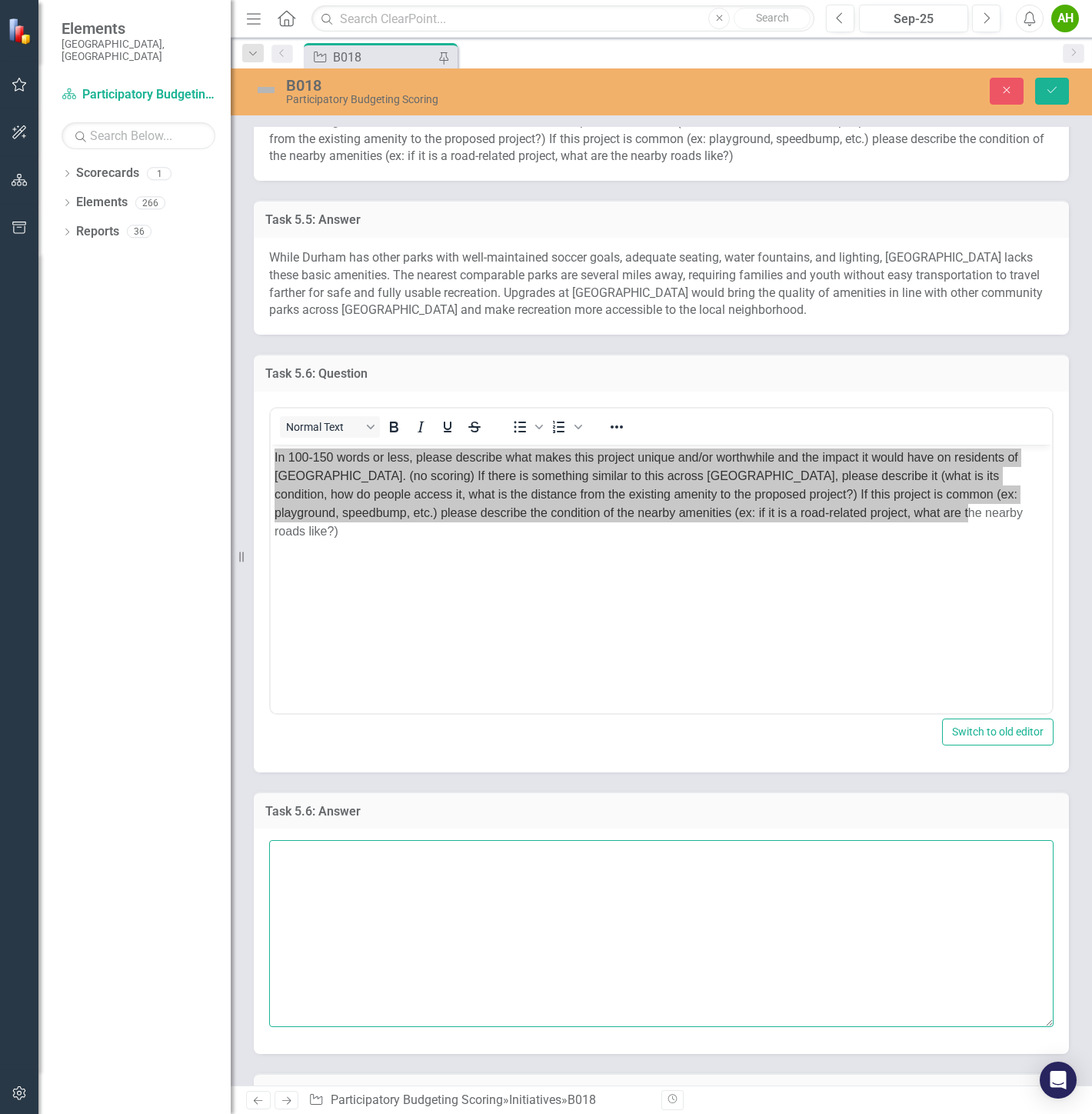
click at [493, 830] on textarea at bounding box center [661, 933] width 784 height 186
paste textarea "This project is unique and worthwhile because it directly improves a neighborho…"
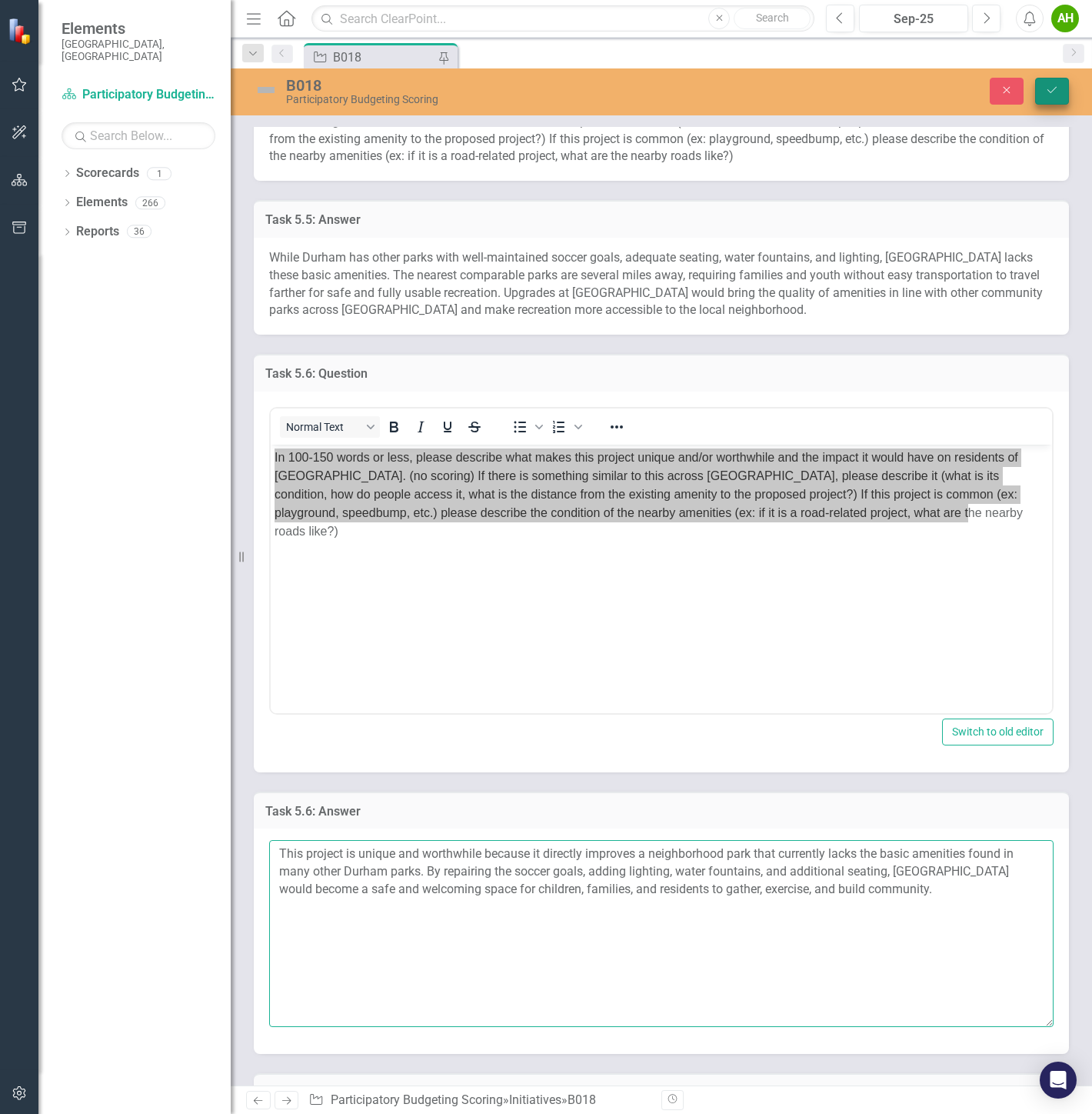
type textarea "This project is unique and worthwhile because it directly improves a neighborho…"
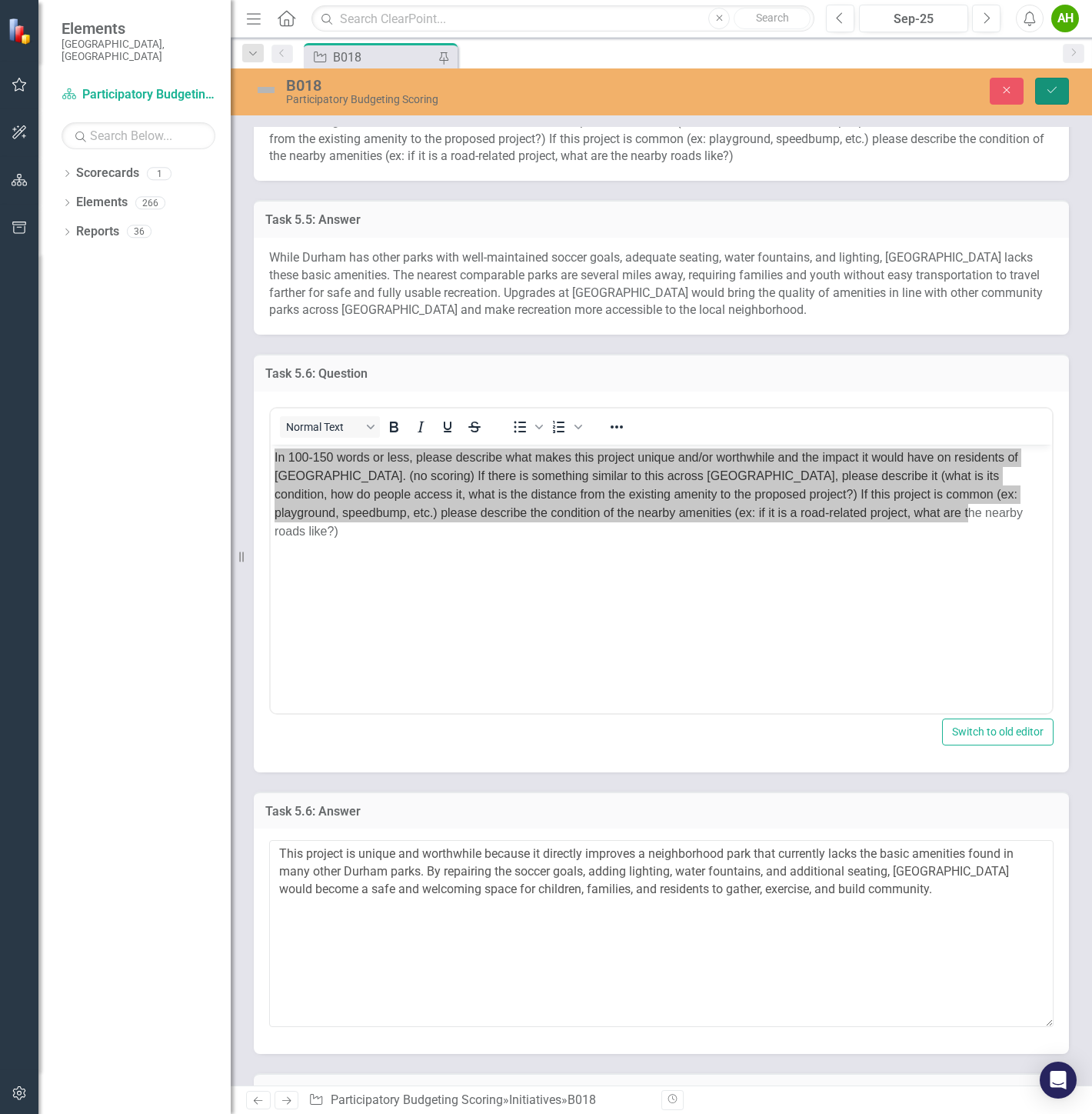
click at [1048, 91] on icon "Save" at bounding box center [1051, 90] width 14 height 11
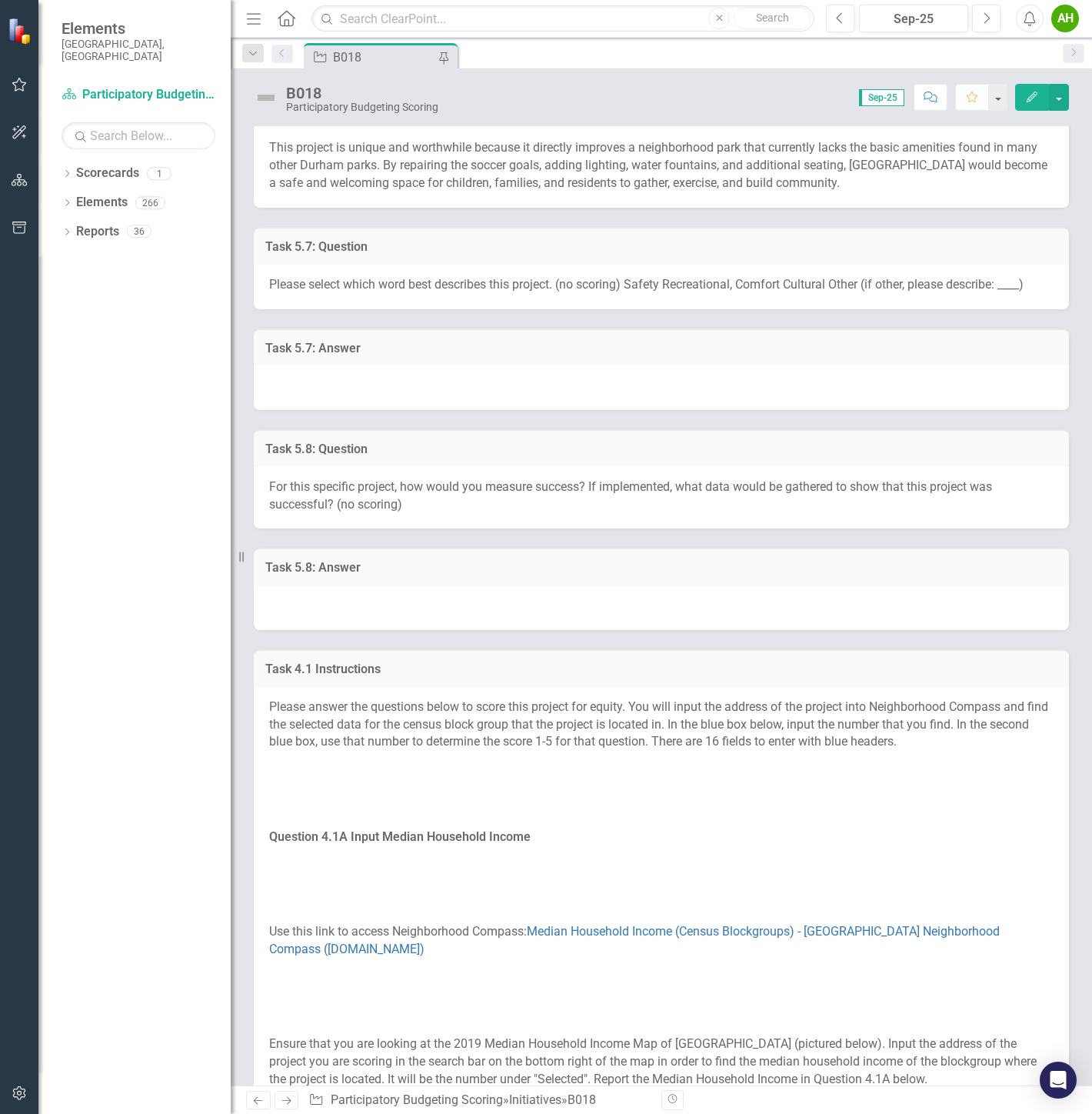
scroll to position [1709, 0]
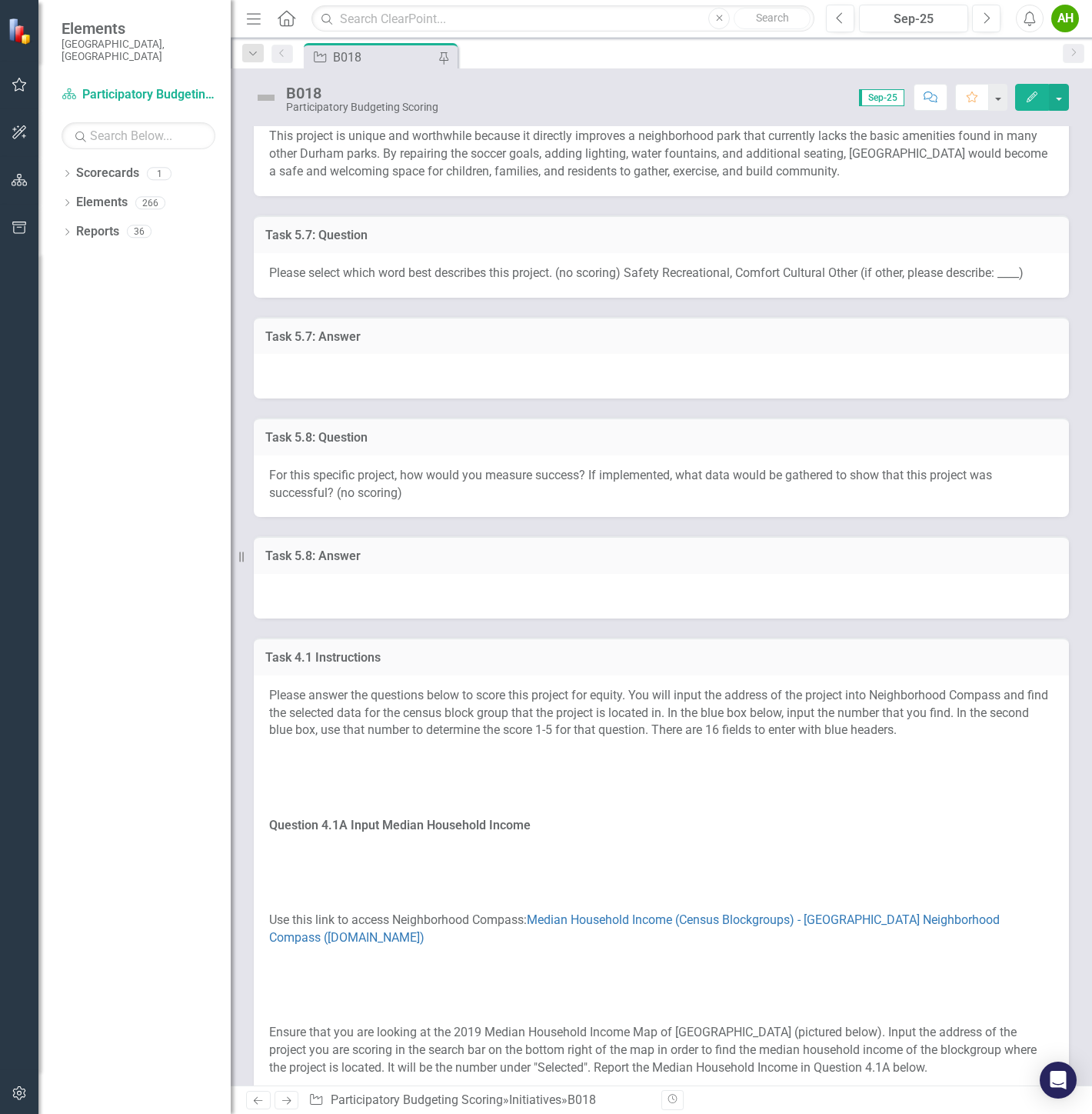
click at [718, 378] on div at bounding box center [661, 375] width 815 height 44
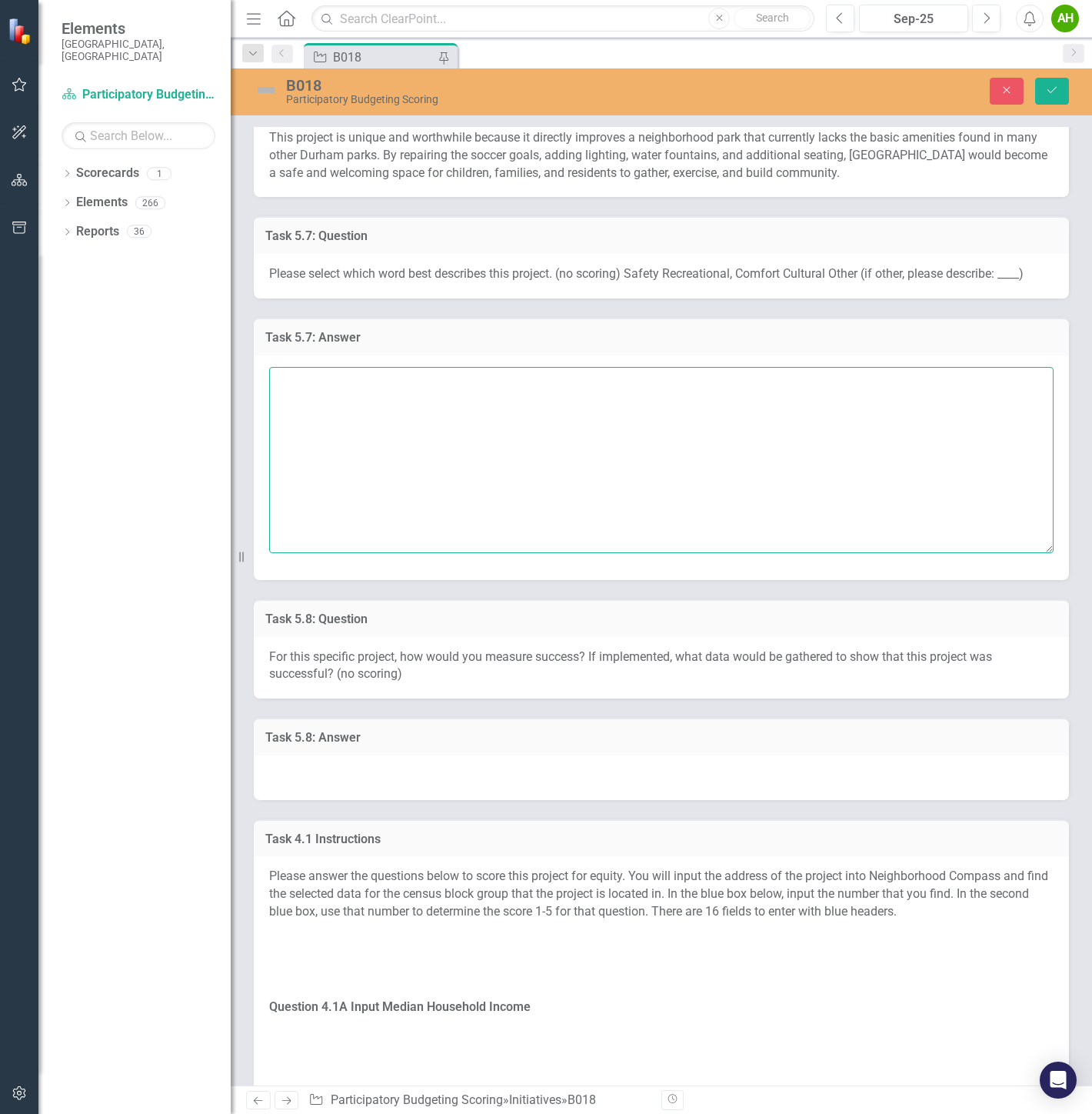
click at [748, 449] on textarea at bounding box center [661, 460] width 784 height 186
type textarea "R"
type textarea "Recreational +"
type textarea "Com"
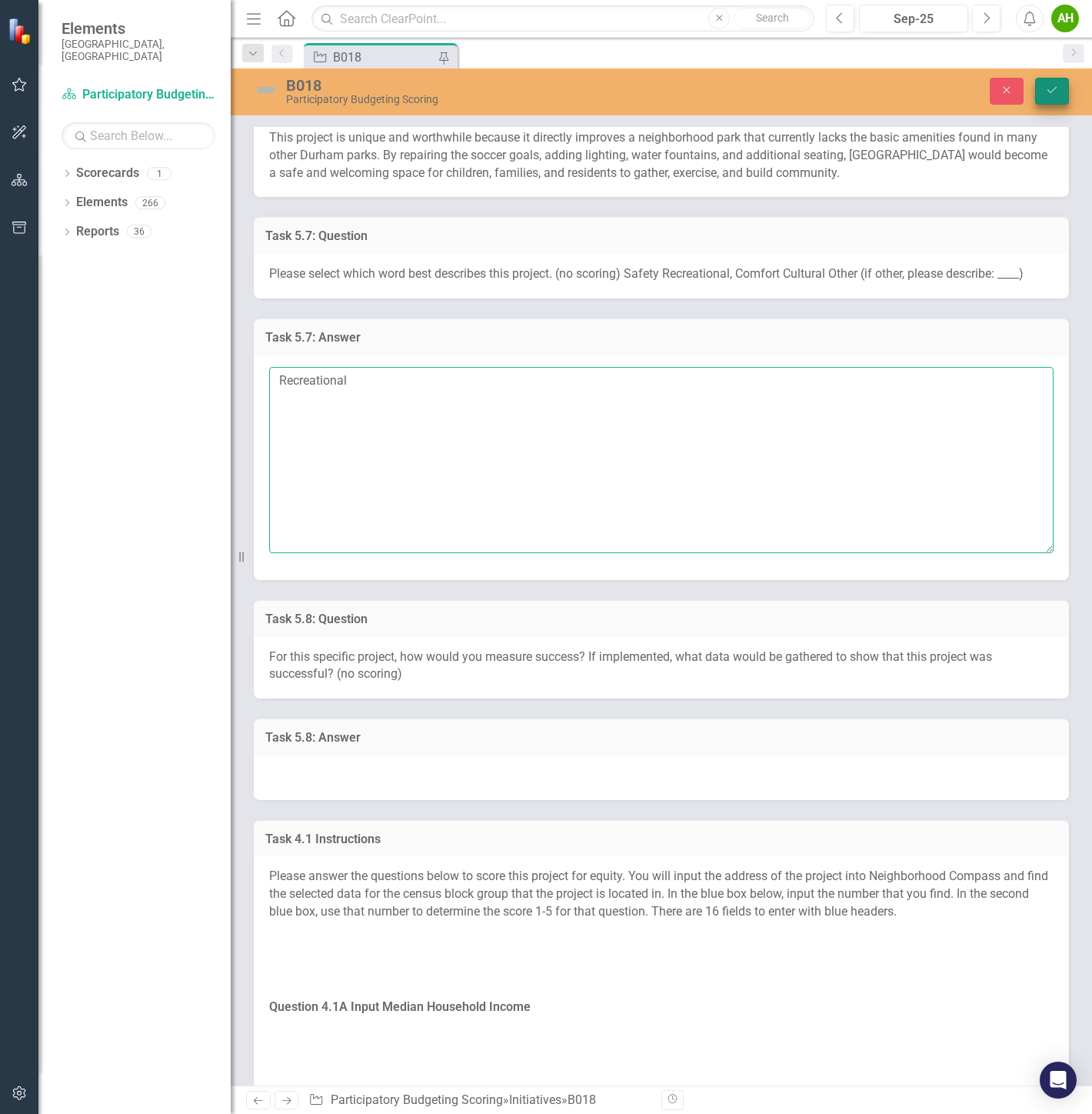
type textarea "Recreational"
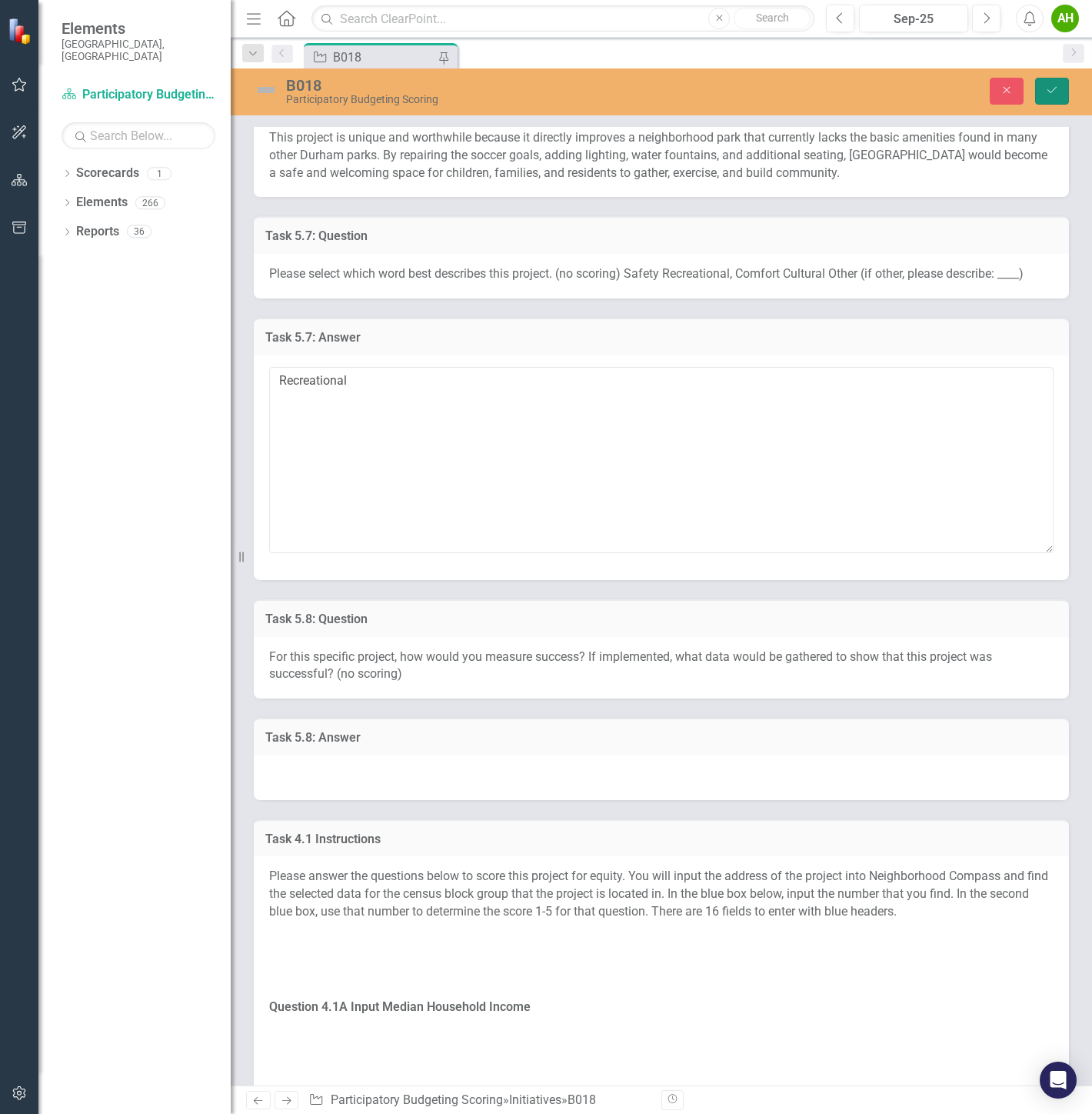
click at [1064, 90] on button "Save" at bounding box center [1051, 92] width 34 height 27
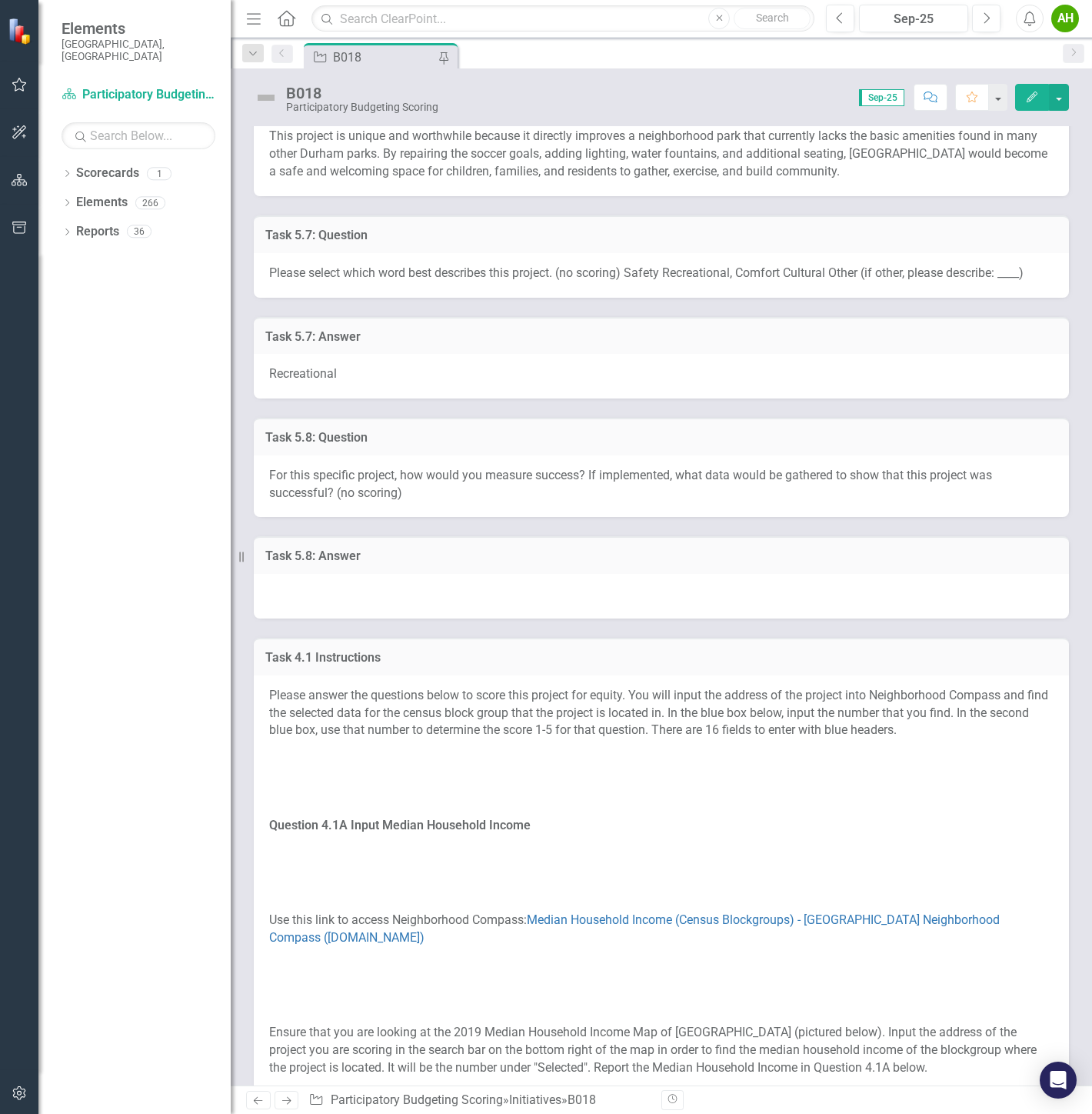
click at [588, 596] on div at bounding box center [661, 596] width 815 height 44
click at [597, 609] on div at bounding box center [661, 596] width 815 height 44
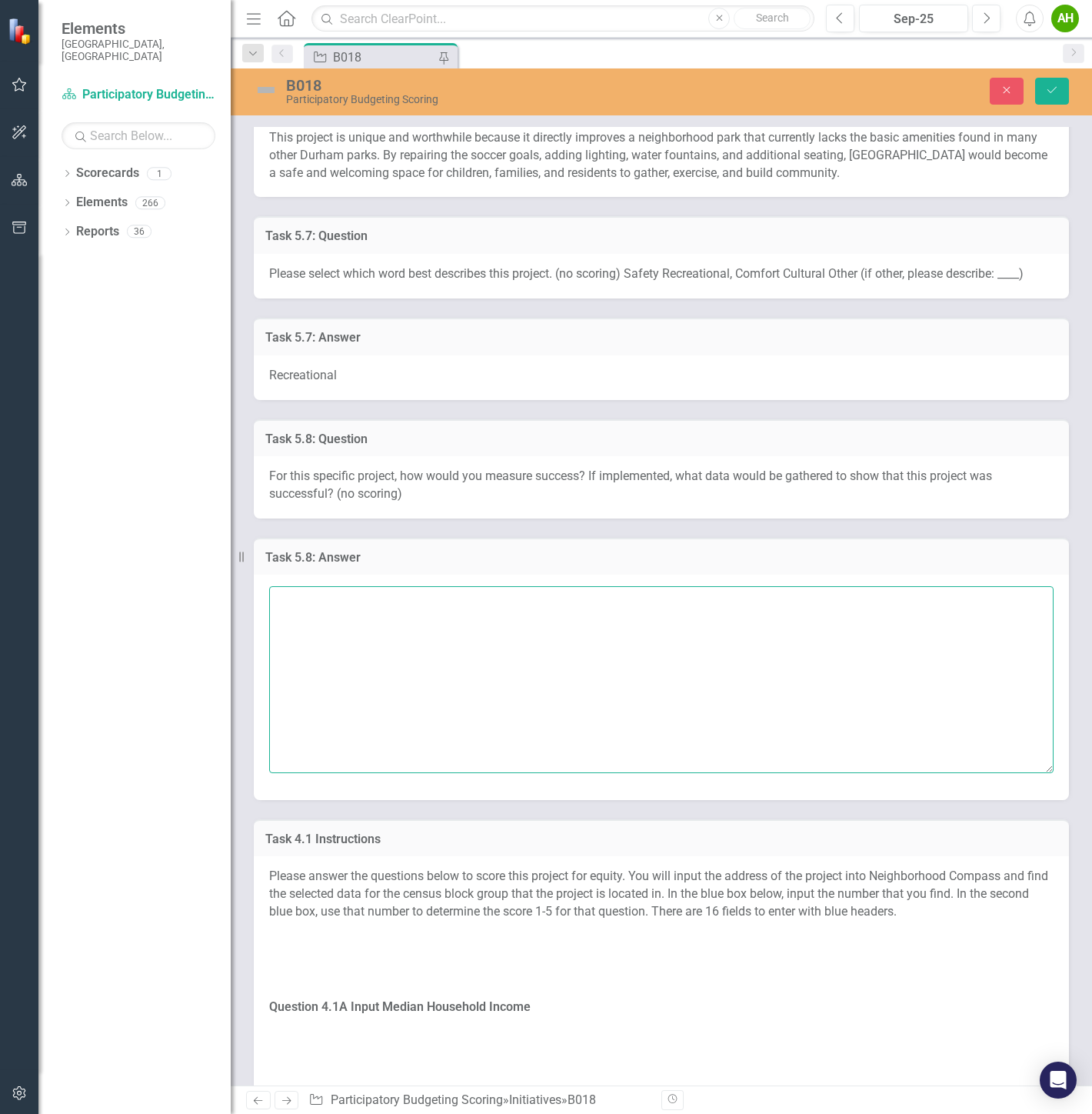
click at [679, 677] on textarea at bounding box center [661, 679] width 784 height 186
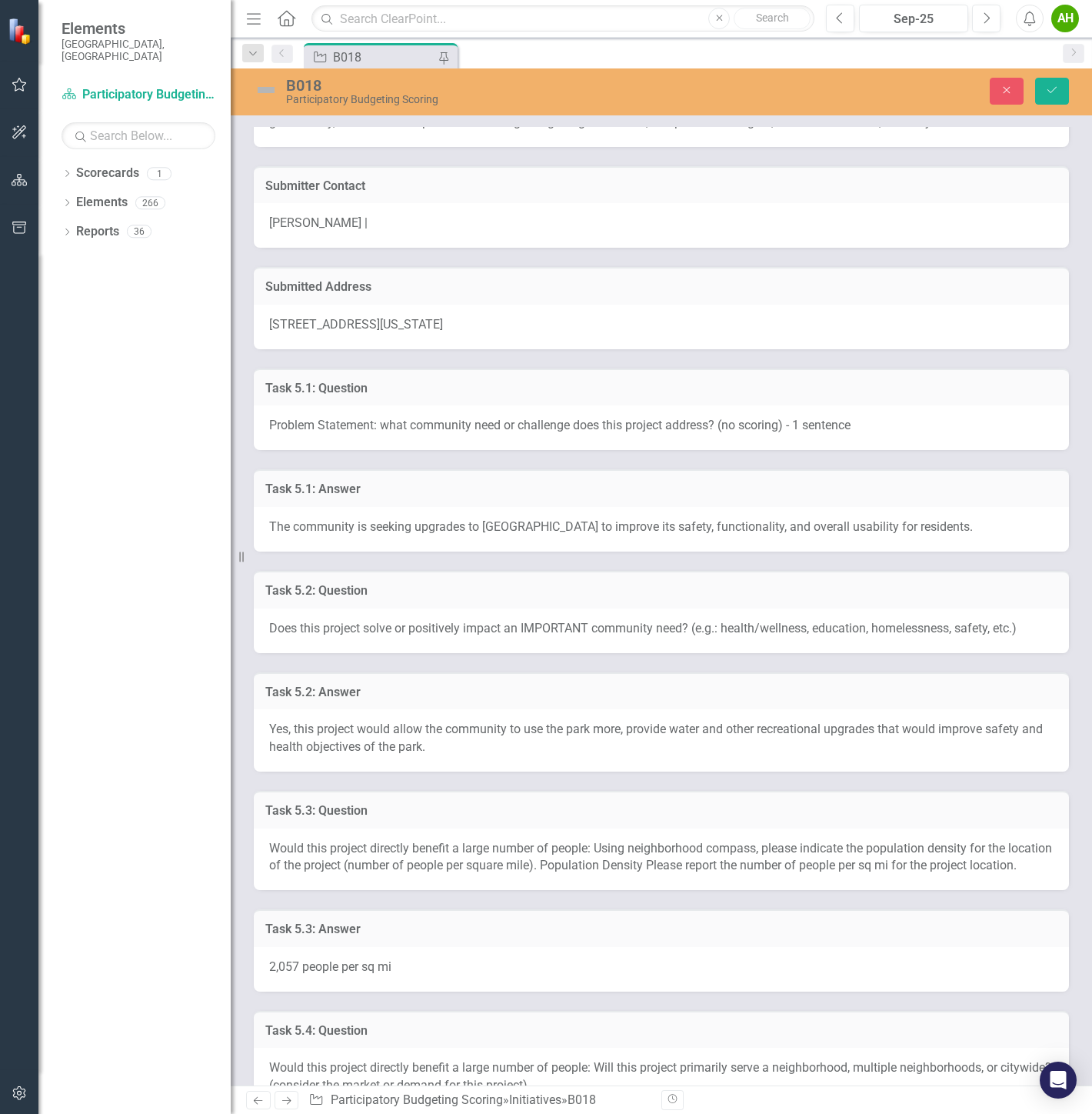
scroll to position [0, 0]
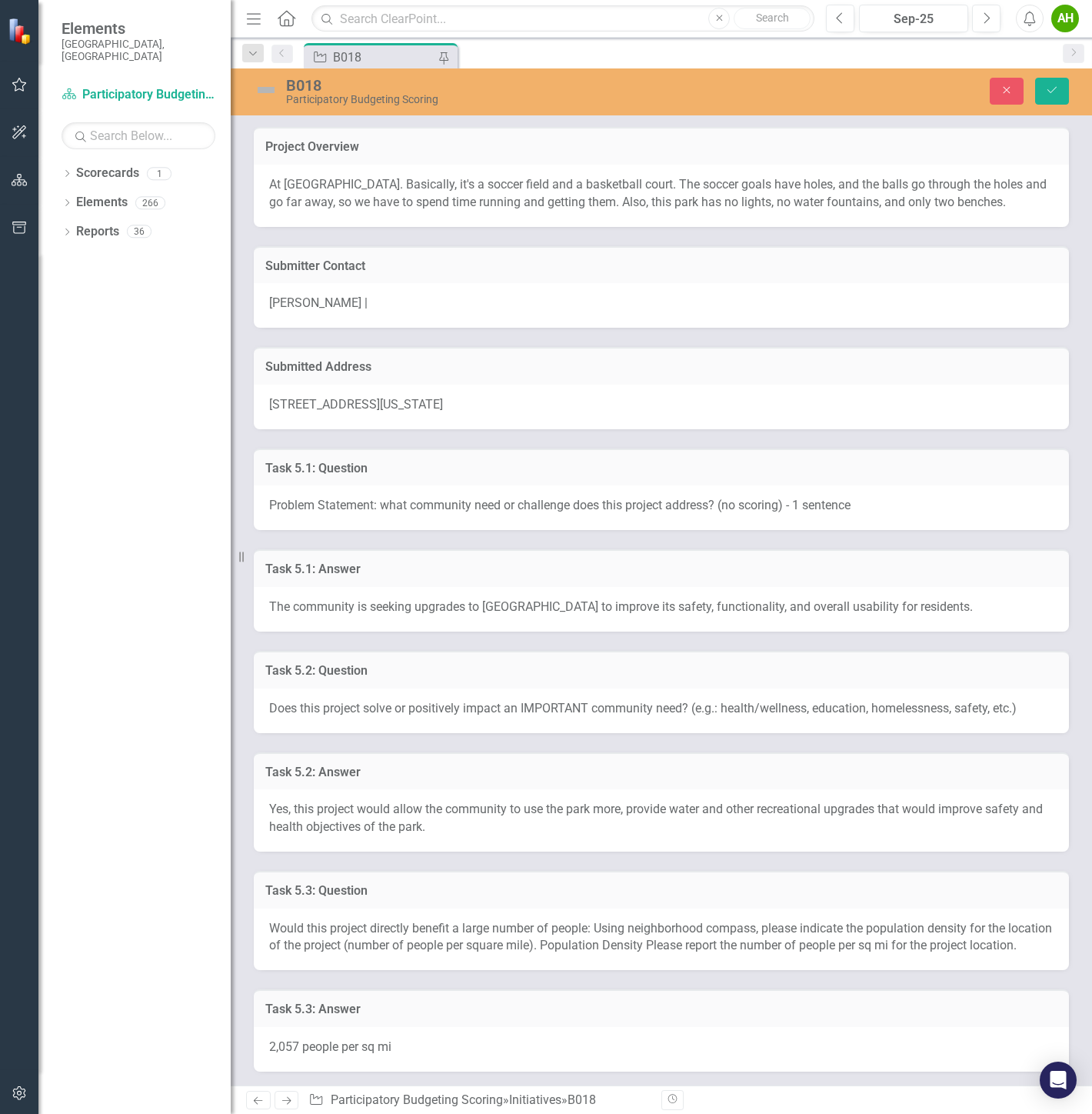
drag, startPoint x: 730, startPoint y: 520, endPoint x: 657, endPoint y: 211, distance: 317.5
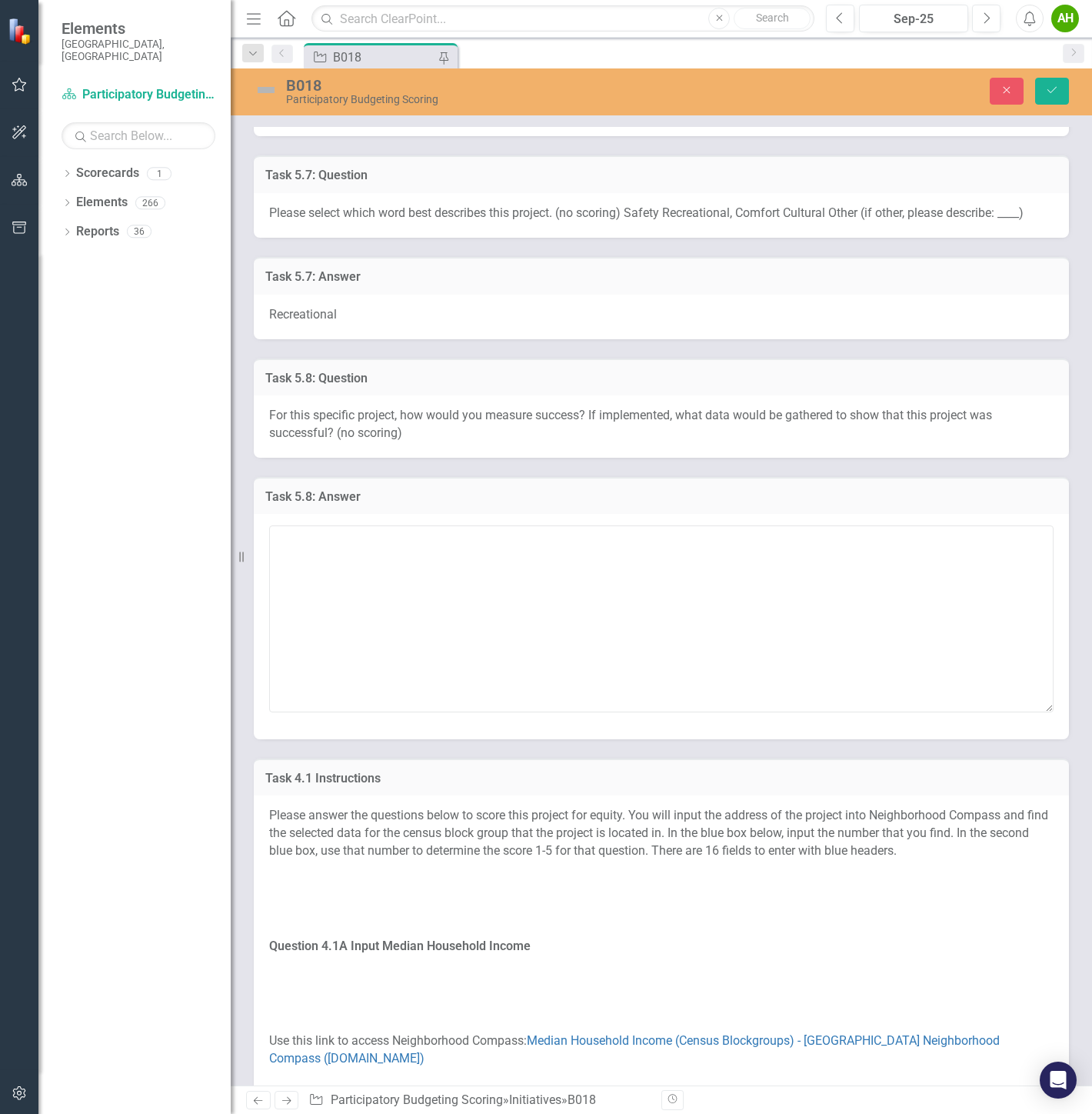
scroll to position [1827, 0]
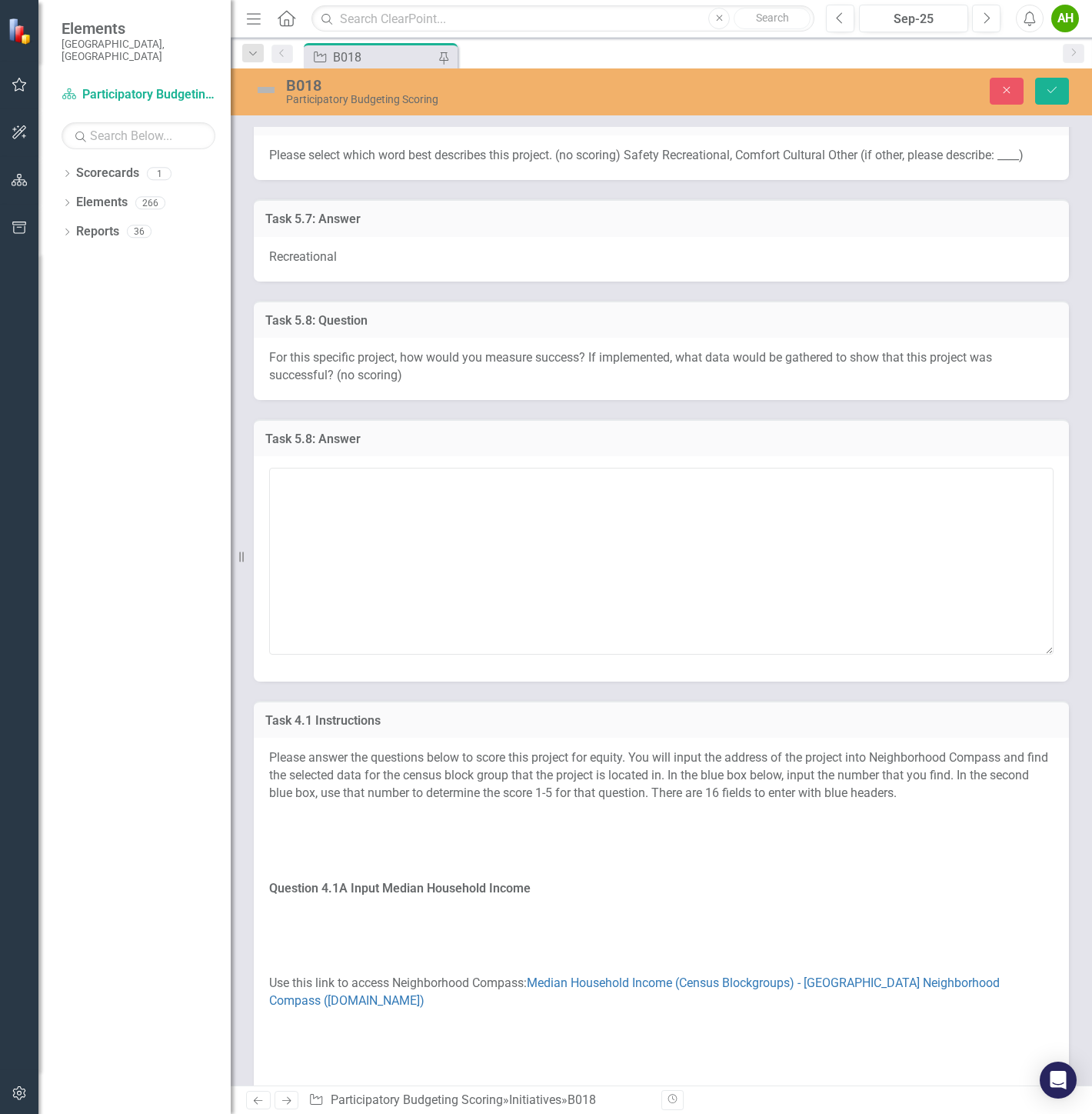
drag, startPoint x: 600, startPoint y: 248, endPoint x: 556, endPoint y: 343, distance: 104.7
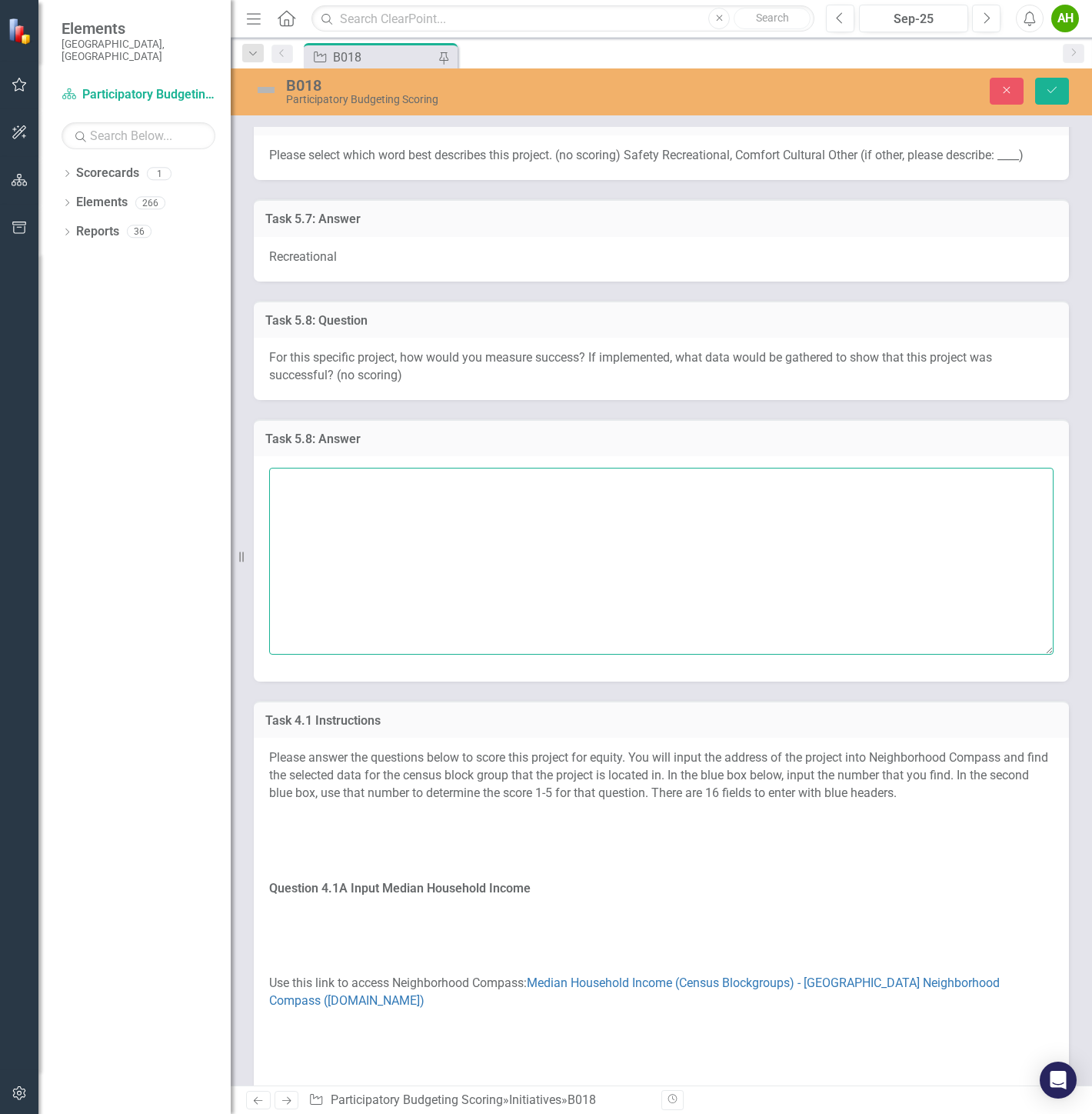
click at [533, 501] on textarea at bounding box center [661, 560] width 784 height 186
type textarea "Seems like"
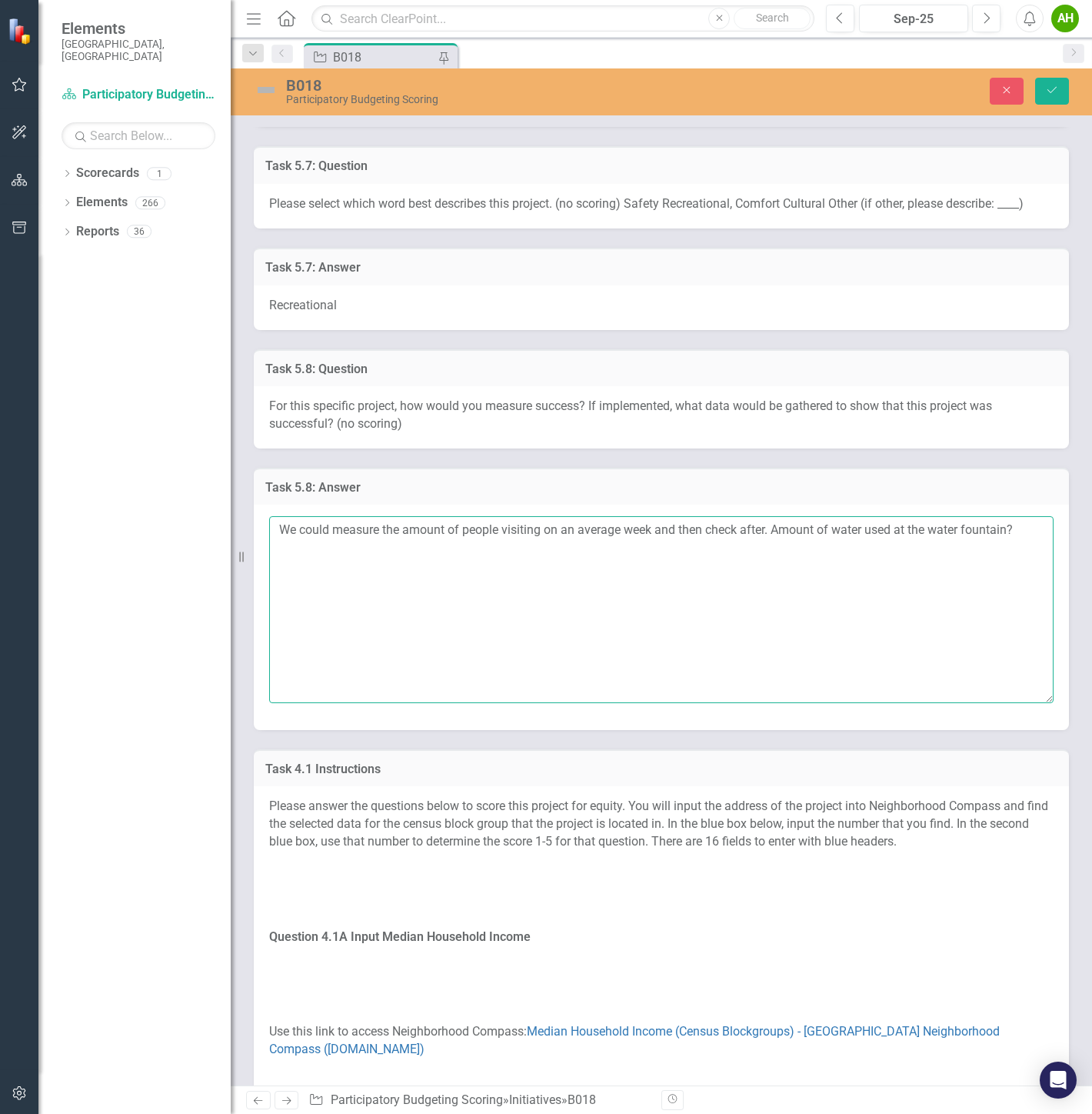
scroll to position [1742, 0]
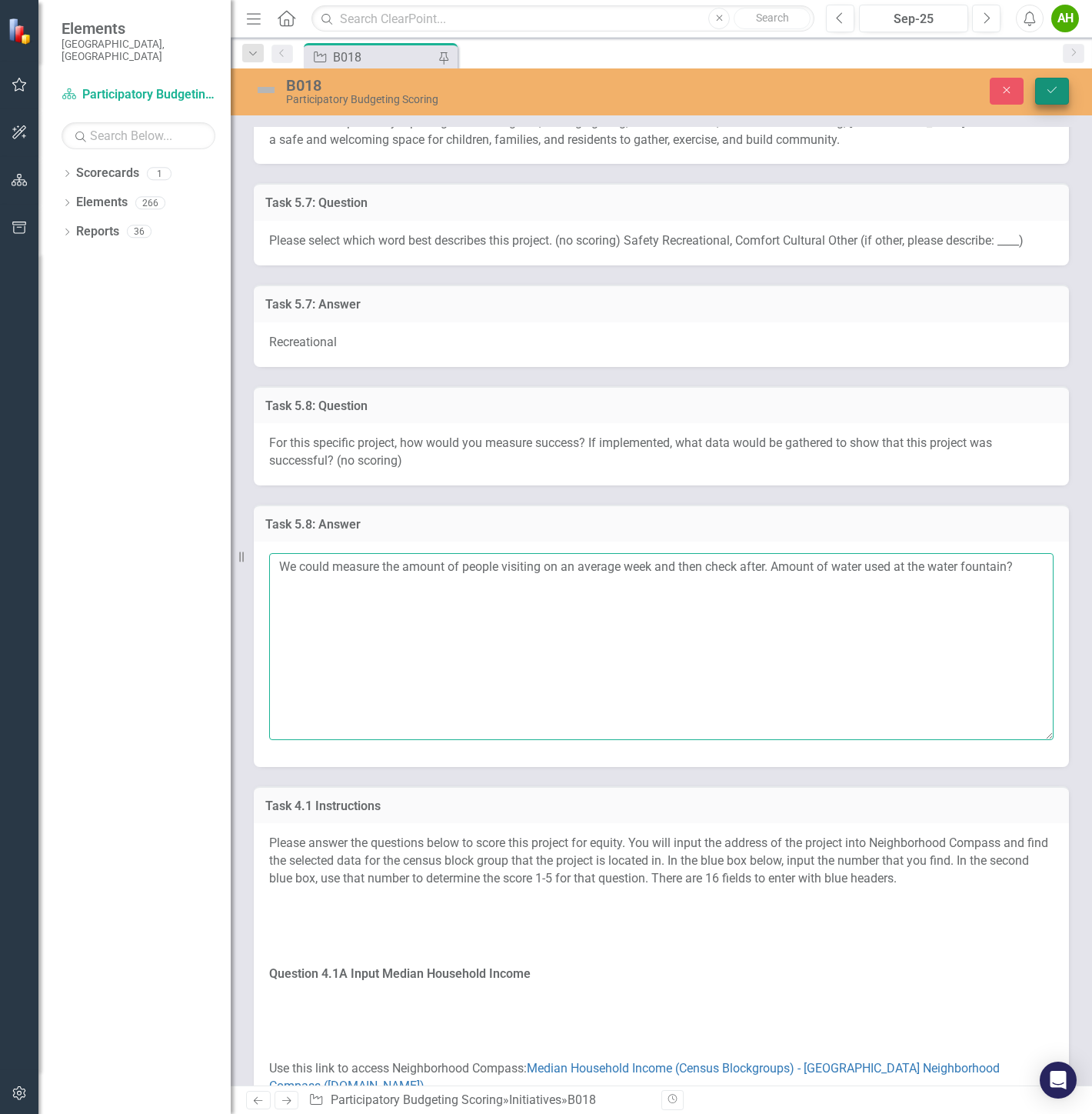
type textarea "We could measure the amount of people visiting on an average week and then chec…"
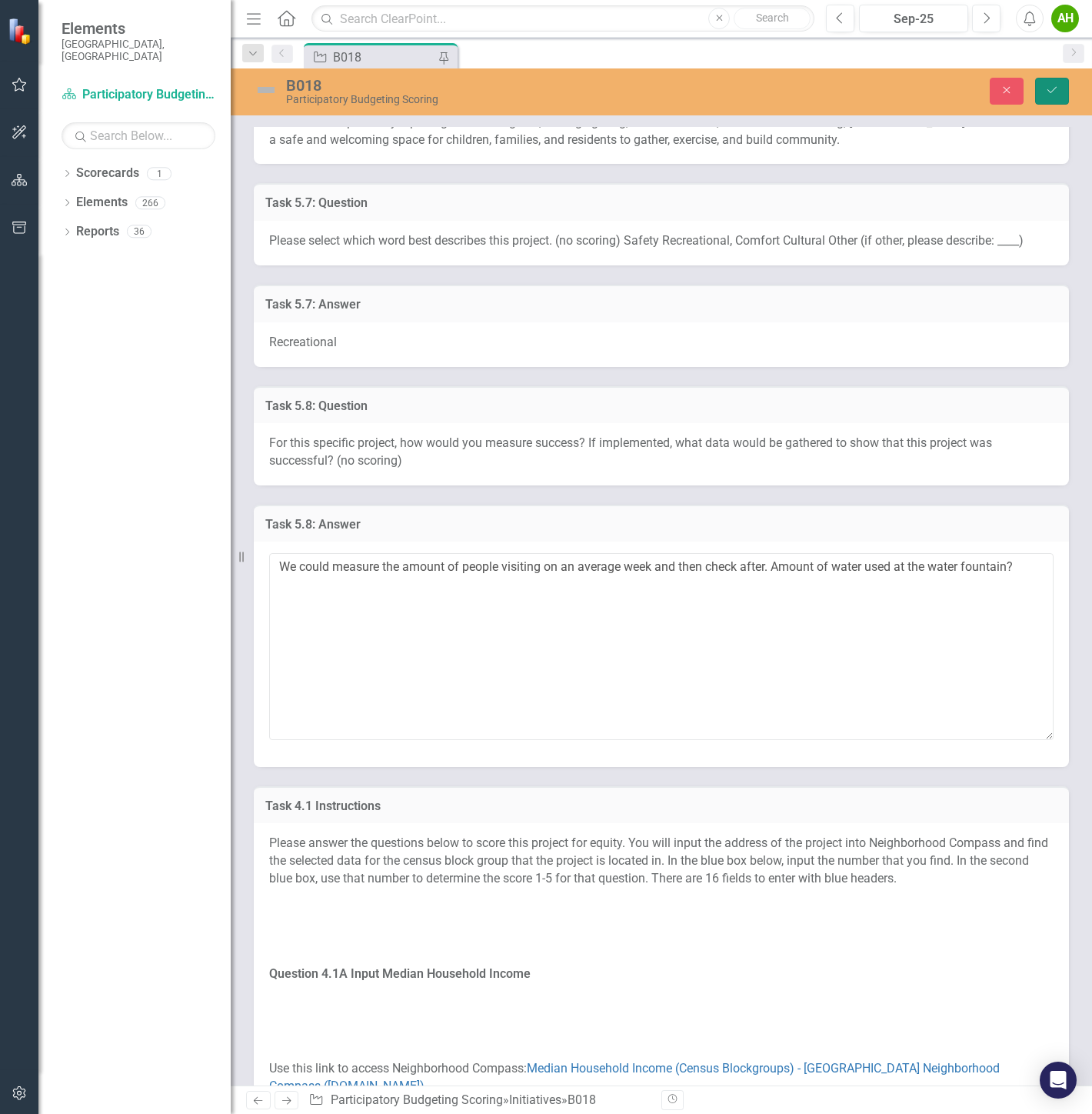
click at [1043, 86] on button "Save" at bounding box center [1051, 92] width 34 height 27
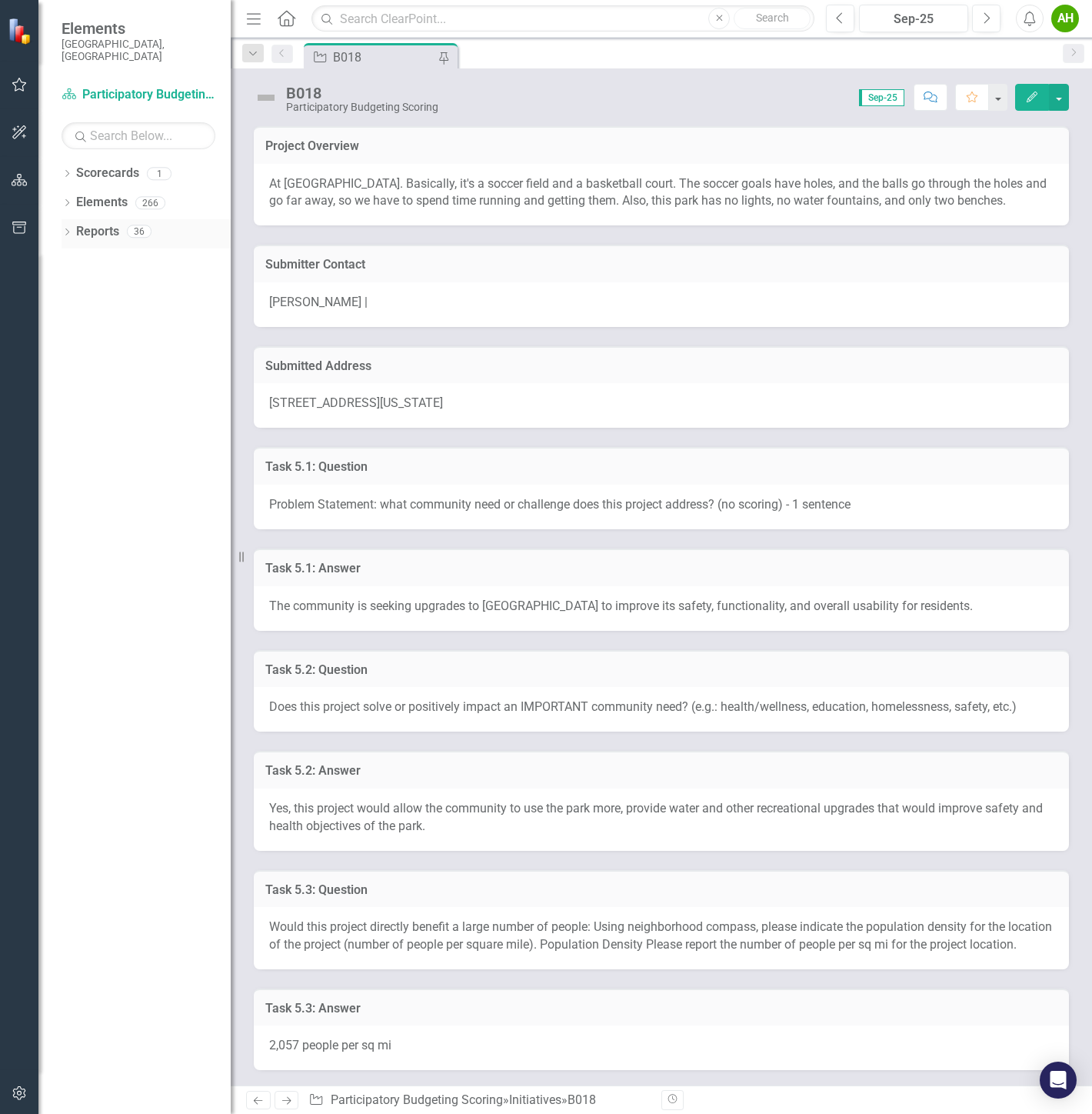
click at [63, 229] on icon "Dropdown" at bounding box center [67, 233] width 11 height 8
click at [73, 285] on icon "Dropdown" at bounding box center [74, 288] width 11 height 8
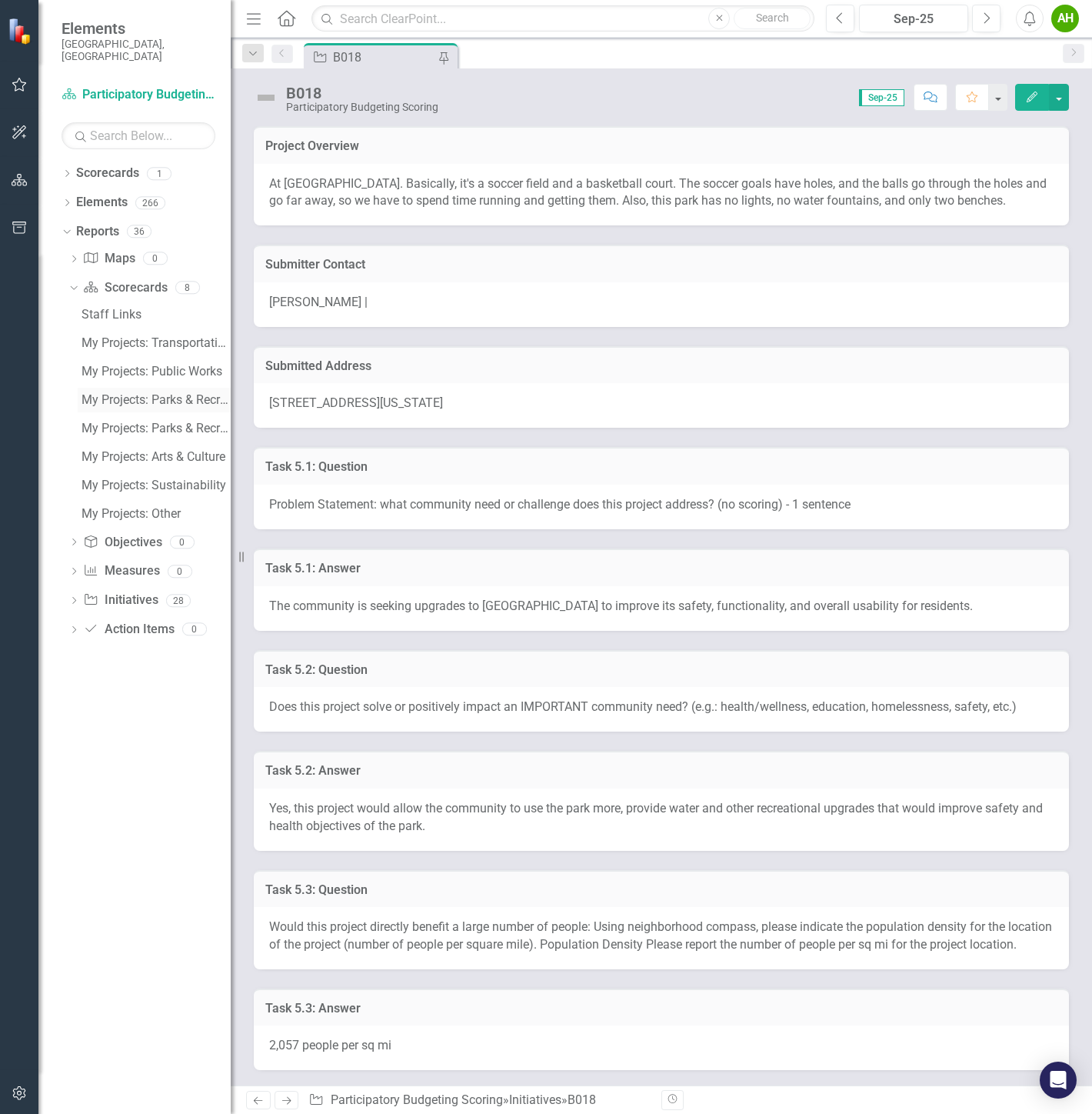
click at [178, 393] on div "My Projects: Parks & Recreation" at bounding box center [156, 400] width 150 height 14
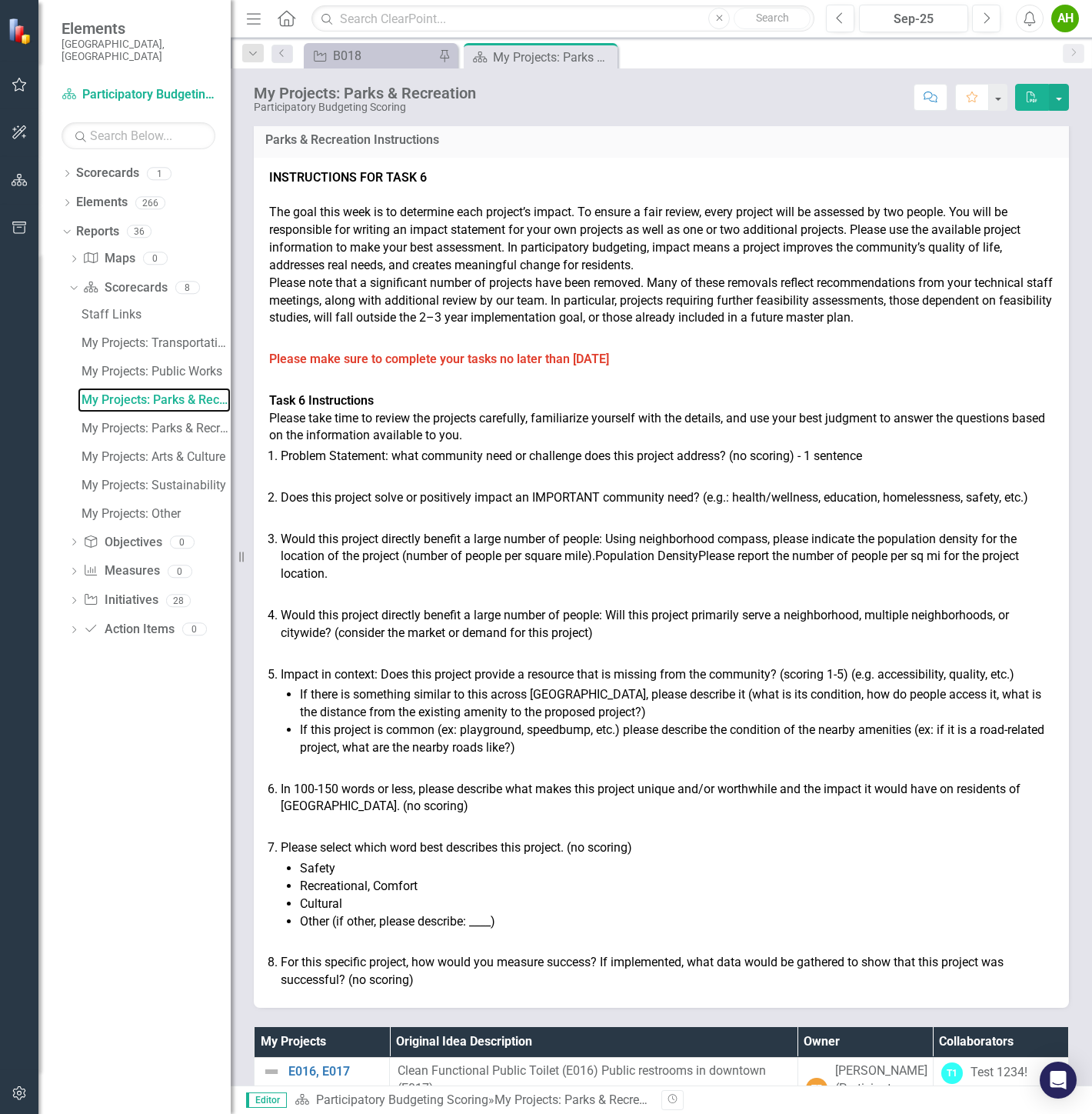
scroll to position [92, 0]
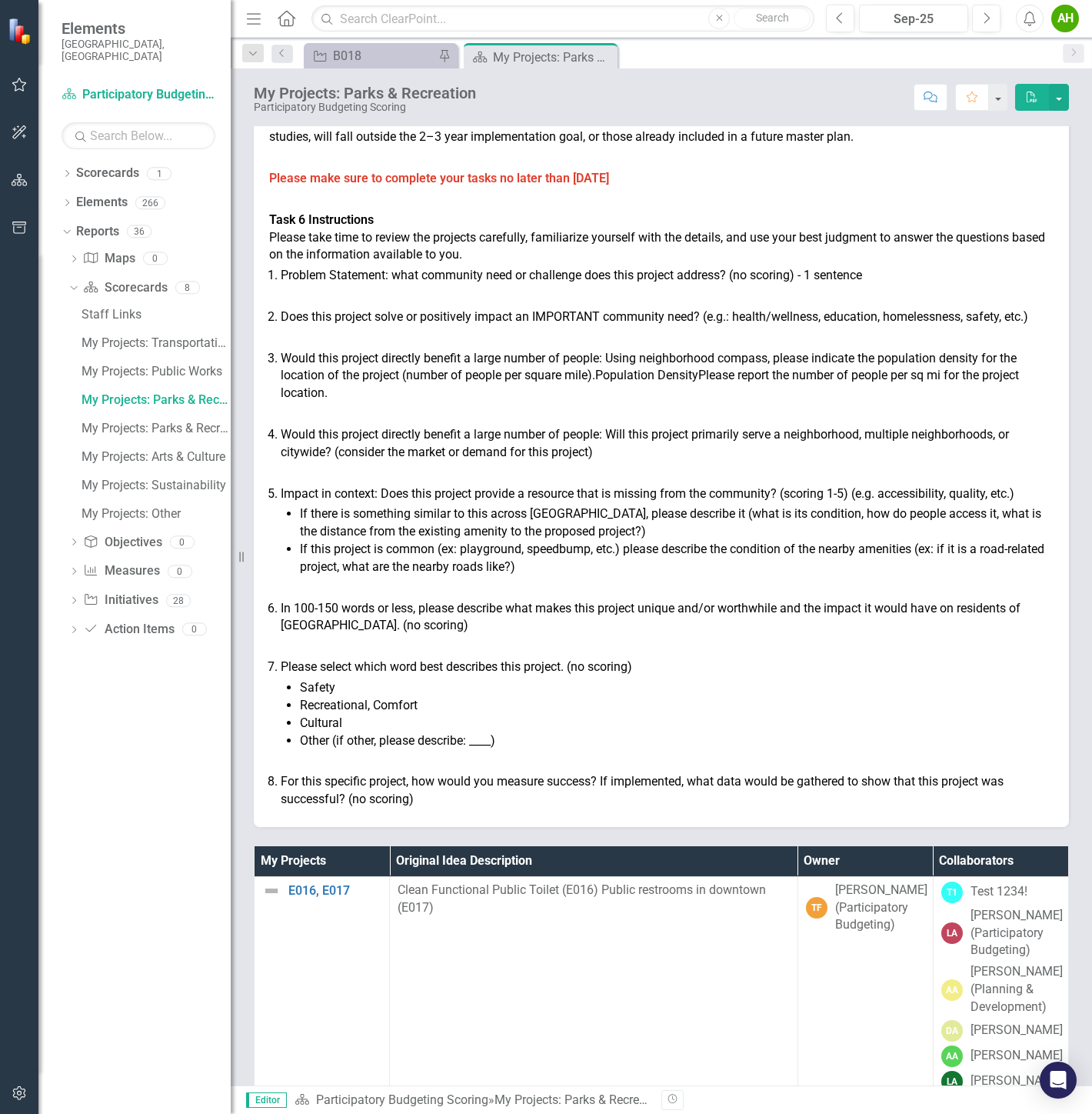
drag, startPoint x: 725, startPoint y: 651, endPoint x: 703, endPoint y: 670, distance: 29.1
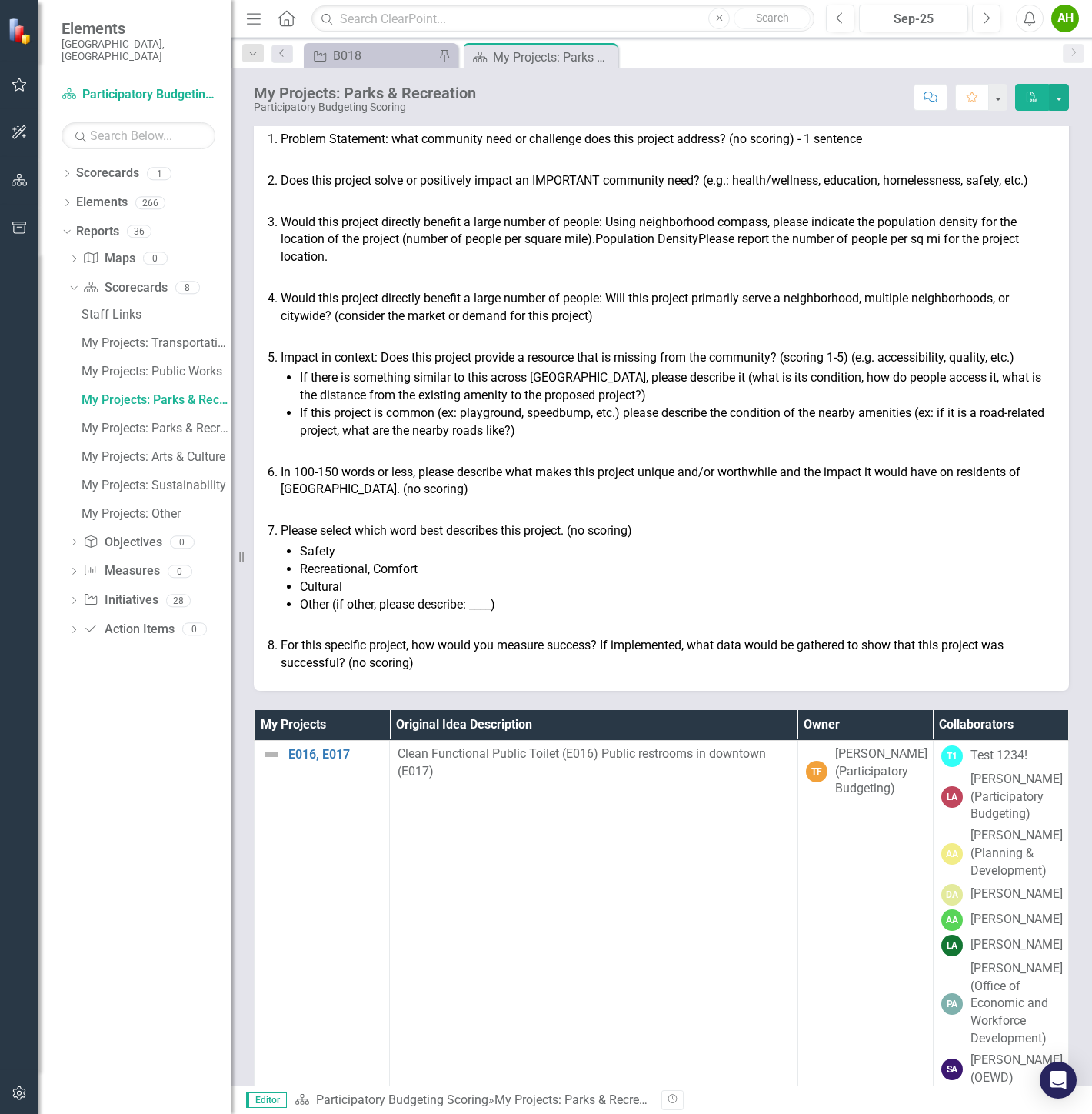
drag, startPoint x: 713, startPoint y: 552, endPoint x: 717, endPoint y: 594, distance: 42.2
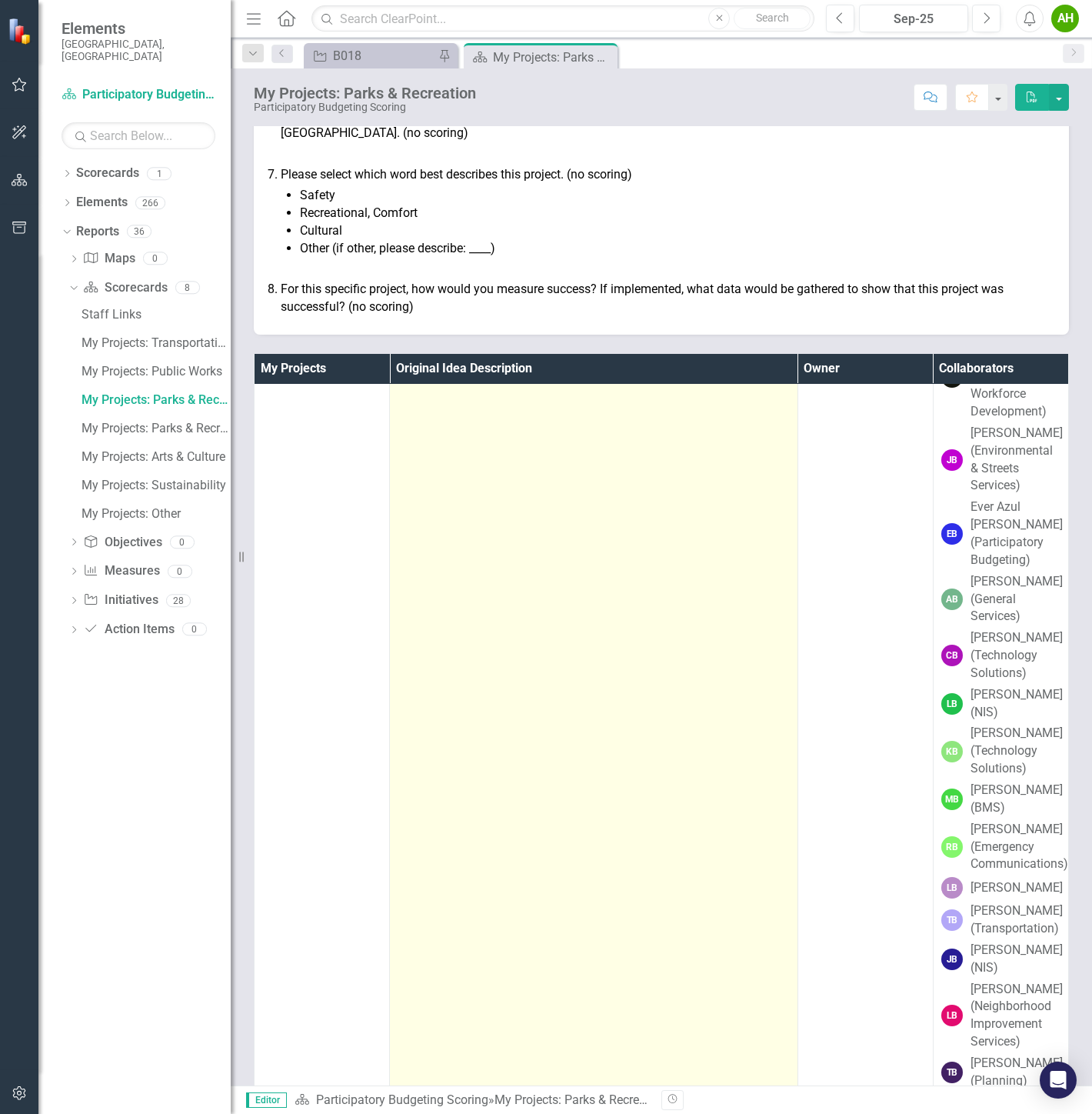
scroll to position [1794, 0]
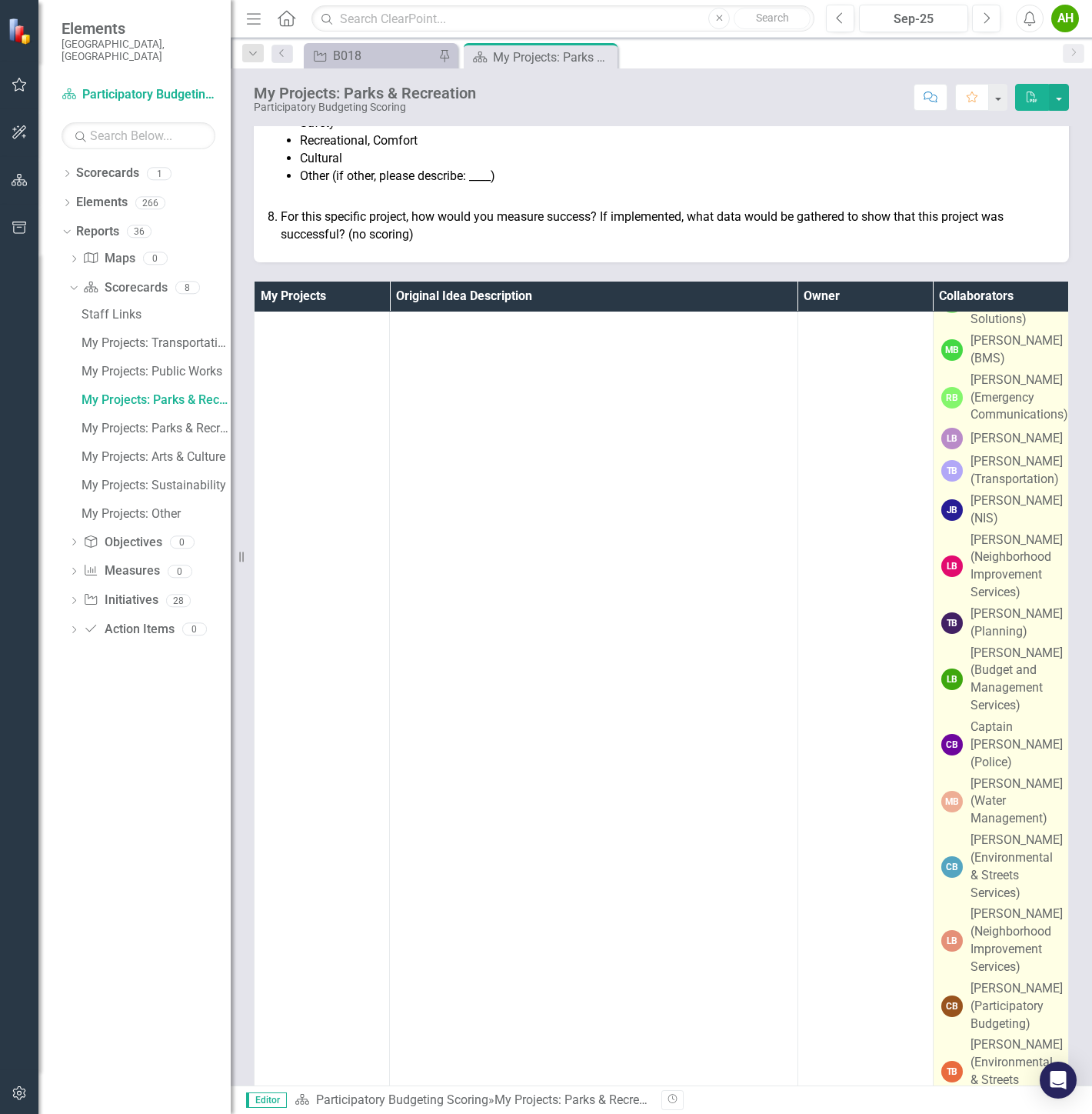
drag, startPoint x: 913, startPoint y: 258, endPoint x: 986, endPoint y: 278, distance: 75.7
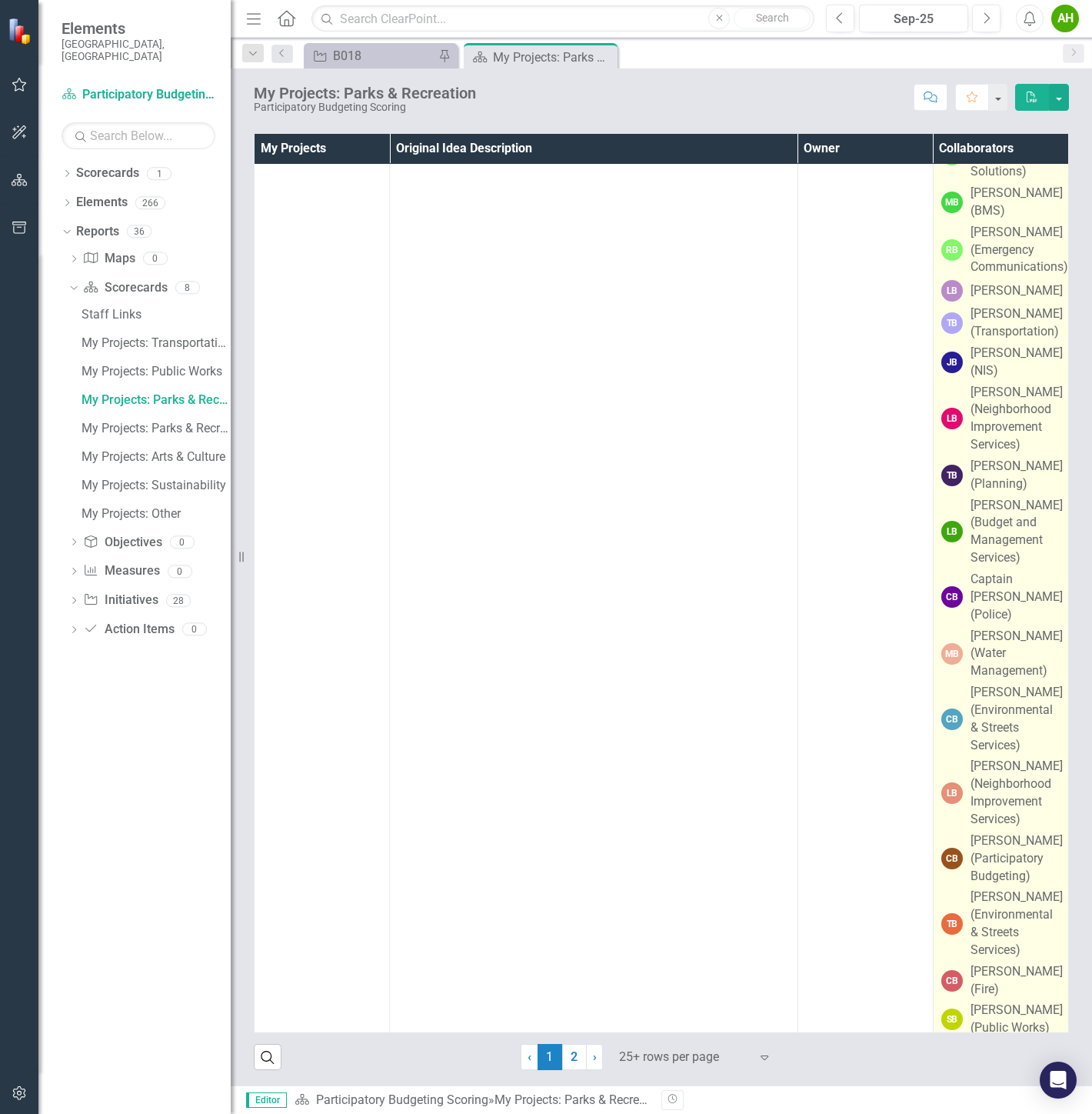
scroll to position [1452, 0]
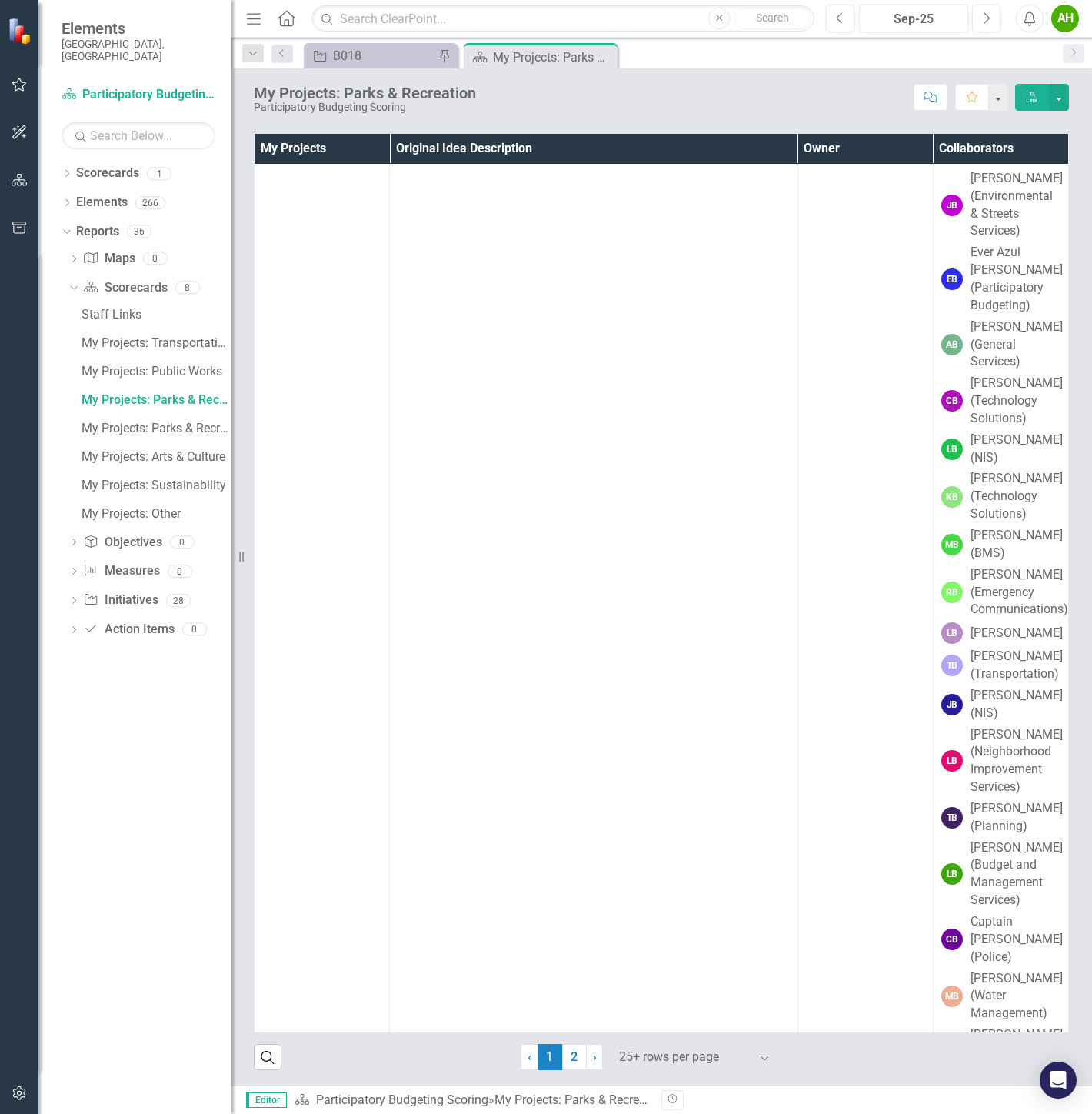
click at [962, 146] on th "Collaborators" at bounding box center [1000, 149] width 135 height 30
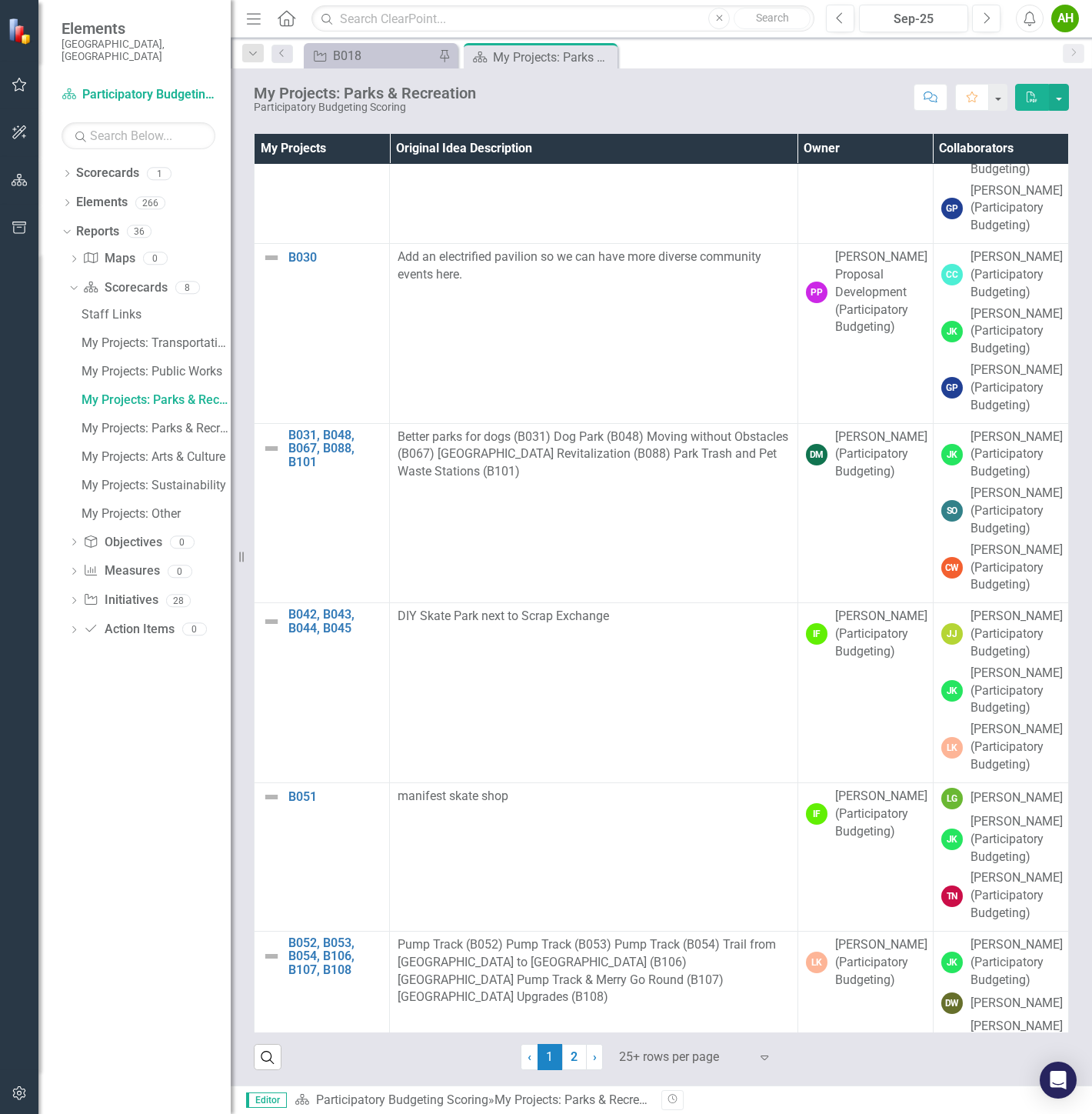
scroll to position [35201, 0]
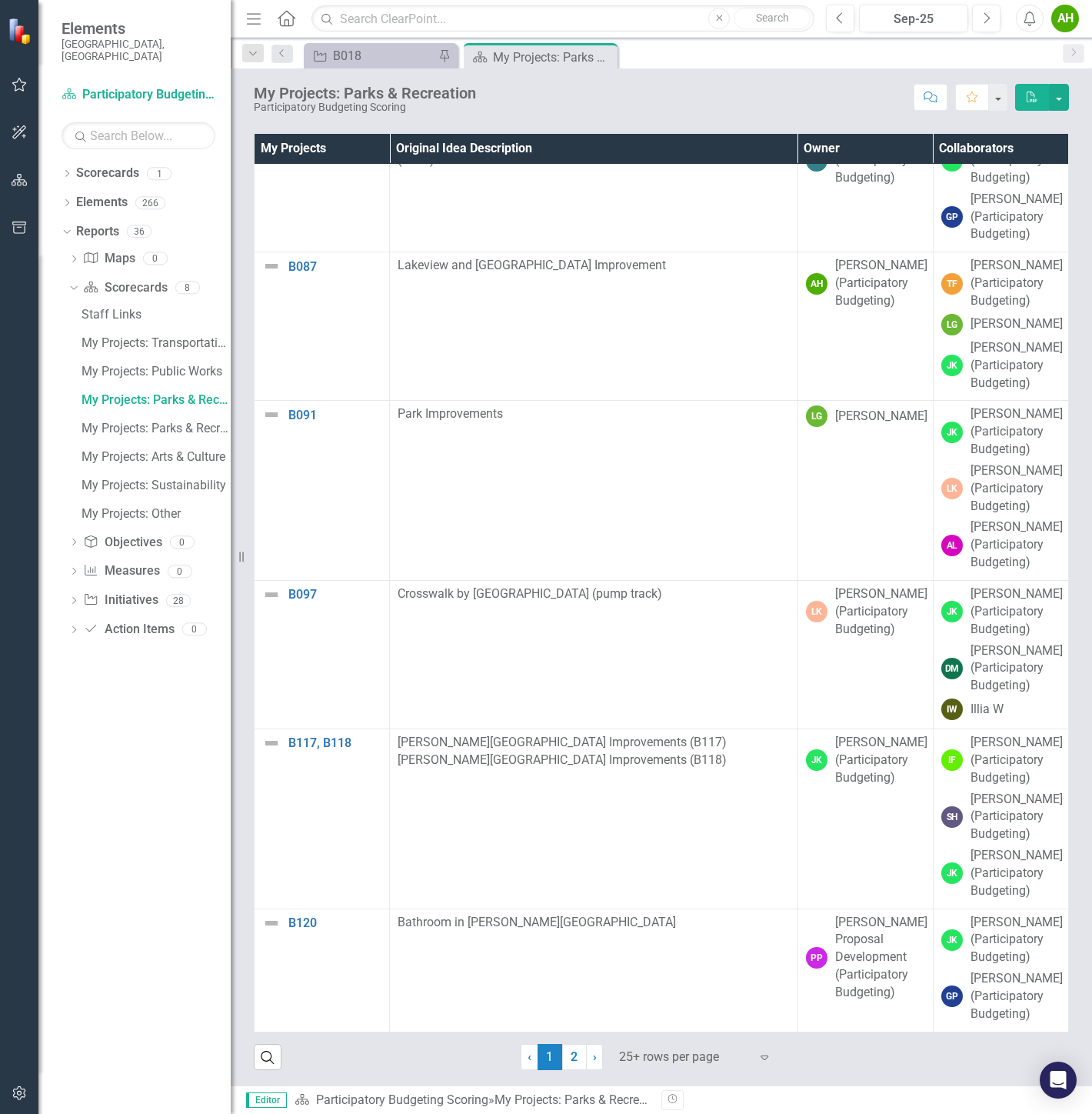
drag, startPoint x: 616, startPoint y: 601, endPoint x: 702, endPoint y: 733, distance: 157.5
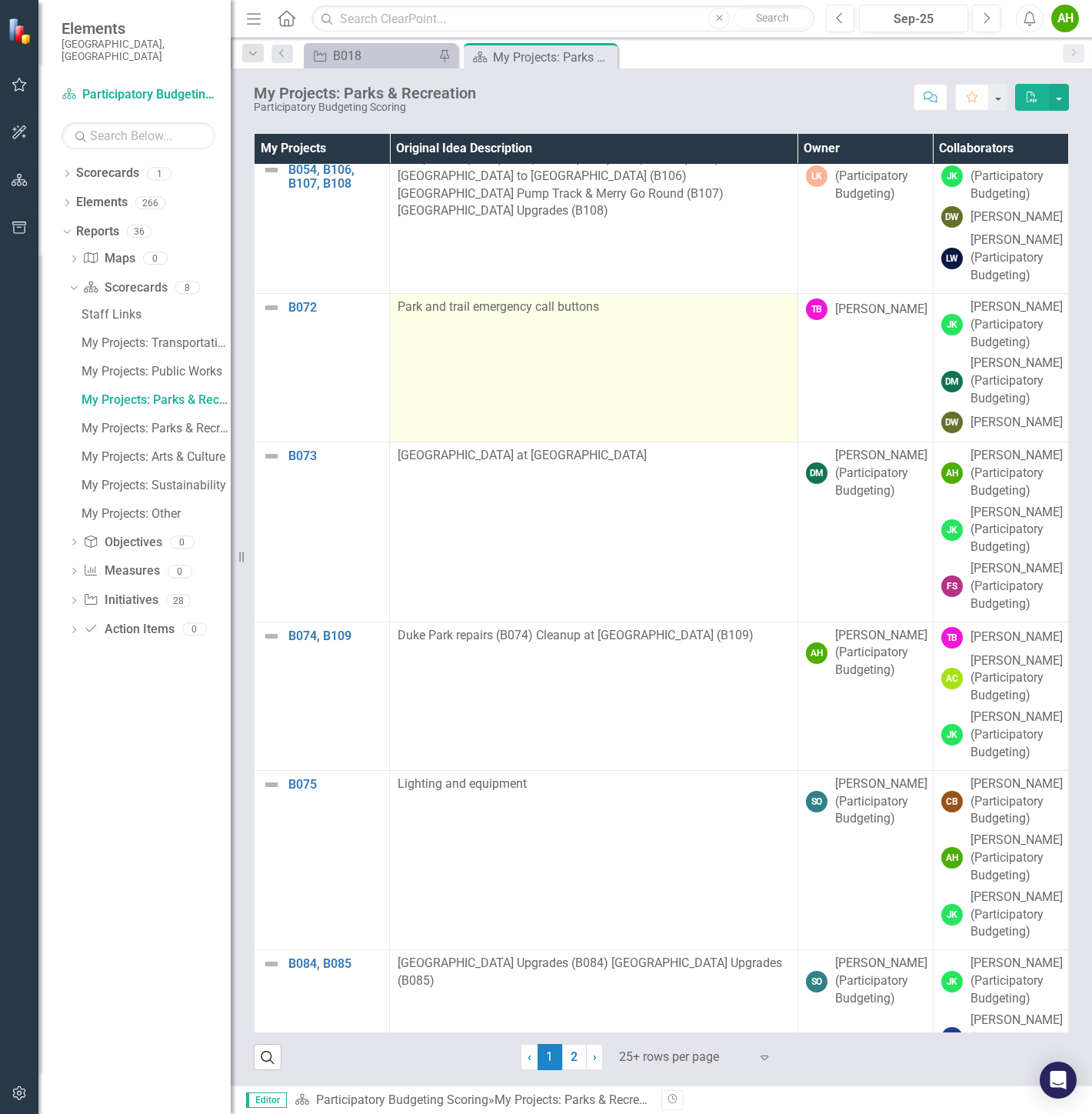
scroll to position [31529, 0]
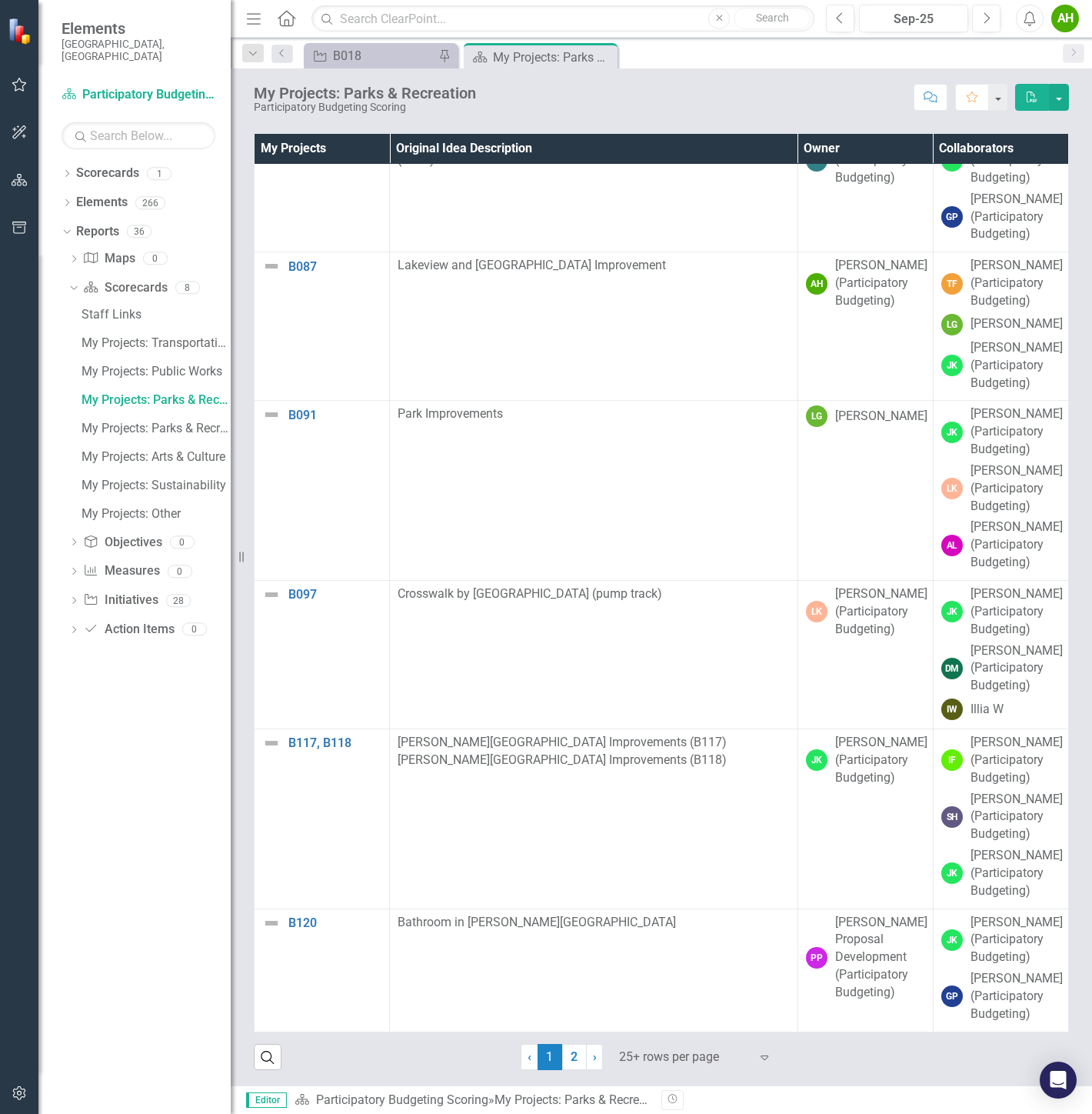
scroll to position [34434, 0]
drag, startPoint x: 702, startPoint y: 368, endPoint x: 703, endPoint y: 417, distance: 49.0
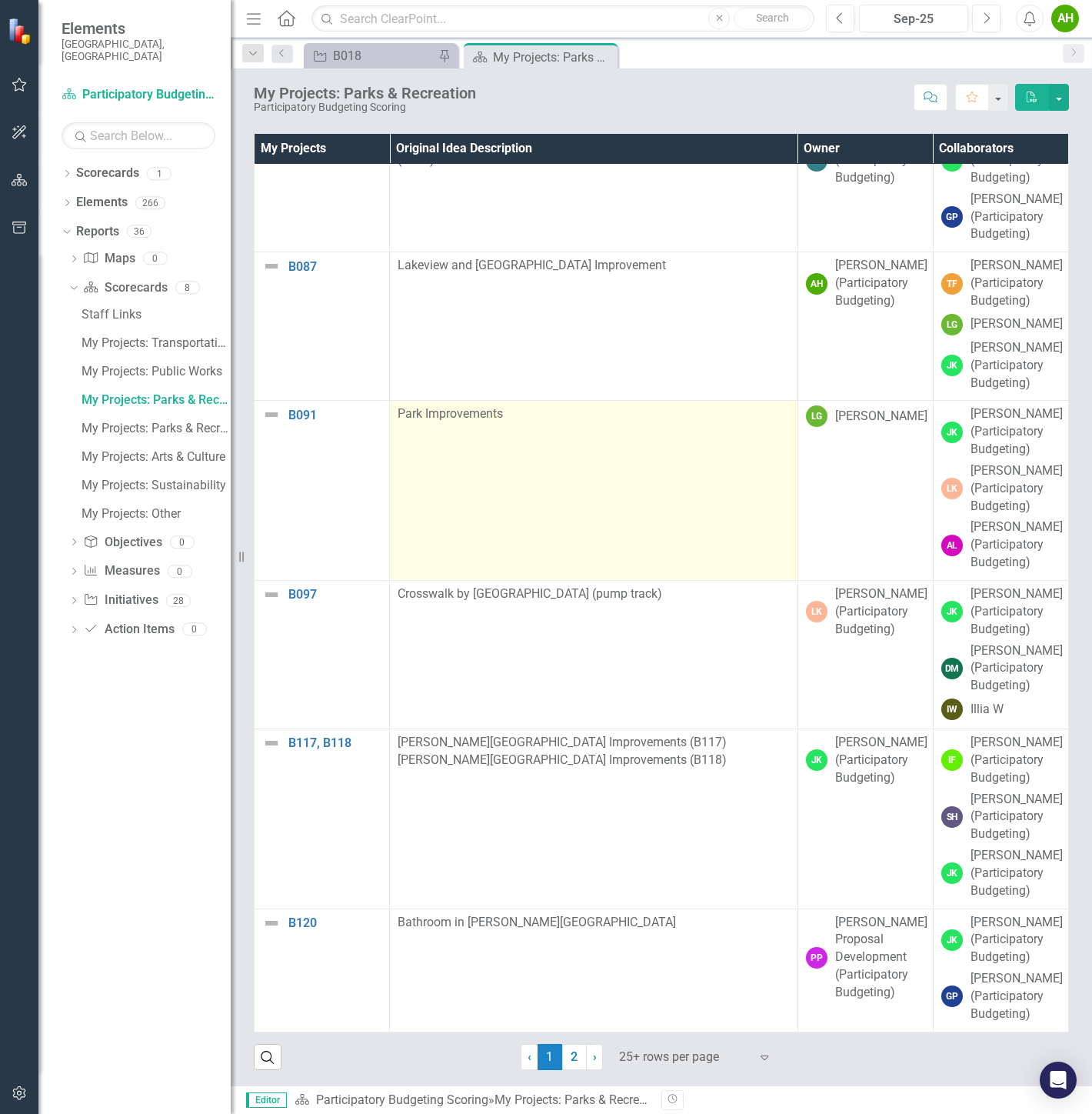
scroll to position [35201, 0]
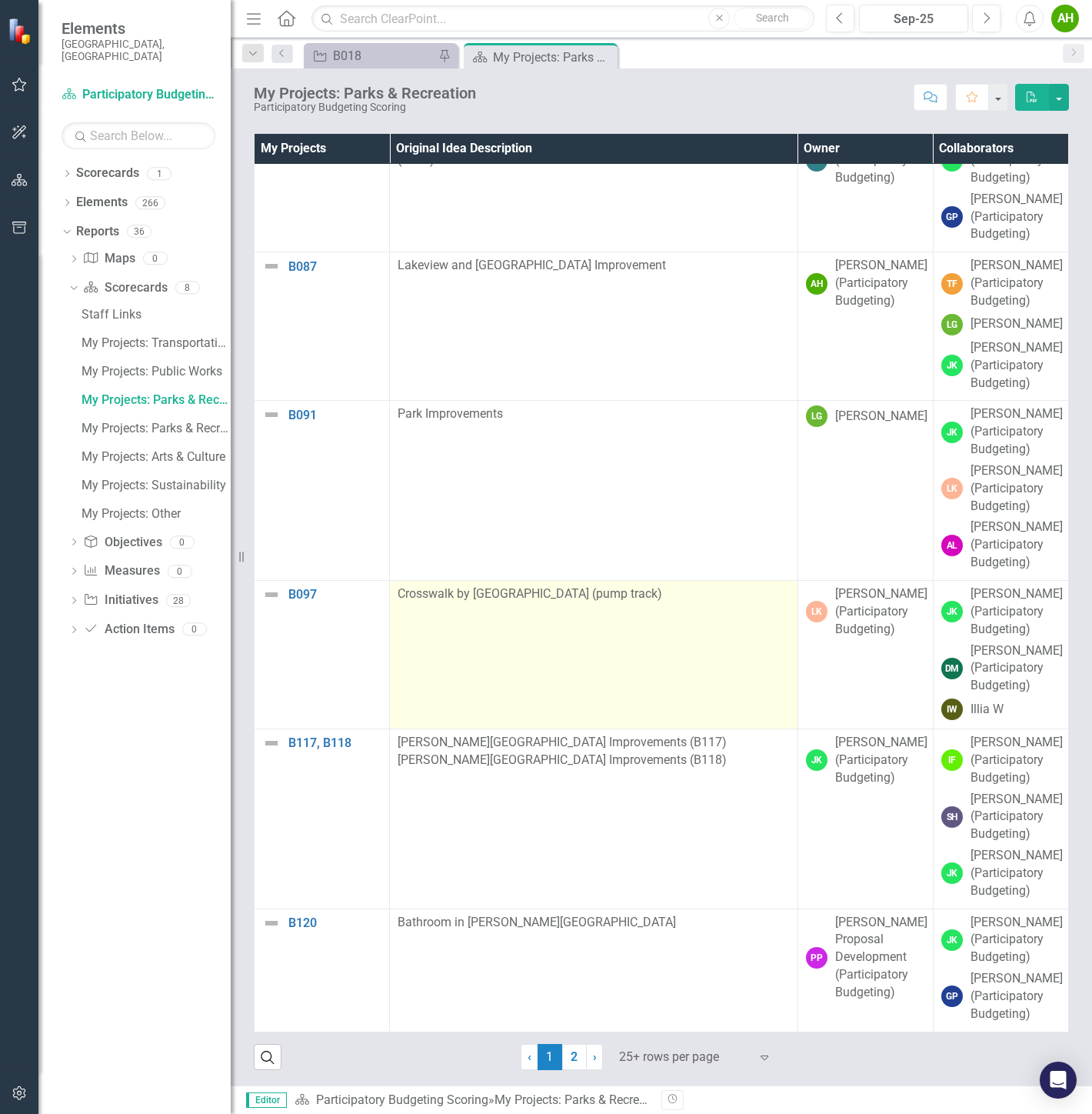
drag, startPoint x: 623, startPoint y: 440, endPoint x: 621, endPoint y: 544, distance: 104.0
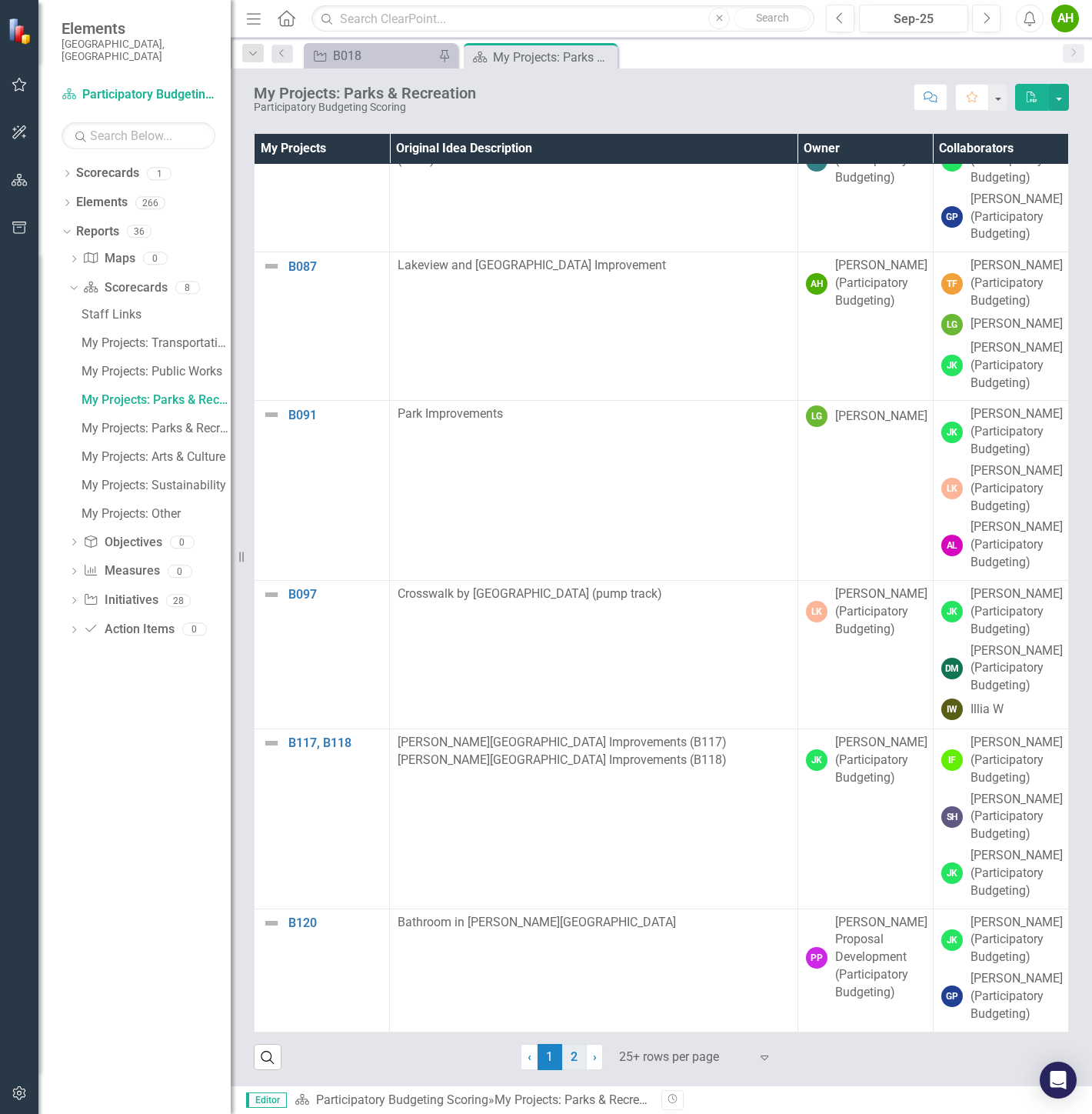
click at [565, 830] on link "2" at bounding box center [574, 1056] width 24 height 26
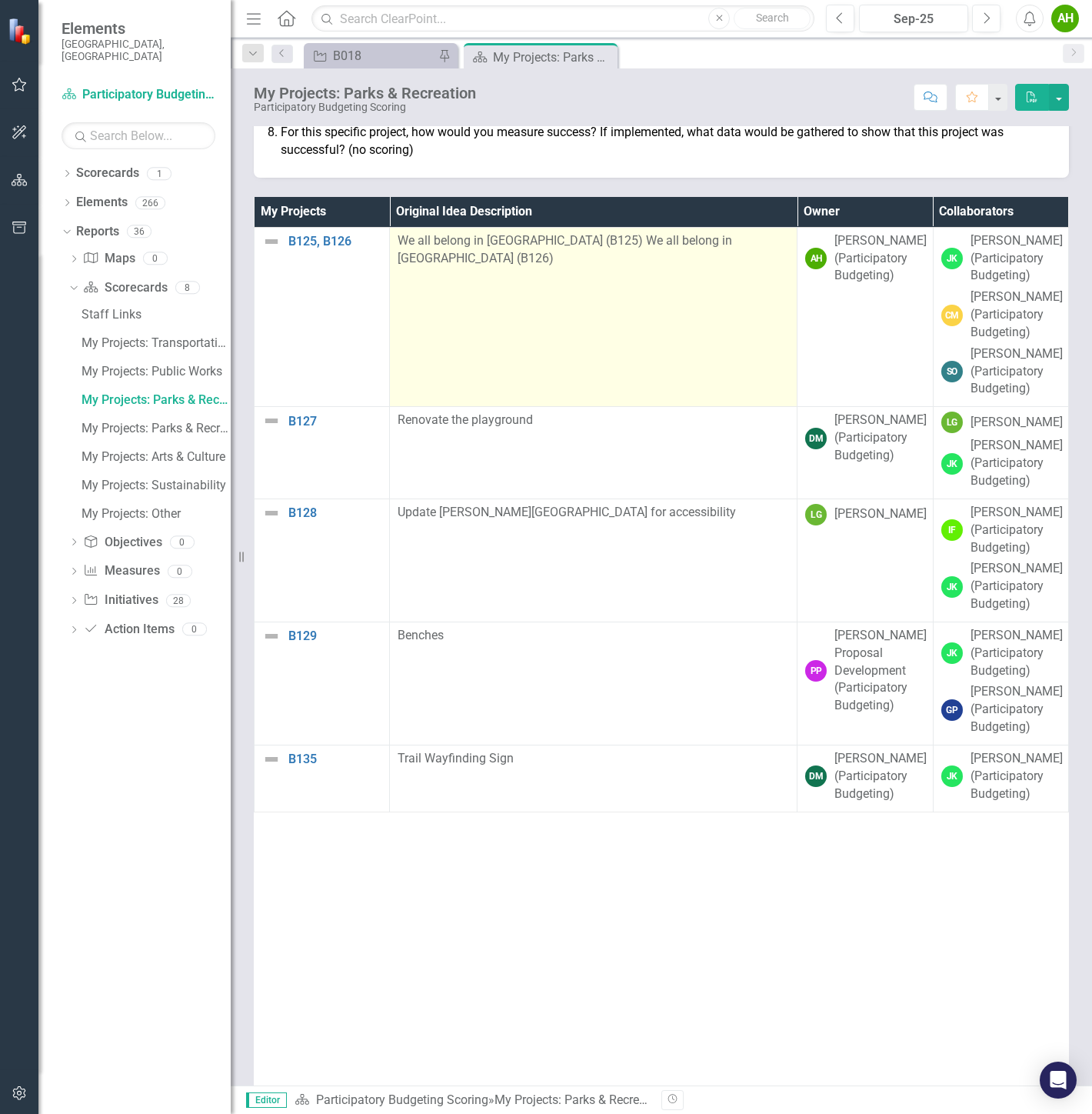
scroll to position [900, 0]
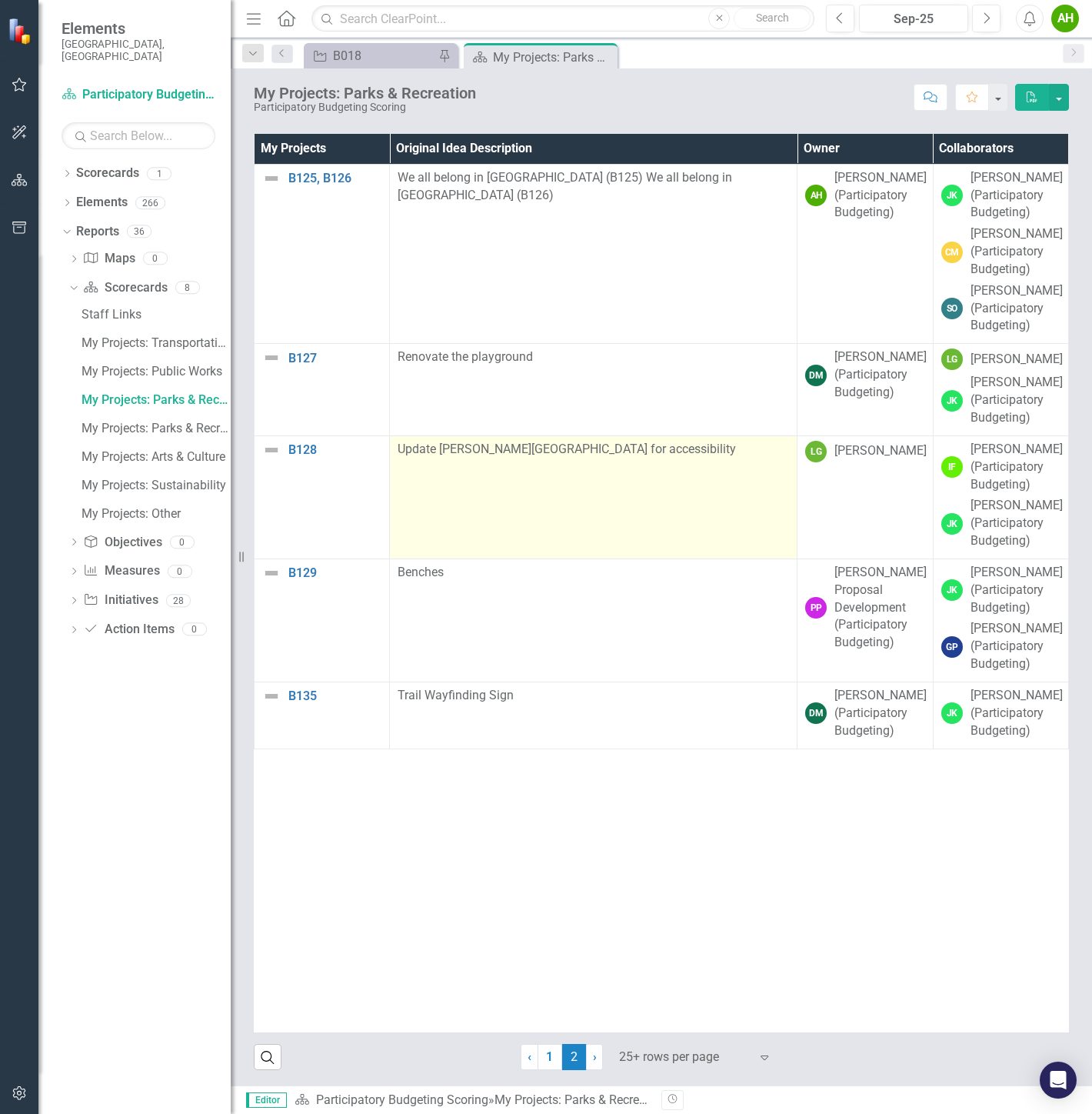
drag, startPoint x: 666, startPoint y: 412, endPoint x: 651, endPoint y: 482, distance: 71.6
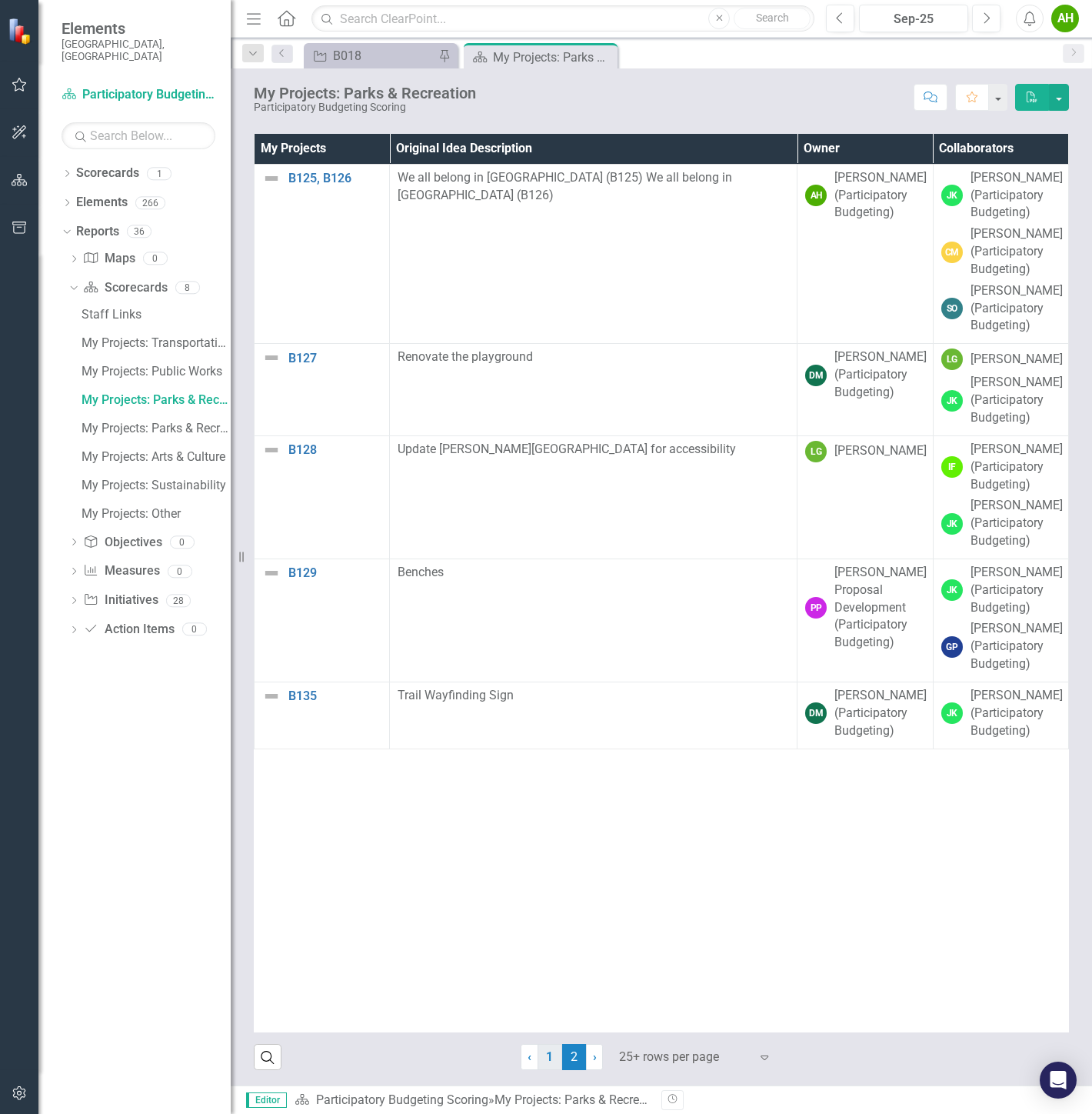
click at [549, 830] on link "1" at bounding box center [549, 1056] width 24 height 26
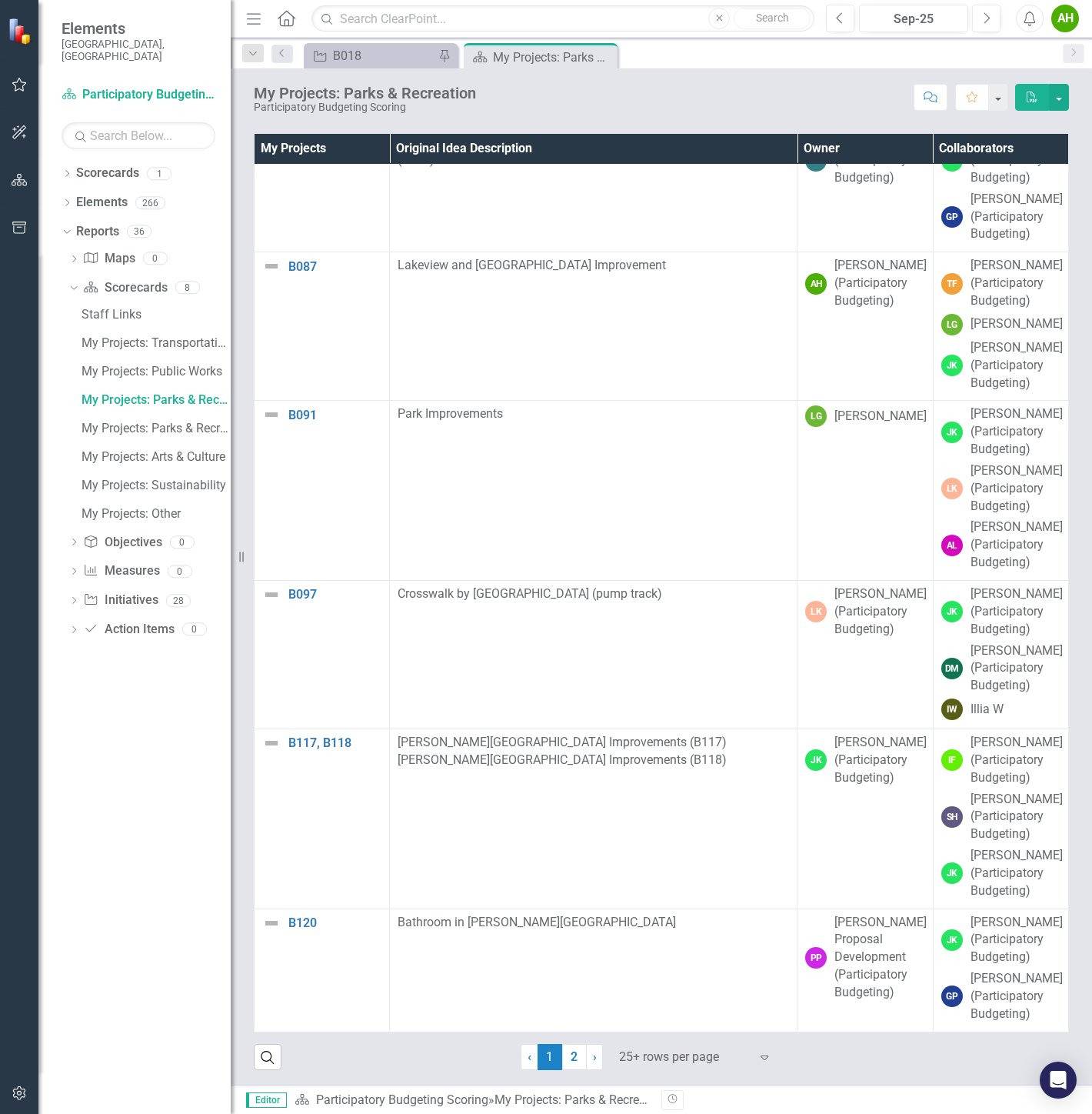
scroll to position [34646, 0]
drag, startPoint x: 609, startPoint y: 697, endPoint x: 190, endPoint y: 956, distance: 492.6
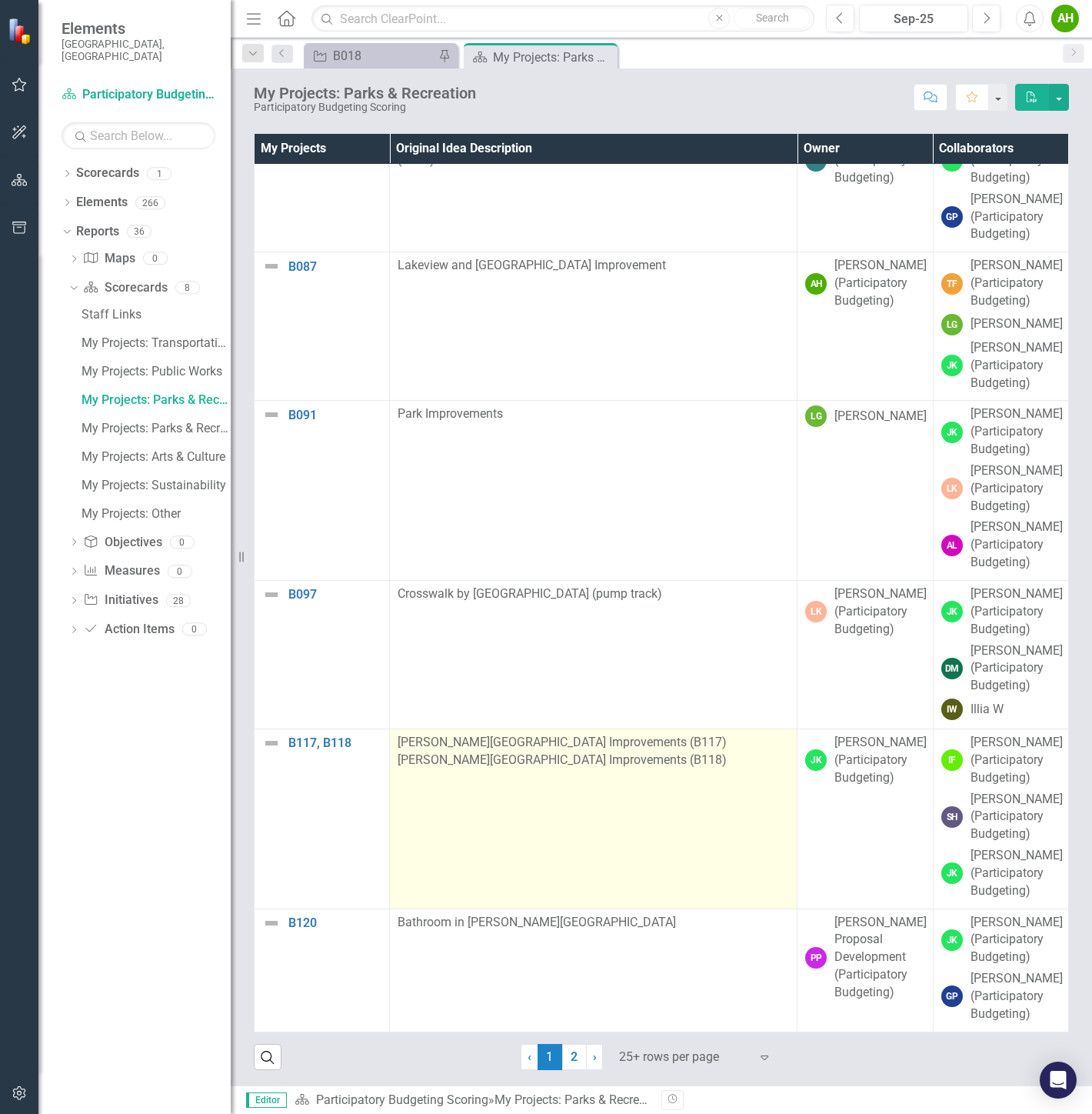
drag, startPoint x: 642, startPoint y: 982, endPoint x: 628, endPoint y: 789, distance: 193.5
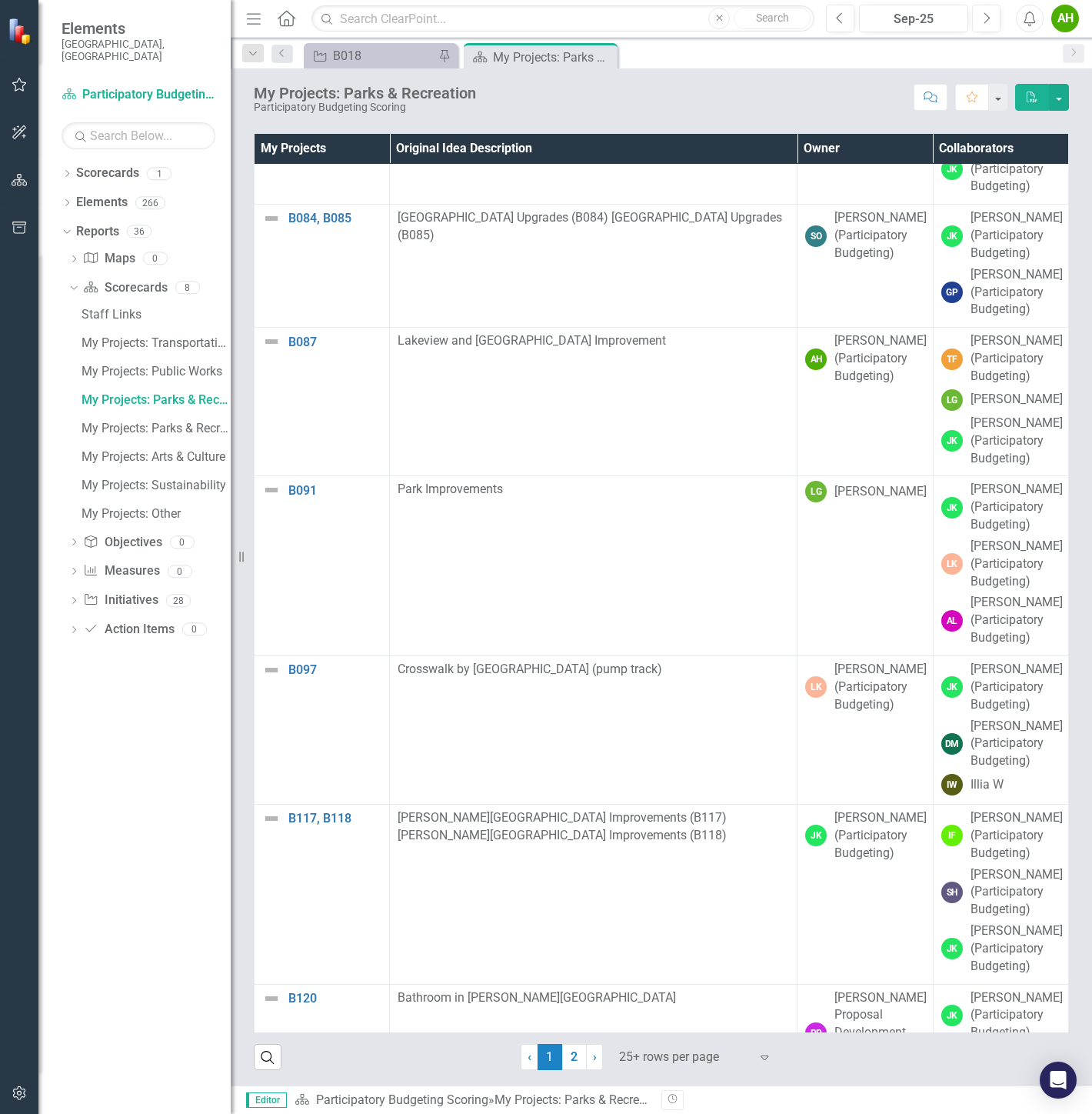
scroll to position [32339, 0]
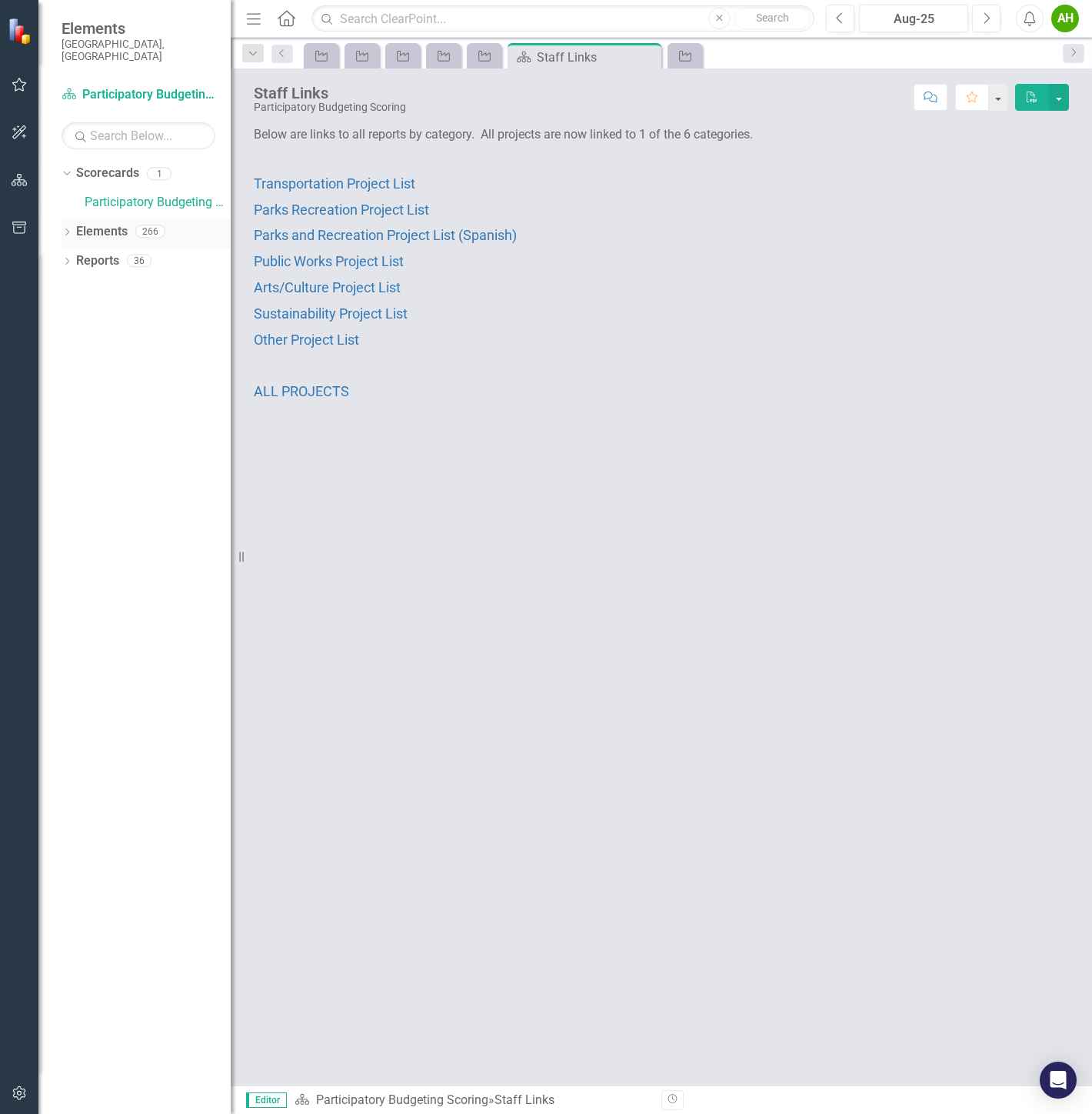
click at [63, 229] on icon "Dropdown" at bounding box center [67, 233] width 11 height 8
click at [79, 258] on icon "Dropdown" at bounding box center [74, 262] width 11 height 8
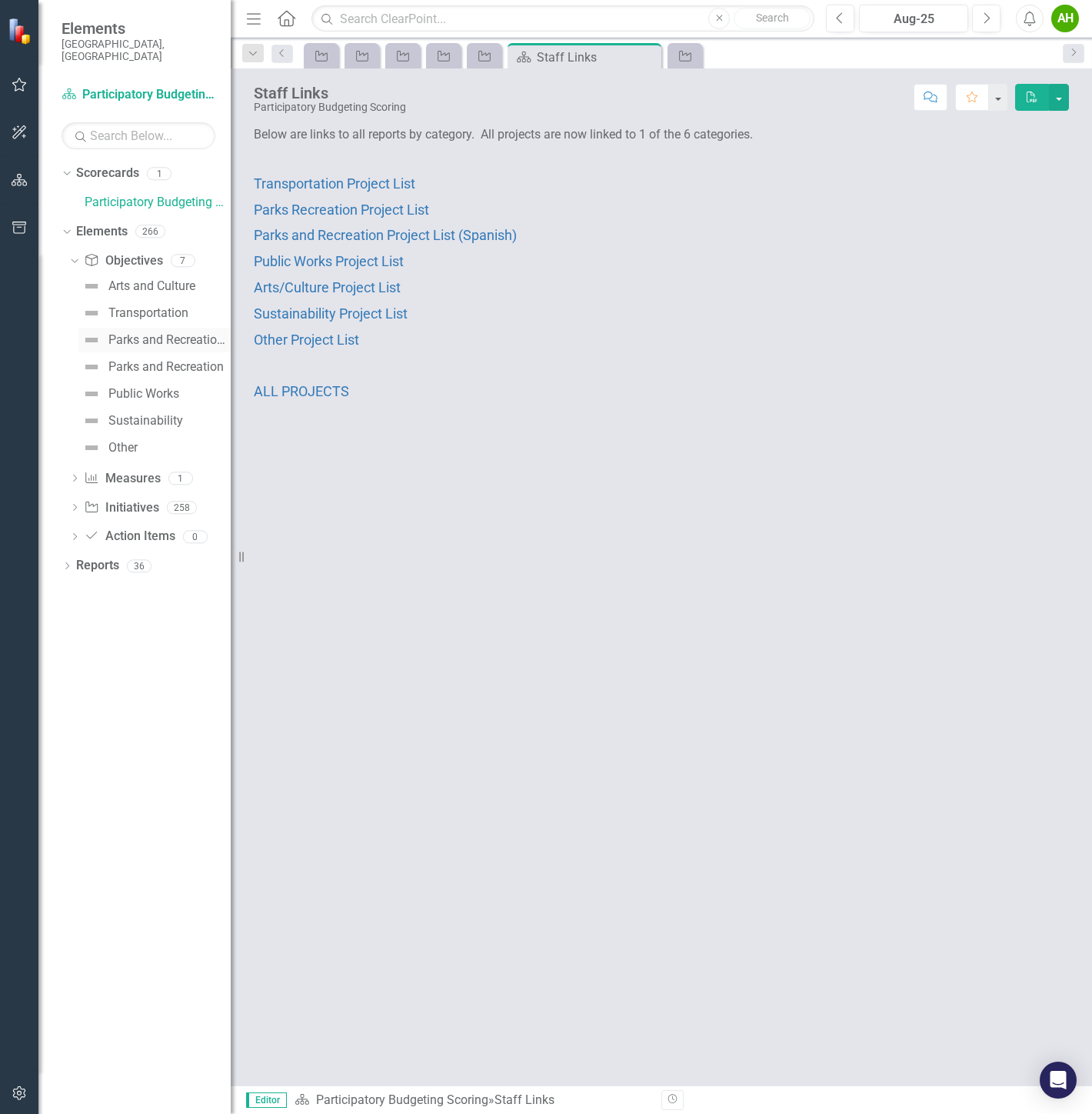
click at [163, 333] on div "Parks and Recreation (Spanish)" at bounding box center [169, 339] width 122 height 14
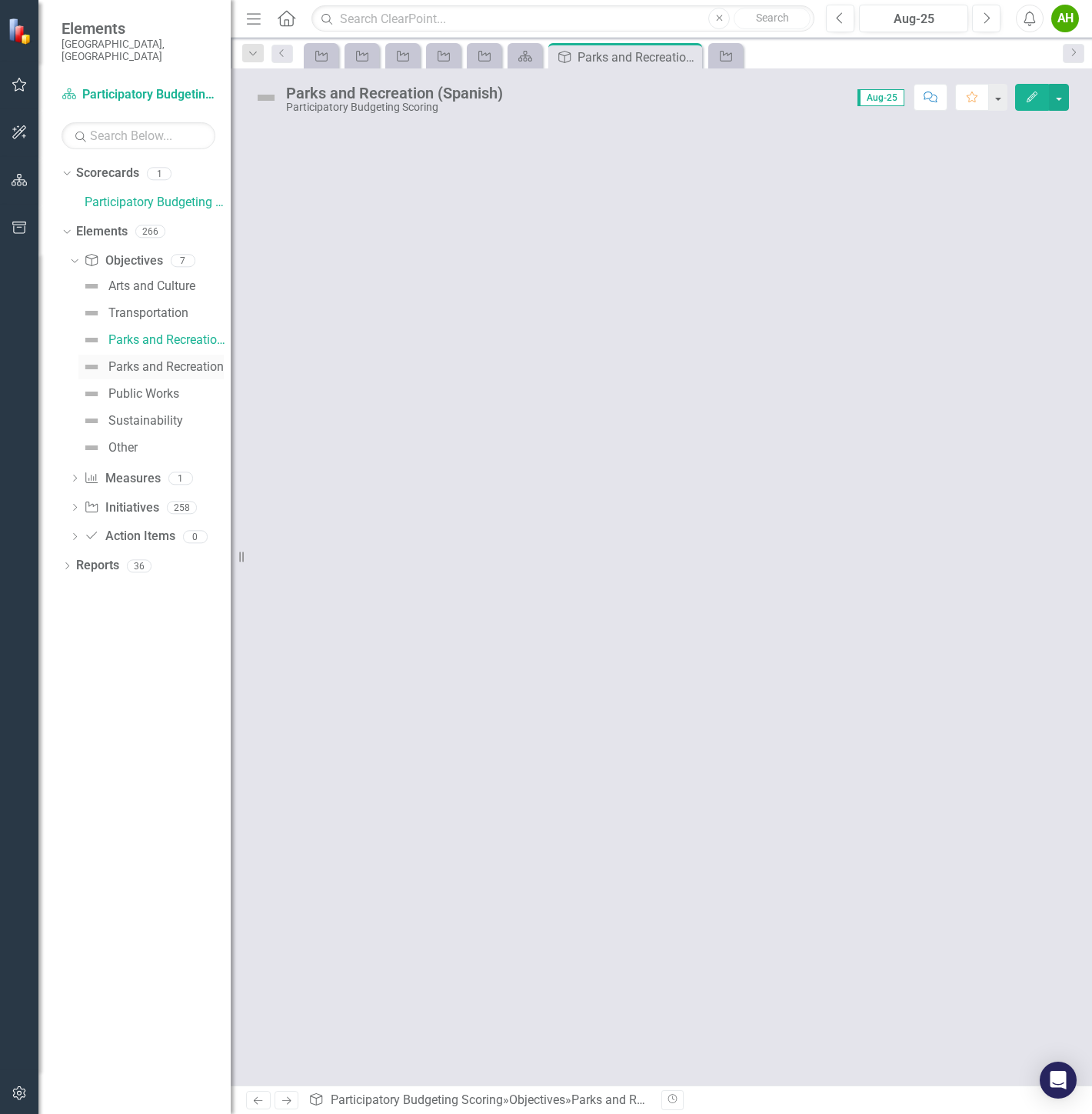
click at [158, 360] on div "Parks and Recreation" at bounding box center [166, 366] width 115 height 14
click at [727, 58] on icon at bounding box center [728, 57] width 8 height 8
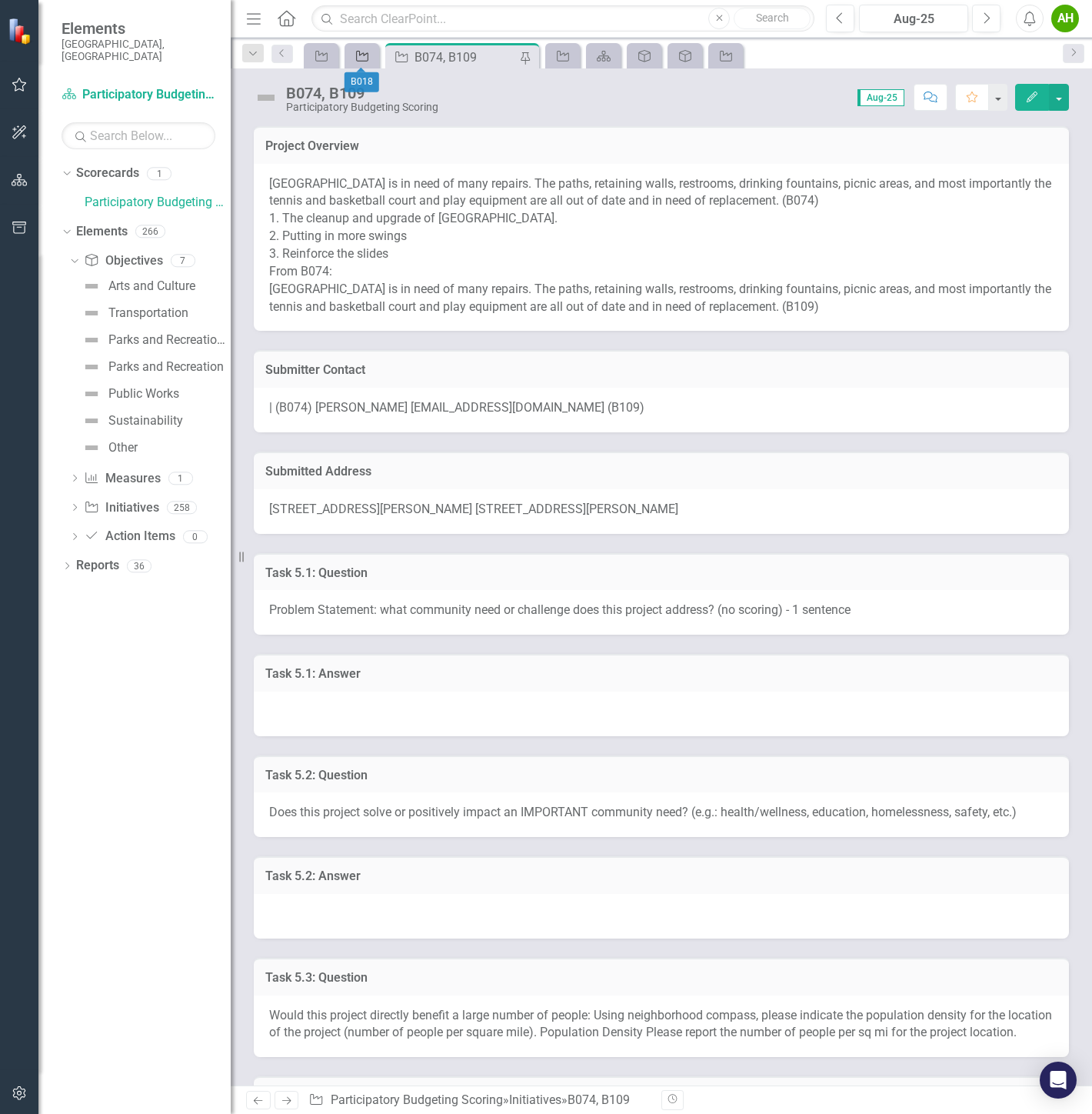
click at [350, 57] on div "Initiative" at bounding box center [359, 55] width 22 height 19
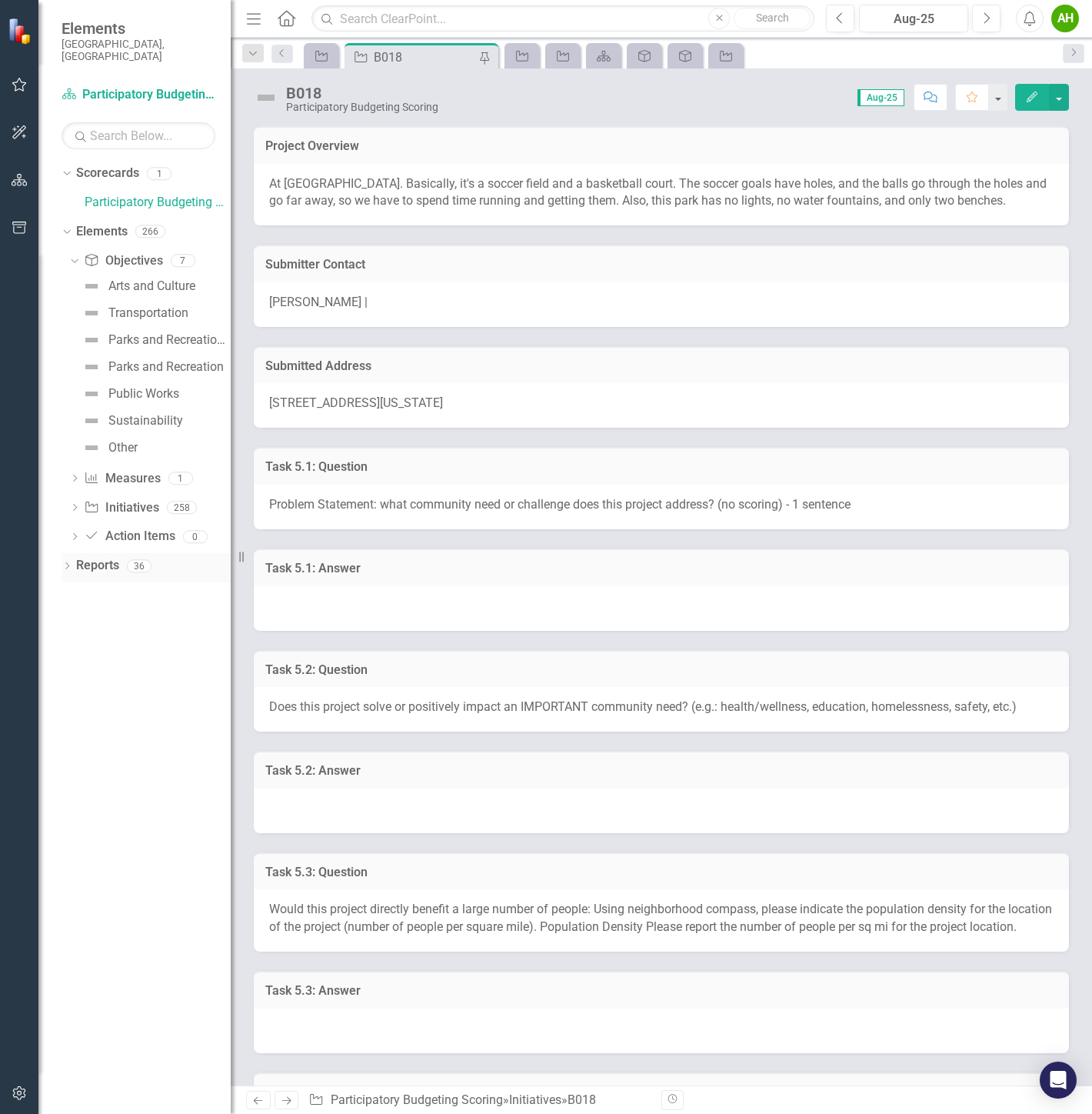
click at [65, 553] on div "Dropdown Reports 36" at bounding box center [146, 567] width 169 height 29
click at [69, 563] on icon "Dropdown" at bounding box center [67, 567] width 11 height 8
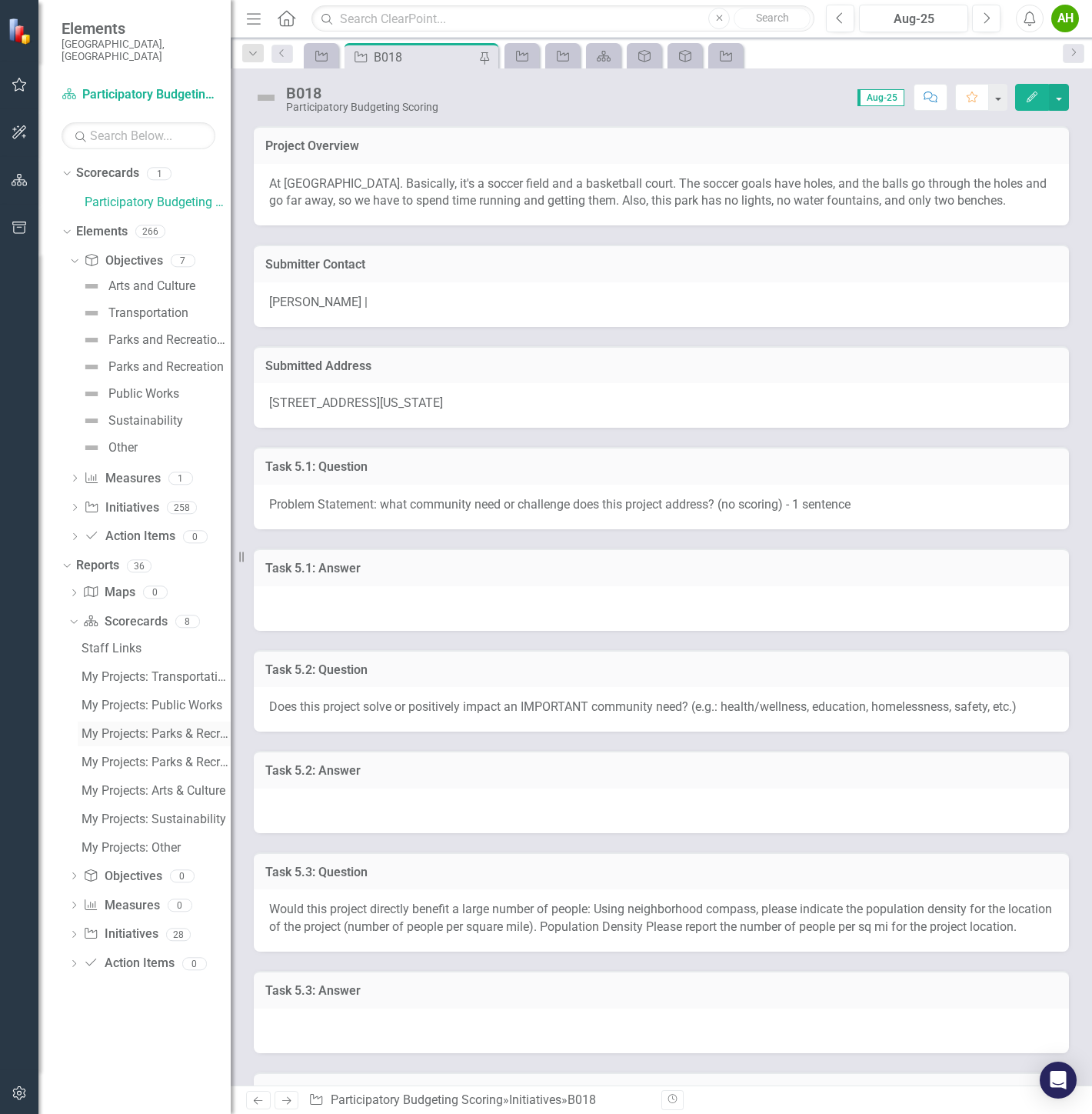
click at [154, 727] on div "My Projects: Parks & Recreation" at bounding box center [156, 733] width 150 height 14
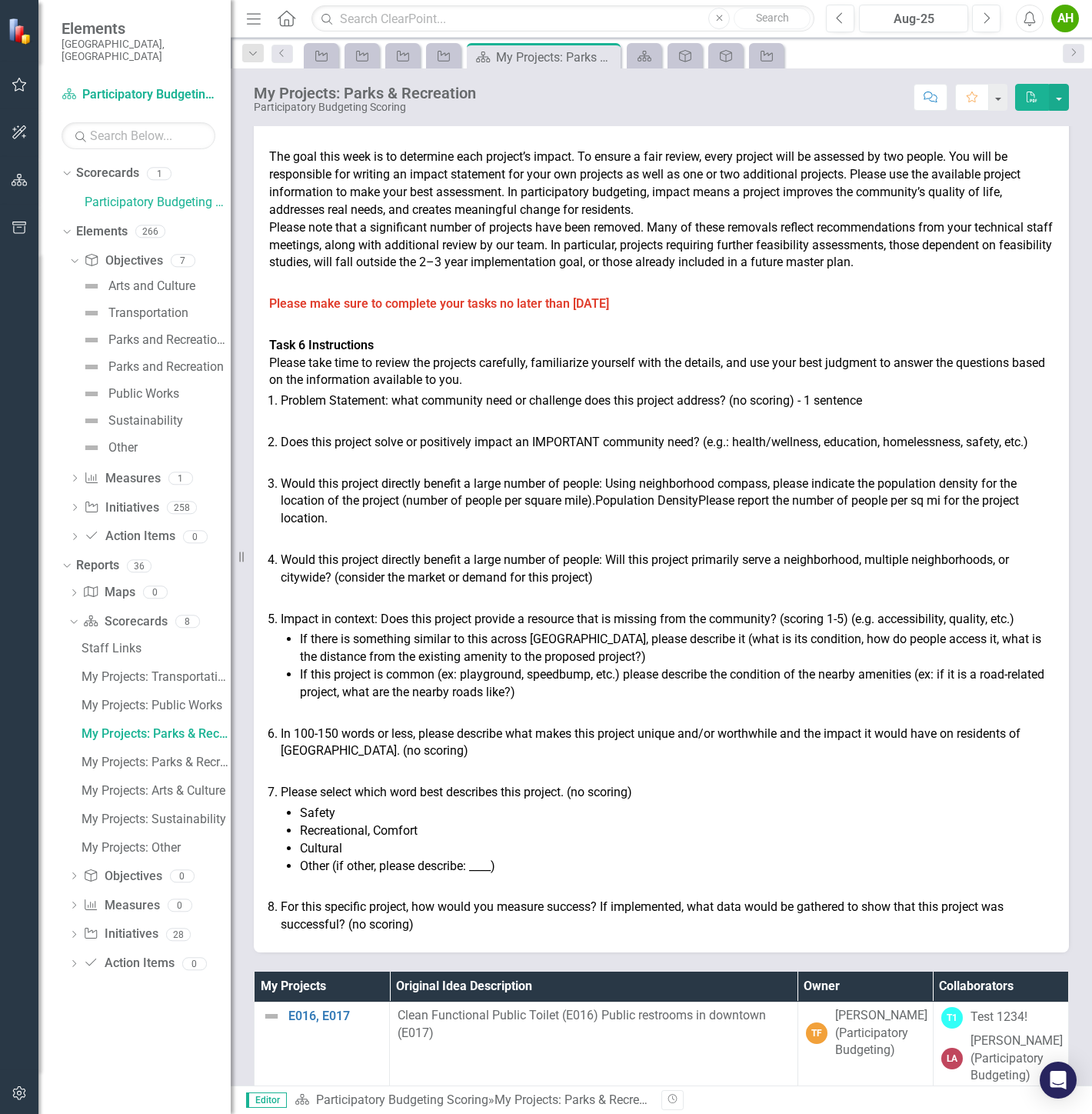
drag, startPoint x: 743, startPoint y: 306, endPoint x: 744, endPoint y: 287, distance: 19.0
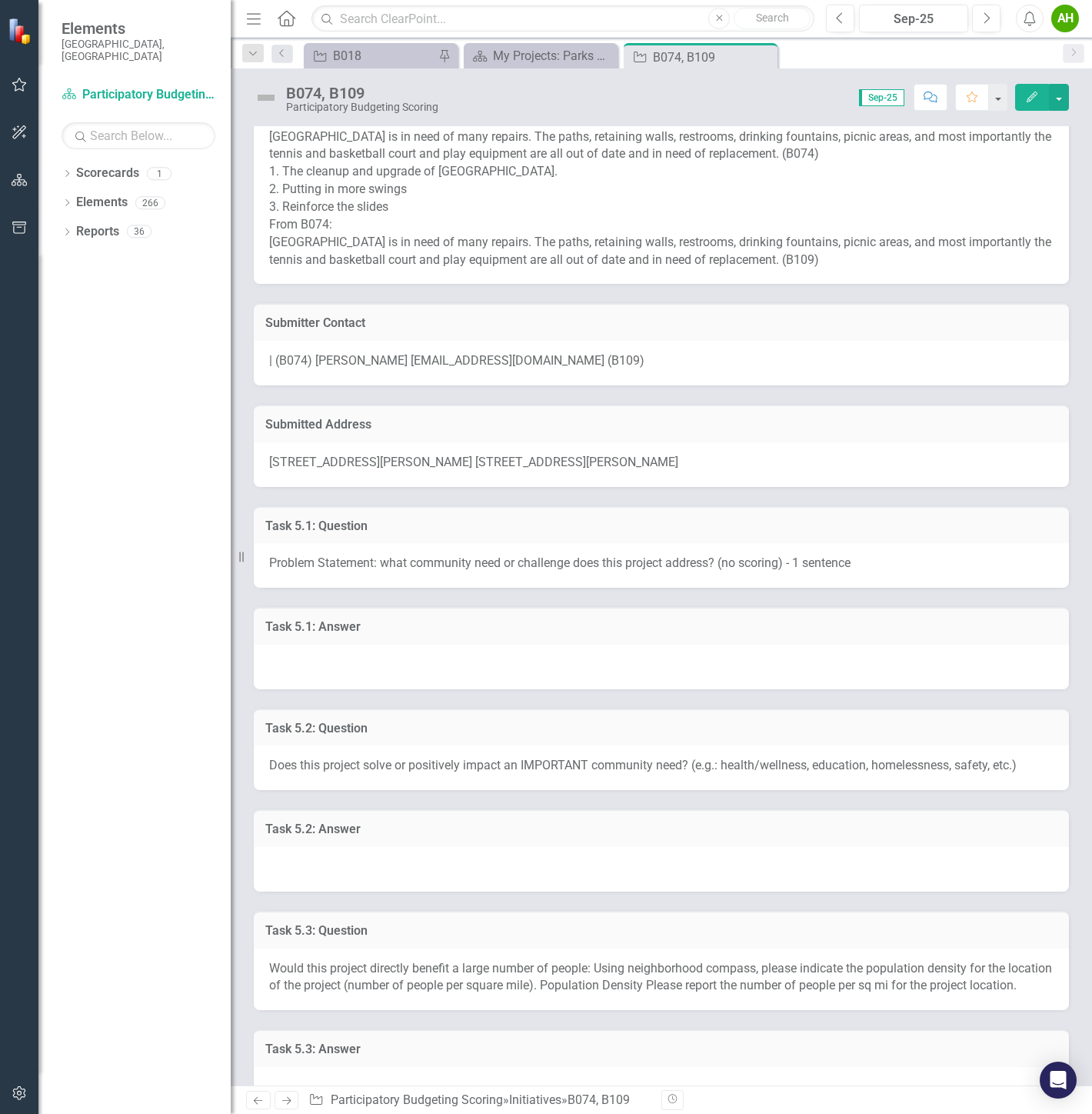
scroll to position [85, 0]
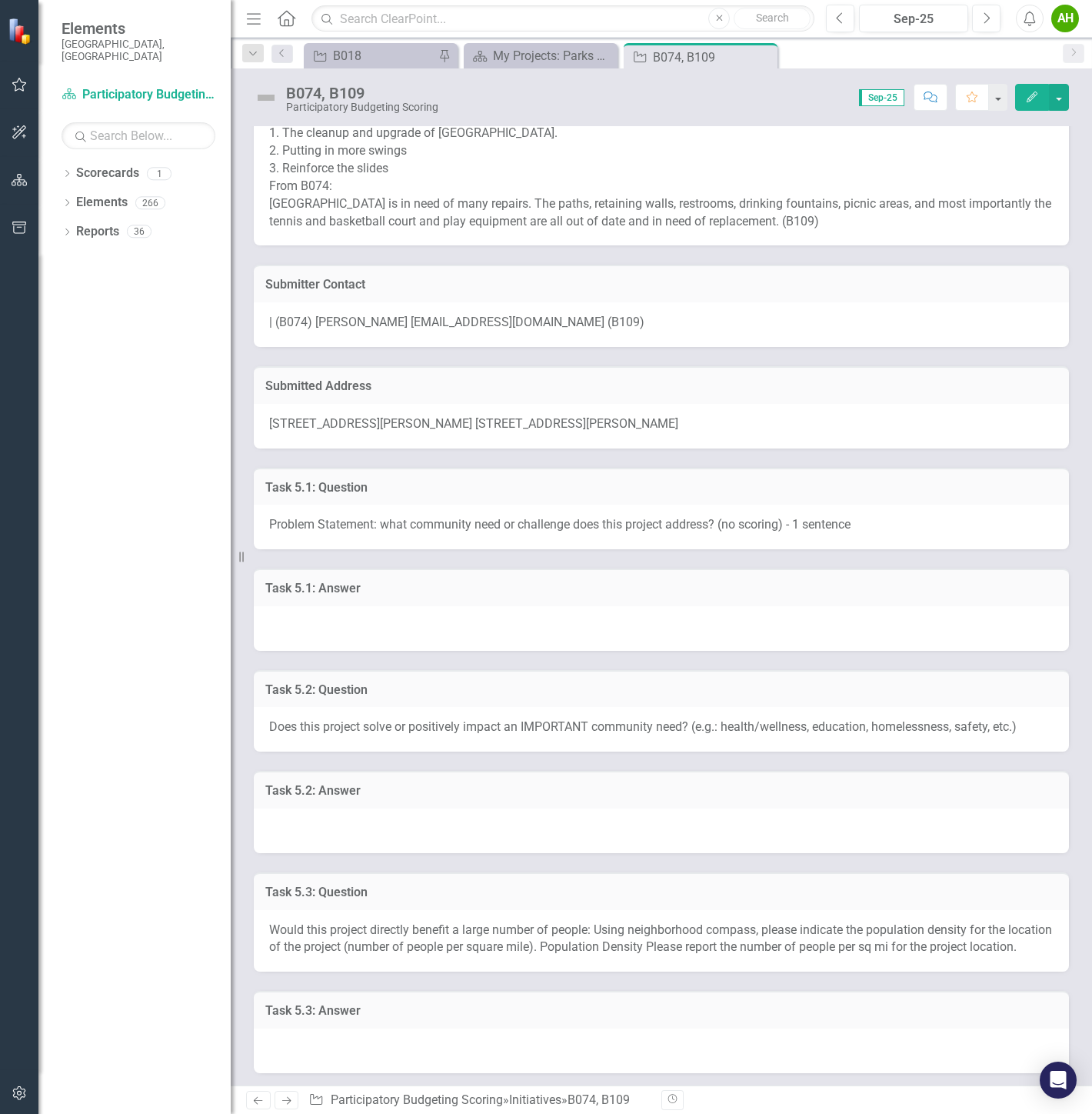
click at [557, 621] on div at bounding box center [661, 628] width 815 height 44
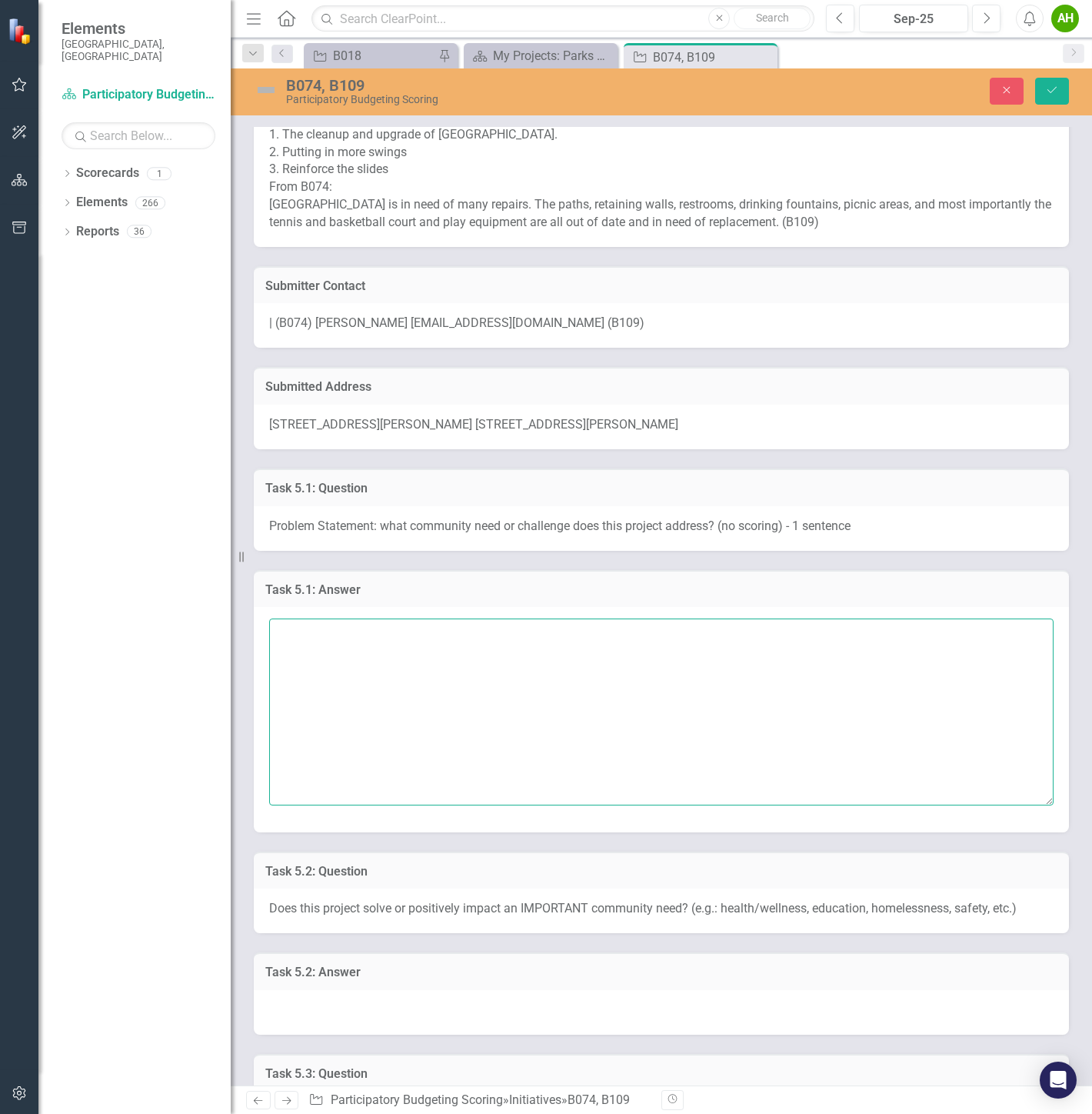
click at [567, 663] on textarea at bounding box center [661, 711] width 784 height 186
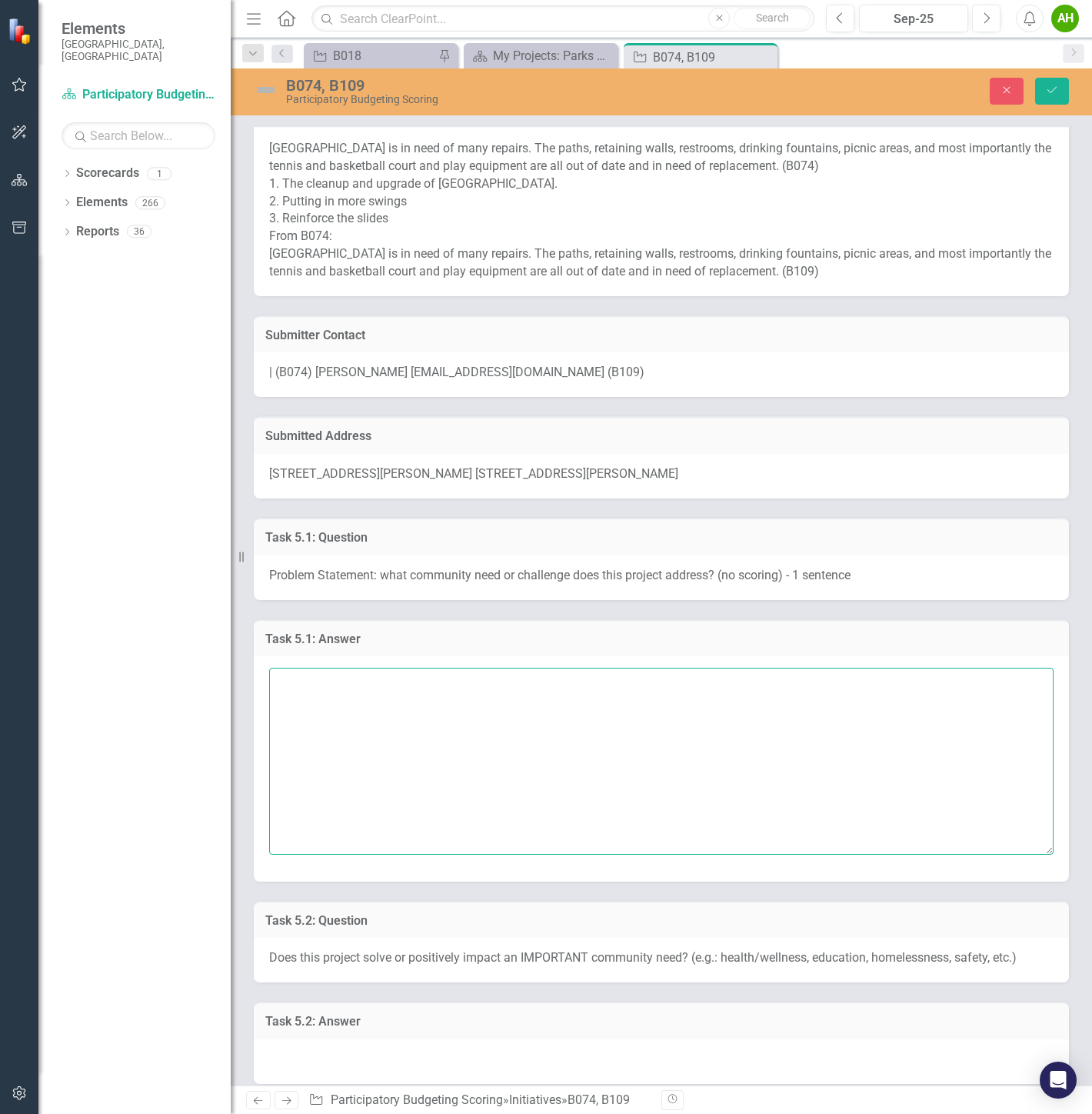
scroll to position [0, 0]
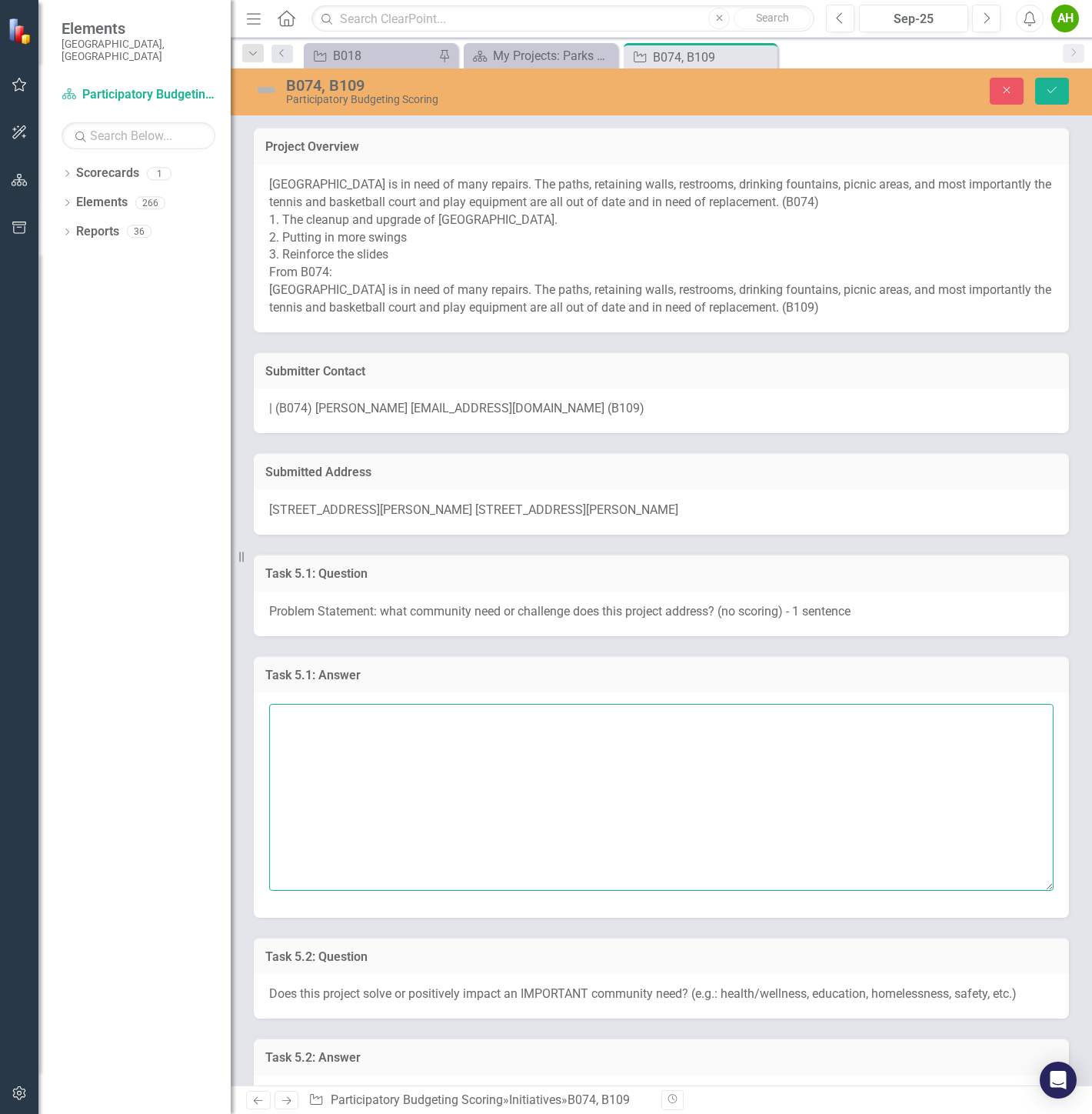
click at [540, 832] on textarea at bounding box center [661, 796] width 784 height 186
click at [337, 824] on textarea at bounding box center [661, 796] width 784 height 186
type textarea "The Du"
type textarea "Duke Park needs several upgrades encompassing the general usability, safety, an…"
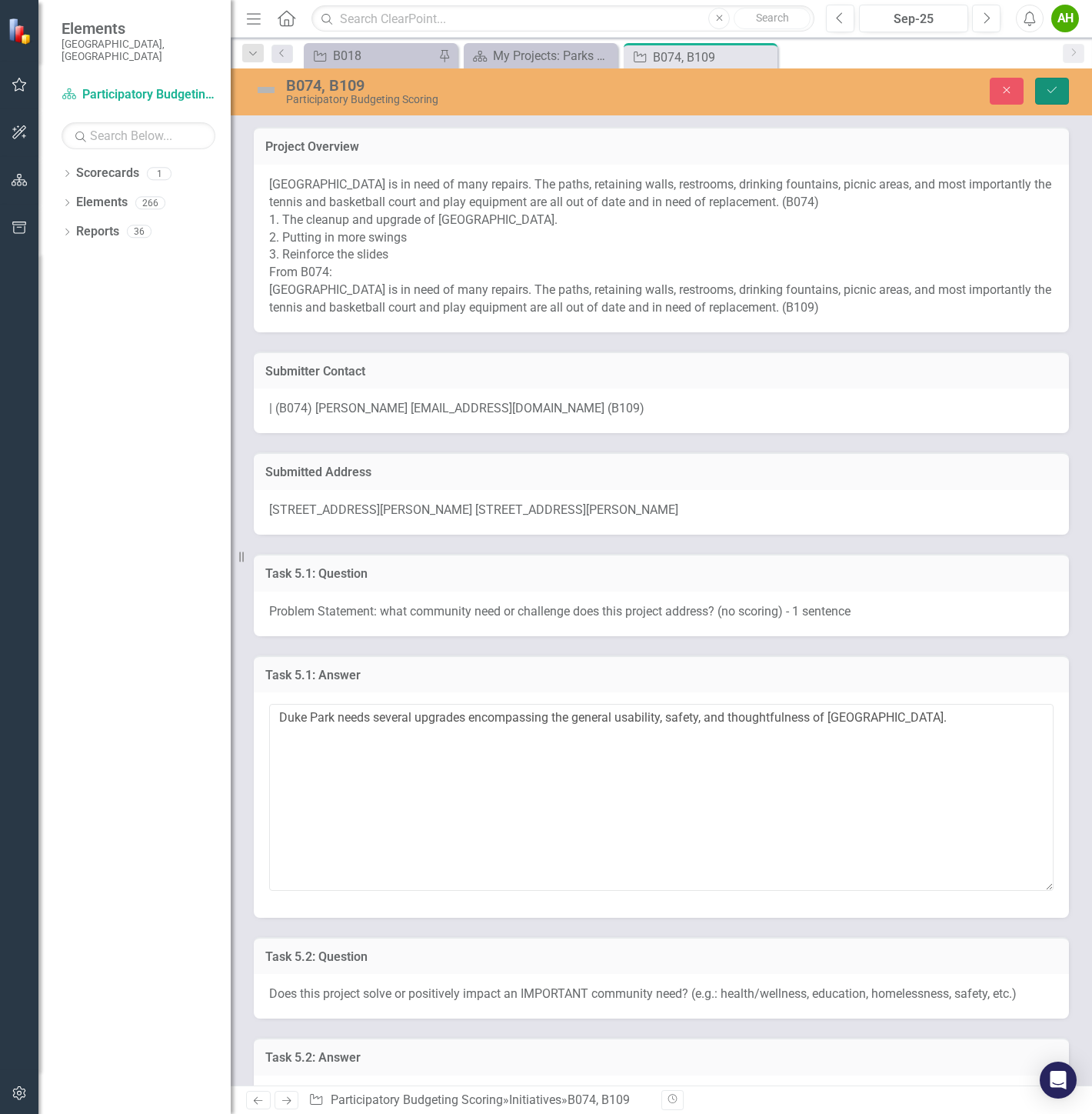
click at [1051, 85] on icon "Save" at bounding box center [1051, 90] width 14 height 11
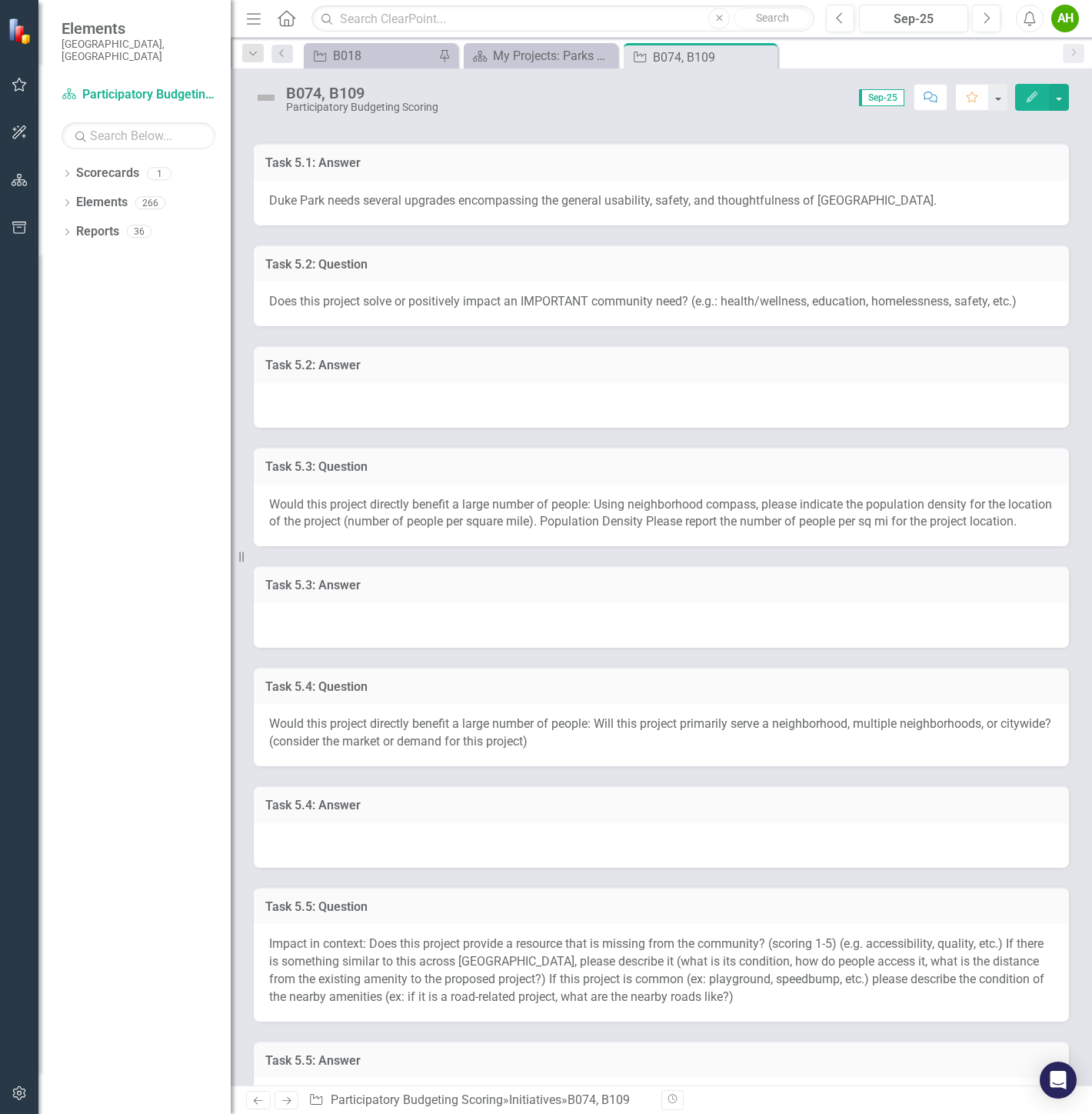
scroll to position [512, 0]
click at [368, 403] on div at bounding box center [661, 403] width 815 height 44
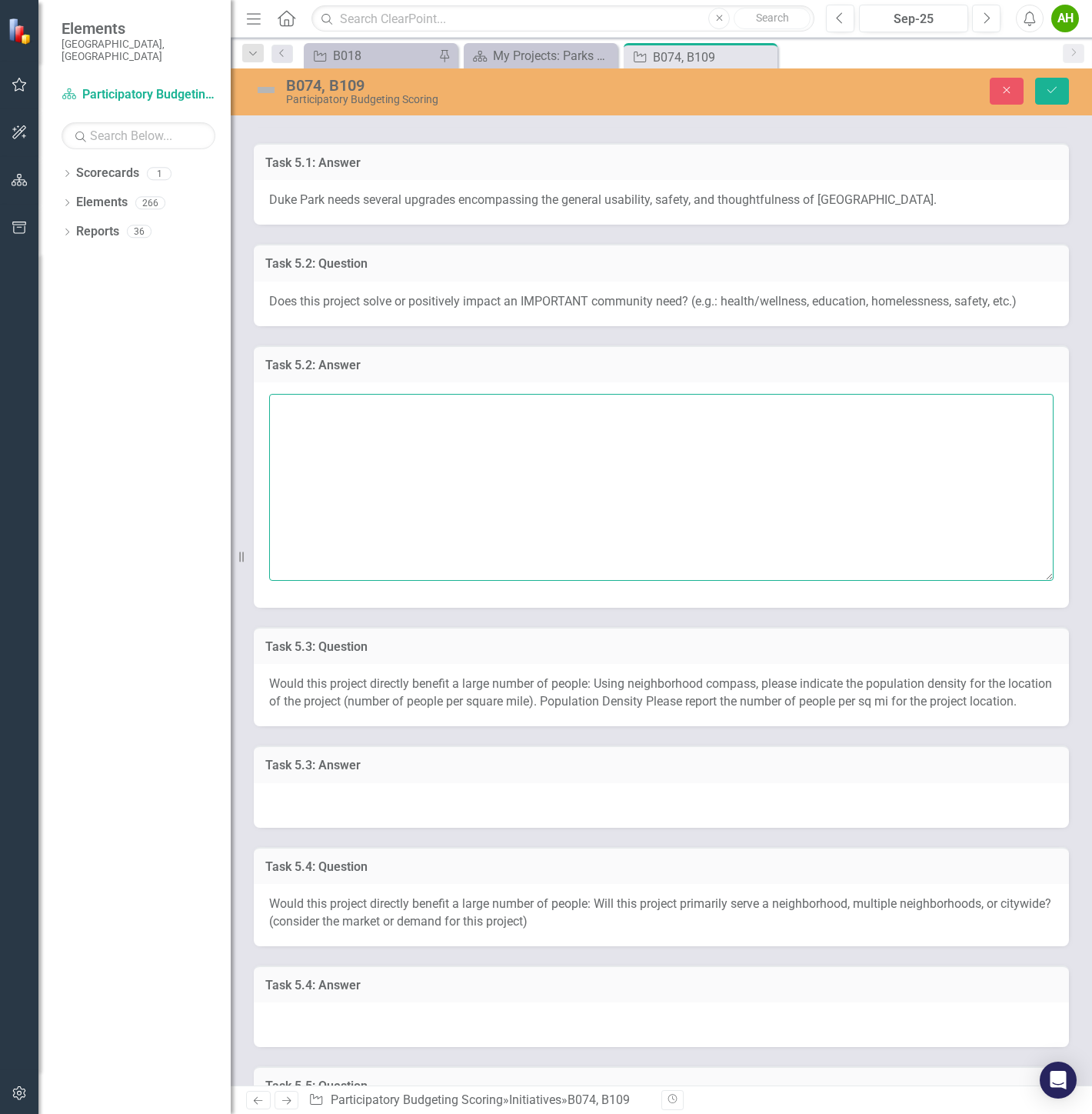
click at [540, 477] on textarea at bounding box center [661, 486] width 784 height 186
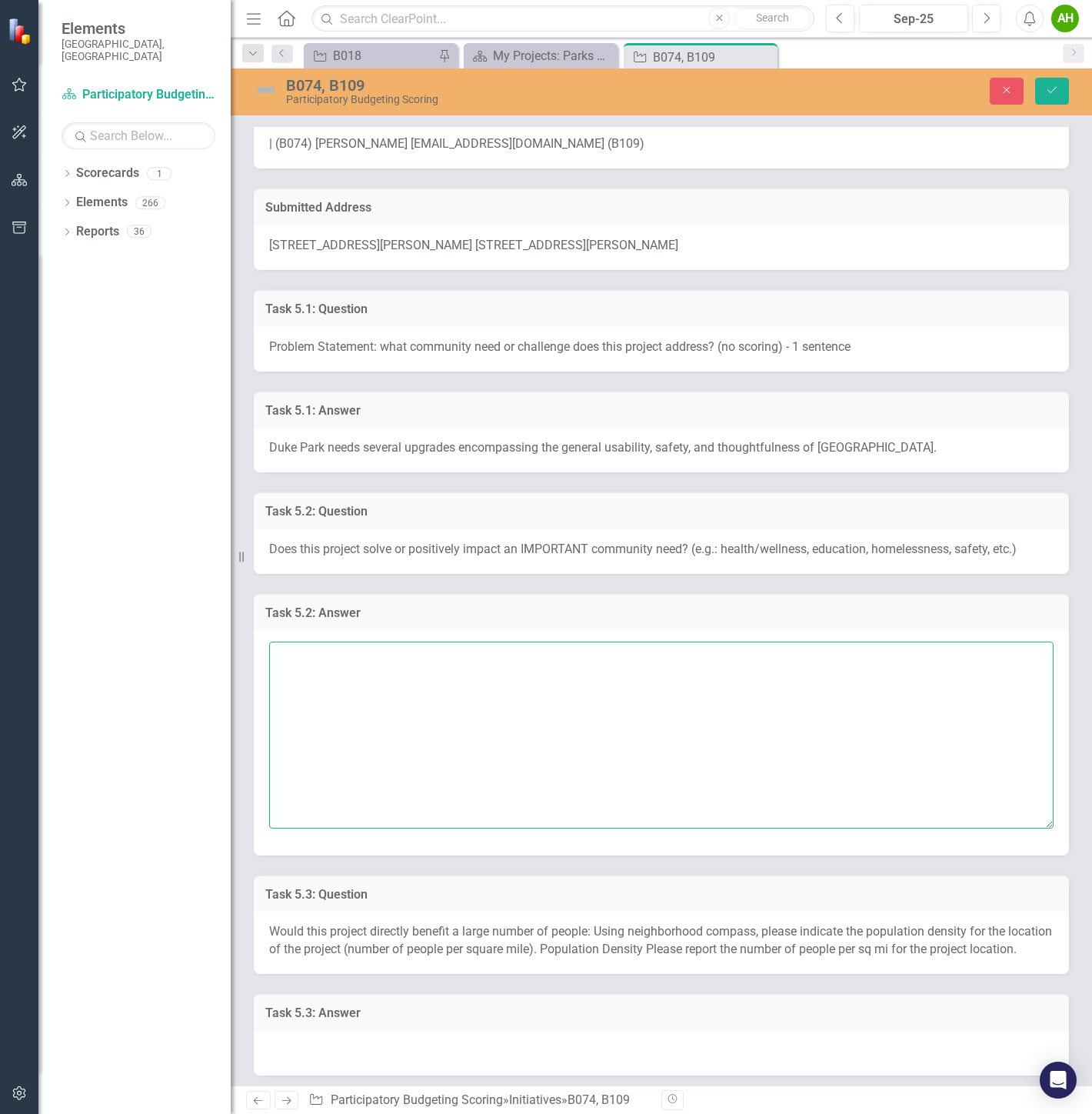
scroll to position [257, 0]
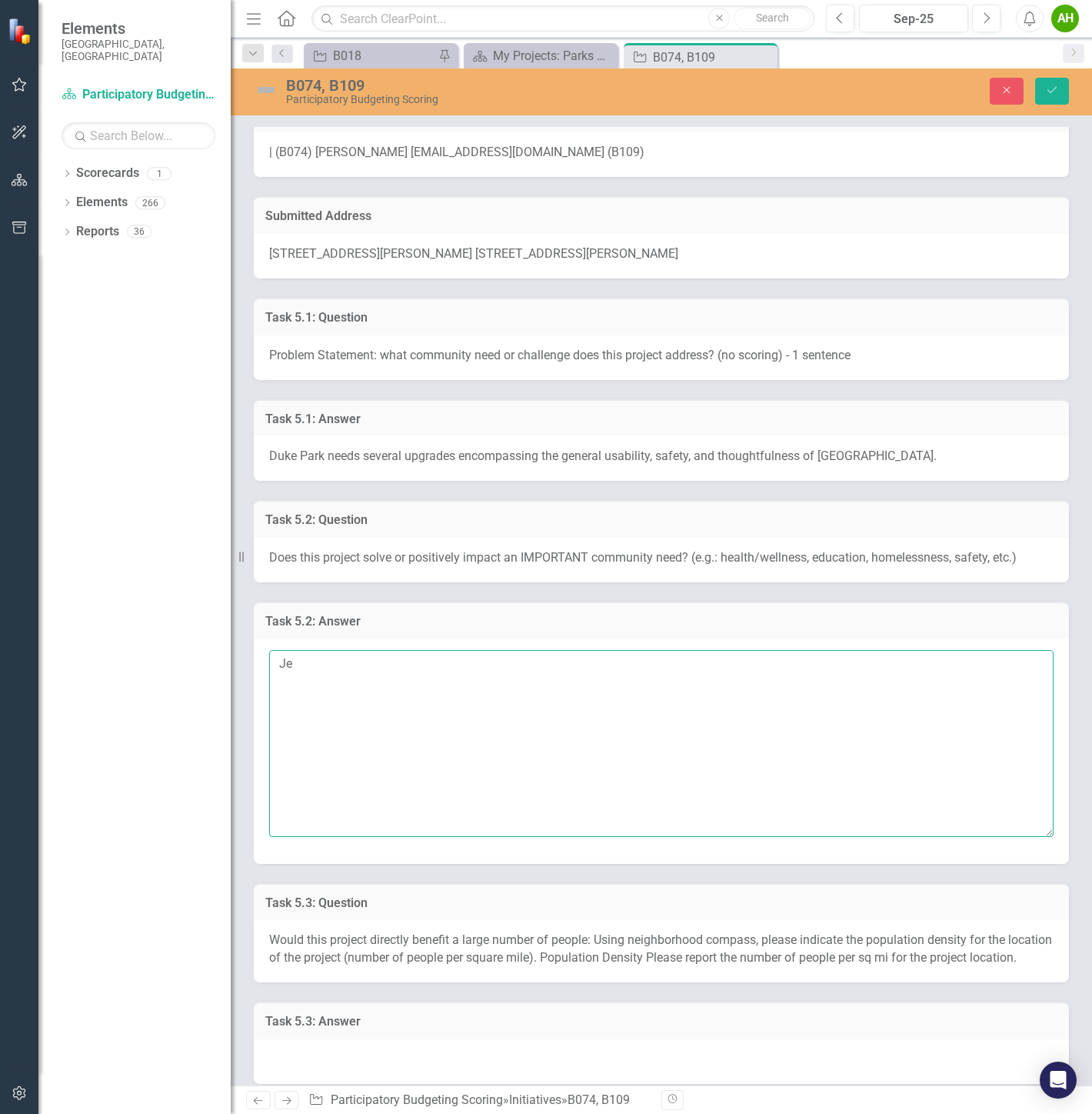
type textarea "Jea"
type textarea "Health"
type textarea "s"
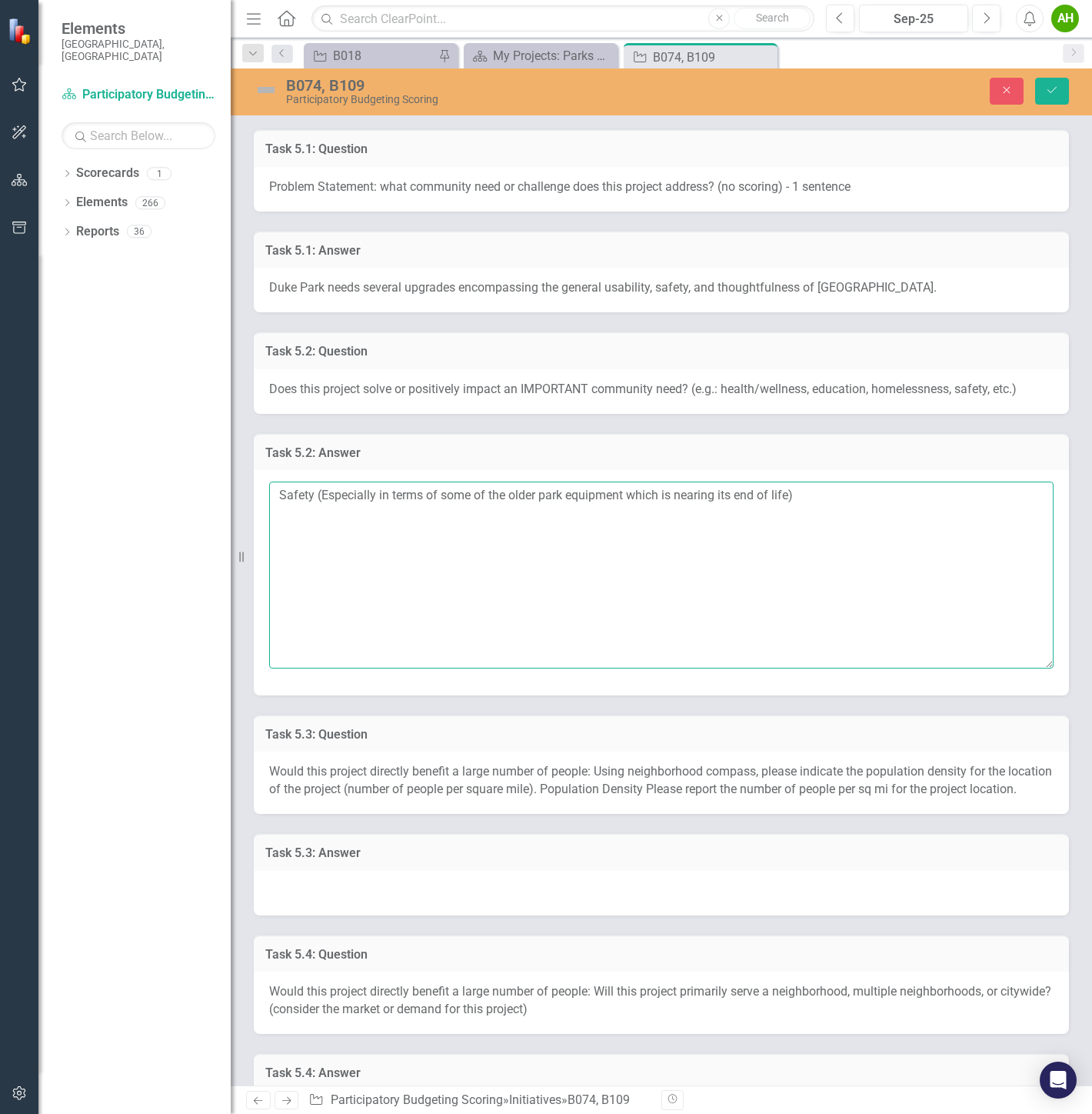
scroll to position [427, 0]
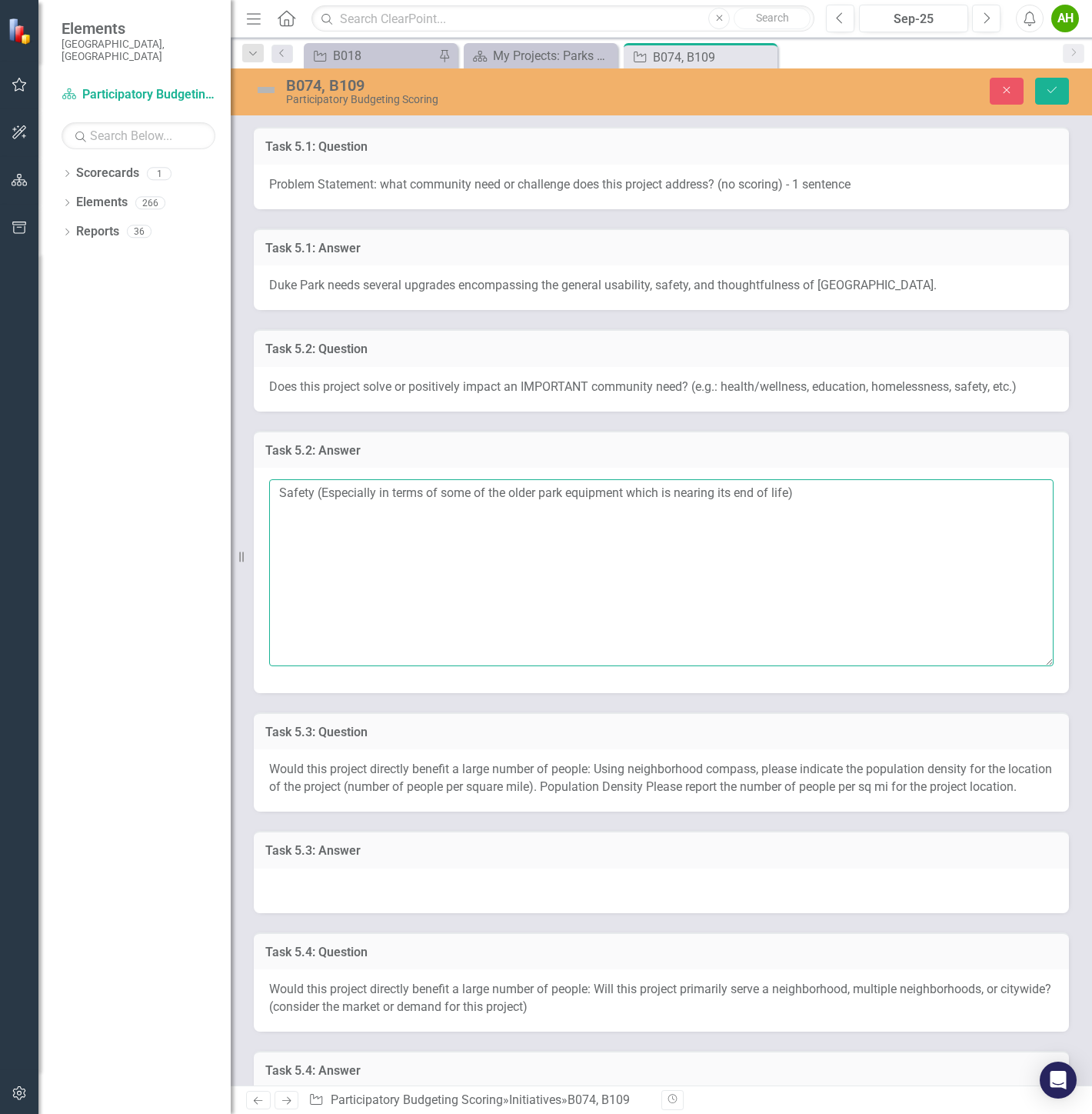
click at [788, 489] on textarea "Safety (Especially in terms of some of the older park equipment which is nearin…" at bounding box center [661, 572] width 784 height 186
type textarea "Safety (Especially in terms of some of the older park equipment which is nearin…"
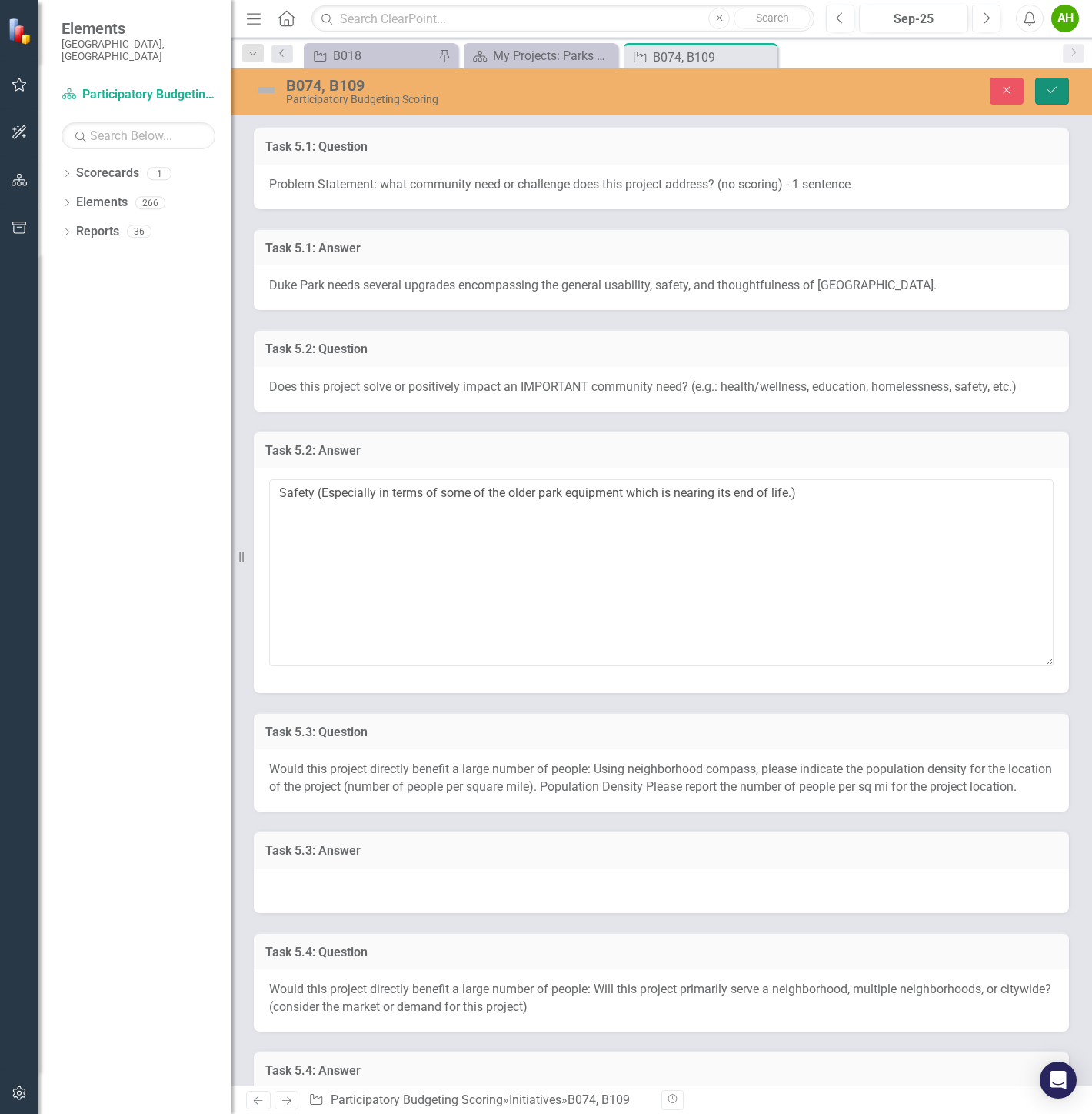
click at [1064, 83] on button "Save" at bounding box center [1051, 92] width 34 height 27
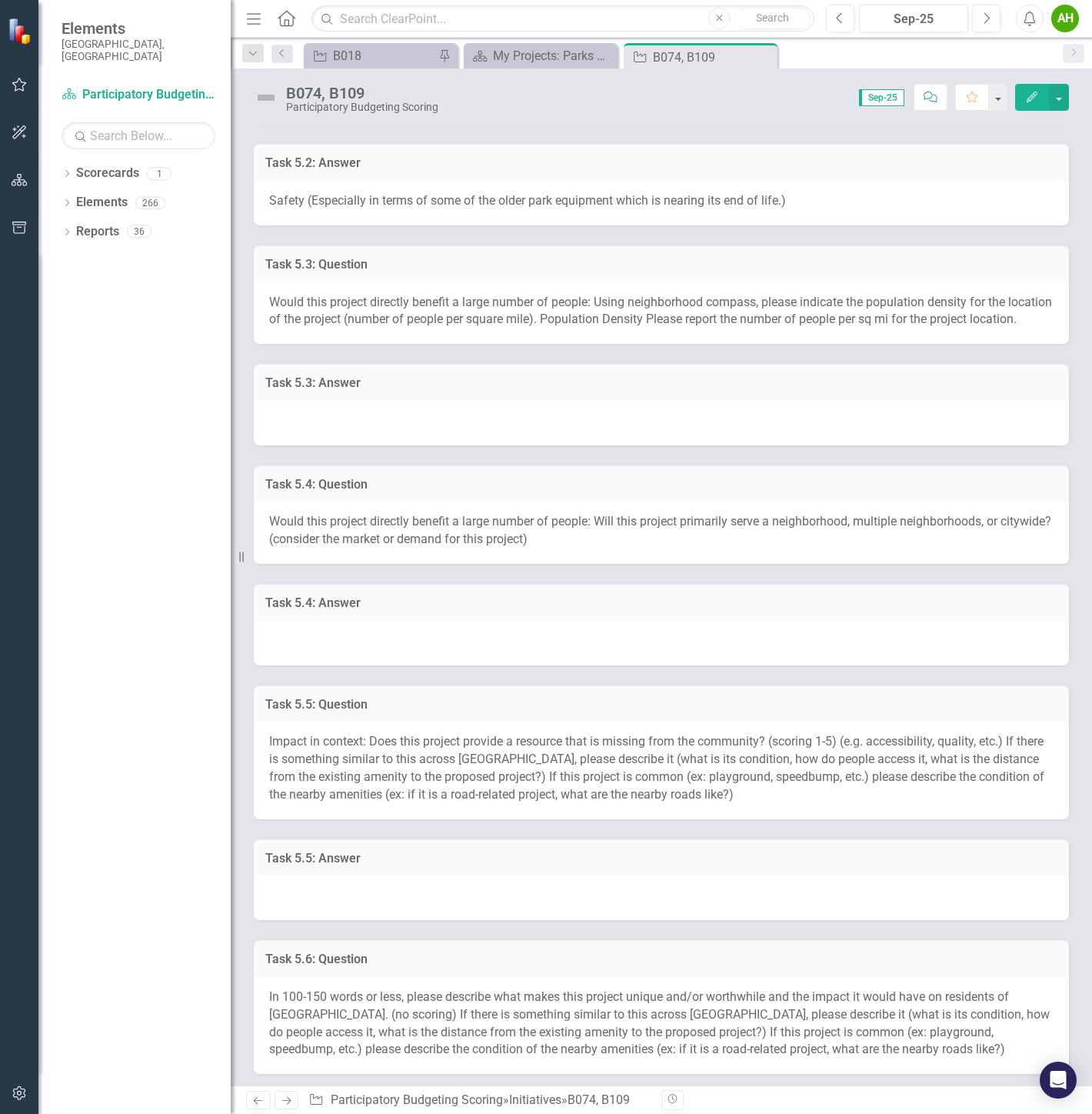
drag, startPoint x: 759, startPoint y: 537, endPoint x: 763, endPoint y: 612, distance: 75.1
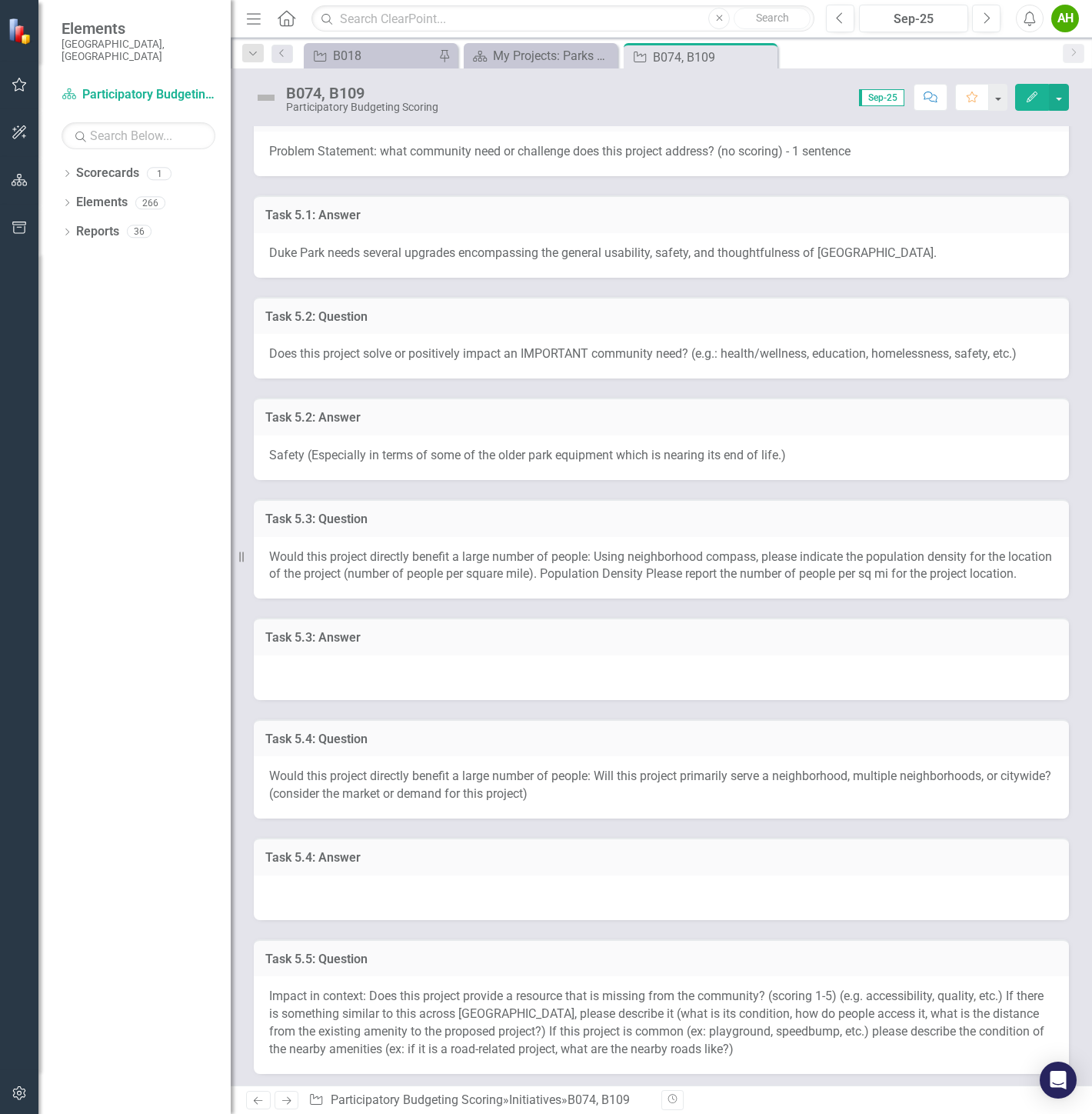
scroll to position [391, 0]
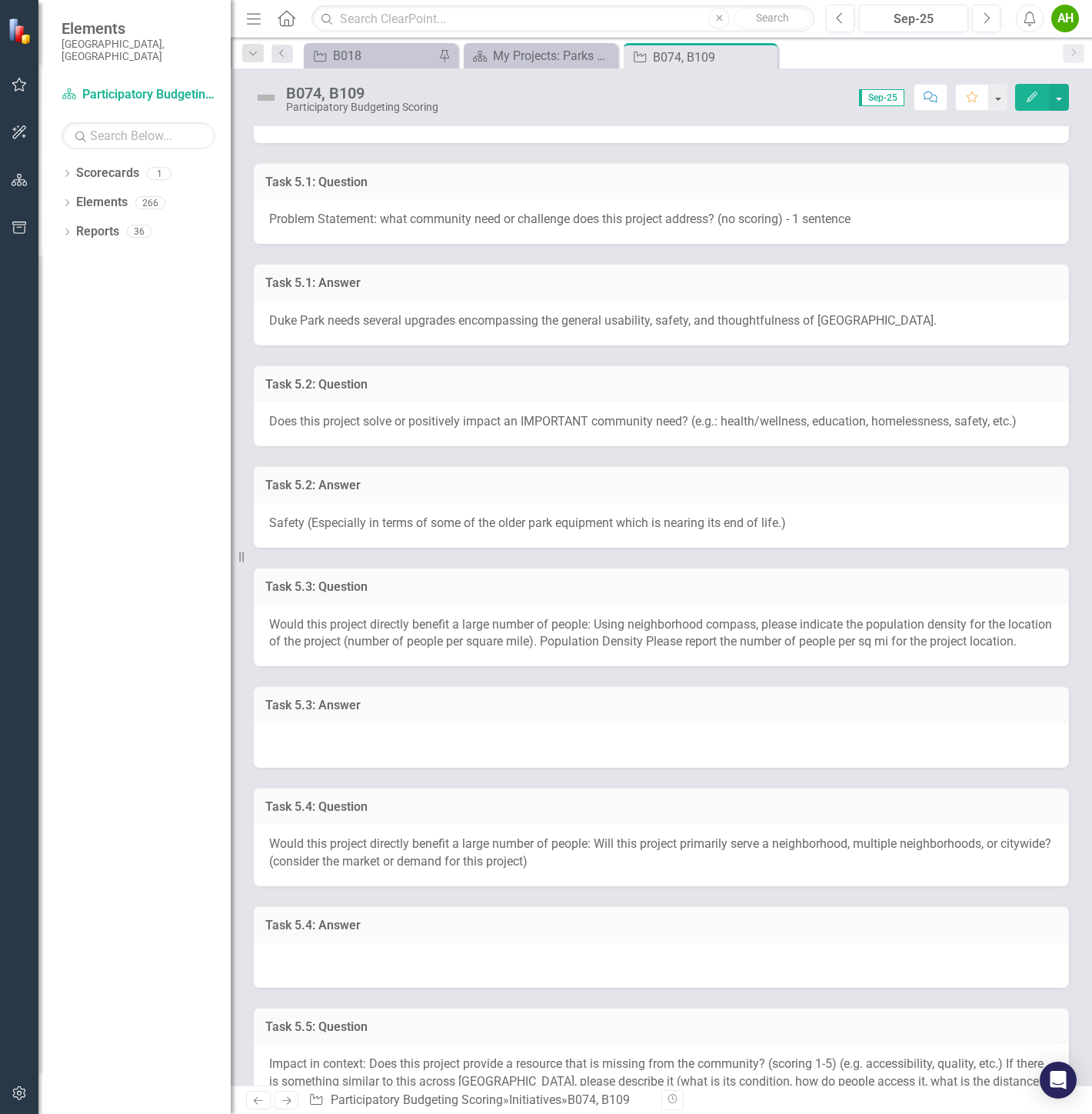
click at [425, 737] on div at bounding box center [661, 745] width 815 height 44
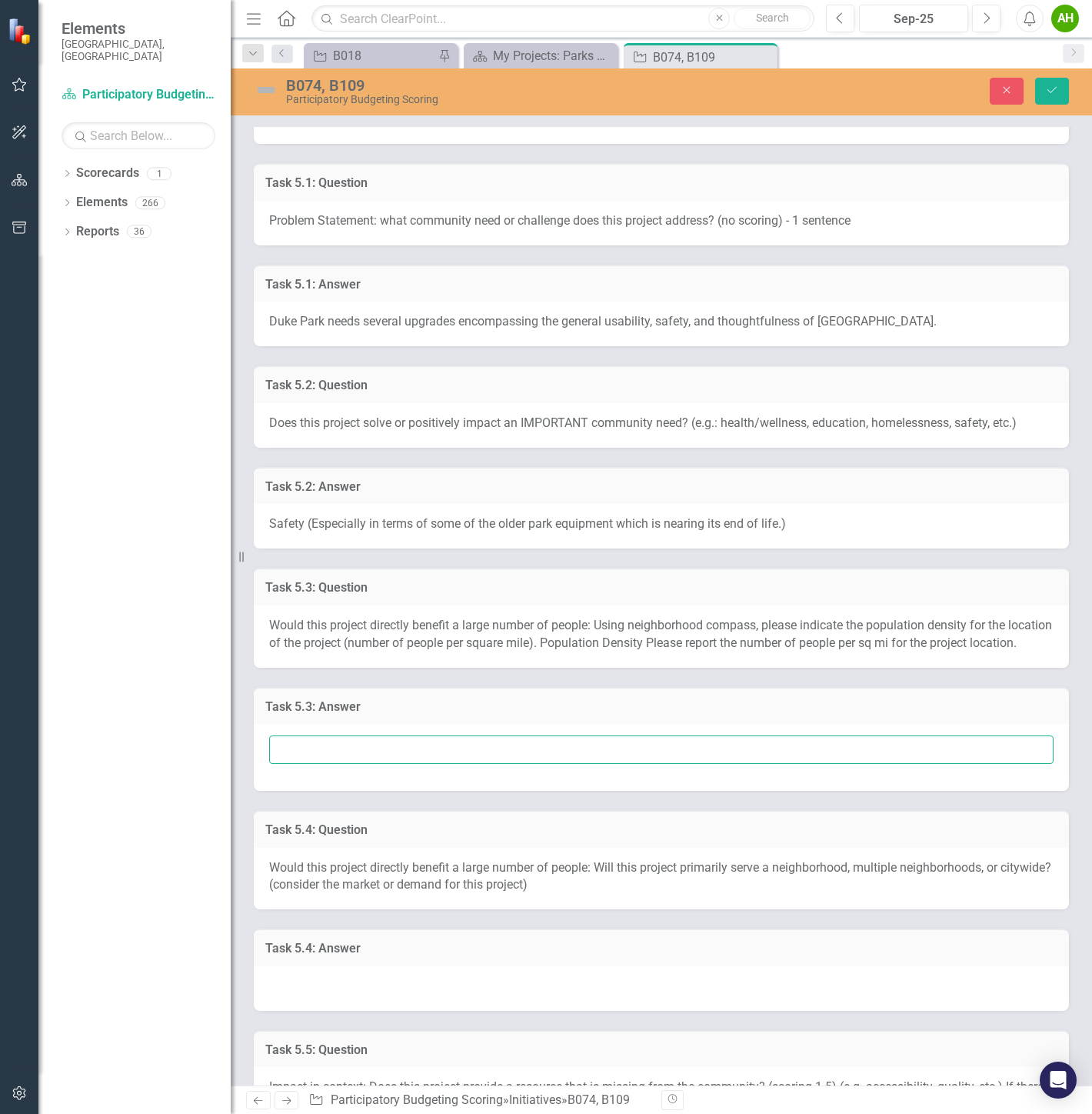
click at [523, 762] on input "text" at bounding box center [661, 749] width 784 height 28
paste input "2,559"
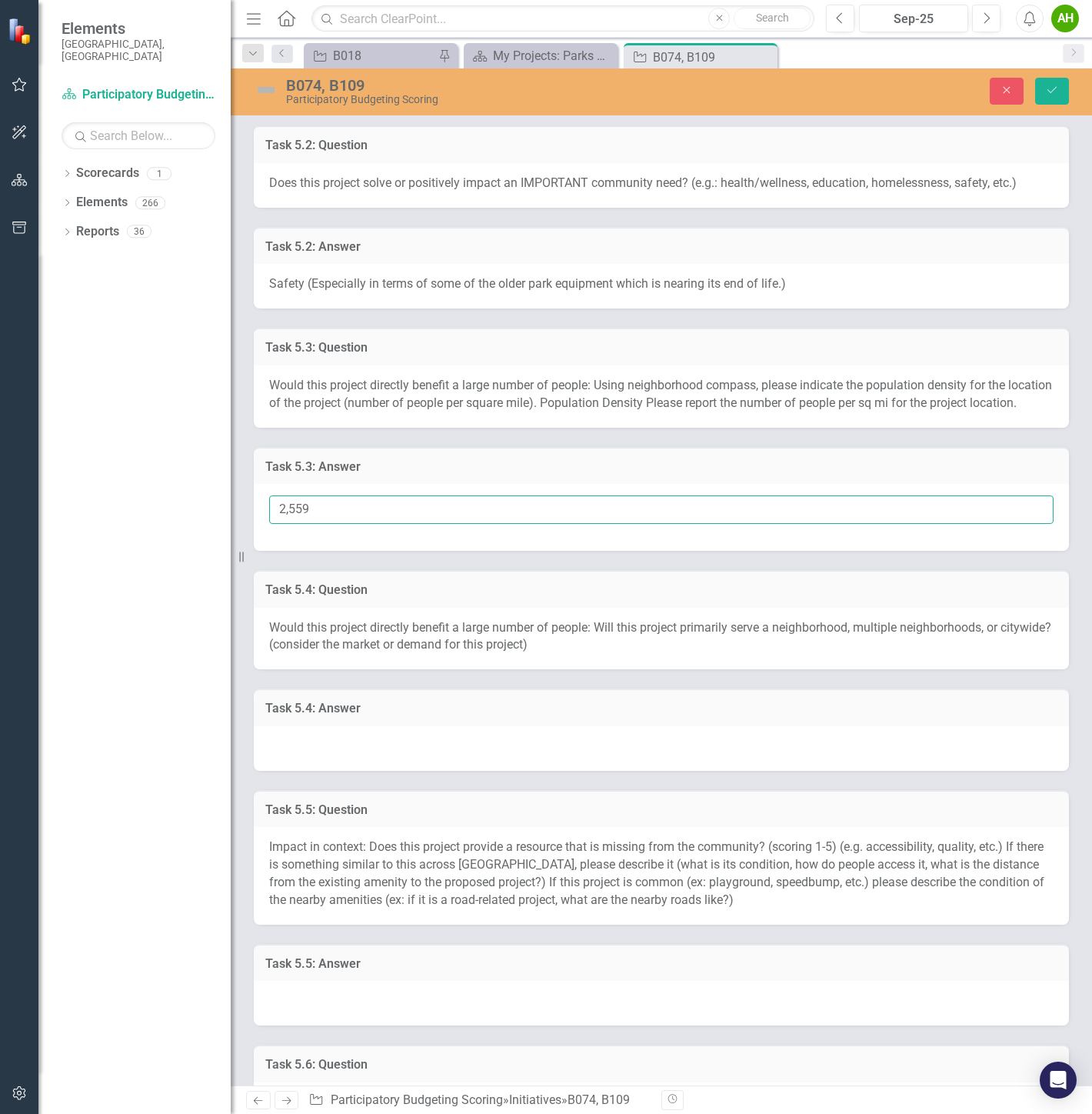
scroll to position [647, 0]
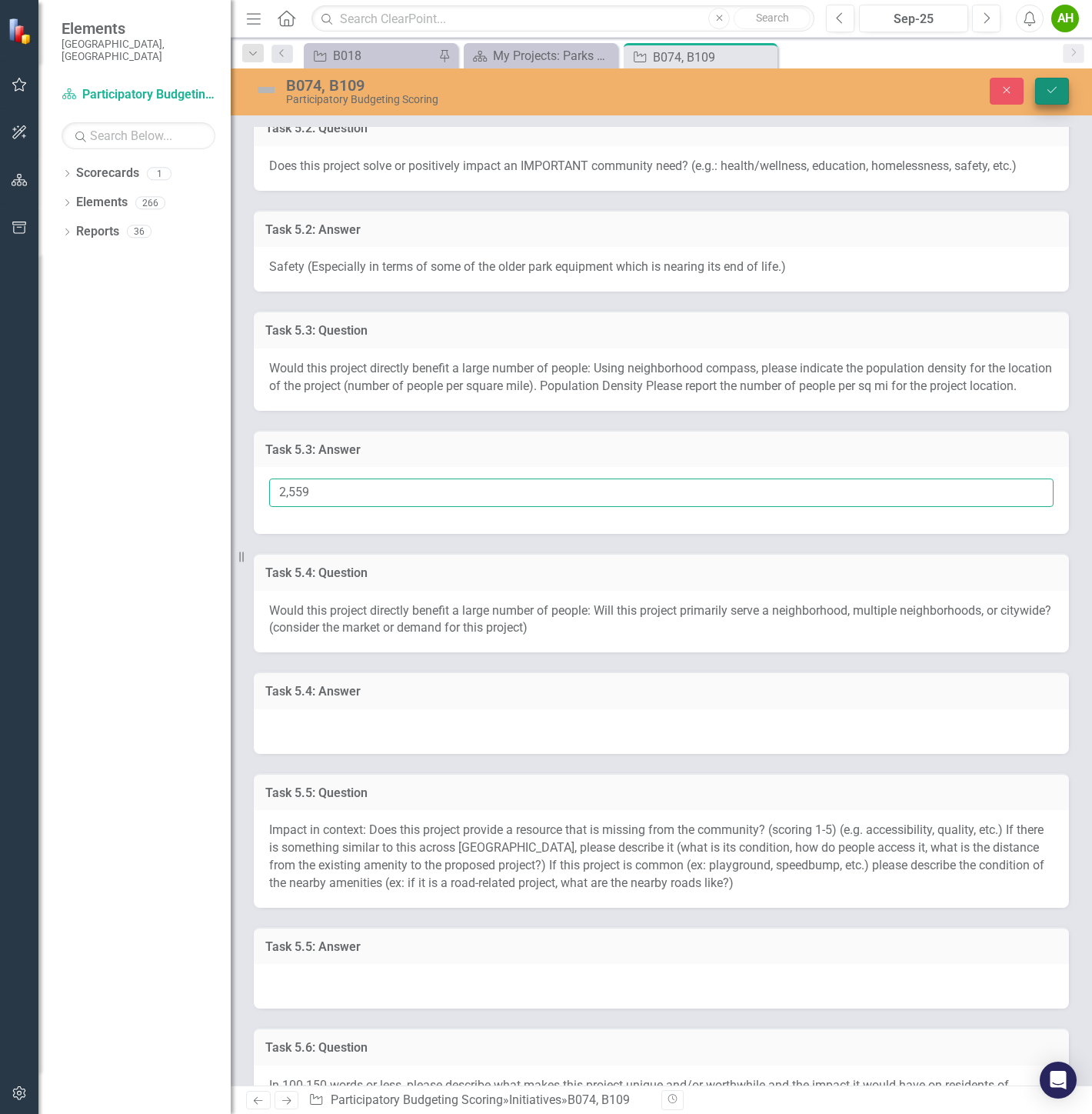
type input "2,559"
click at [1049, 85] on icon "Save" at bounding box center [1051, 90] width 14 height 11
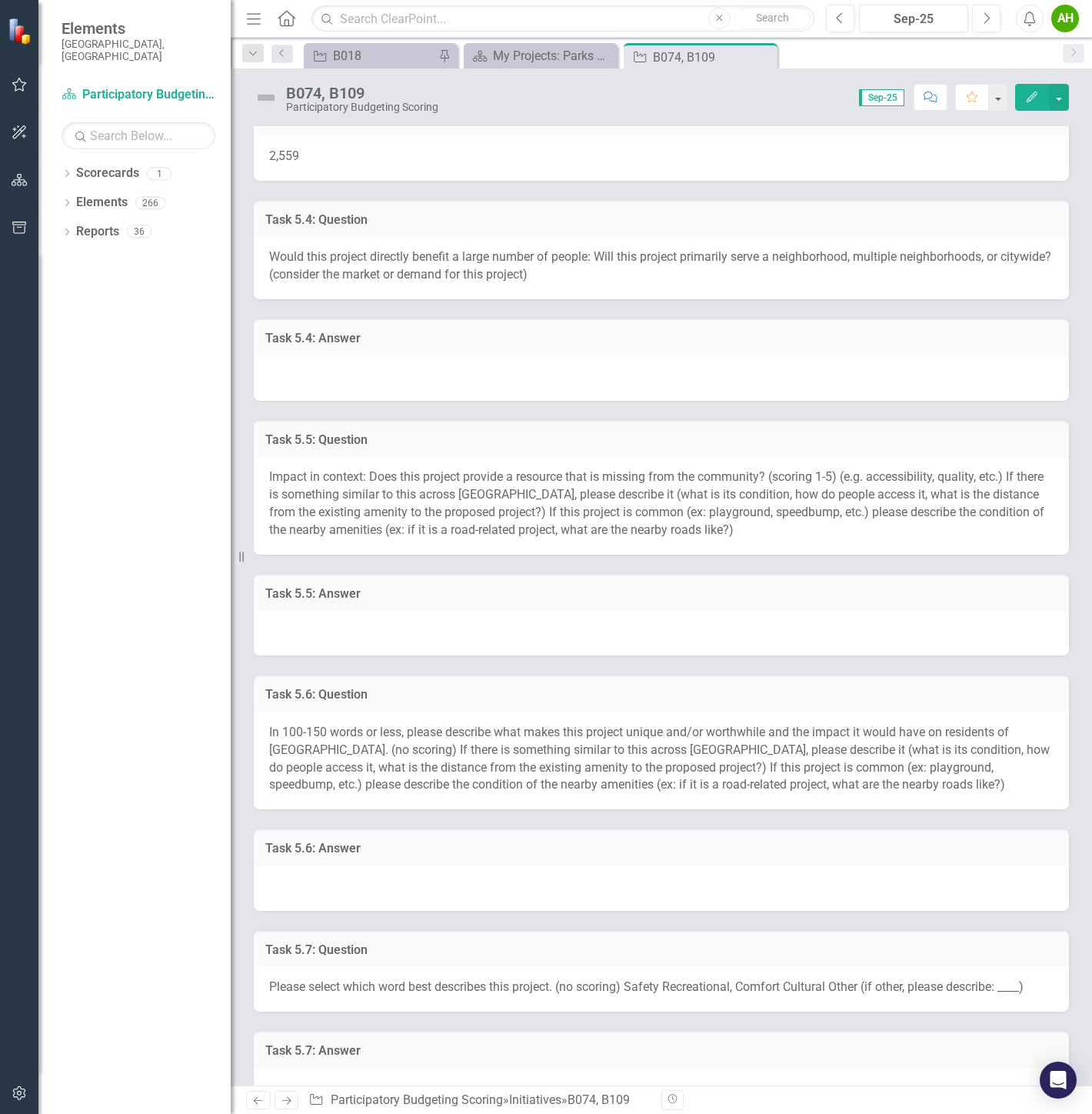
scroll to position [1025, 0]
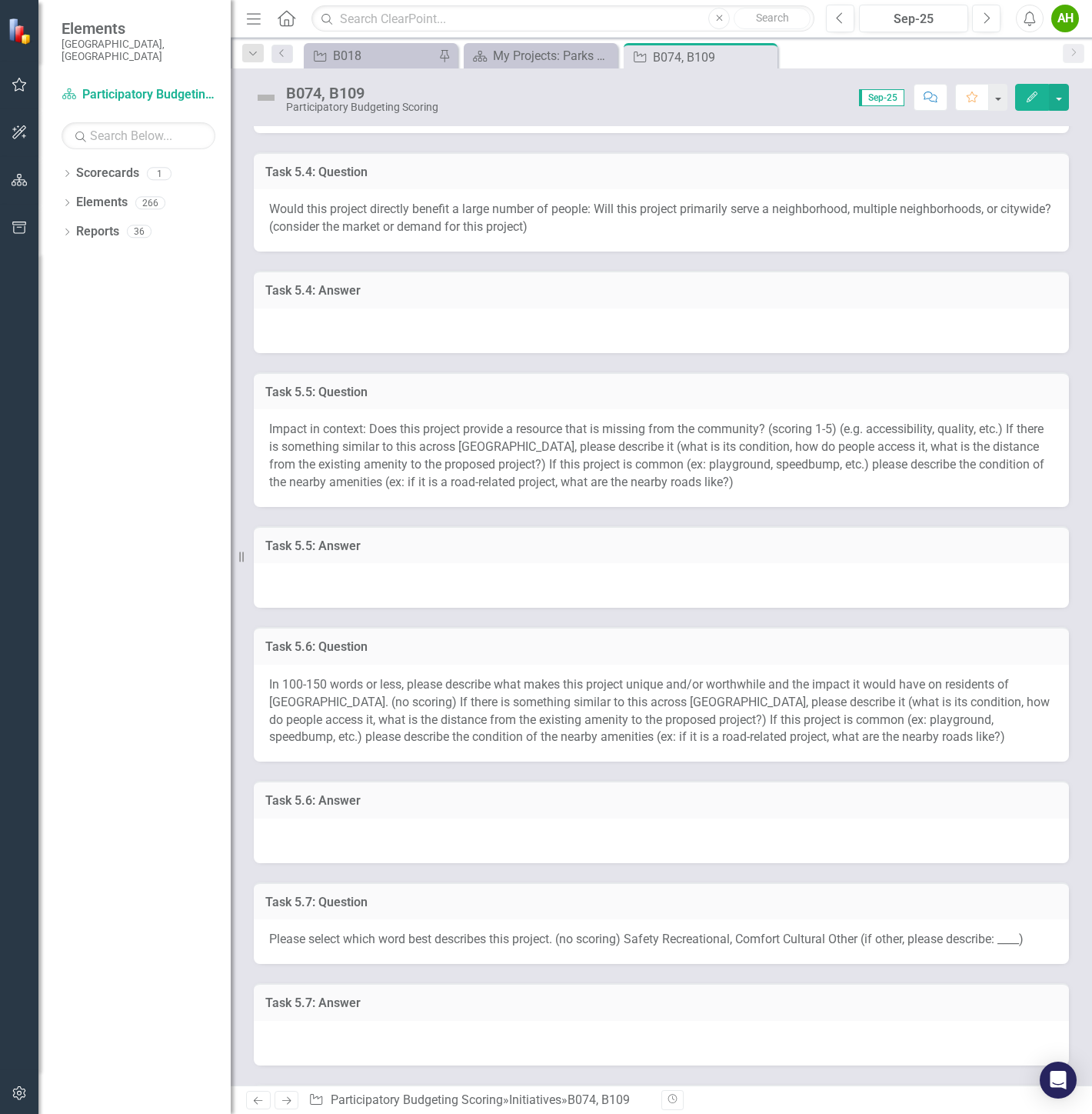
click at [493, 332] on div at bounding box center [661, 330] width 815 height 44
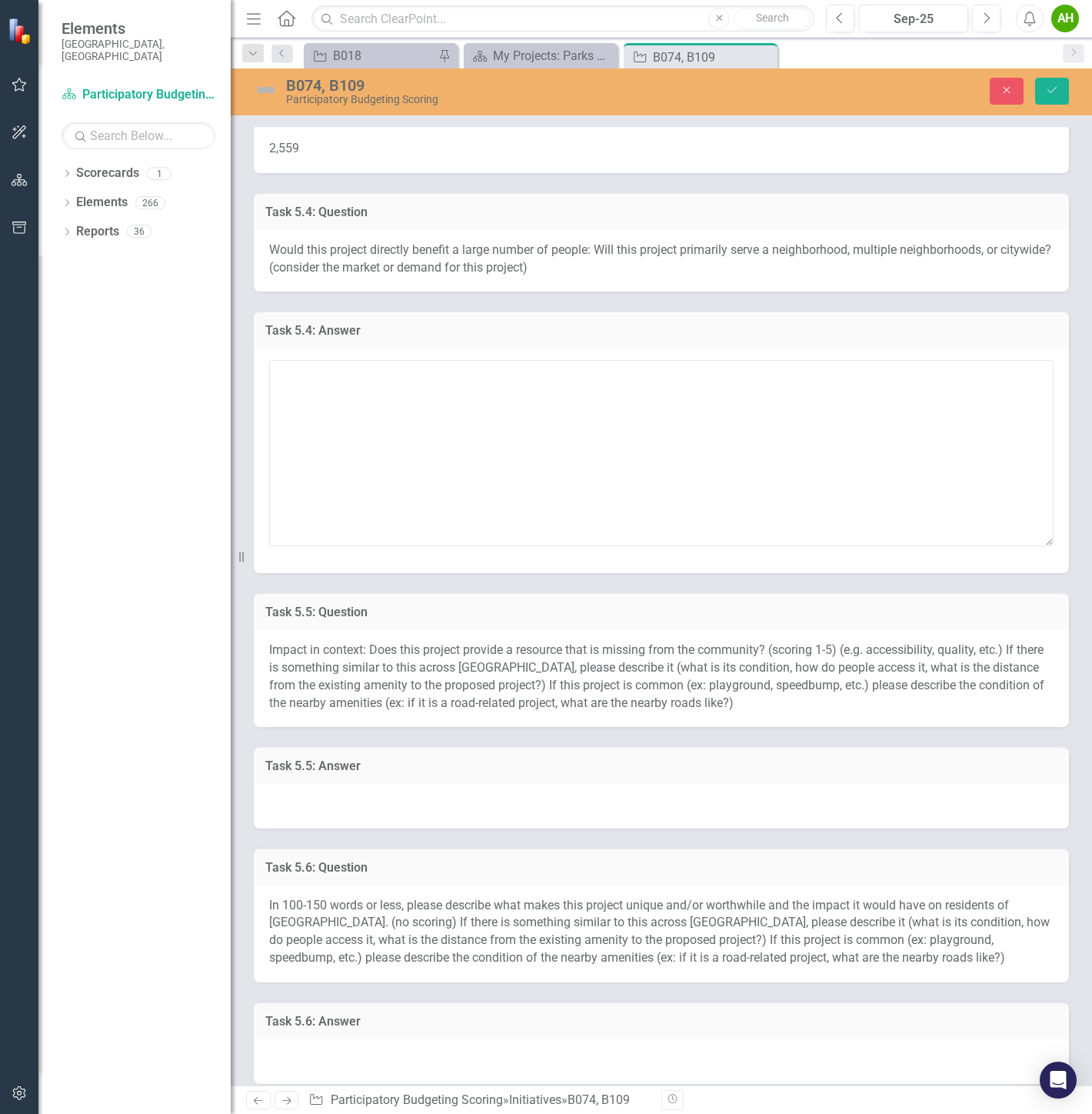
scroll to position [940, 0]
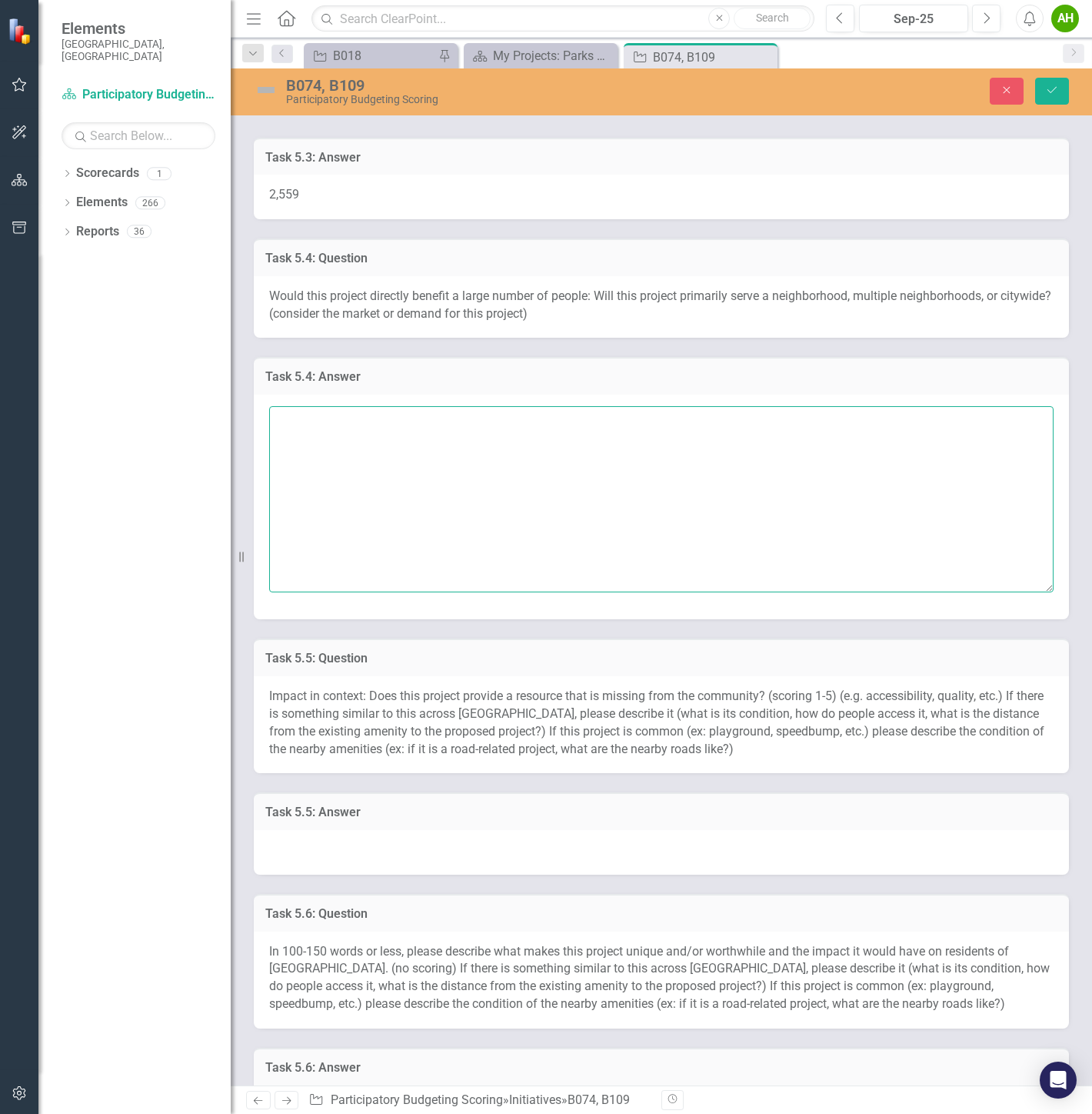
click at [605, 490] on textarea at bounding box center [661, 499] width 784 height 186
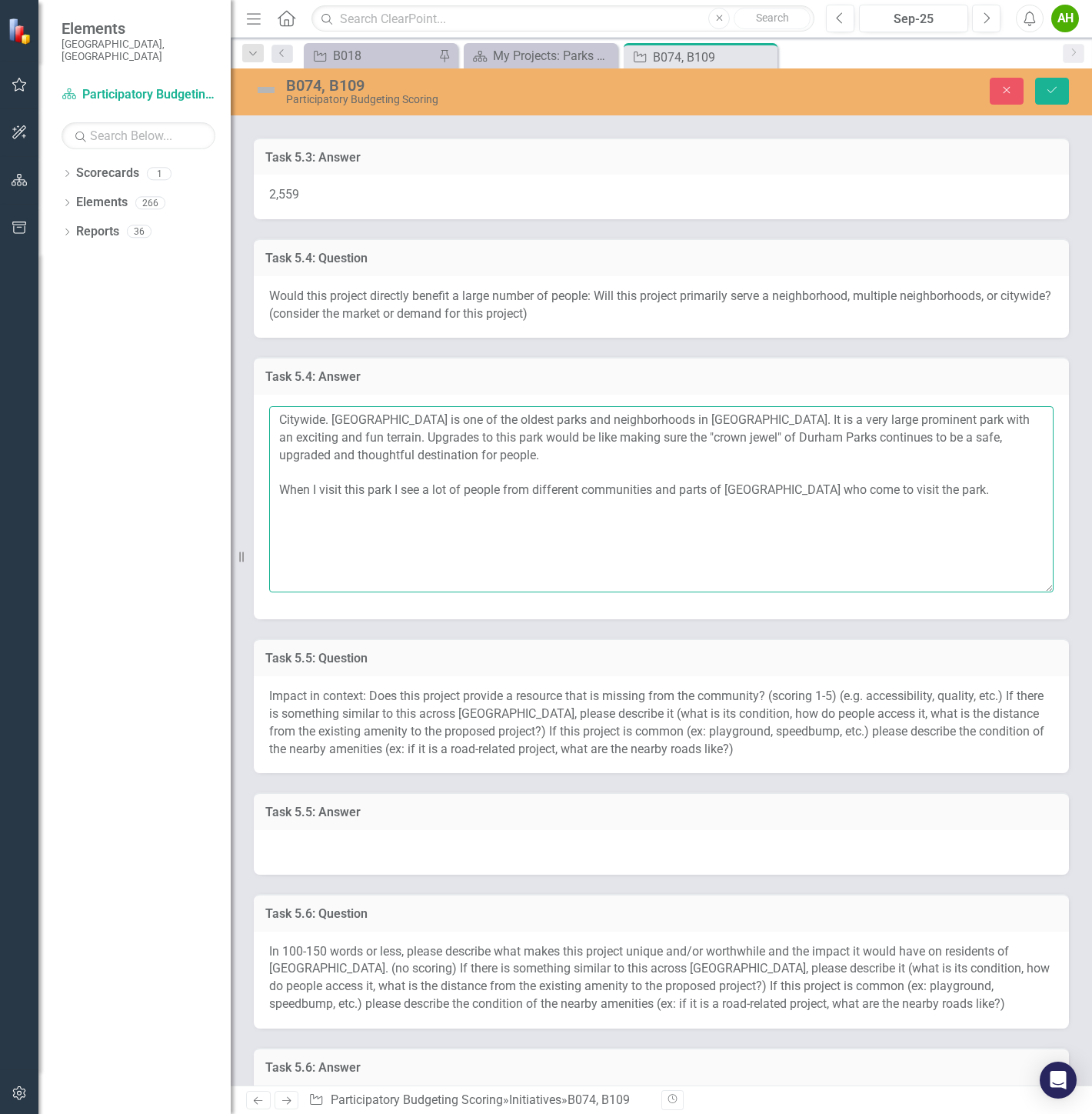
click at [953, 523] on textarea "Citywide. Duke park is one of the oldest parks and neighborhoods in Durham. It …" at bounding box center [661, 499] width 784 height 186
type textarea "Citywide. Duke park is one of the oldest parks and neighborhoods in Durham. It …"
click at [1049, 84] on icon "Save" at bounding box center [1051, 90] width 14 height 11
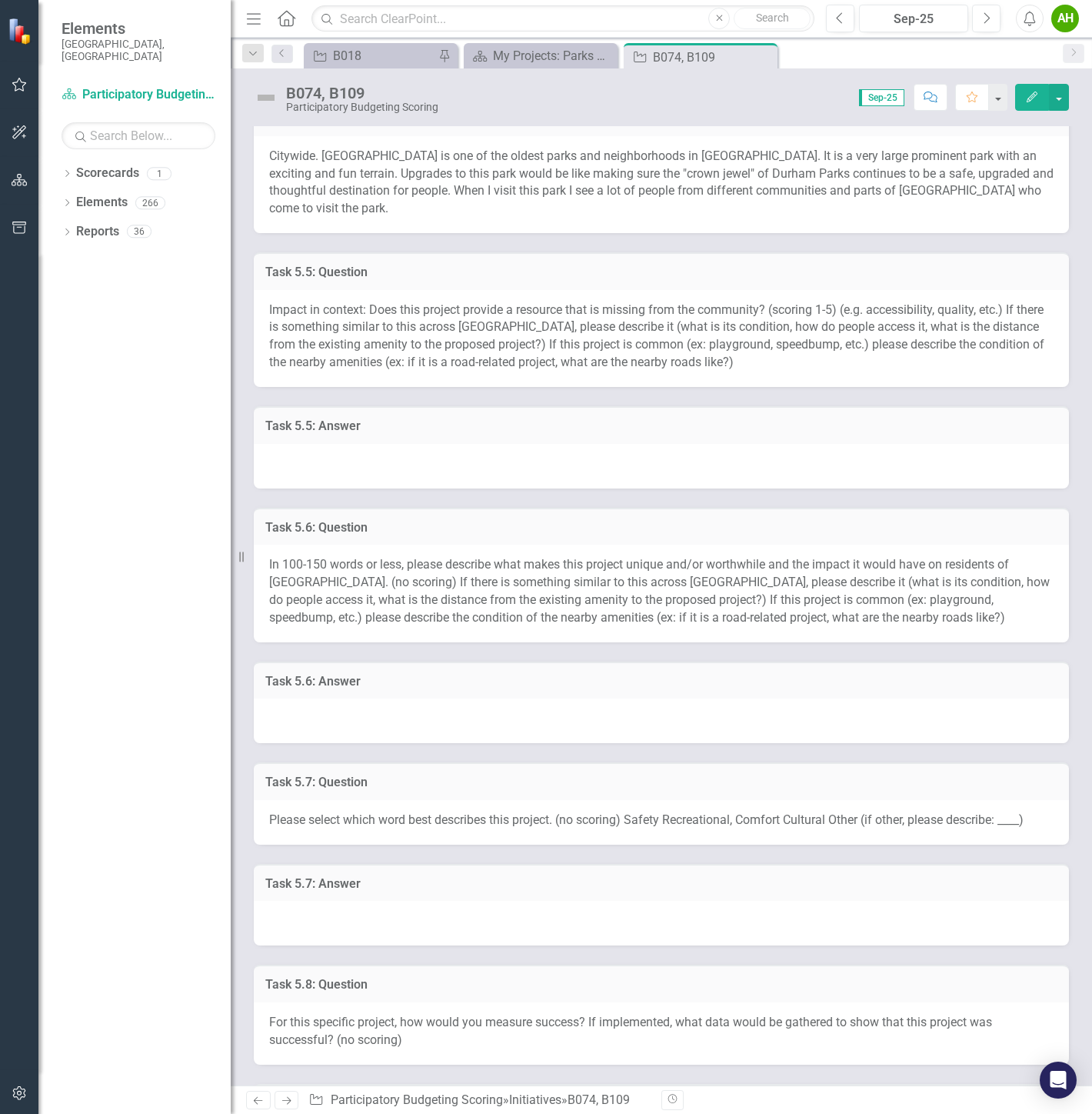
scroll to position [1196, 0]
click at [521, 449] on div at bounding box center [661, 467] width 815 height 44
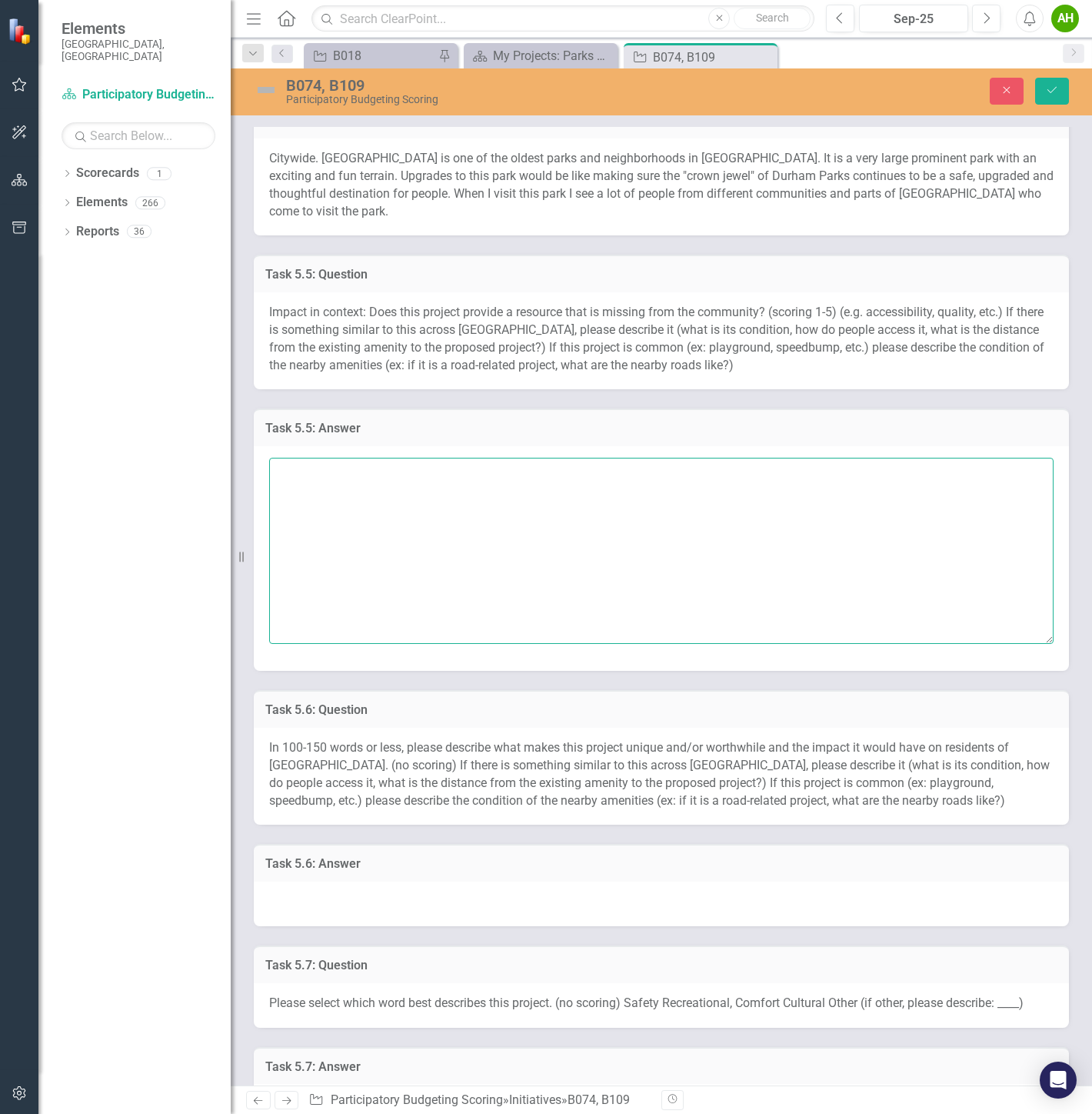
click at [730, 548] on textarea at bounding box center [661, 550] width 784 height 186
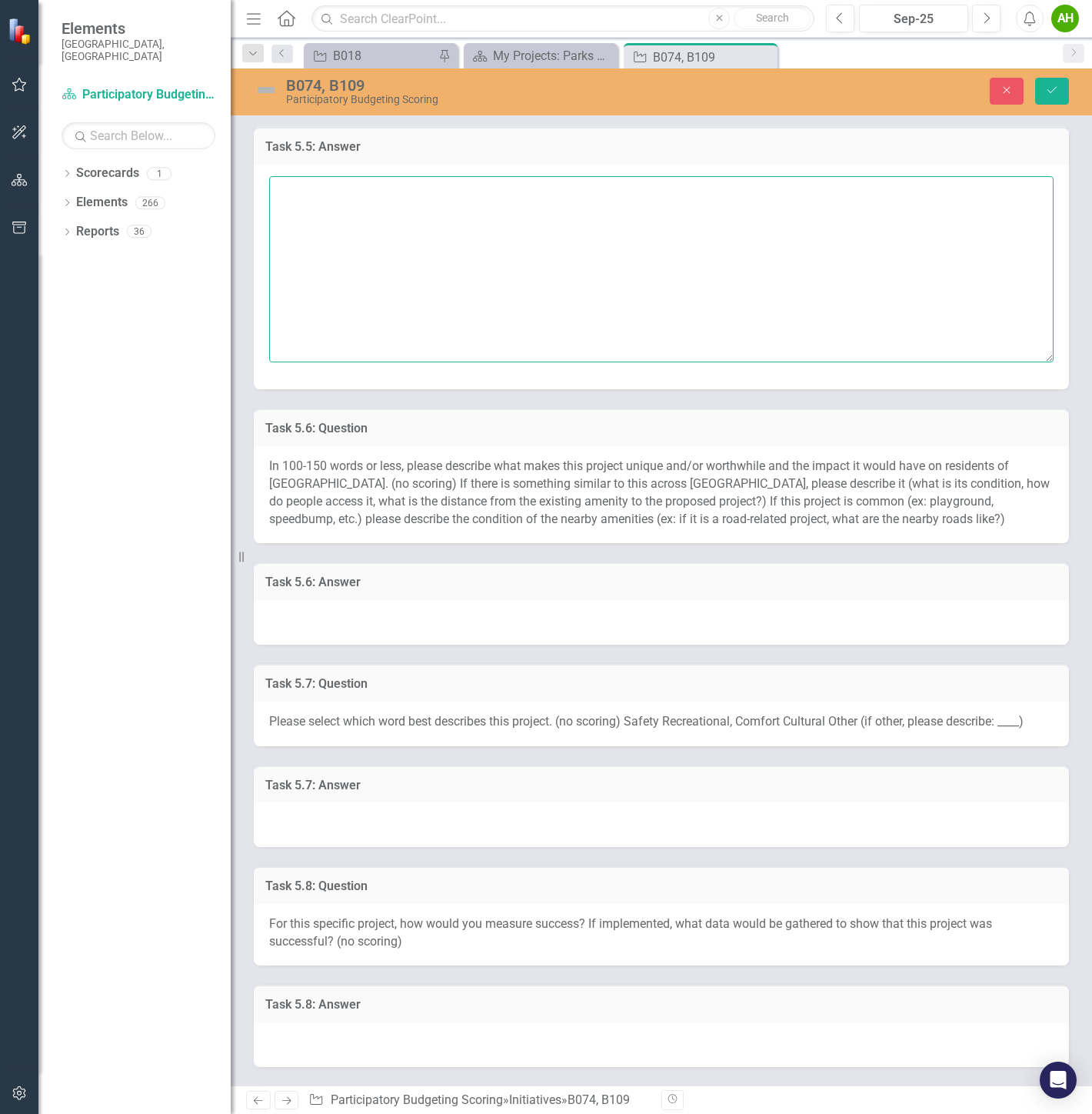
scroll to position [1538, 0]
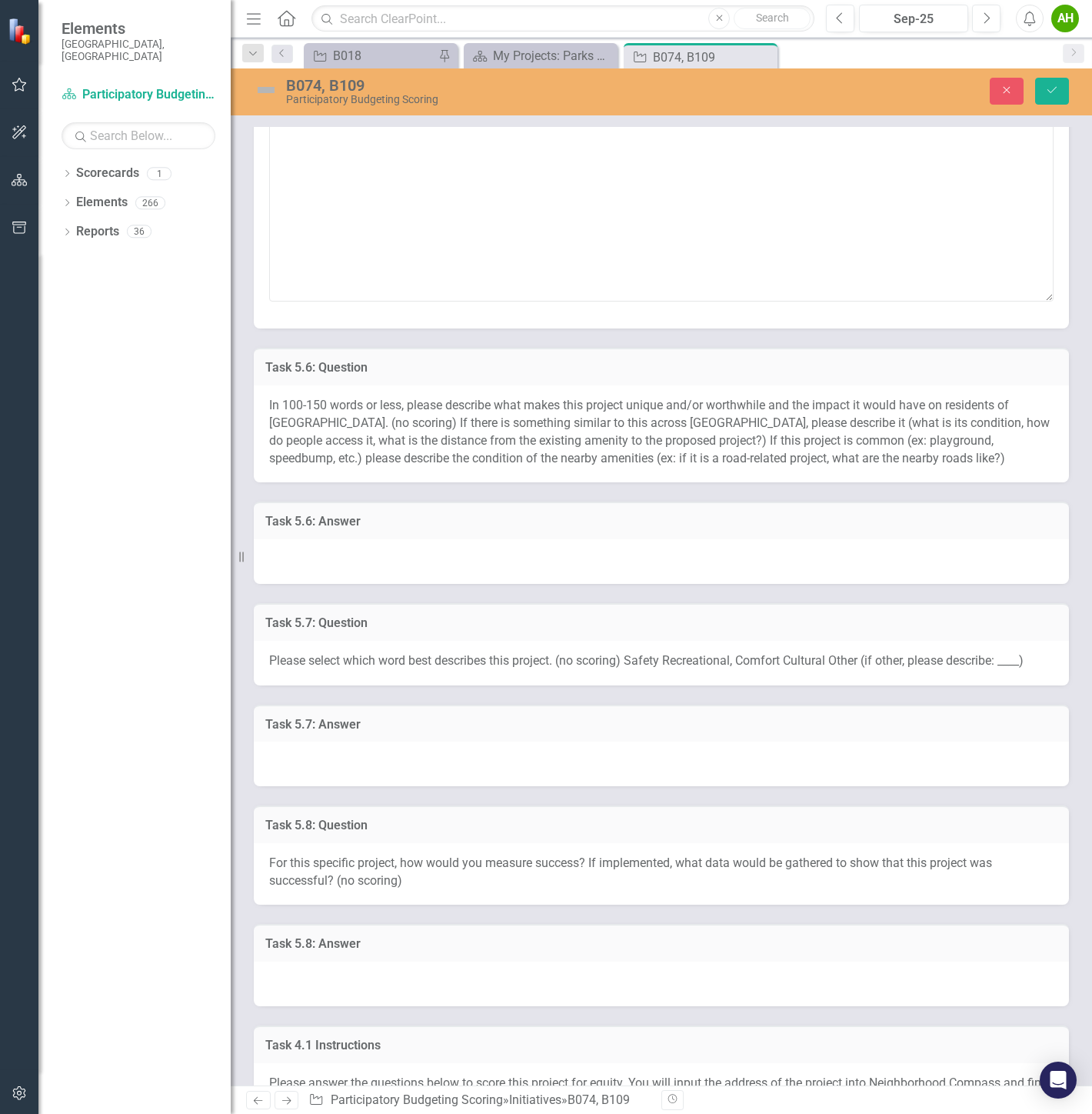
click at [459, 551] on div at bounding box center [661, 561] width 815 height 44
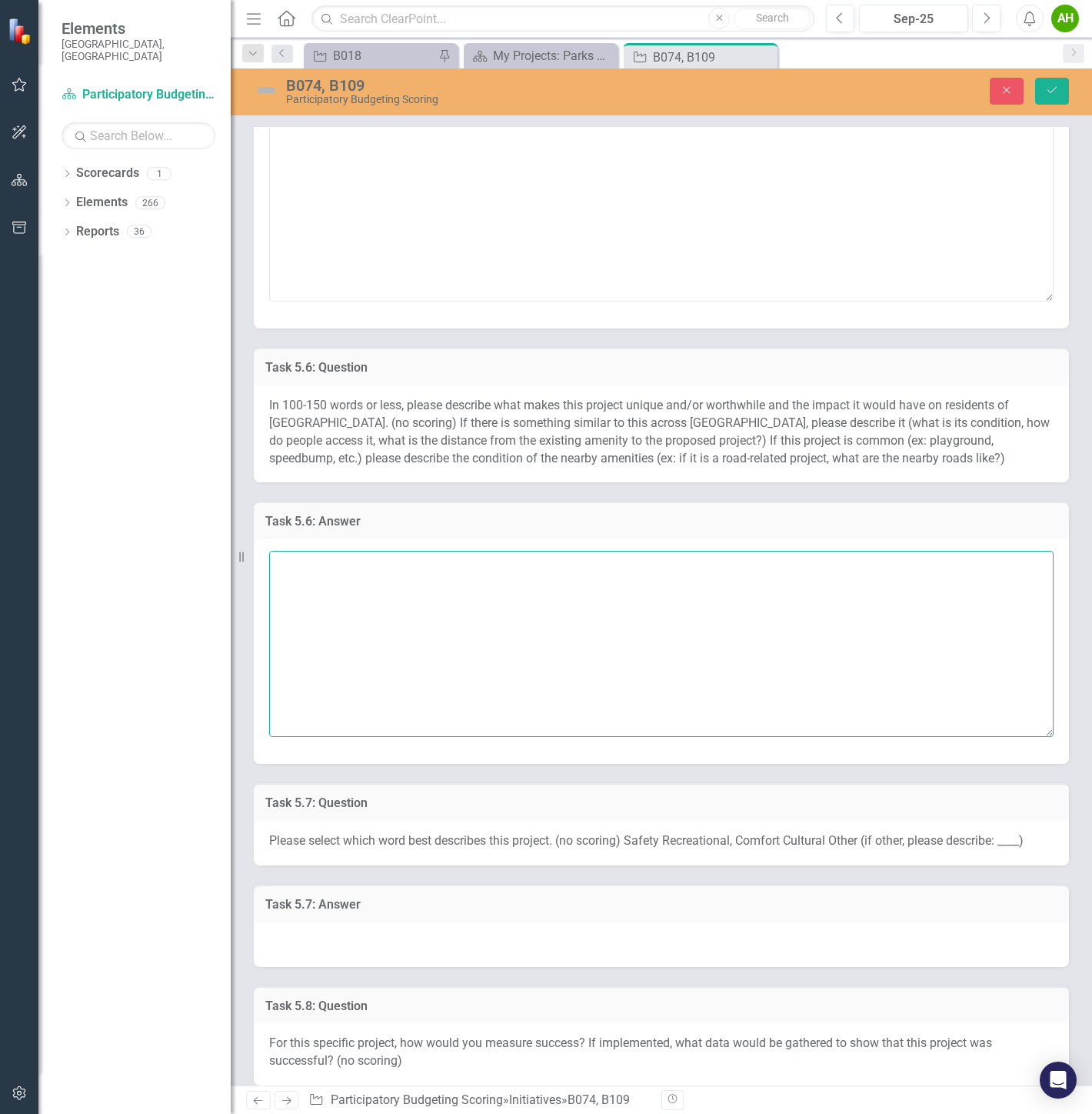
click at [513, 620] on textarea at bounding box center [661, 643] width 784 height 186
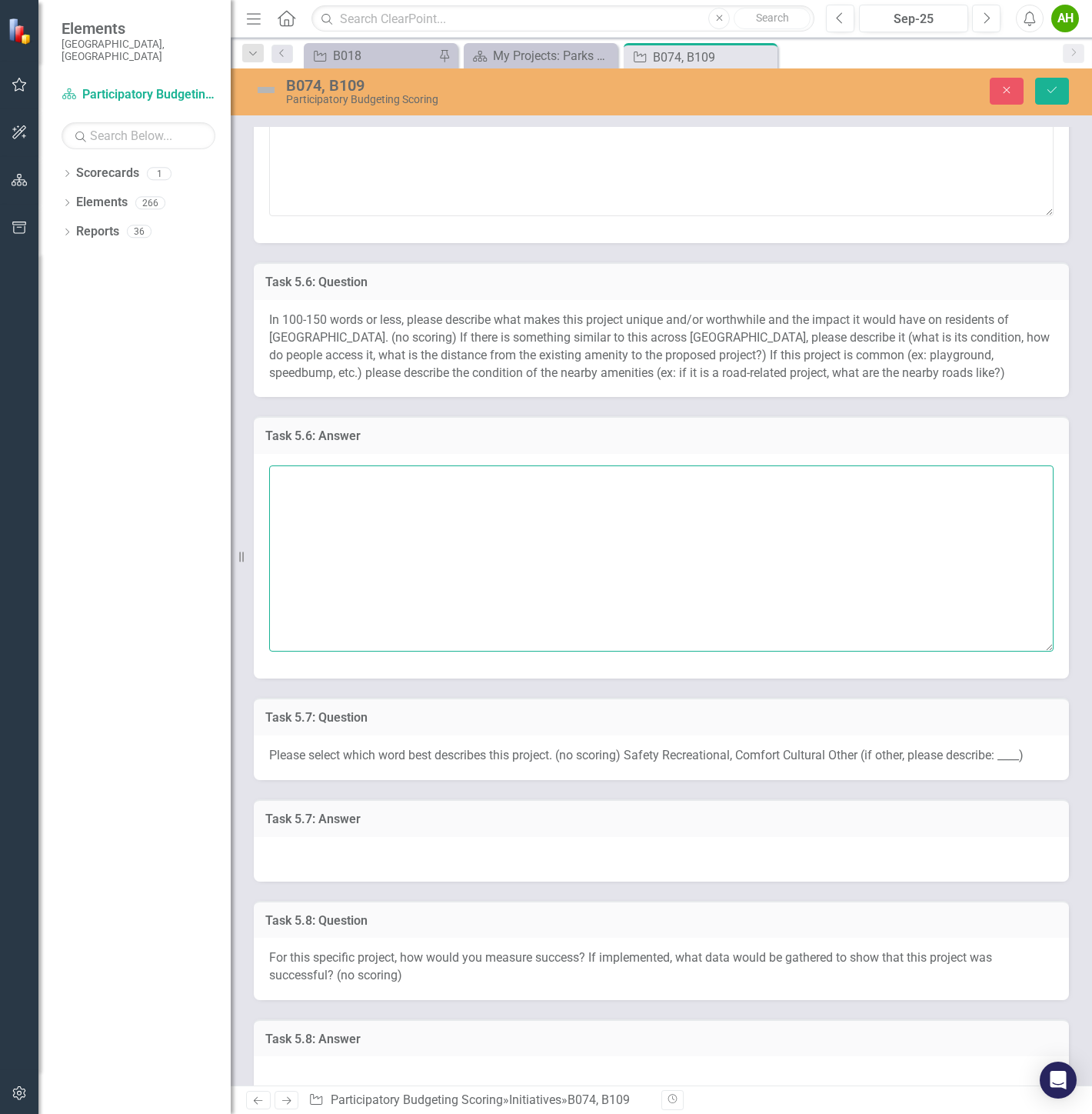
click at [616, 558] on textarea at bounding box center [661, 557] width 784 height 186
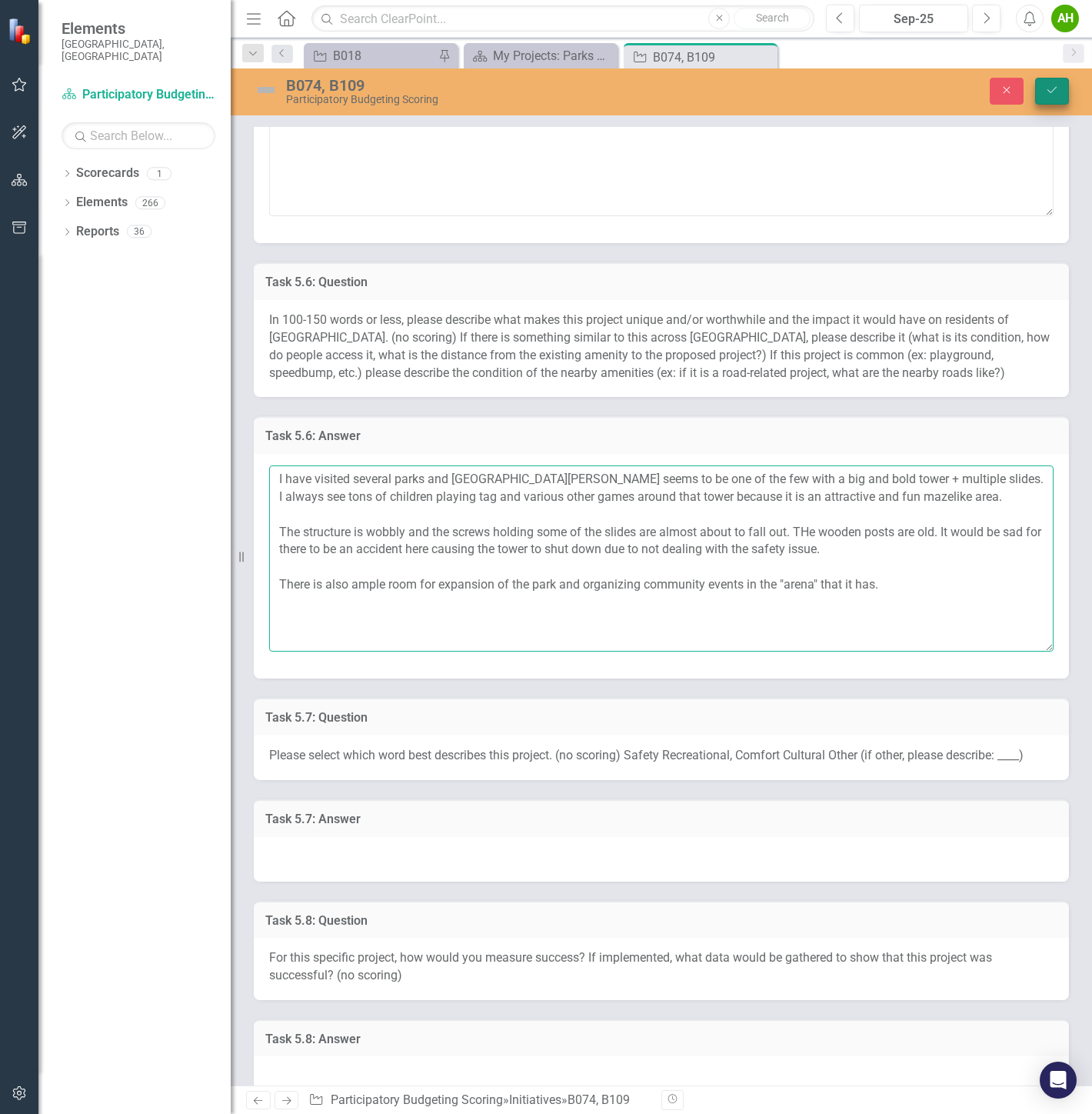
type textarea "I have visited several parks and Duke Park seems to be one of the few with a bi…"
click at [1062, 93] on button "Save" at bounding box center [1051, 92] width 34 height 27
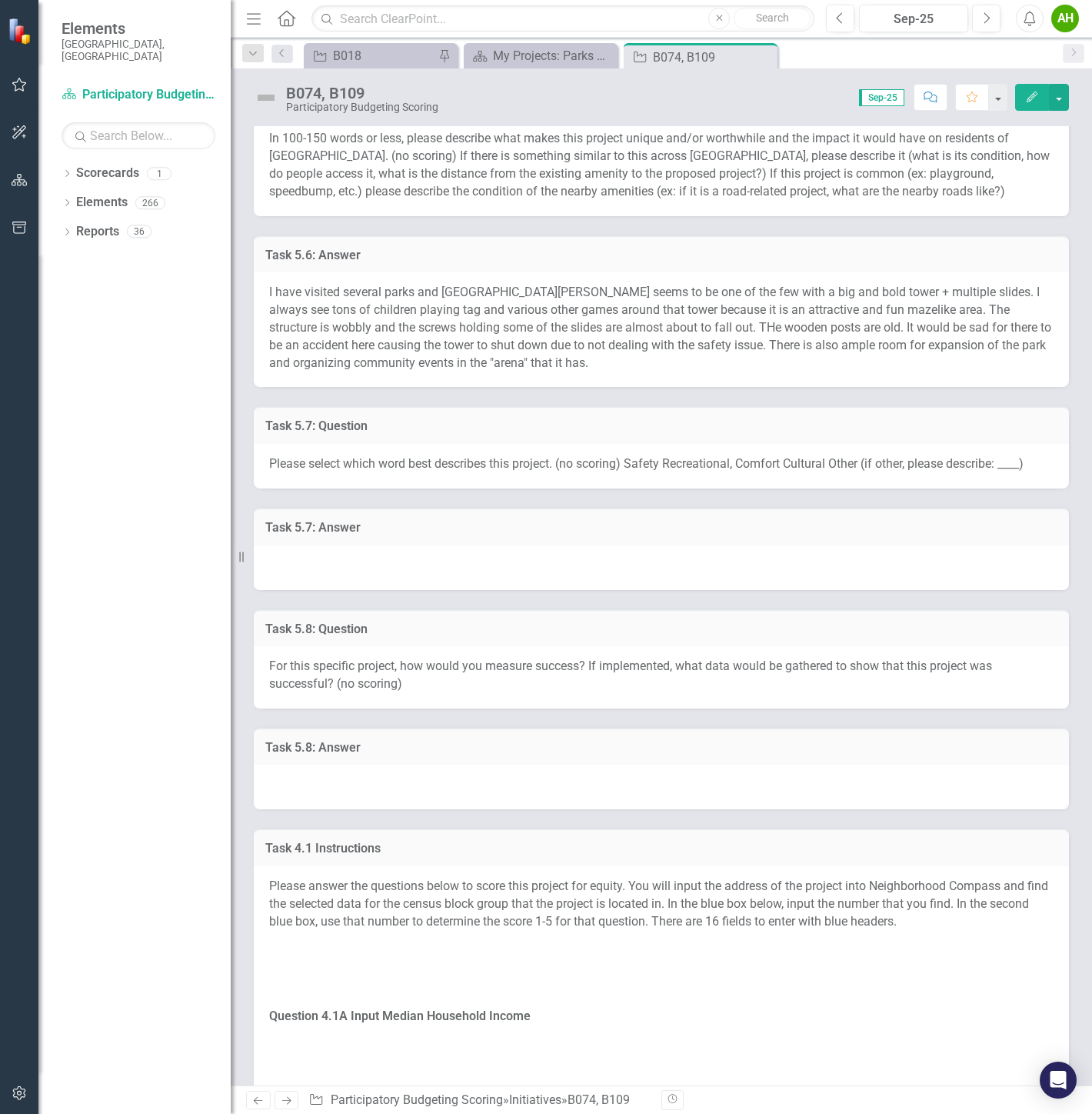
click at [403, 547] on div at bounding box center [661, 567] width 815 height 44
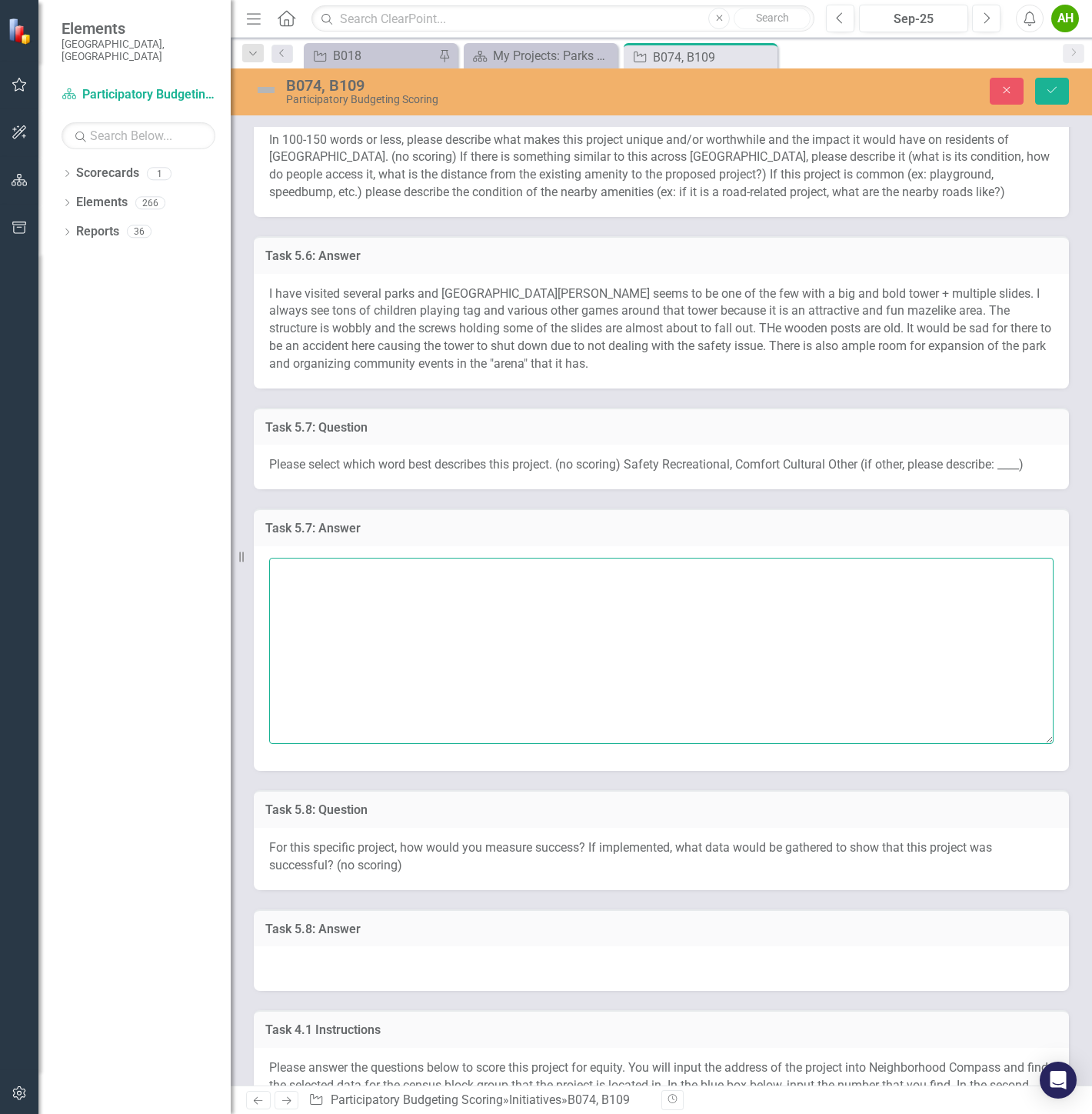
click at [616, 644] on textarea at bounding box center [661, 650] width 784 height 186
type textarea "Recreation"
type textarea "SAFET"
type textarea "Safety"
click at [1049, 88] on icon "Save" at bounding box center [1051, 90] width 14 height 11
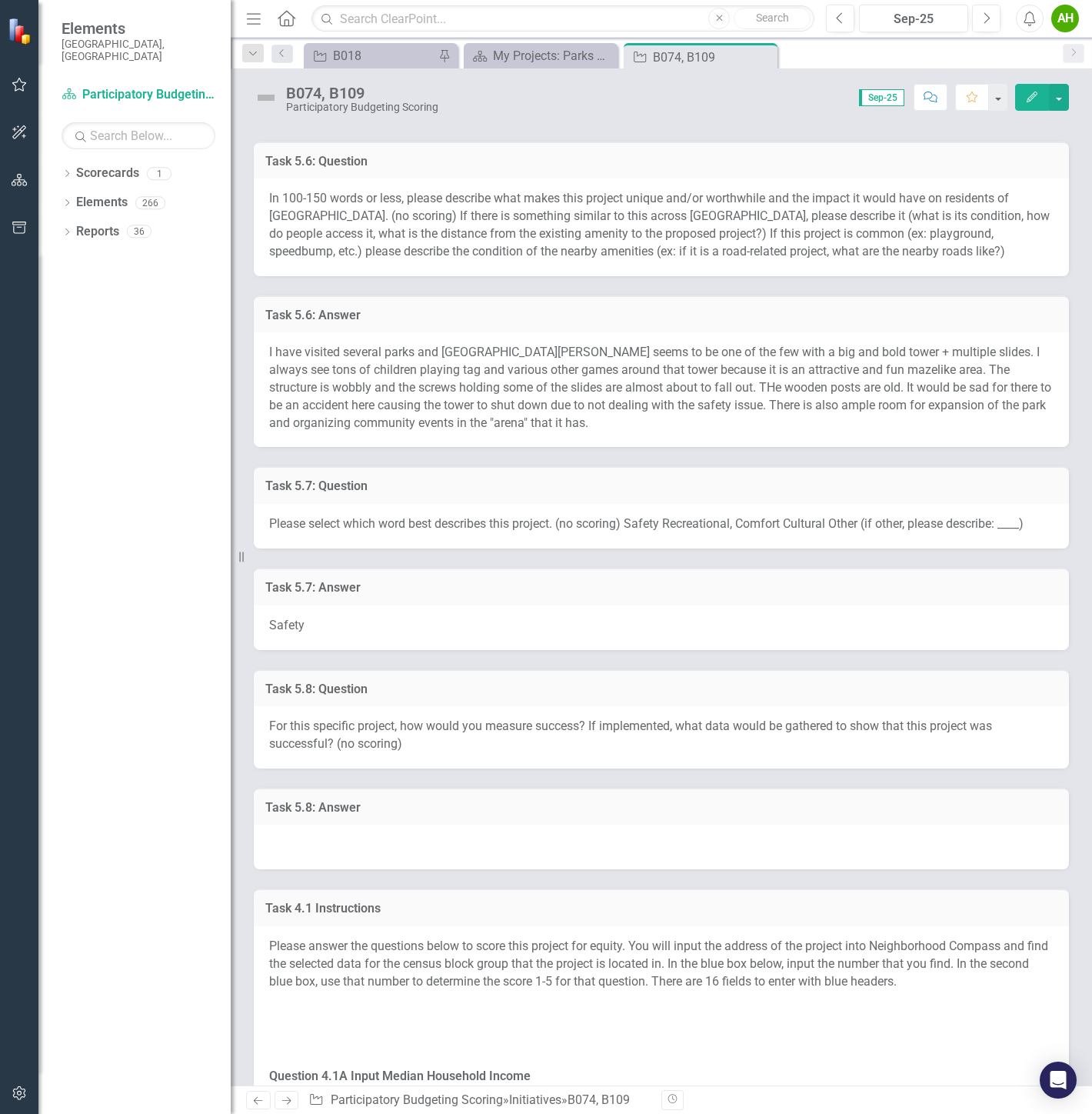
scroll to position [1794, 0]
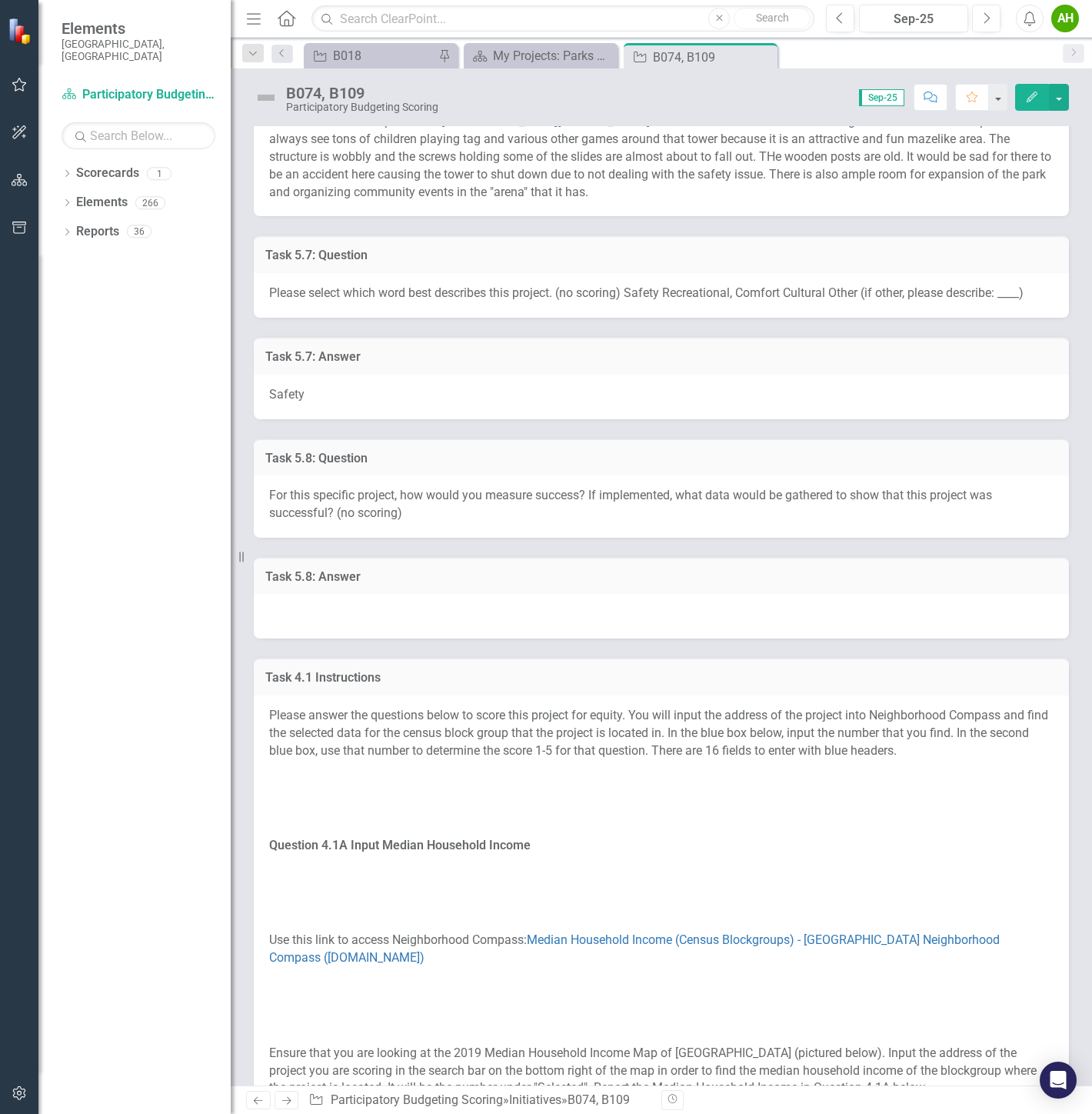
click at [462, 602] on div at bounding box center [661, 615] width 815 height 44
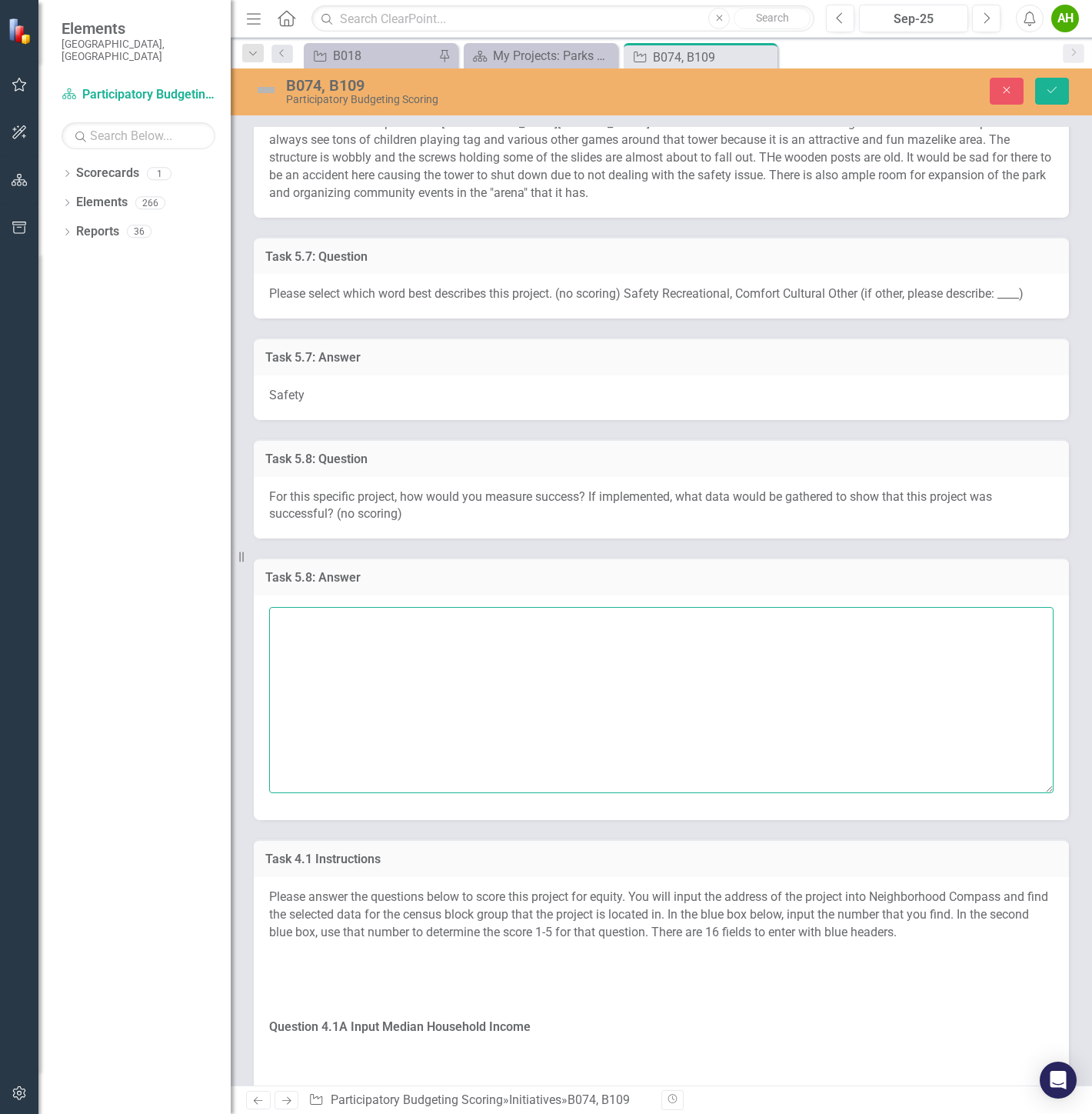
click at [439, 634] on textarea at bounding box center [661, 699] width 784 height 186
type textarea "No lawsuits because the tower slides dont break with children in it."
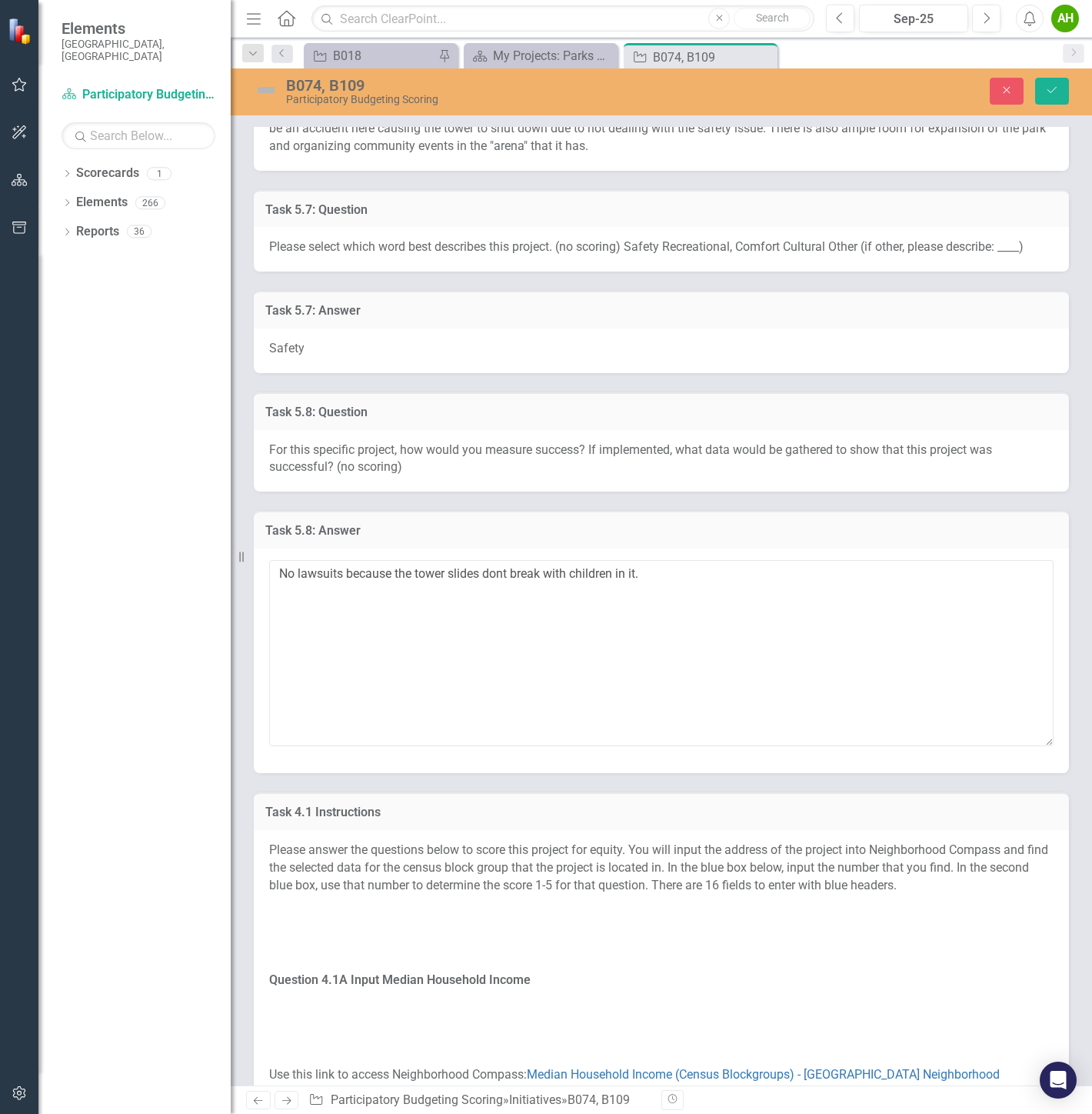
scroll to position [1971, 0]
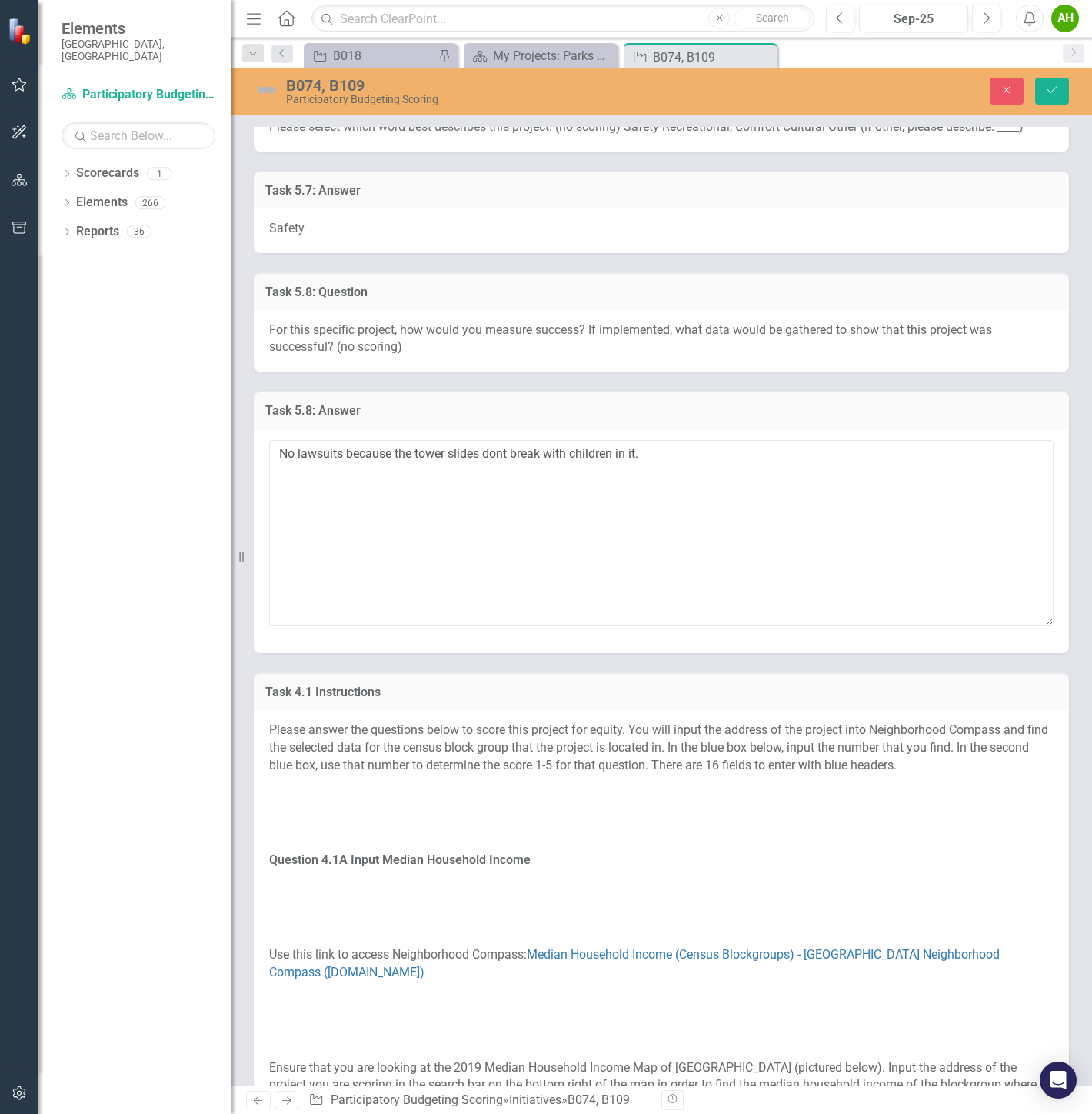
drag, startPoint x: 632, startPoint y: 286, endPoint x: 652, endPoint y: 355, distance: 71.8
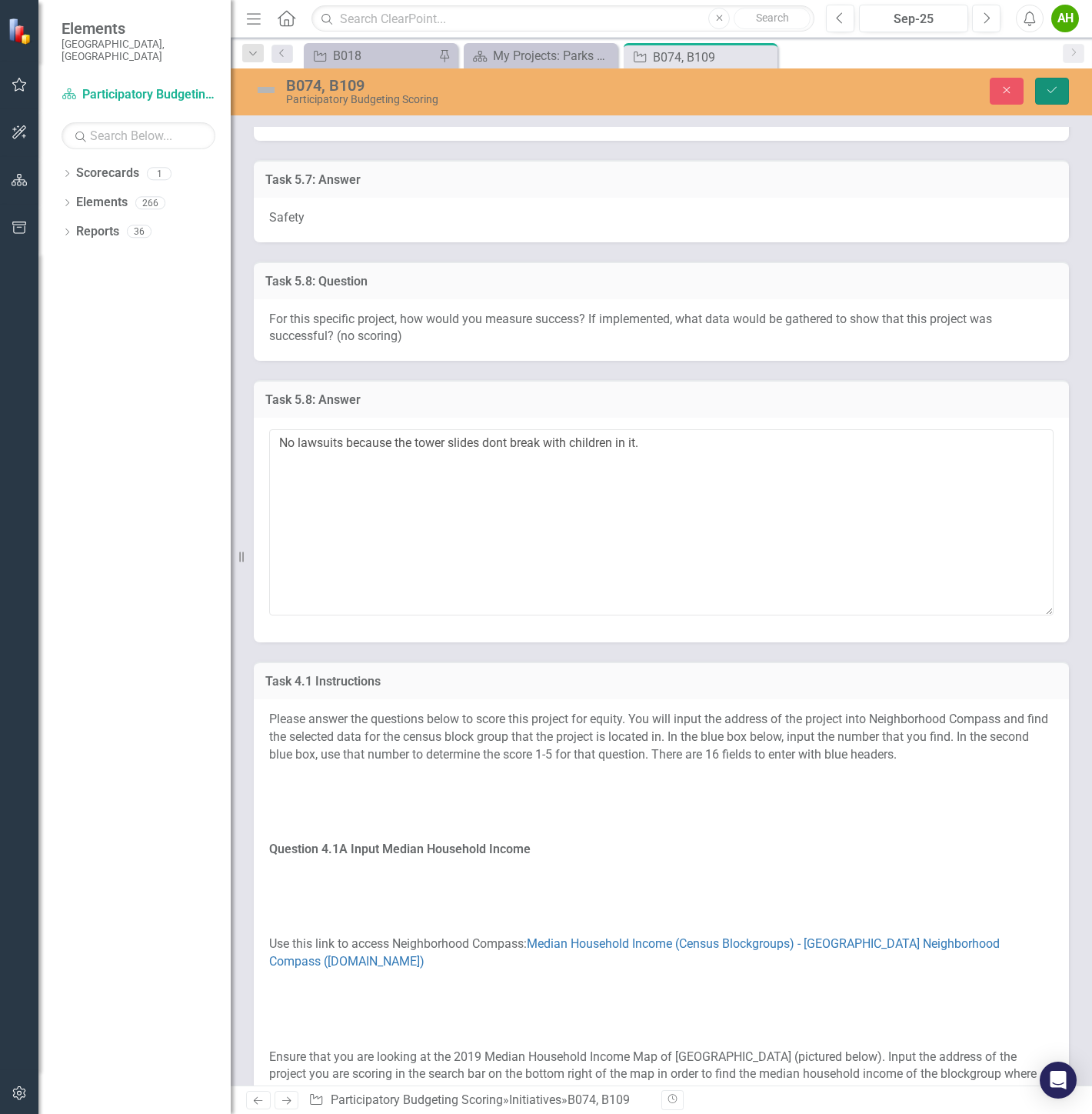
click at [1056, 91] on icon "Save" at bounding box center [1051, 90] width 14 height 11
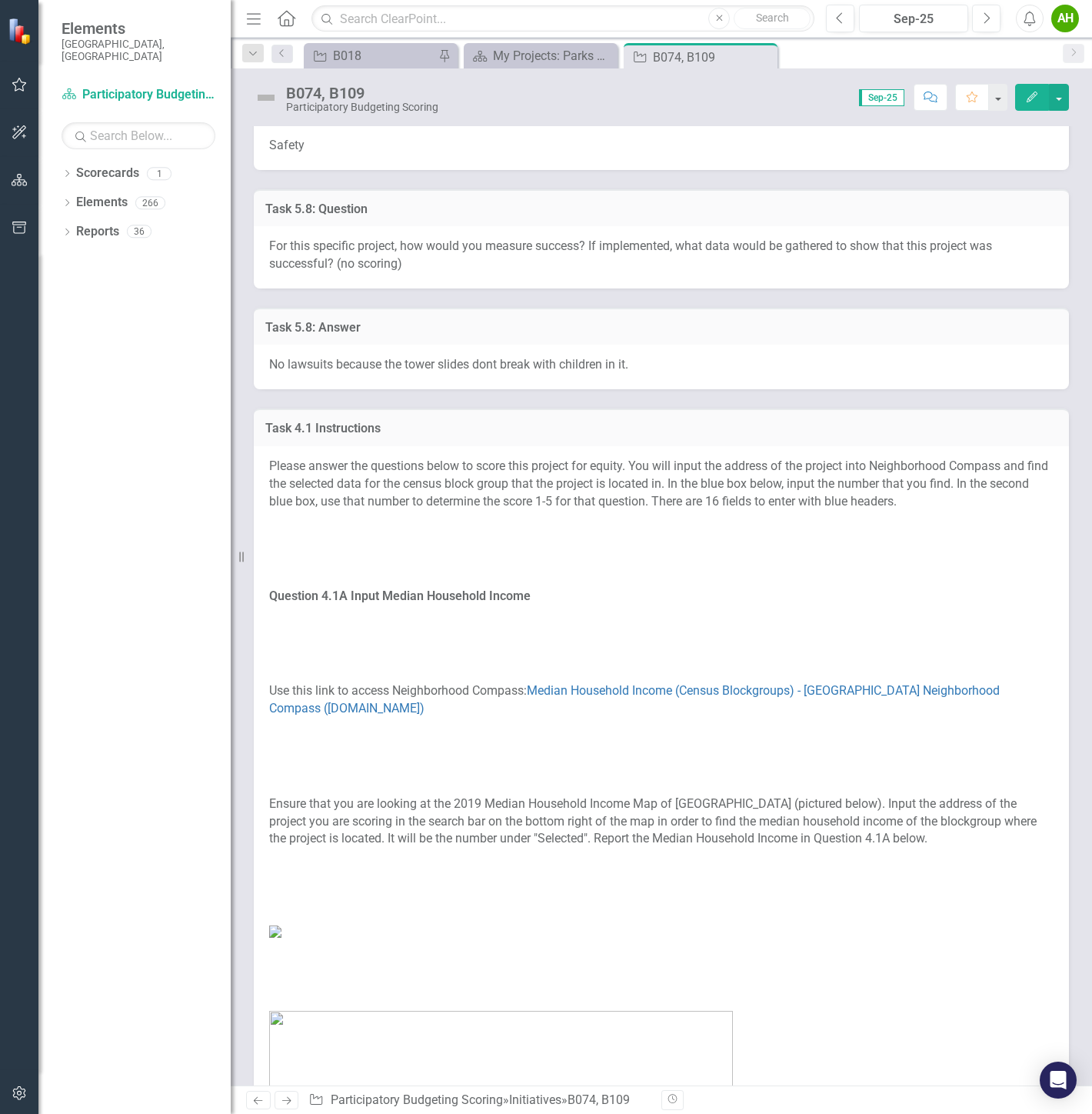
drag, startPoint x: 774, startPoint y: 485, endPoint x: 758, endPoint y: 689, distance: 204.6
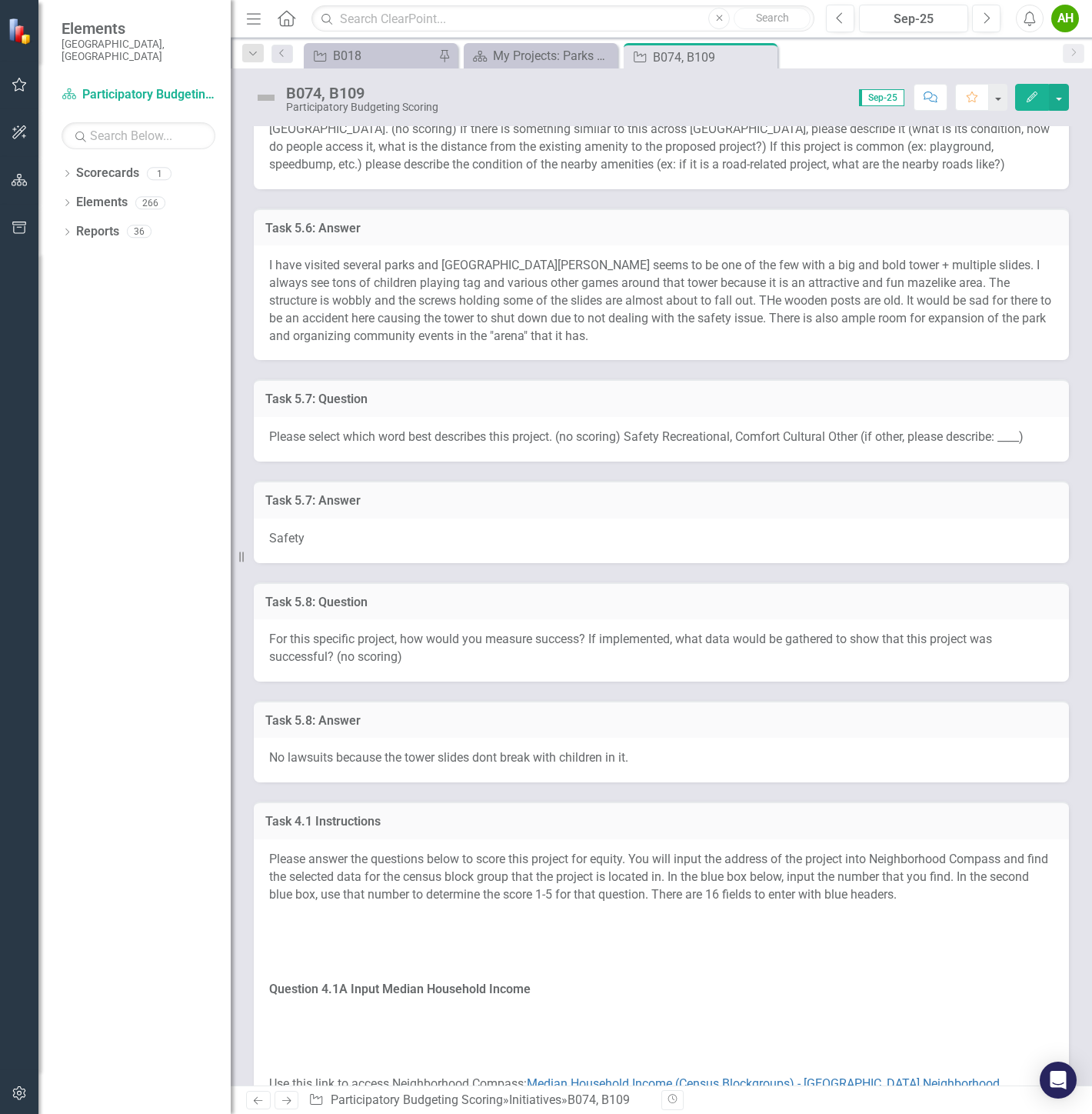
scroll to position [1659, 0]
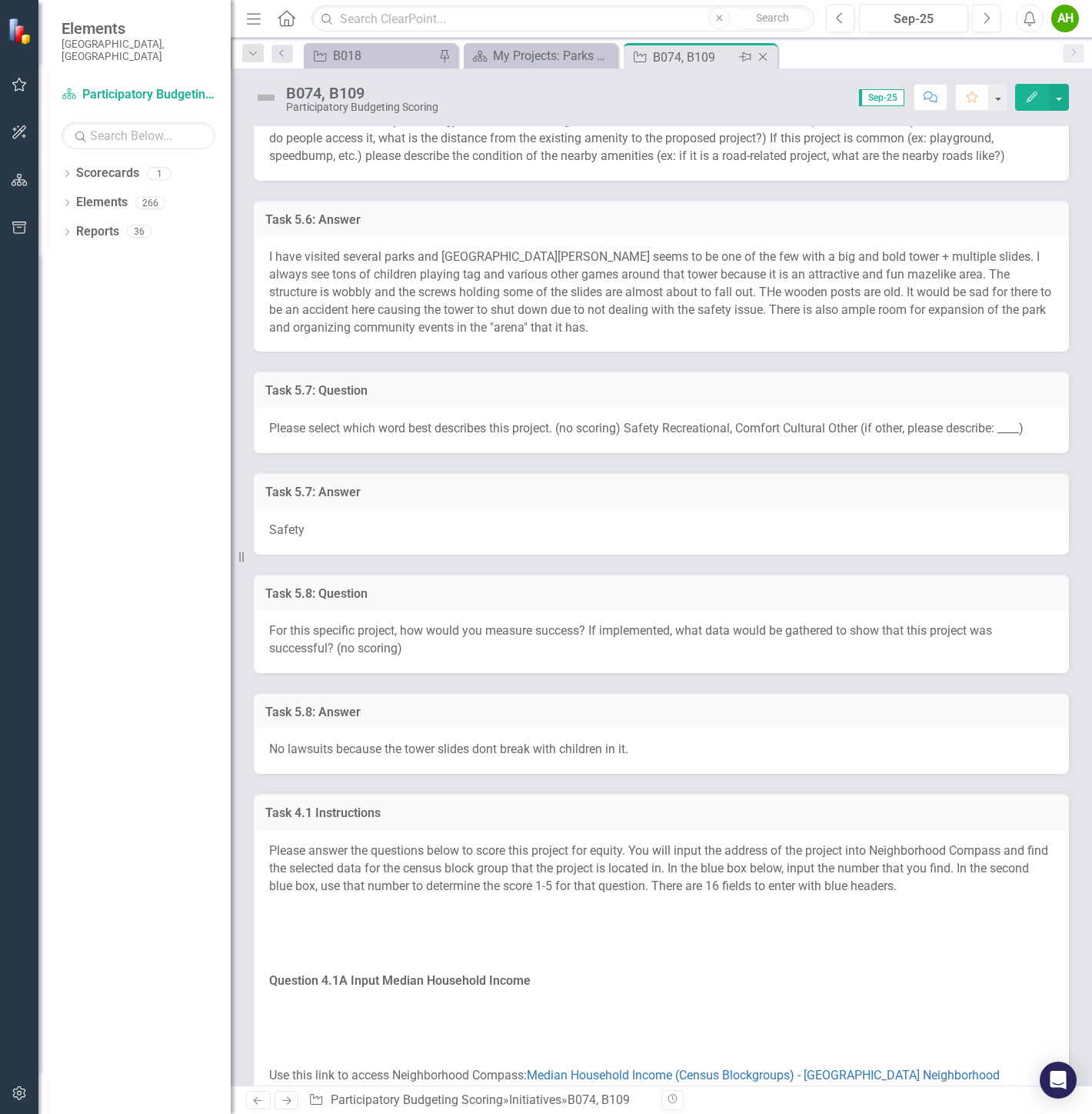
click at [769, 56] on icon "Close" at bounding box center [762, 57] width 15 height 13
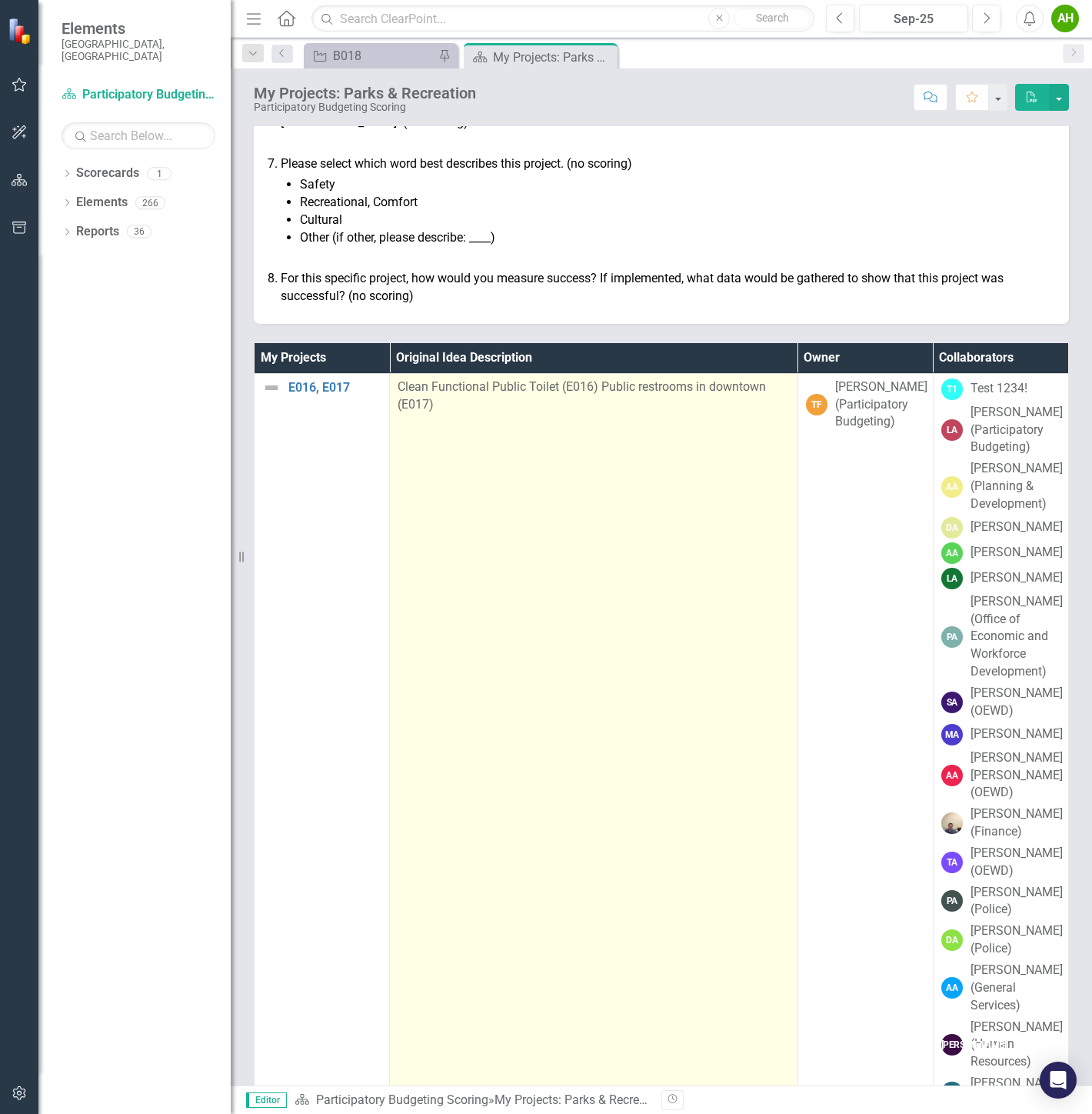
scroll to position [900, 0]
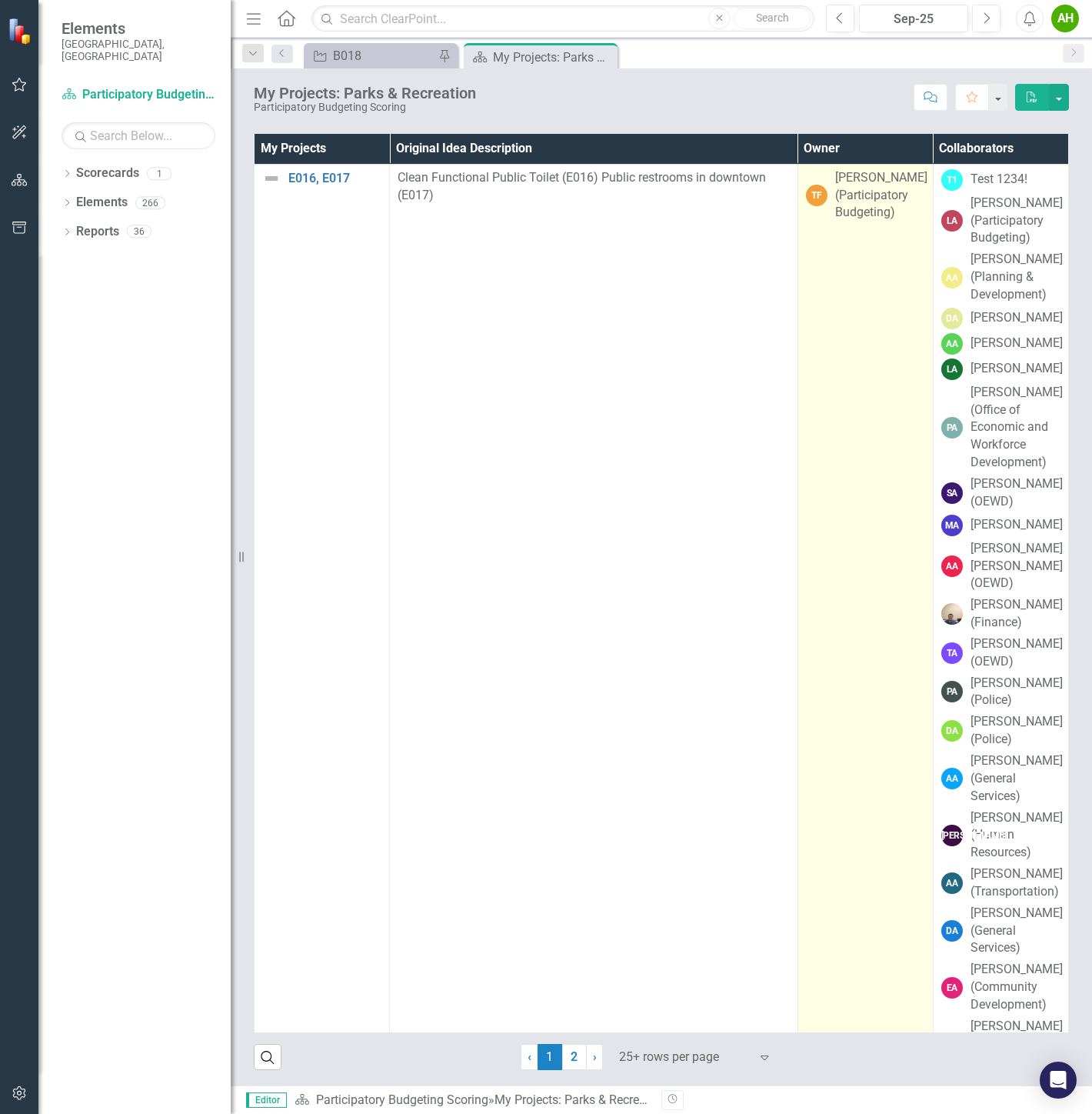
drag, startPoint x: 728, startPoint y: 223, endPoint x: 856, endPoint y: 705, distance: 498.7
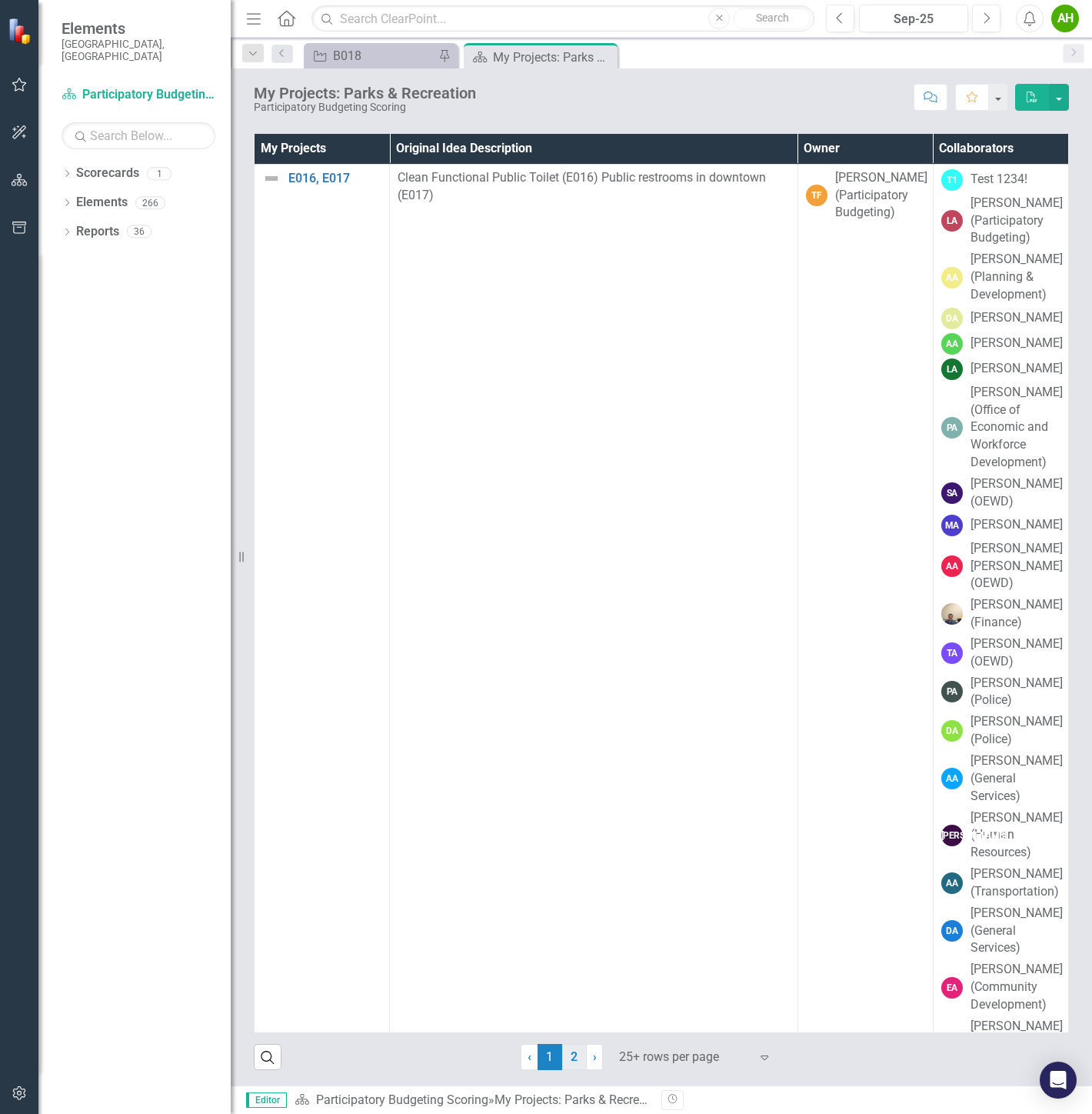
click at [571, 1058] on link "2" at bounding box center [574, 1056] width 24 height 26
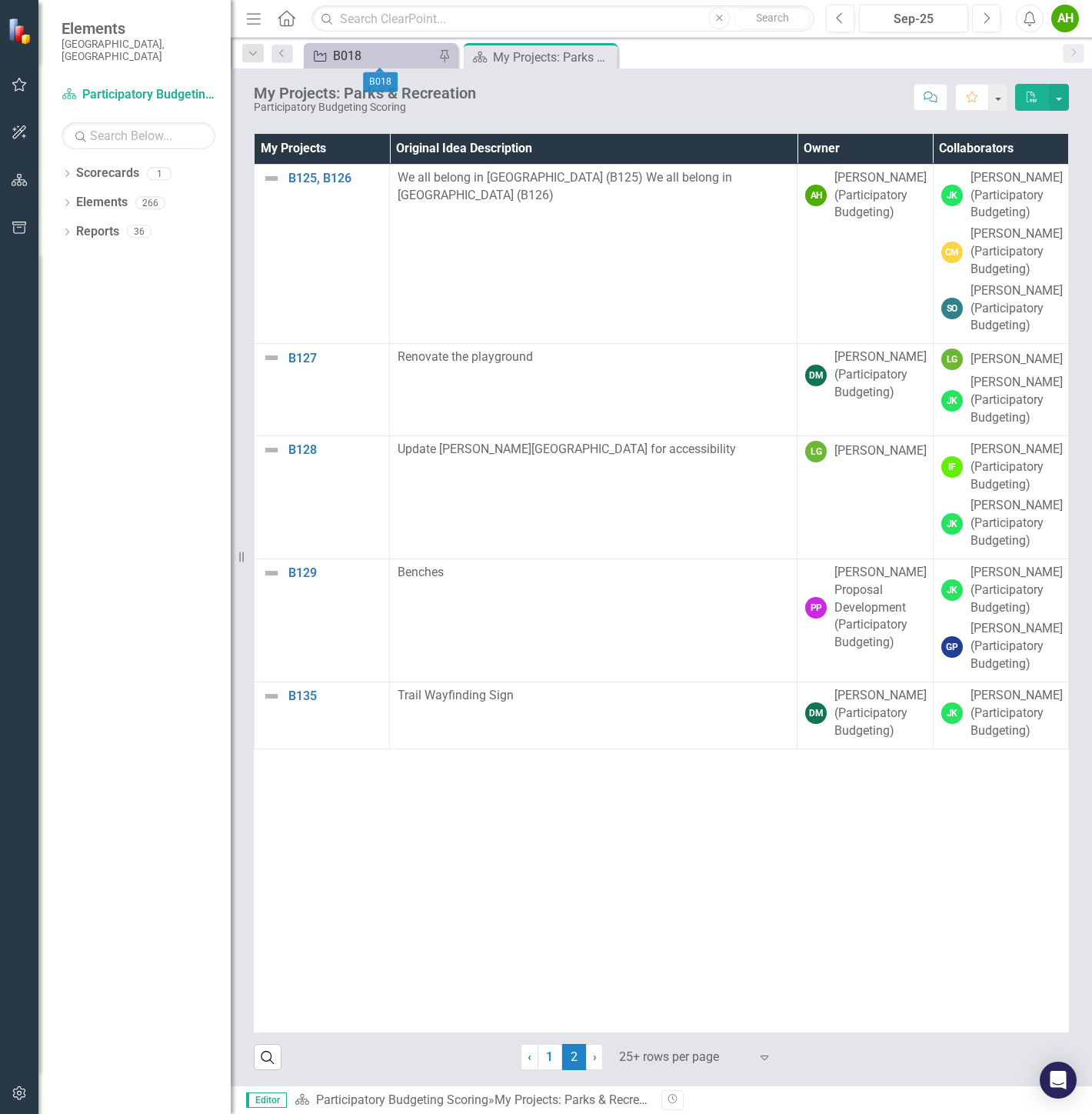
click at [343, 55] on div "B018" at bounding box center [383, 55] width 101 height 19
